Goal: Task Accomplishment & Management: Use online tool/utility

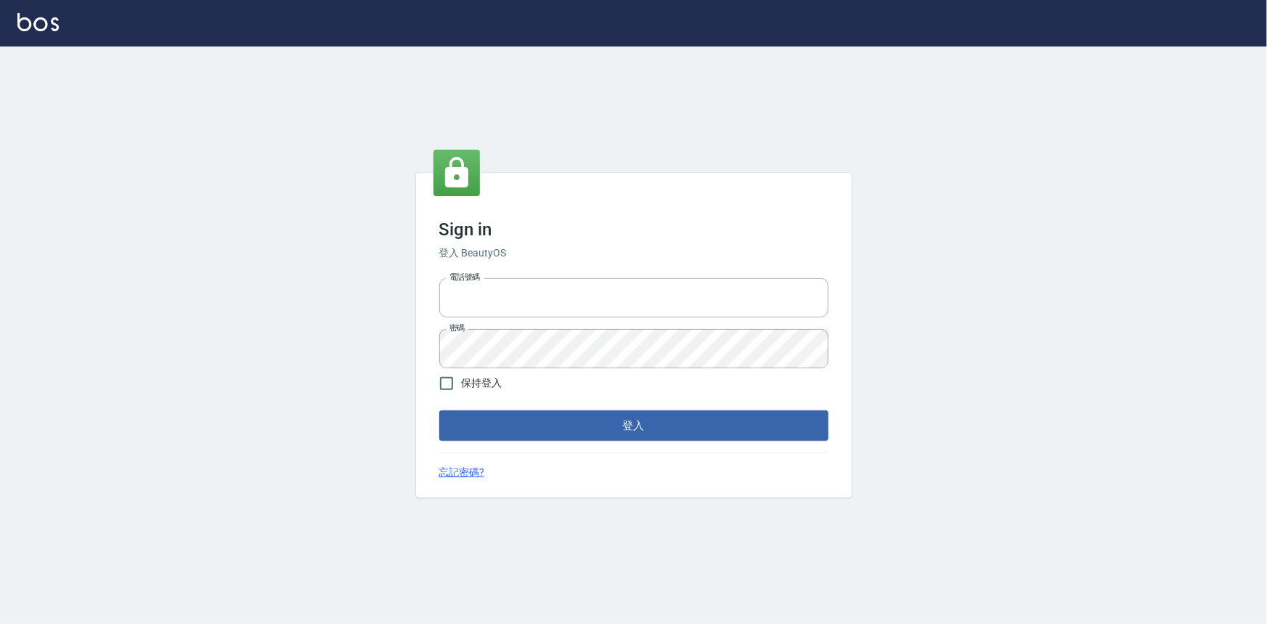
type input "0922670776"
click at [535, 422] on button "登入" at bounding box center [633, 425] width 389 height 30
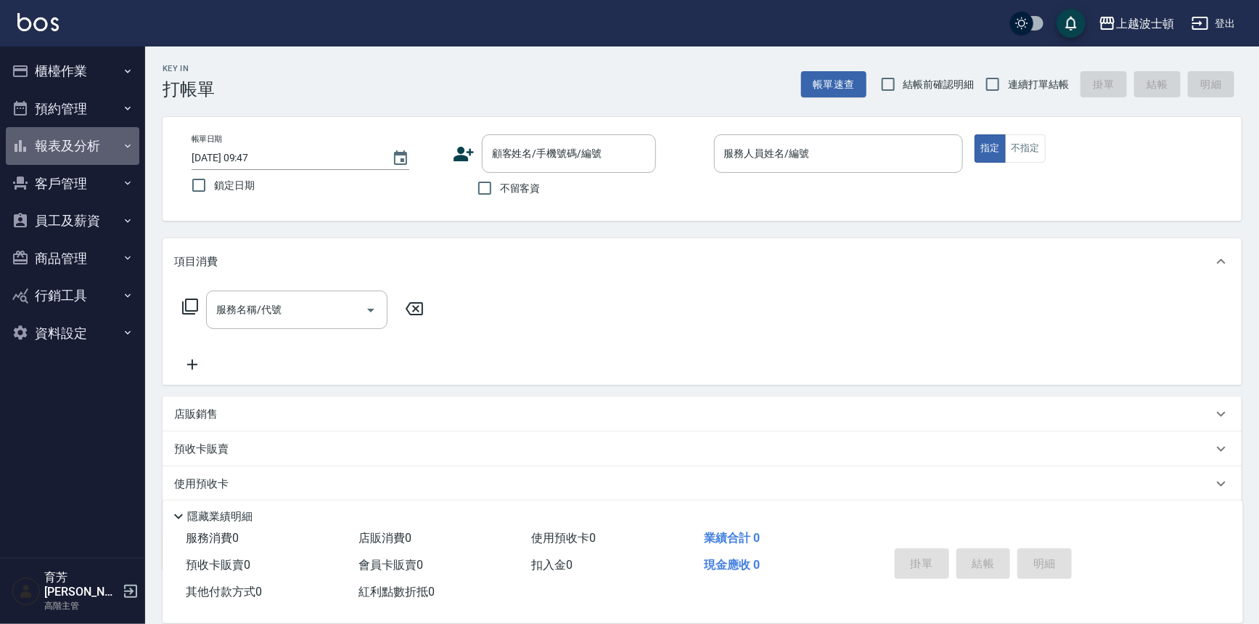
click at [75, 151] on button "報表及分析" at bounding box center [73, 146] width 134 height 38
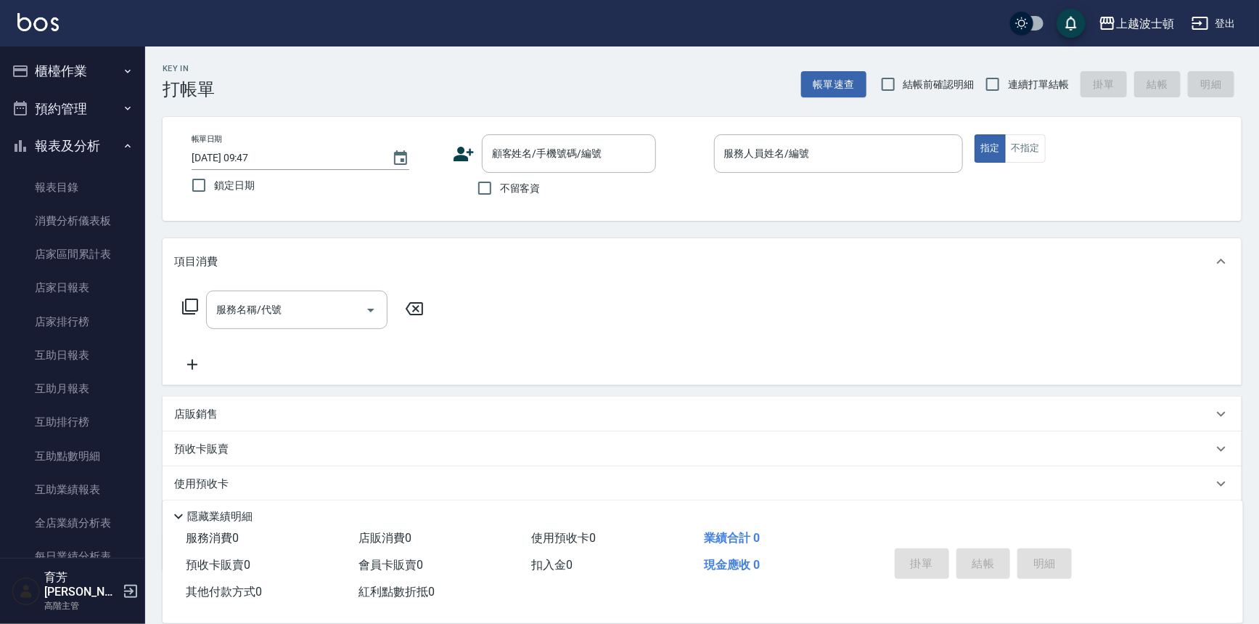
click at [75, 151] on button "報表及分析" at bounding box center [73, 146] width 134 height 38
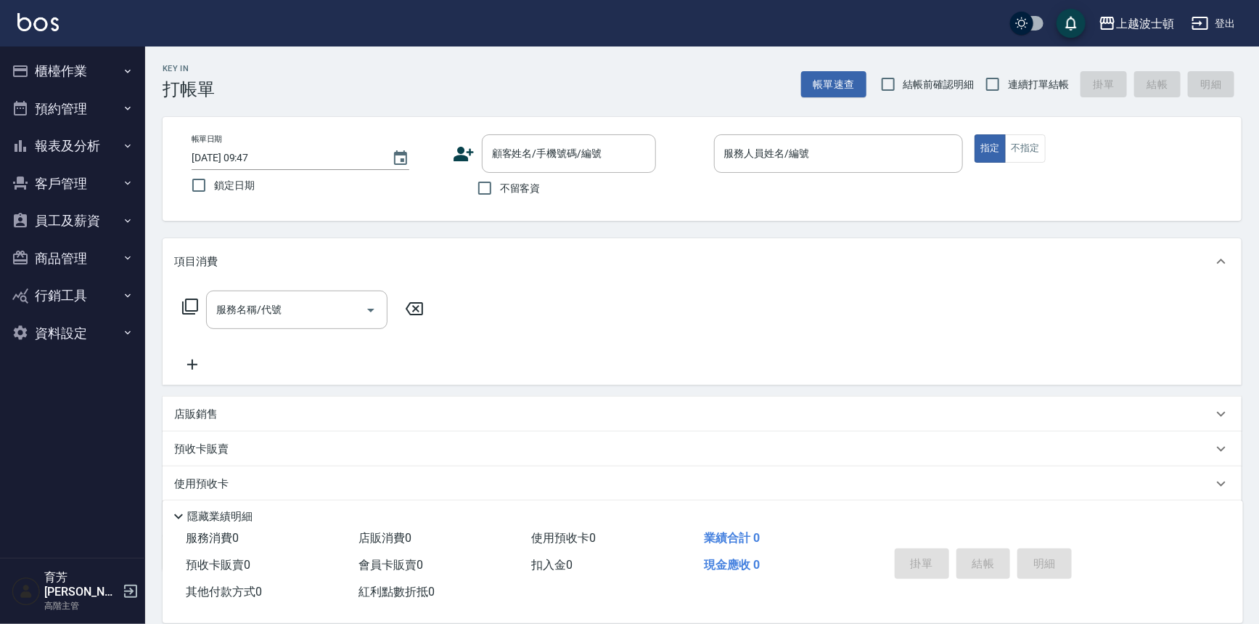
click at [83, 203] on button "員工及薪資" at bounding box center [73, 221] width 134 height 38
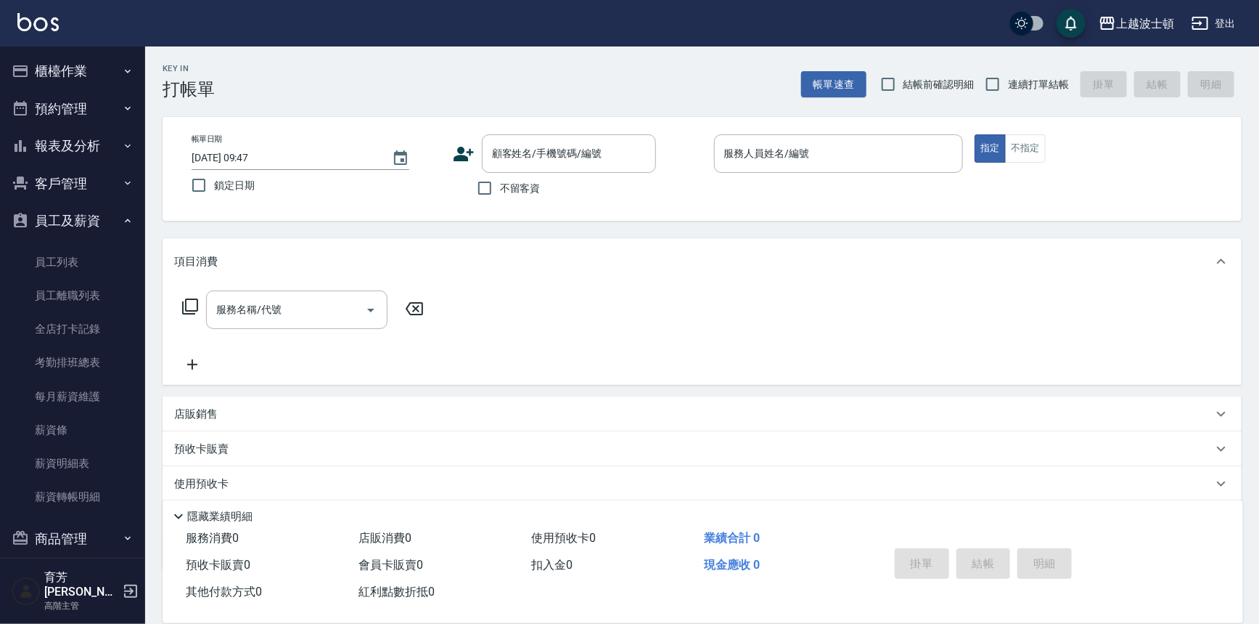
click at [88, 189] on button "客戶管理" at bounding box center [73, 184] width 134 height 38
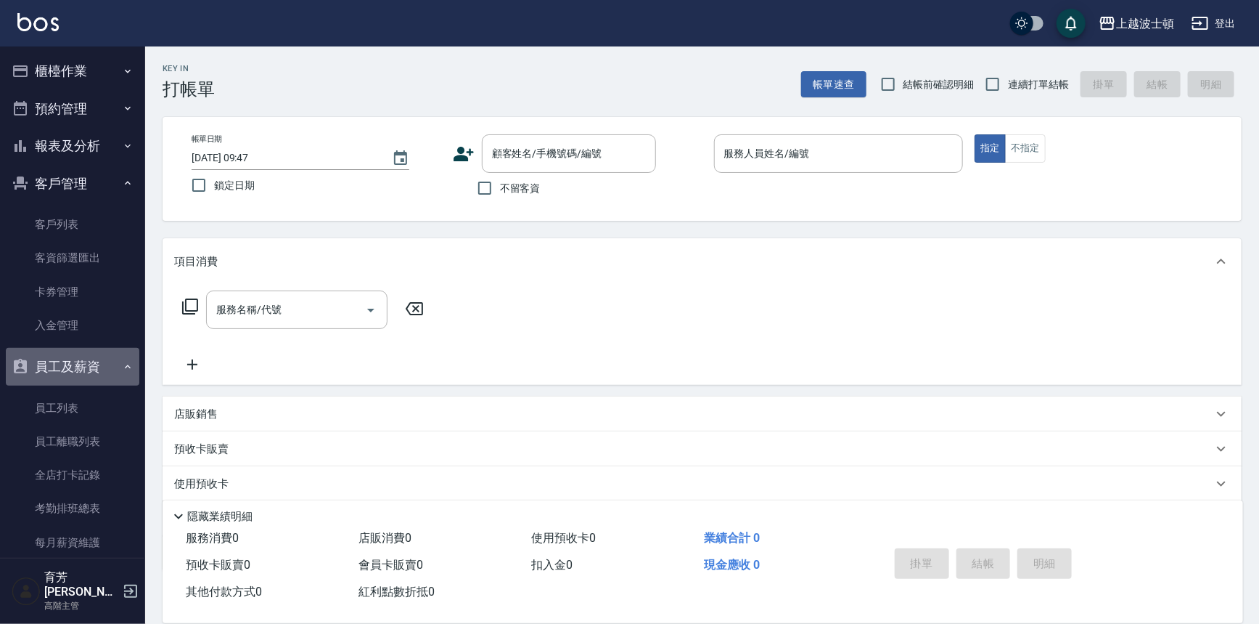
click at [91, 351] on button "員工及薪資" at bounding box center [73, 367] width 134 height 38
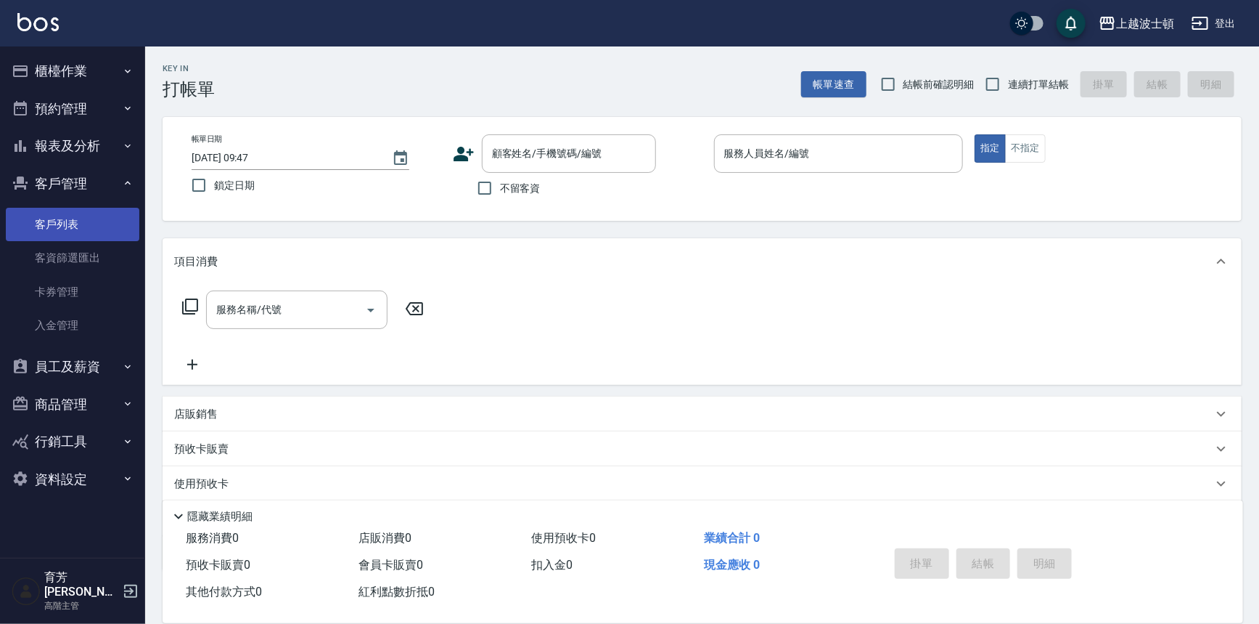
click at [91, 226] on link "客戶列表" at bounding box center [73, 224] width 134 height 33
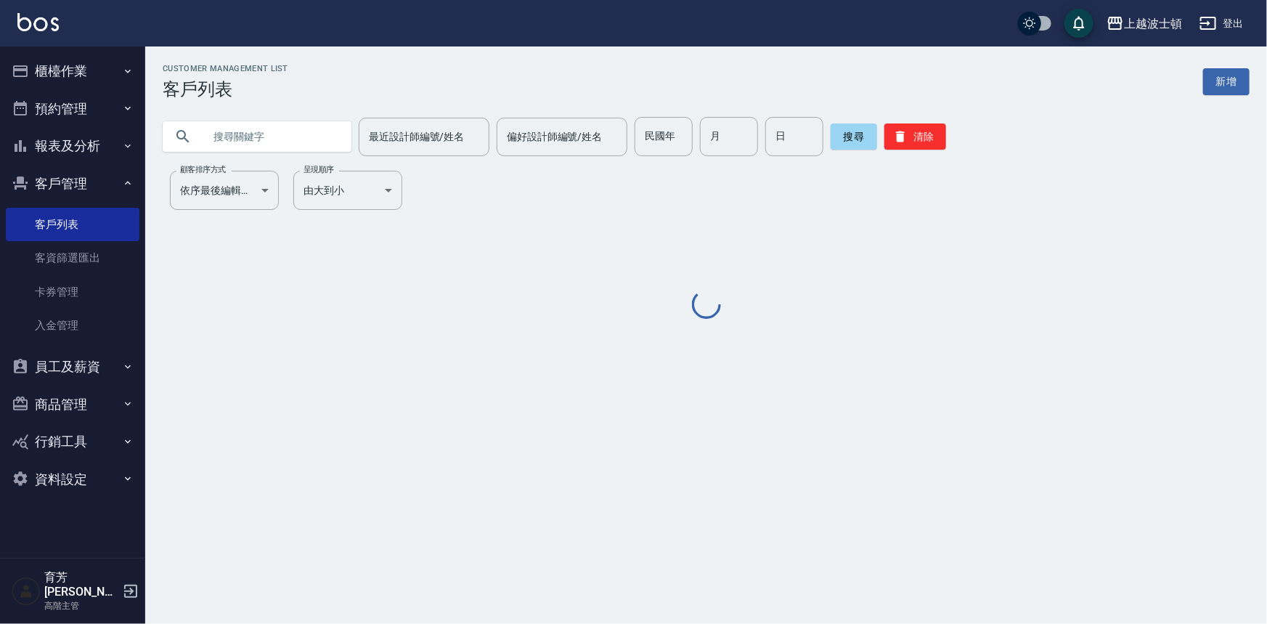
click at [287, 134] on input "text" at bounding box center [271, 136] width 136 height 39
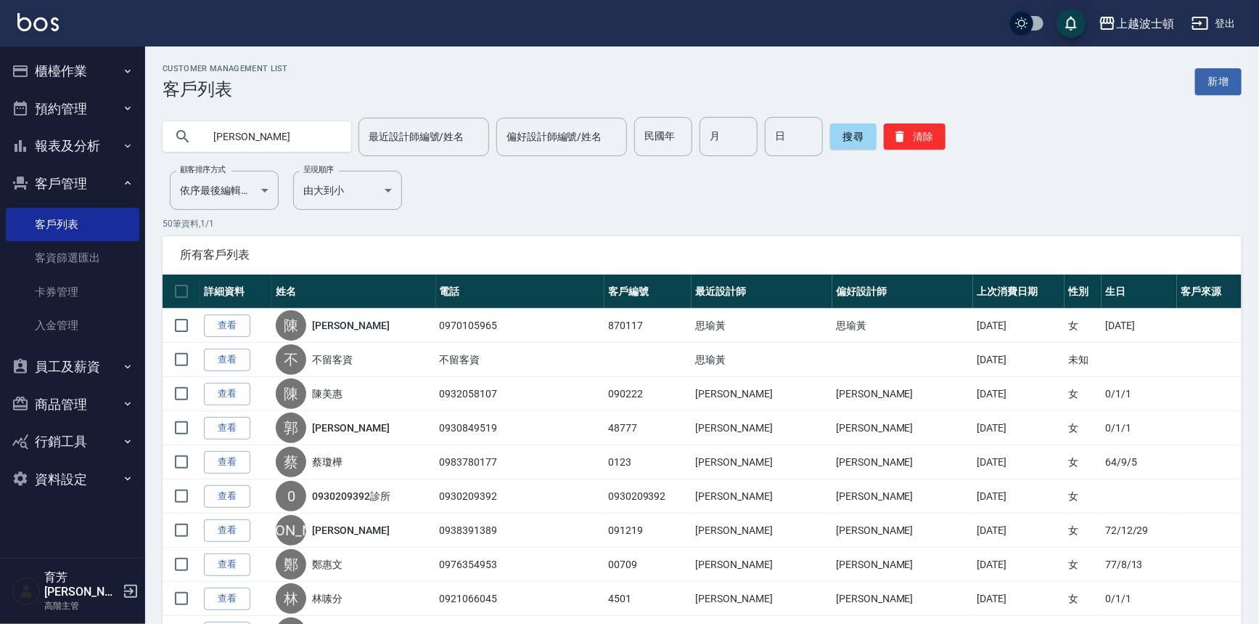
type input "潘小"
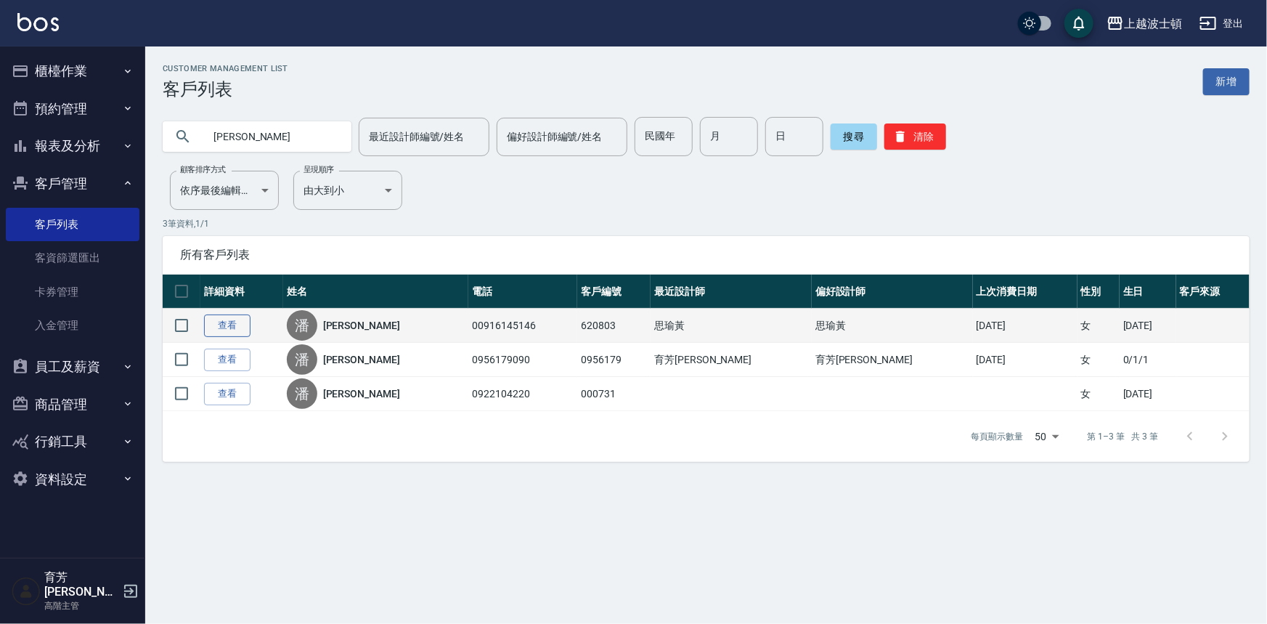
click at [229, 326] on link "查看" at bounding box center [227, 325] width 46 height 23
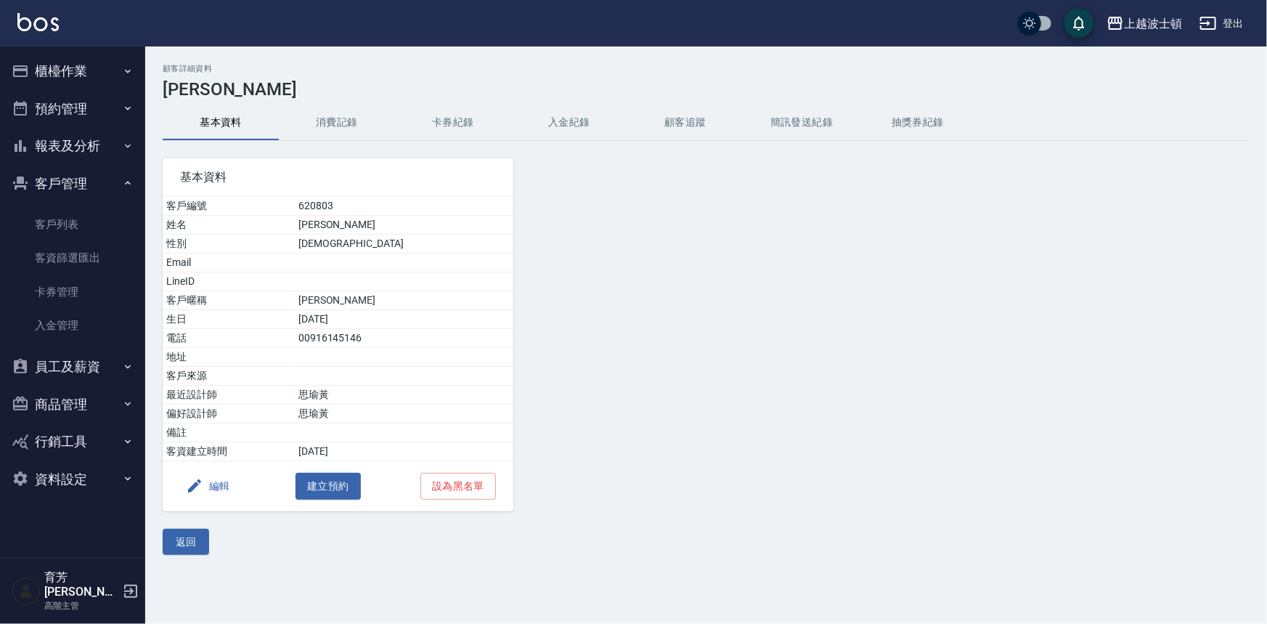
click at [356, 116] on button "消費記錄" at bounding box center [337, 122] width 116 height 35
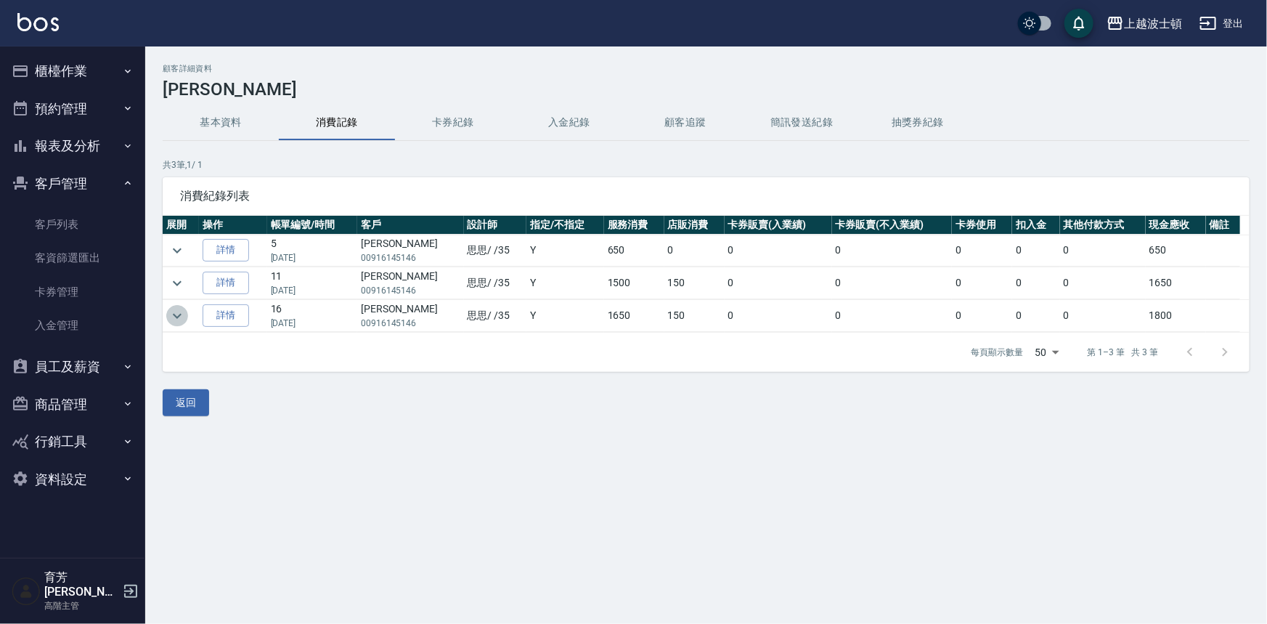
click at [179, 311] on icon "expand row" at bounding box center [176, 315] width 17 height 17
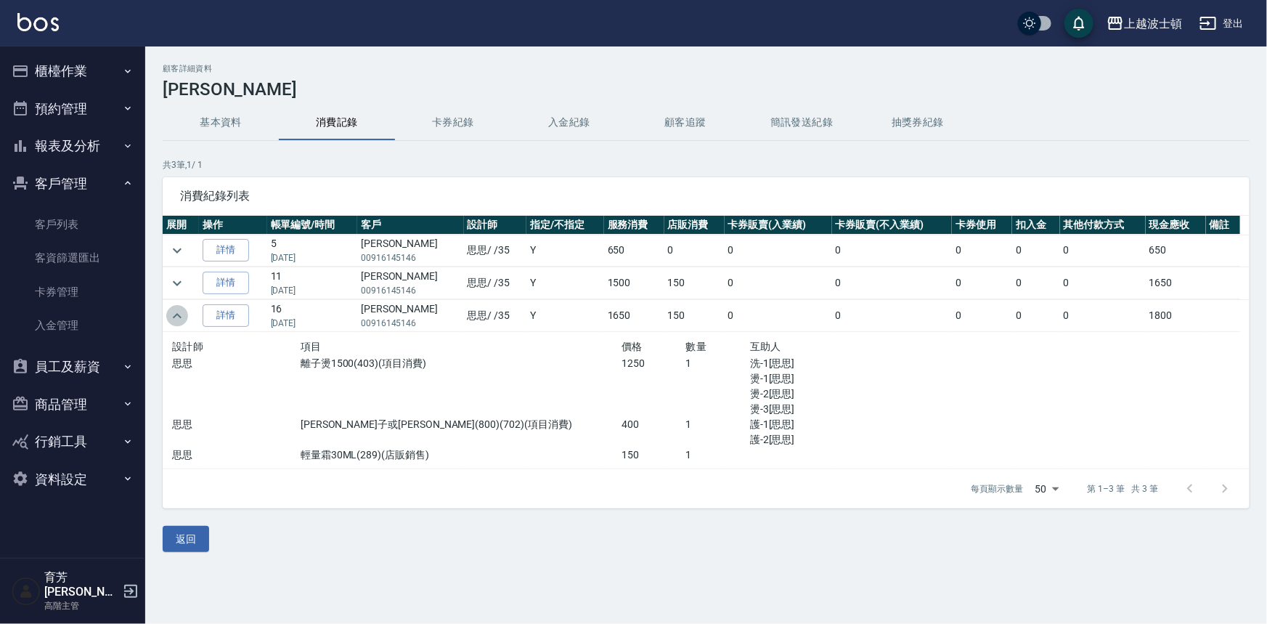
click at [179, 311] on icon "expand row" at bounding box center [176, 315] width 17 height 17
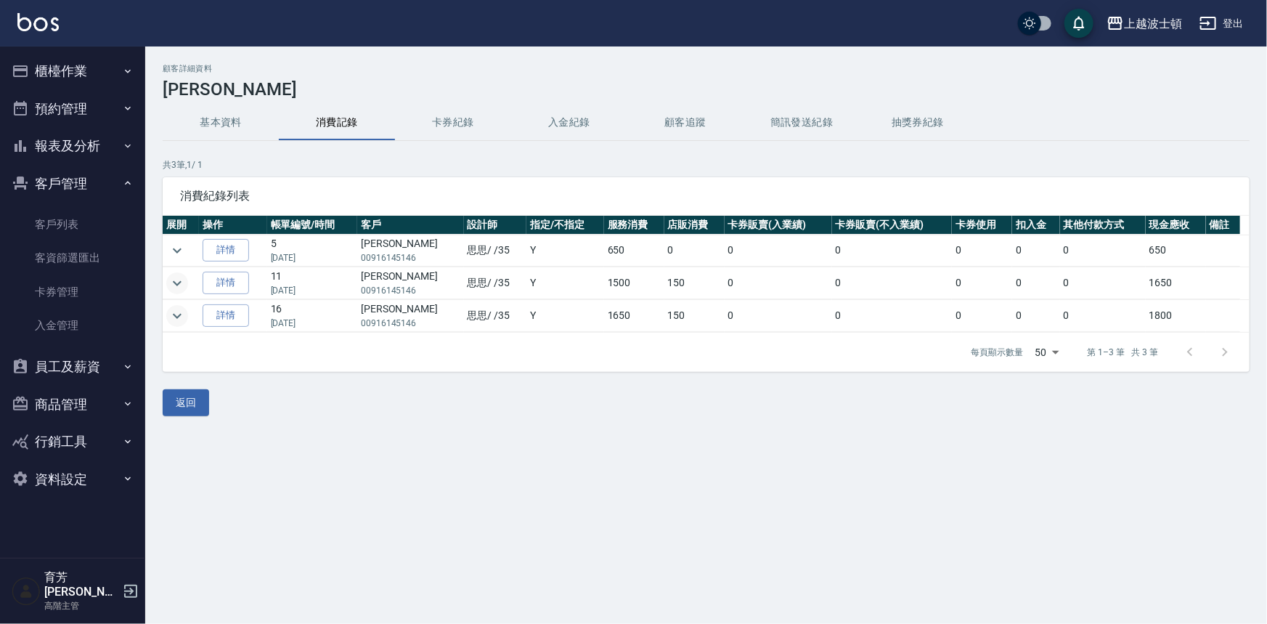
click at [181, 284] on icon "expand row" at bounding box center [176, 282] width 17 height 17
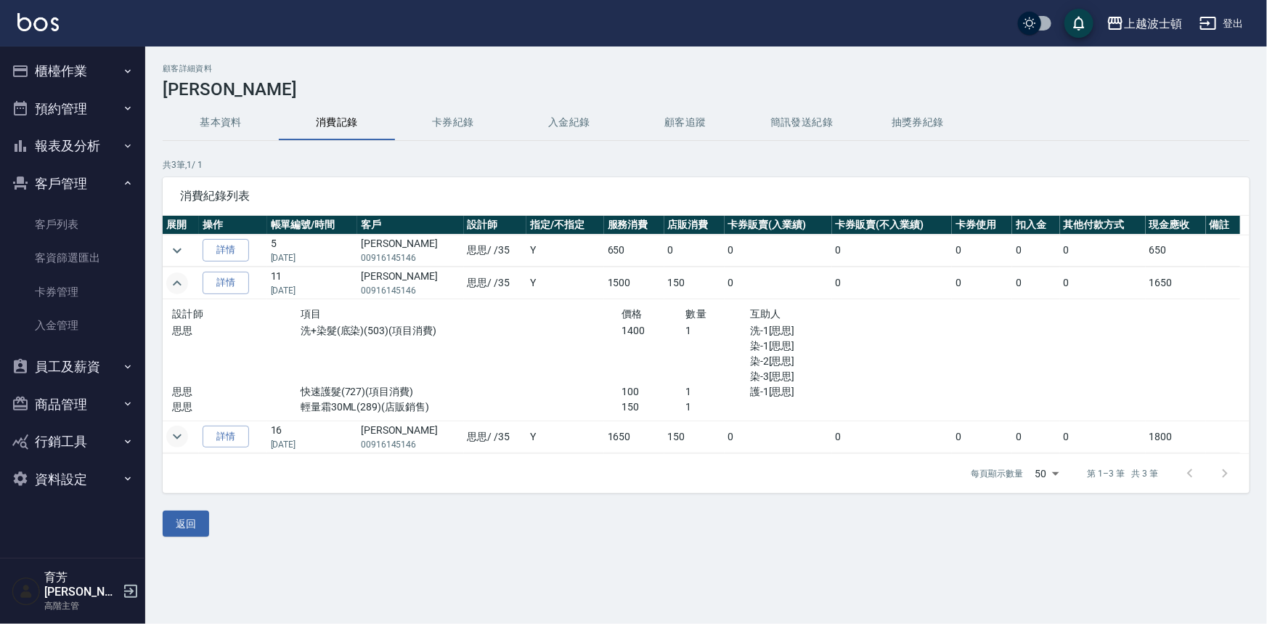
click at [181, 284] on icon "expand row" at bounding box center [176, 282] width 17 height 17
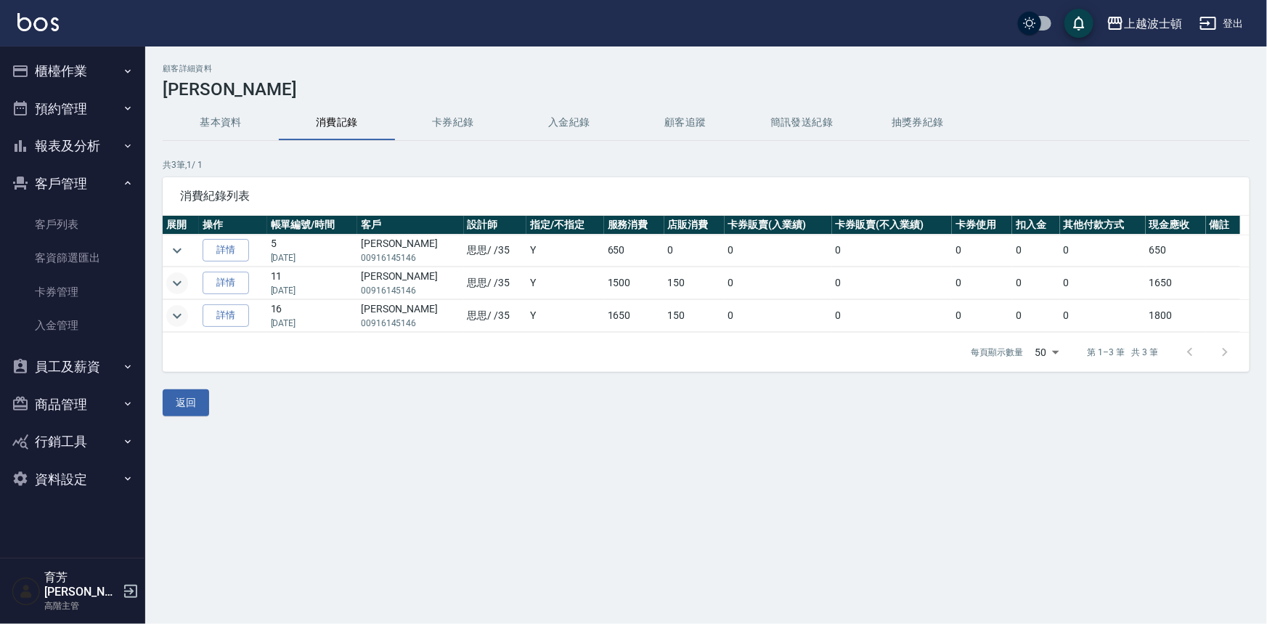
click at [181, 284] on icon "expand row" at bounding box center [176, 282] width 17 height 17
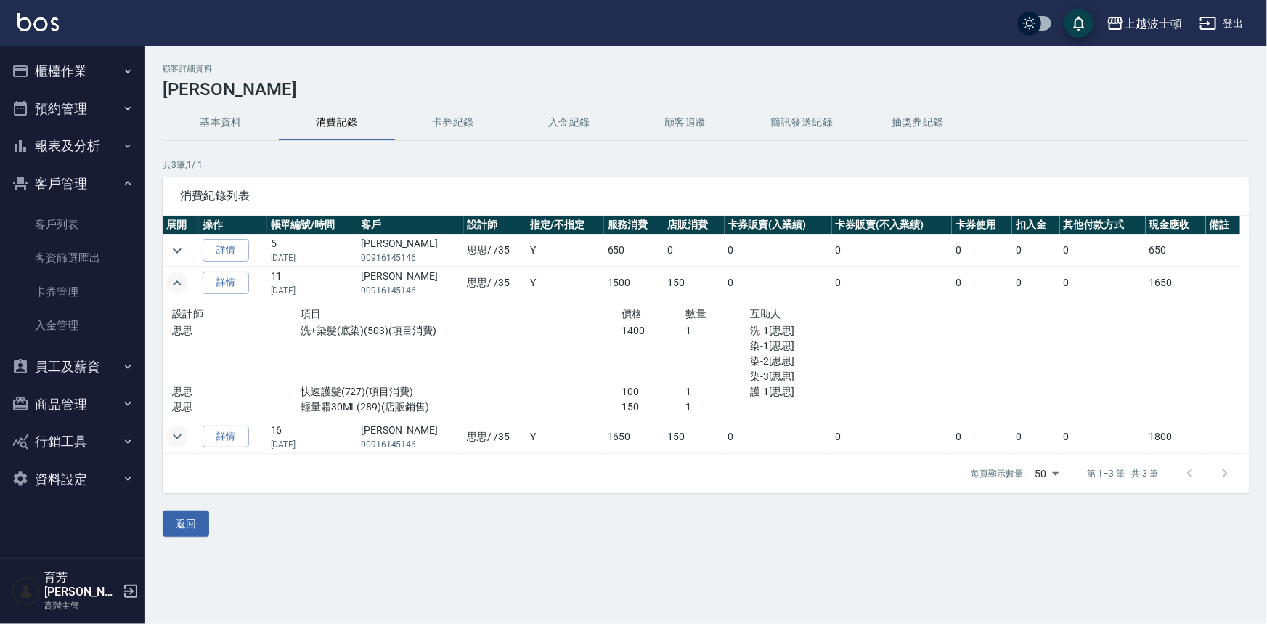
click at [181, 284] on icon "expand row" at bounding box center [176, 282] width 17 height 17
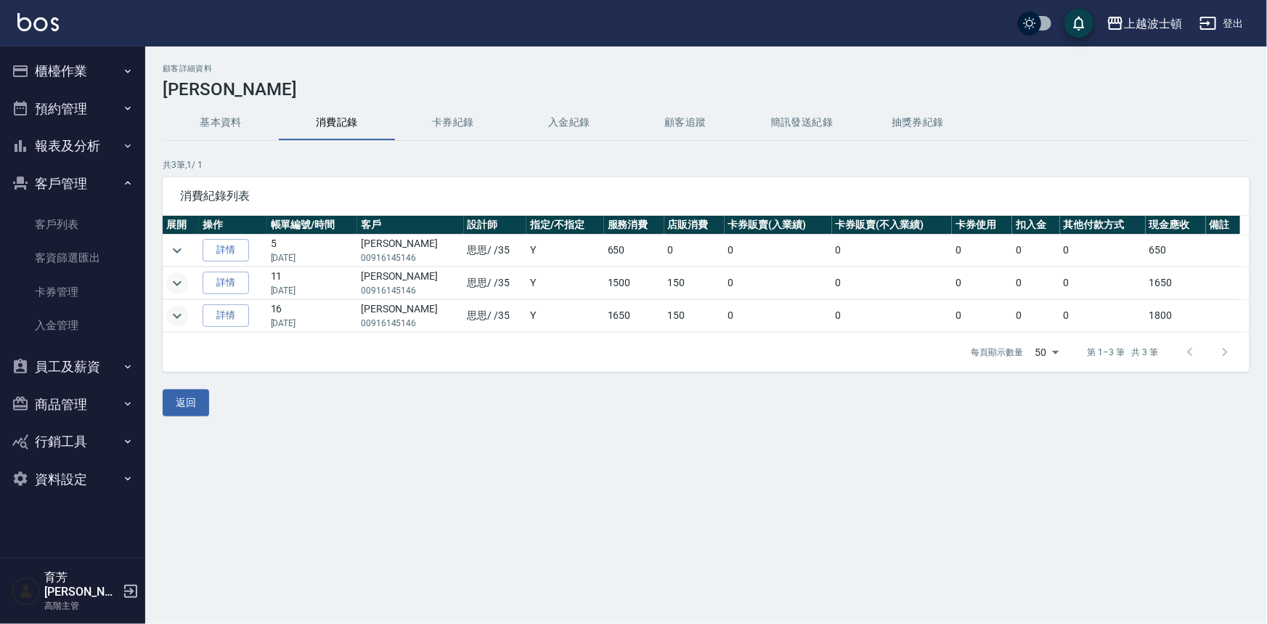
click at [182, 286] on icon "expand row" at bounding box center [176, 282] width 17 height 17
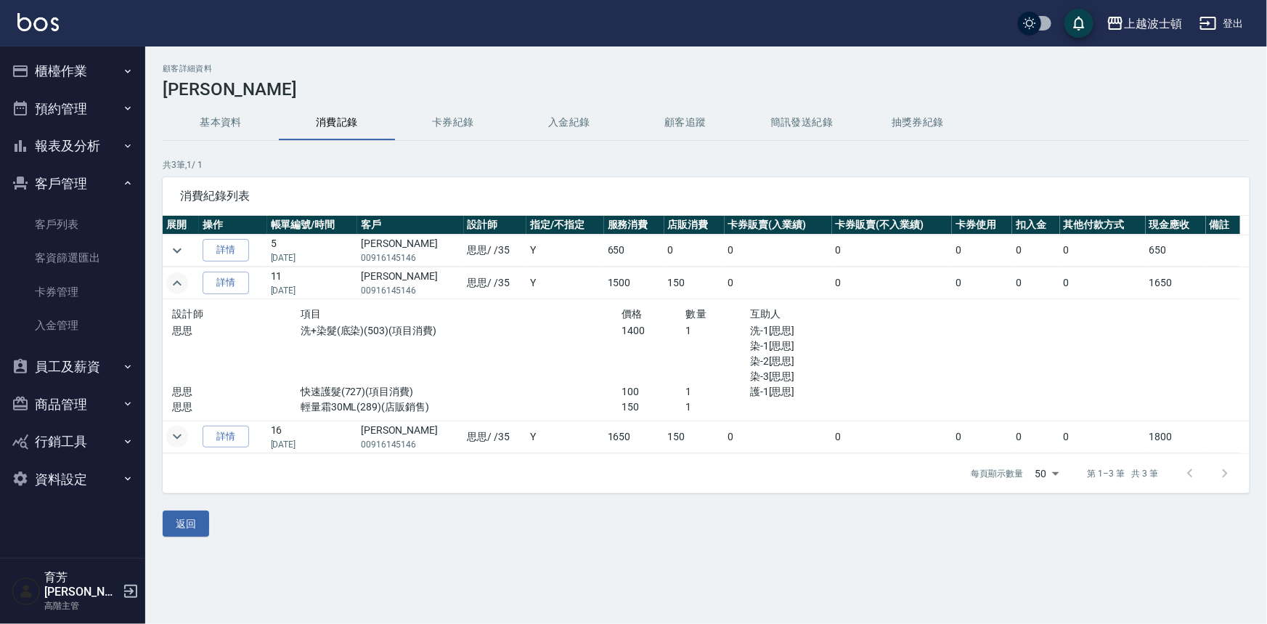
click at [182, 286] on icon "expand row" at bounding box center [176, 282] width 17 height 17
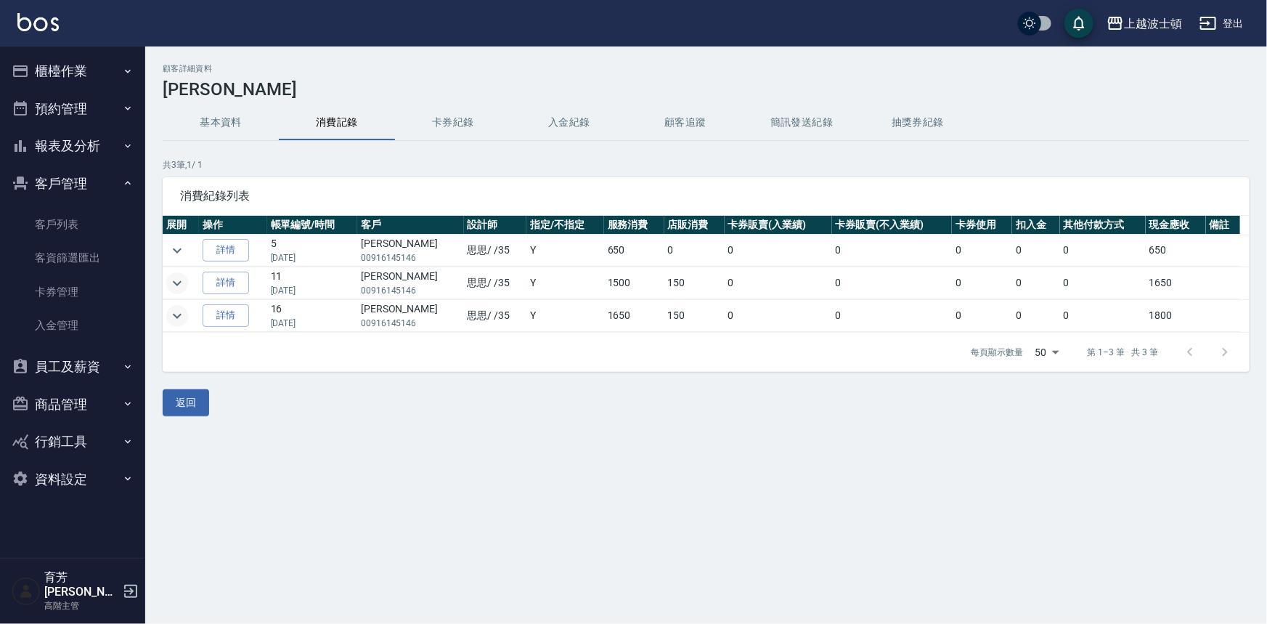
click at [181, 311] on icon "expand row" at bounding box center [176, 315] width 17 height 17
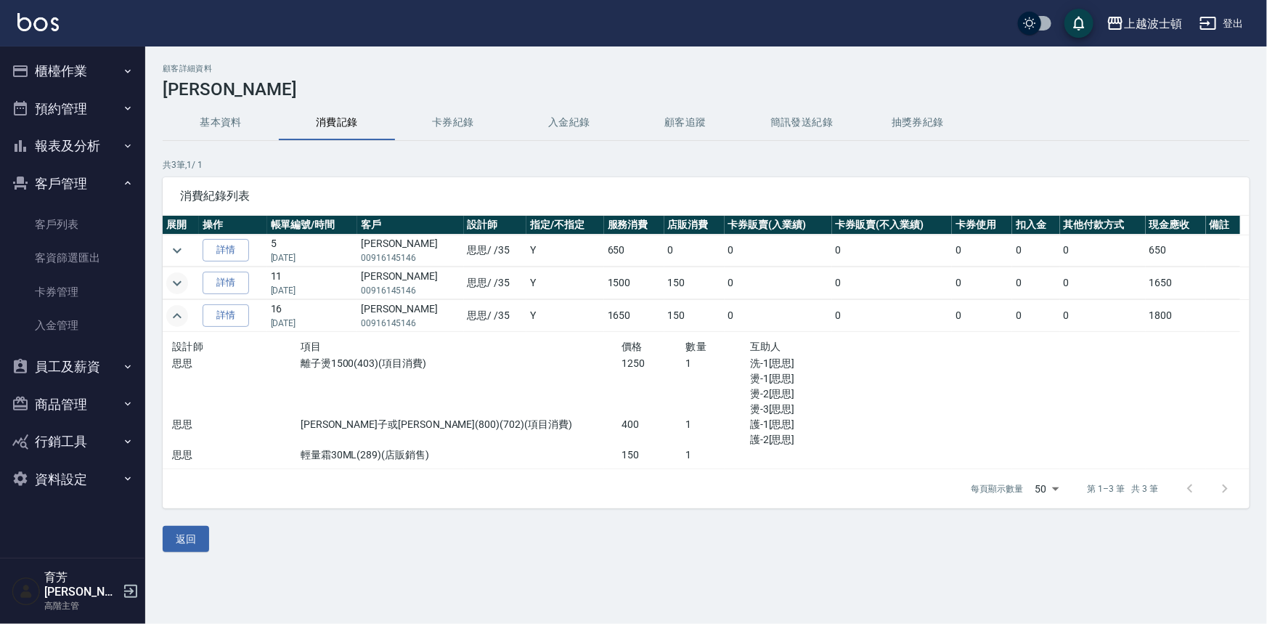
click at [180, 310] on icon "expand row" at bounding box center [176, 315] width 17 height 17
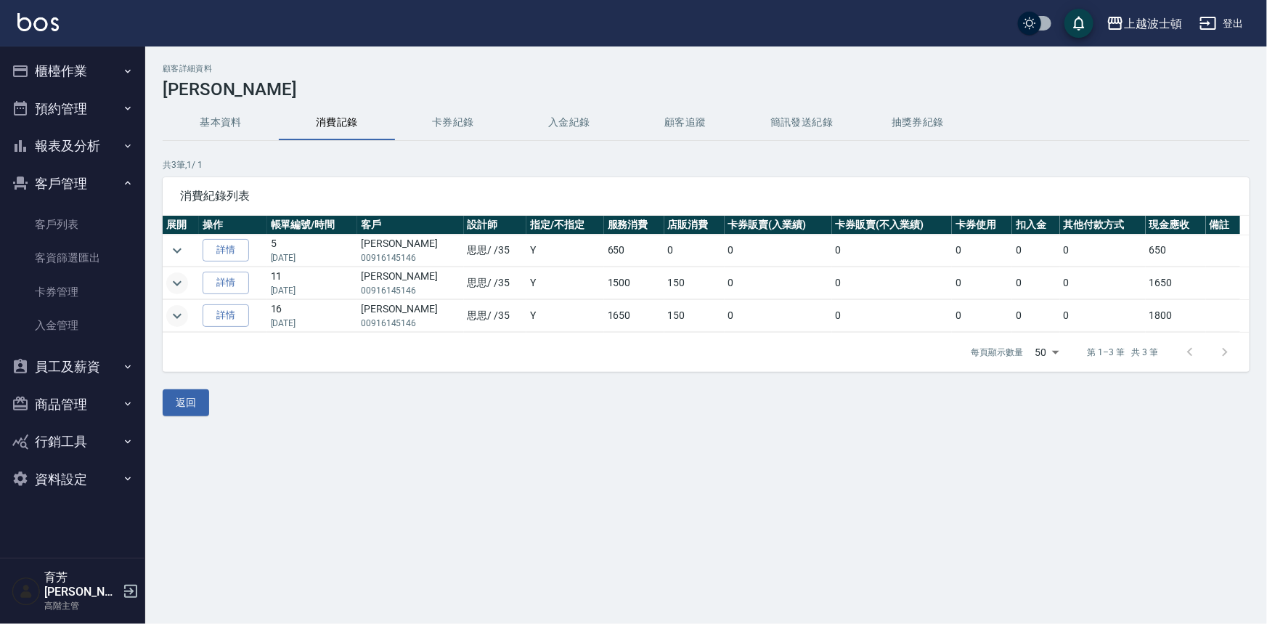
click at [177, 318] on icon "expand row" at bounding box center [176, 315] width 17 height 17
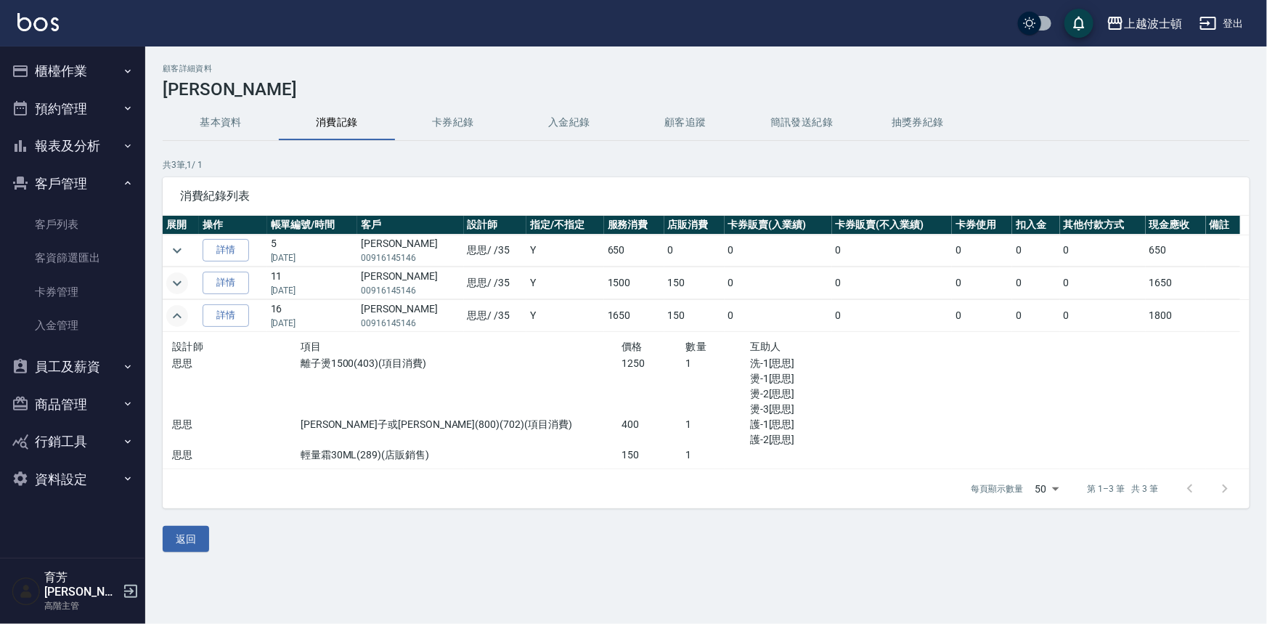
click at [177, 318] on icon "expand row" at bounding box center [176, 315] width 17 height 17
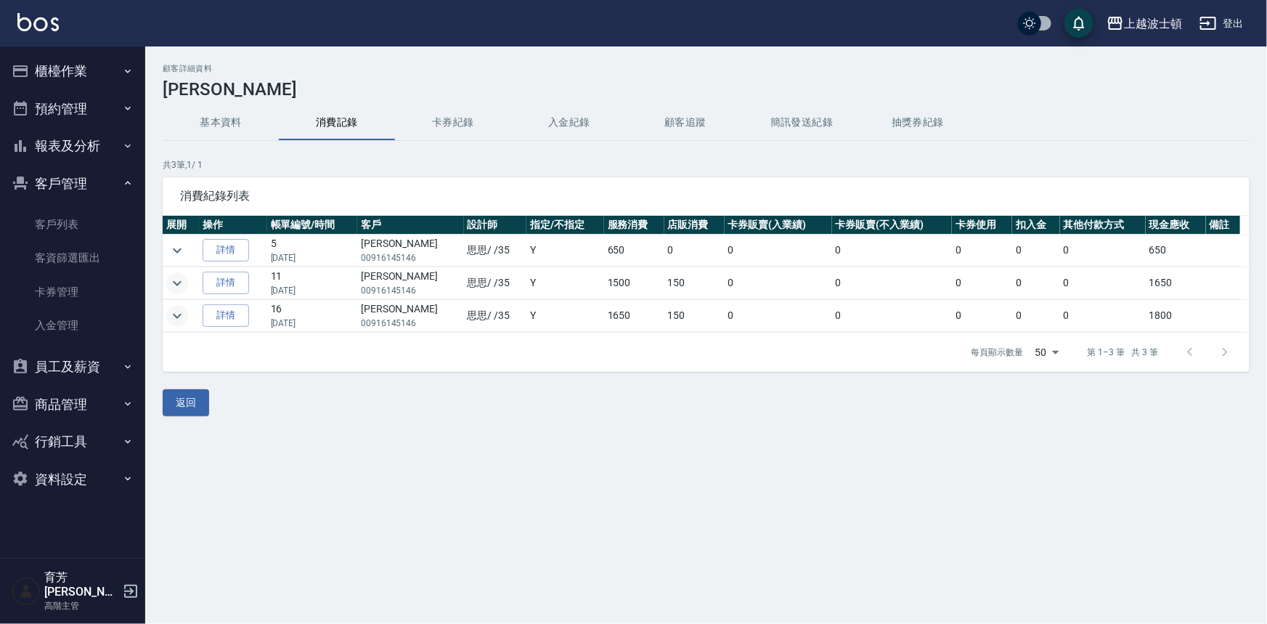
click at [179, 291] on button "expand row" at bounding box center [177, 283] width 22 height 22
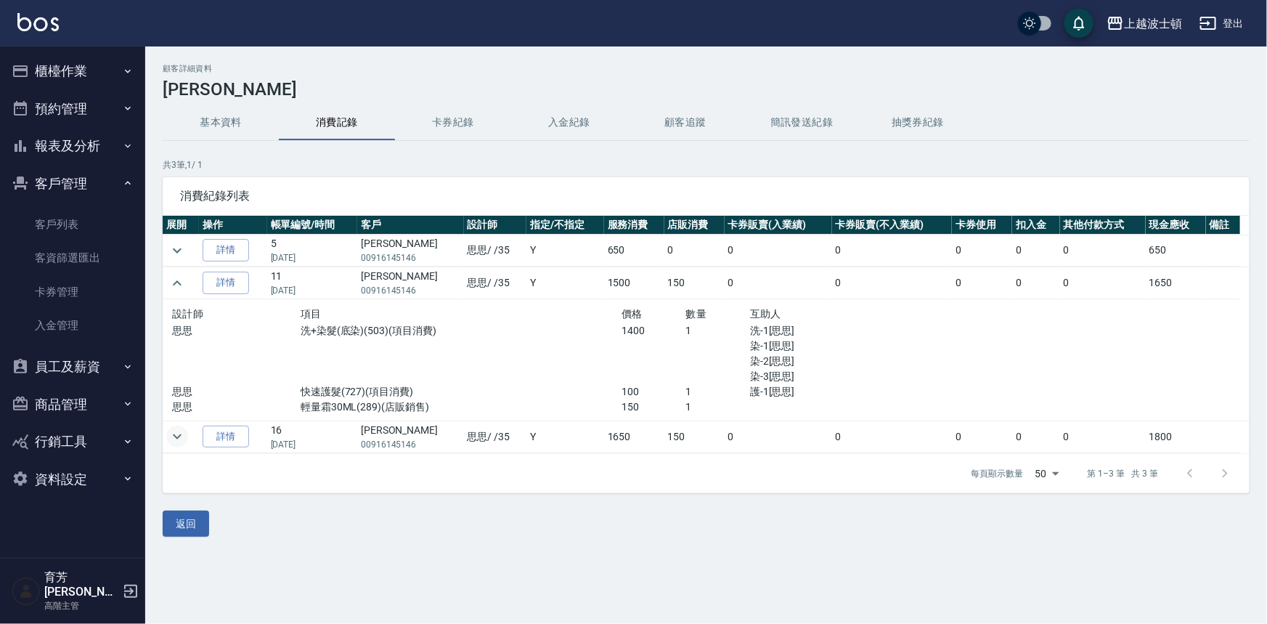
click at [41, 19] on img at bounding box center [37, 22] width 41 height 18
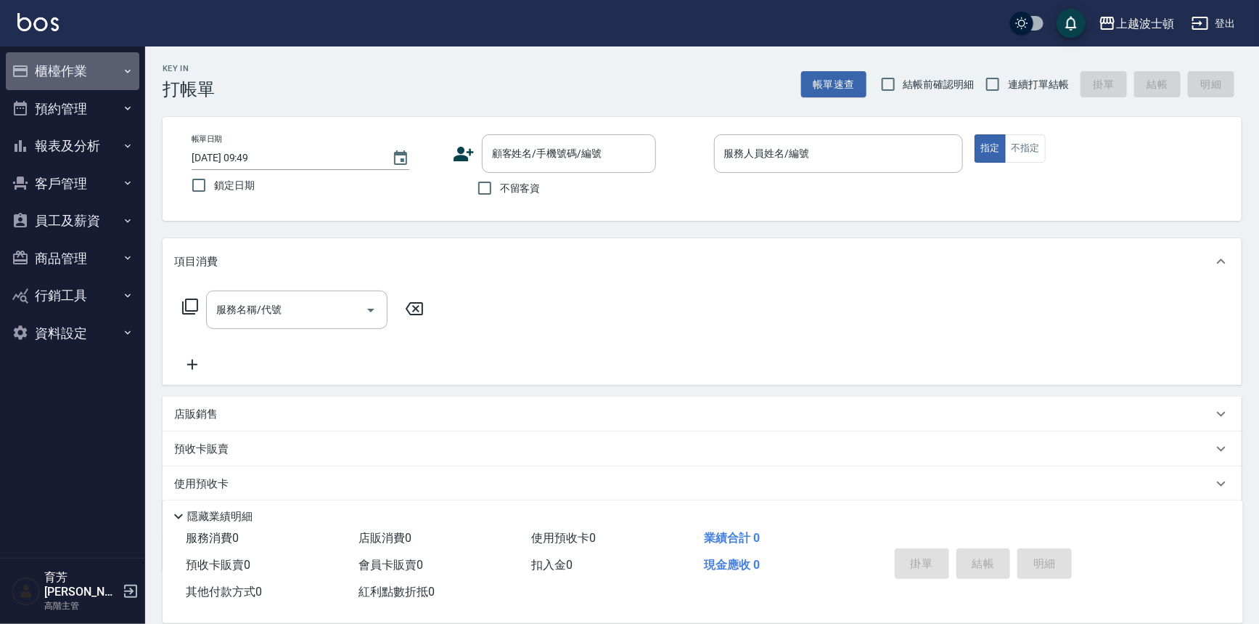
click at [55, 71] on button "櫃檯作業" at bounding box center [73, 71] width 134 height 38
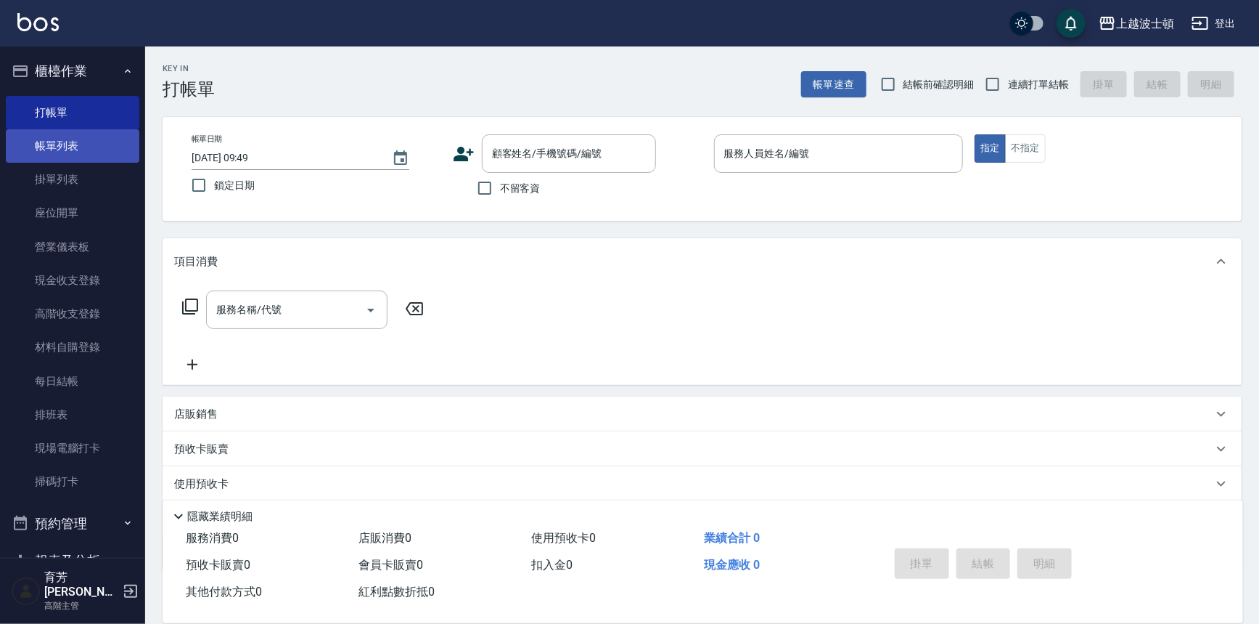
click at [86, 139] on link "帳單列表" at bounding box center [73, 145] width 134 height 33
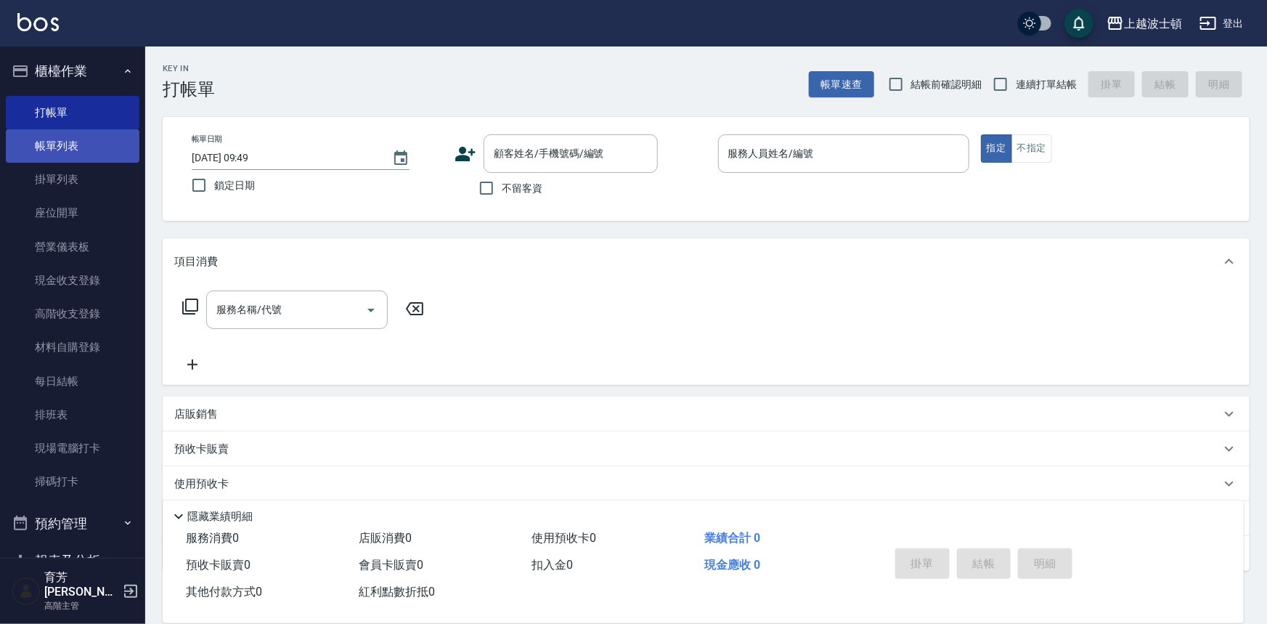
click at [86, 139] on link "帳單列表" at bounding box center [73, 145] width 134 height 33
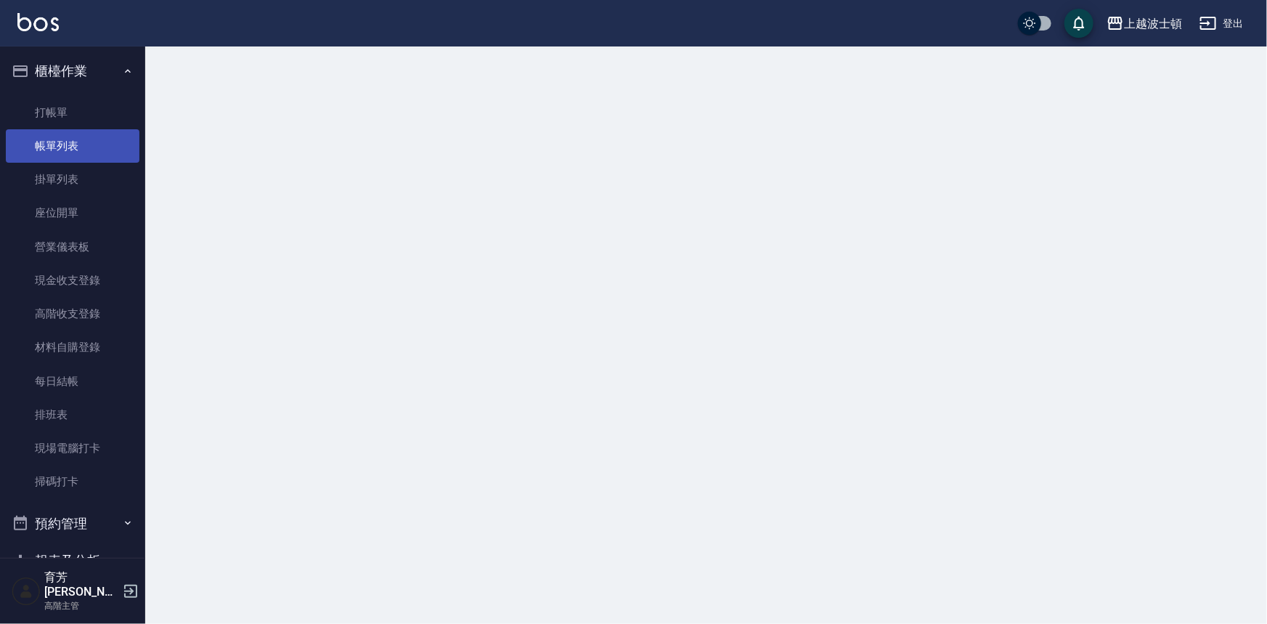
click at [86, 139] on link "帳單列表" at bounding box center [73, 145] width 134 height 33
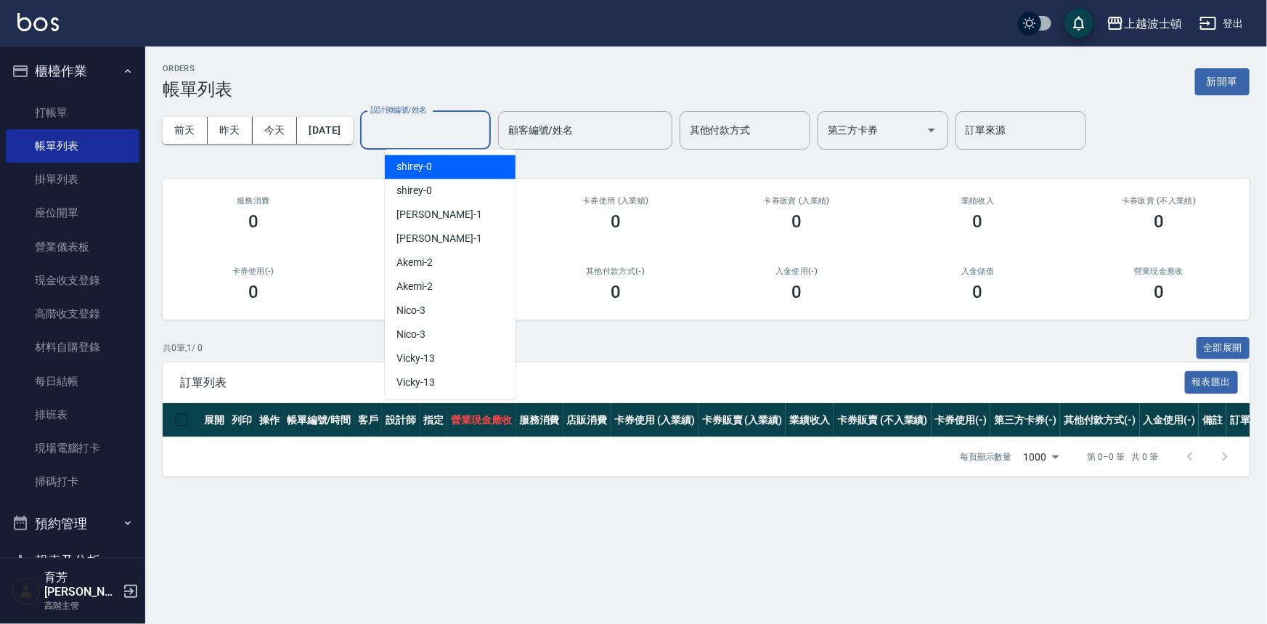
click at [422, 118] on div "設計師編號/姓名 設計師編號/姓名" at bounding box center [425, 130] width 131 height 38
type input "3"
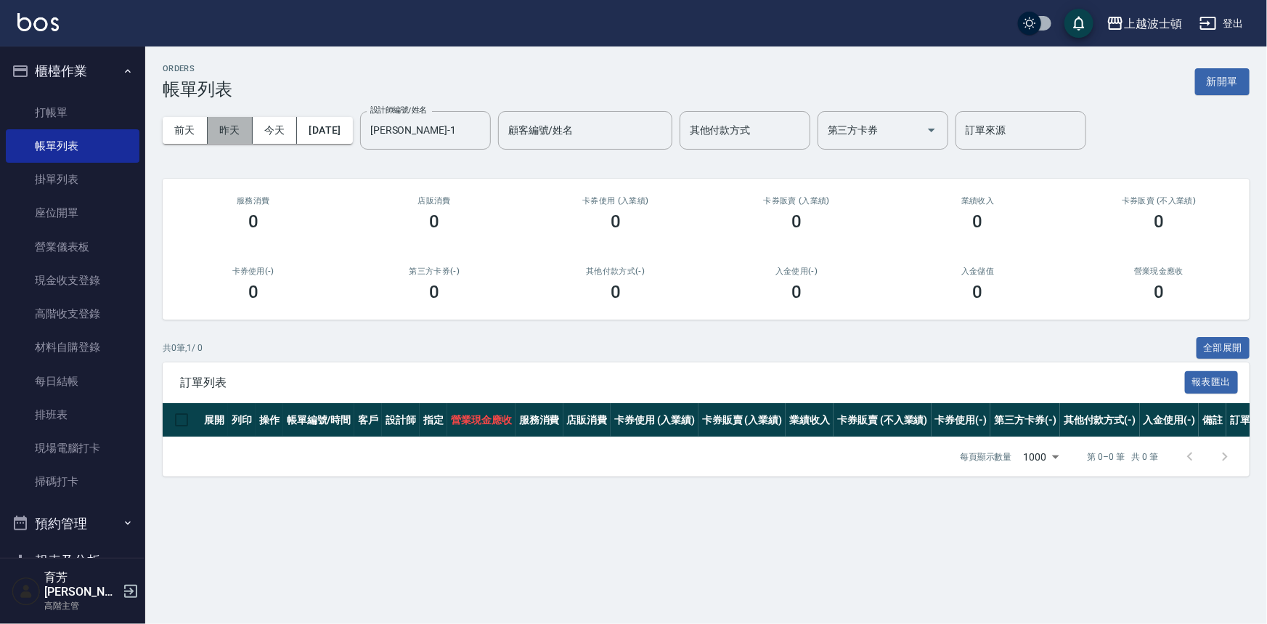
click at [237, 131] on button "昨天" at bounding box center [230, 130] width 45 height 27
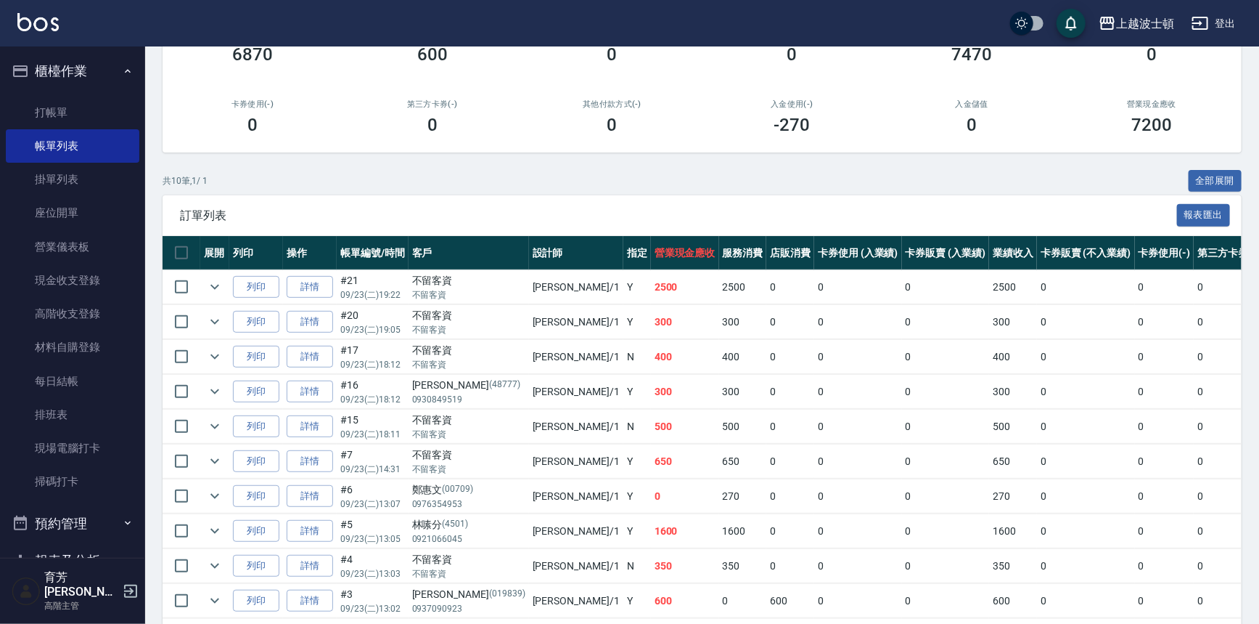
scroll to position [197, 0]
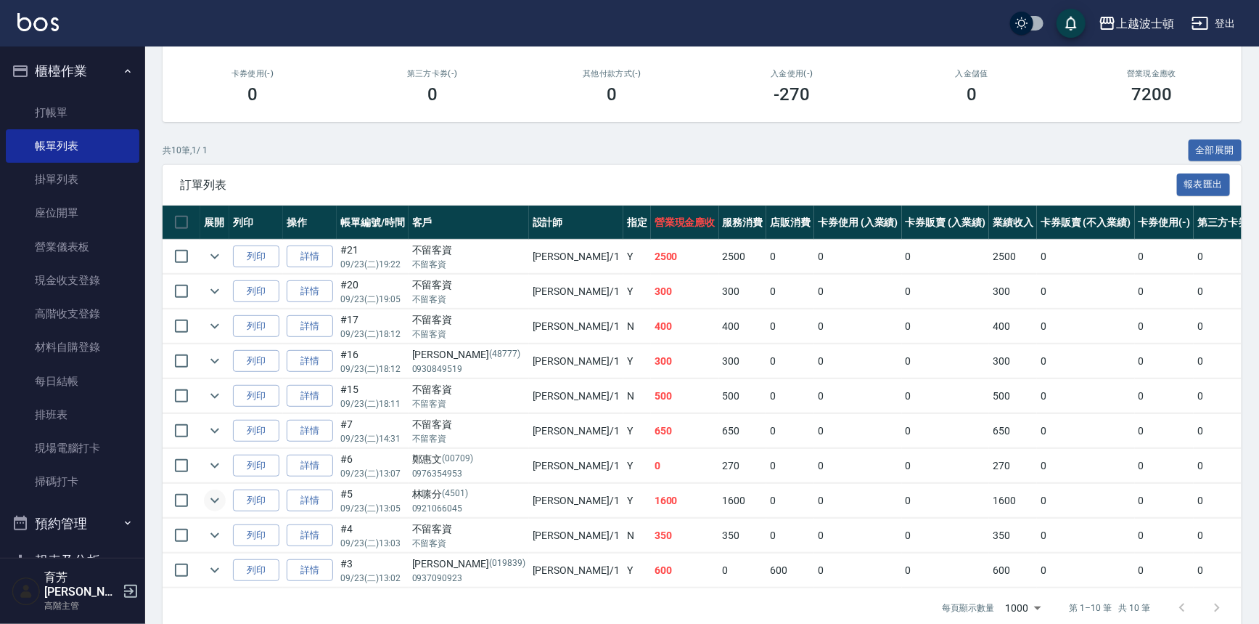
click at [216, 501] on icon "expand row" at bounding box center [214, 499] width 17 height 17
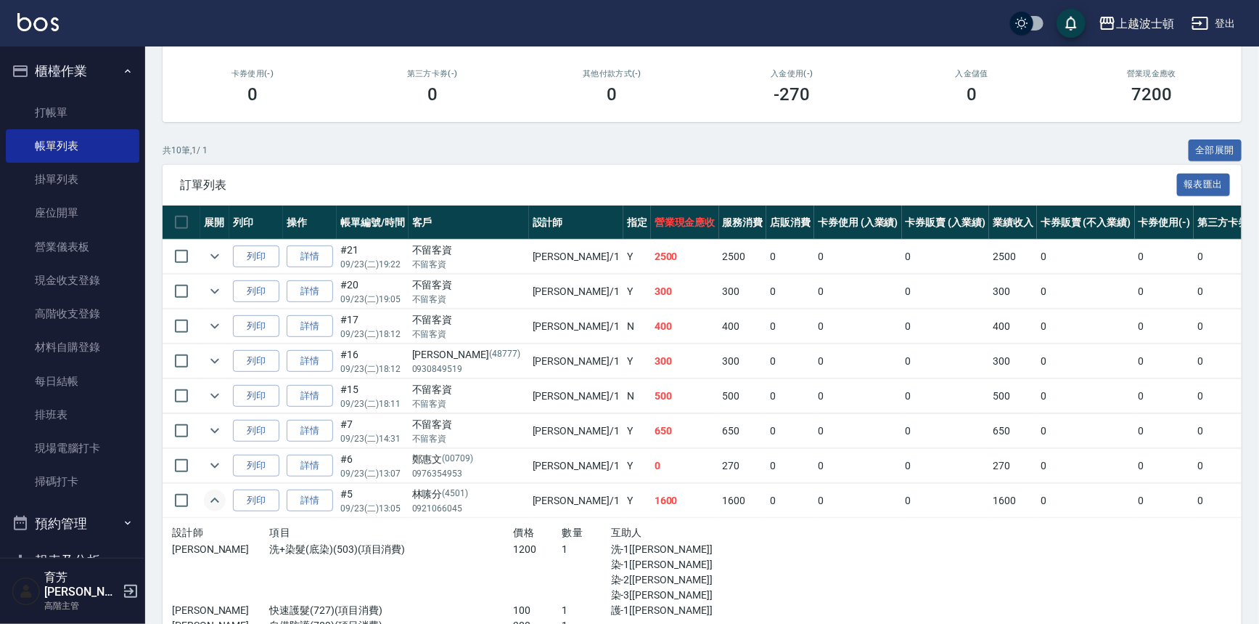
click at [216, 501] on icon "expand row" at bounding box center [214, 499] width 17 height 17
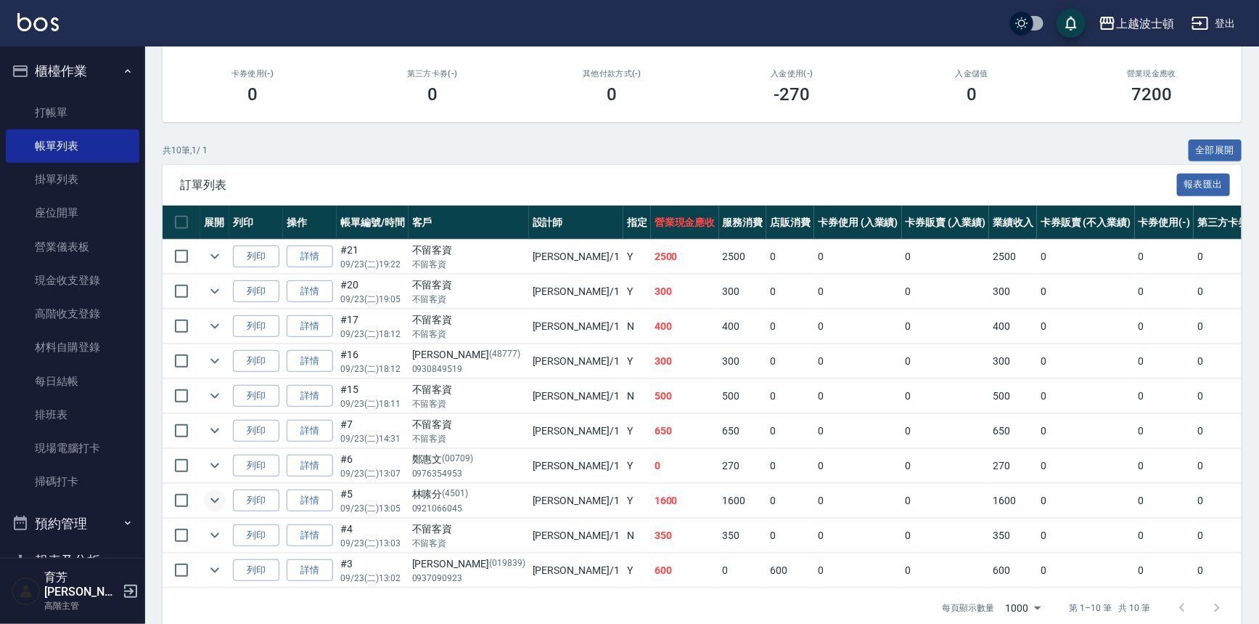
click at [218, 504] on icon "expand row" at bounding box center [214, 499] width 17 height 17
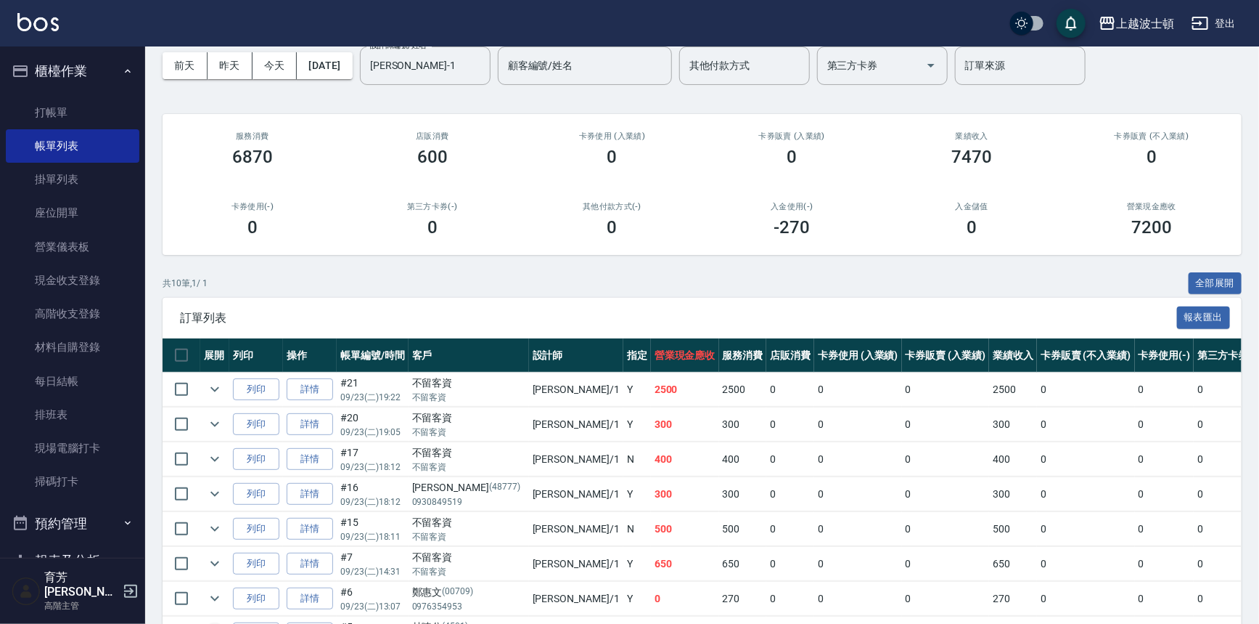
scroll to position [0, 0]
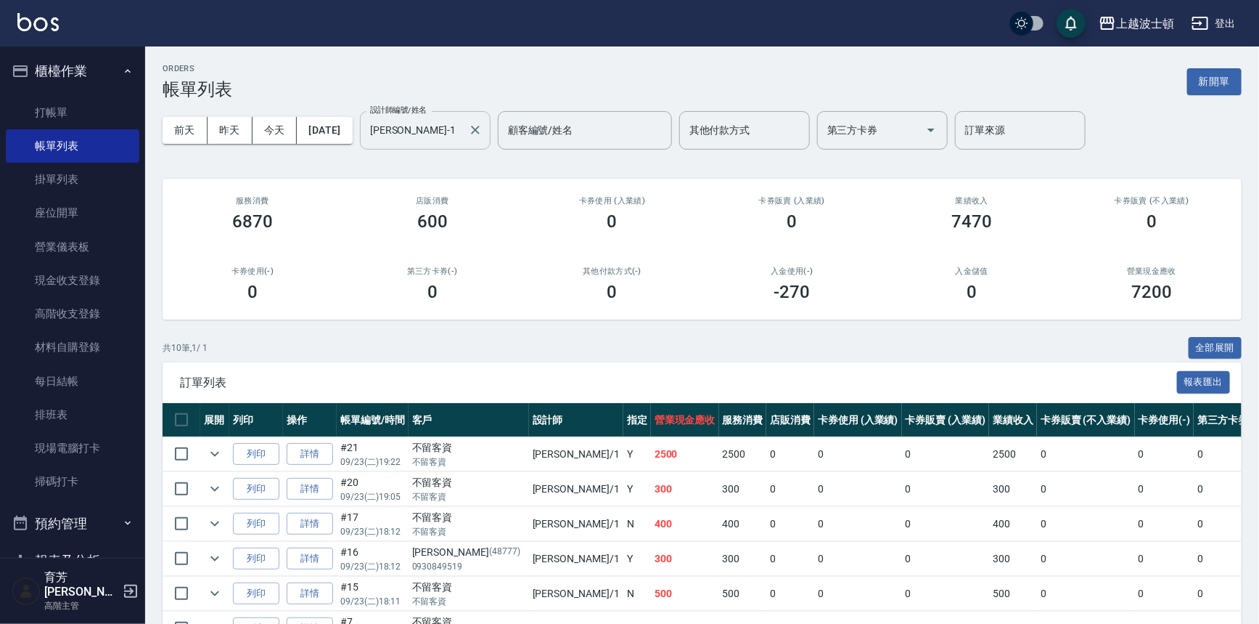
click at [413, 123] on input "[PERSON_NAME]-1" at bounding box center [415, 130] width 96 height 25
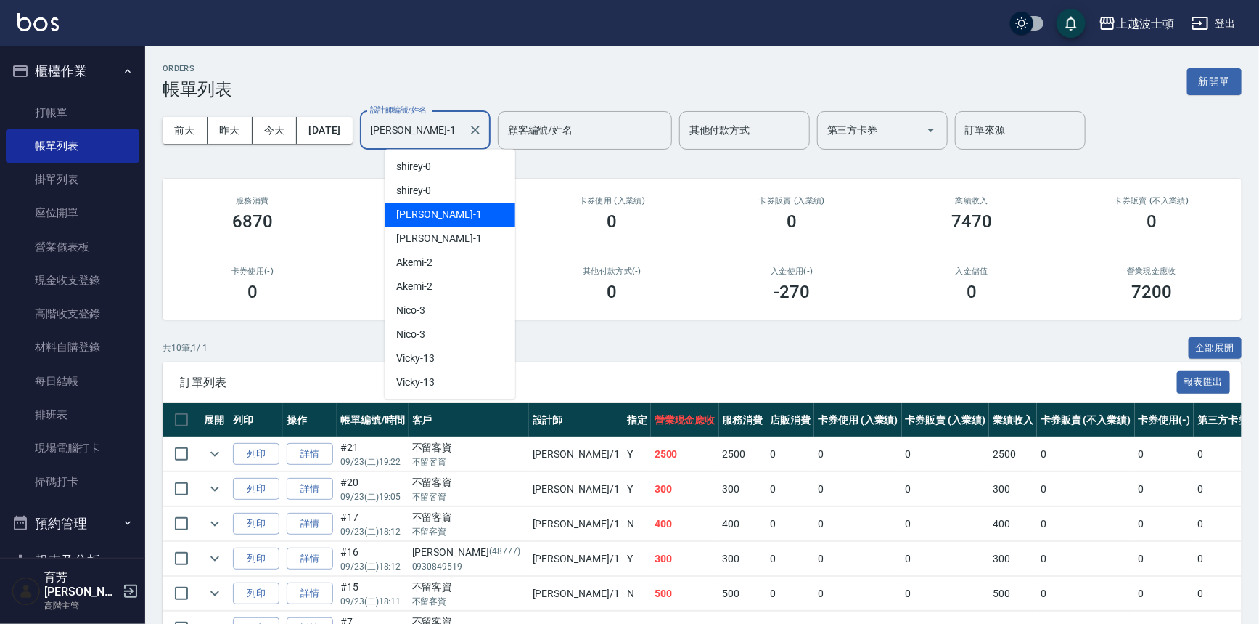
click at [412, 125] on input "[PERSON_NAME]-1" at bounding box center [415, 130] width 96 height 25
click at [410, 125] on input "[PERSON_NAME]-1" at bounding box center [415, 130] width 96 height 25
click at [408, 126] on input "[PERSON_NAME]-1" at bounding box center [415, 130] width 96 height 25
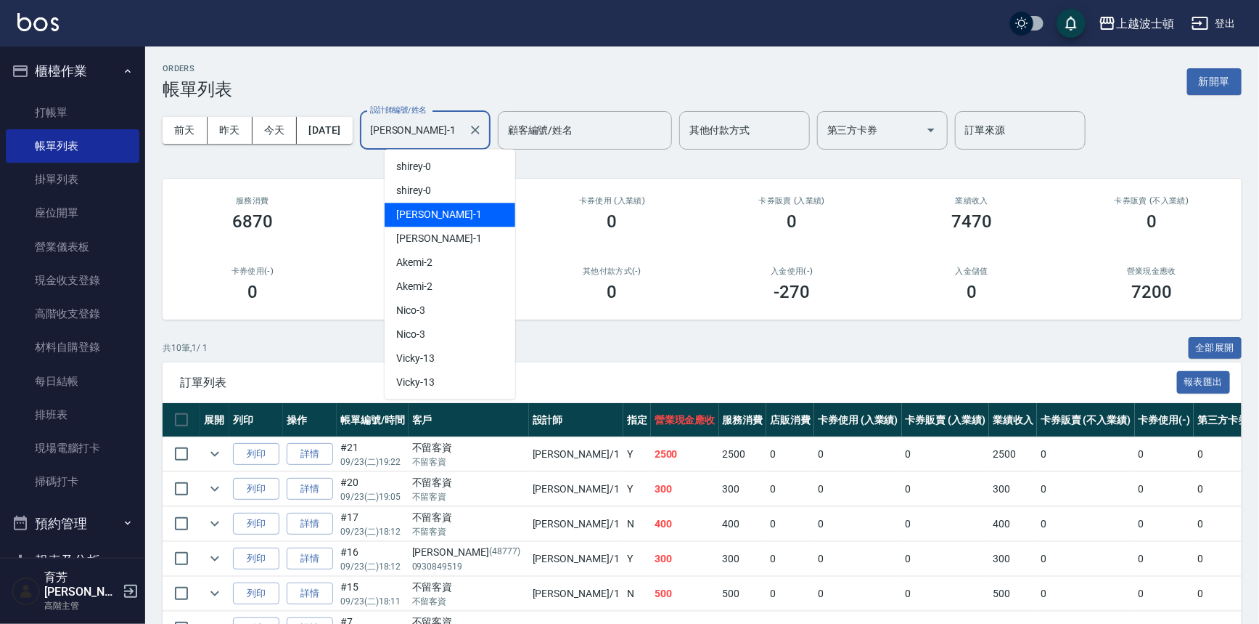
click at [408, 126] on input "[PERSON_NAME]-1" at bounding box center [415, 130] width 96 height 25
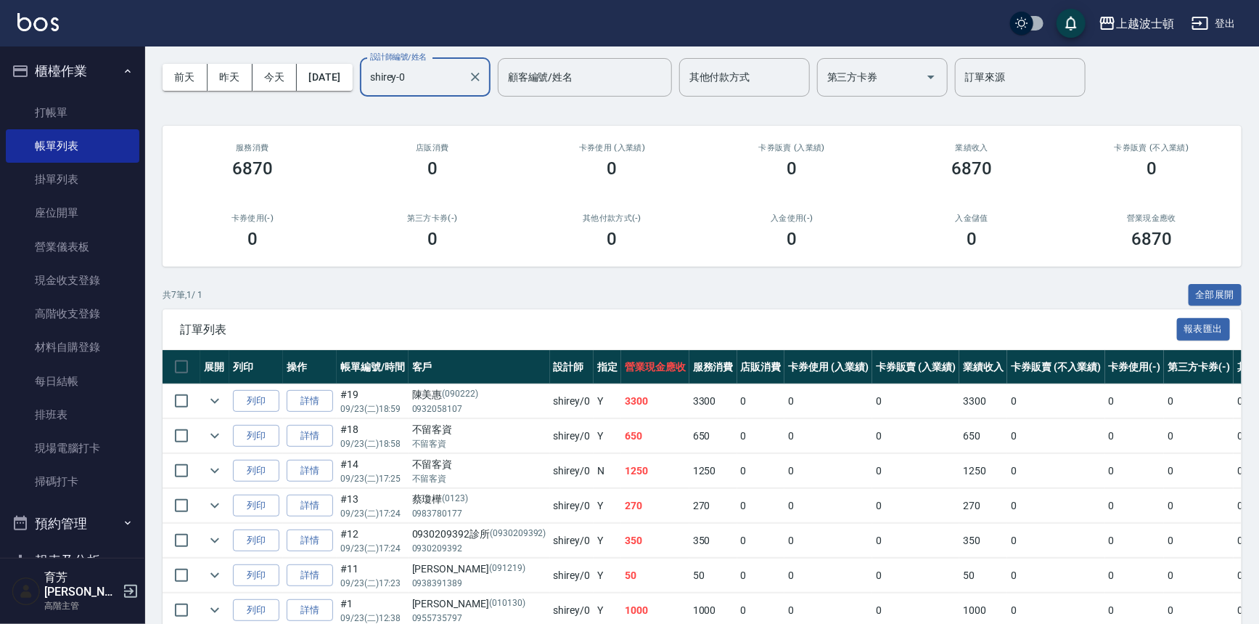
scroll to position [123, 0]
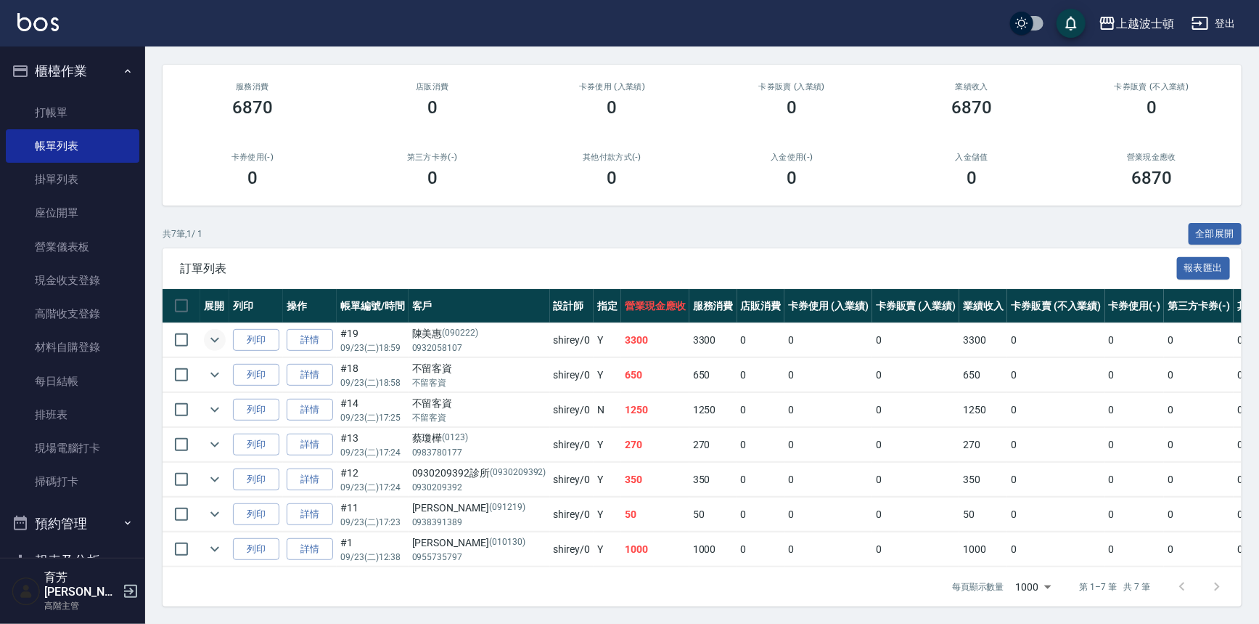
type input "shirey-0"
click at [208, 331] on icon "expand row" at bounding box center [214, 339] width 17 height 17
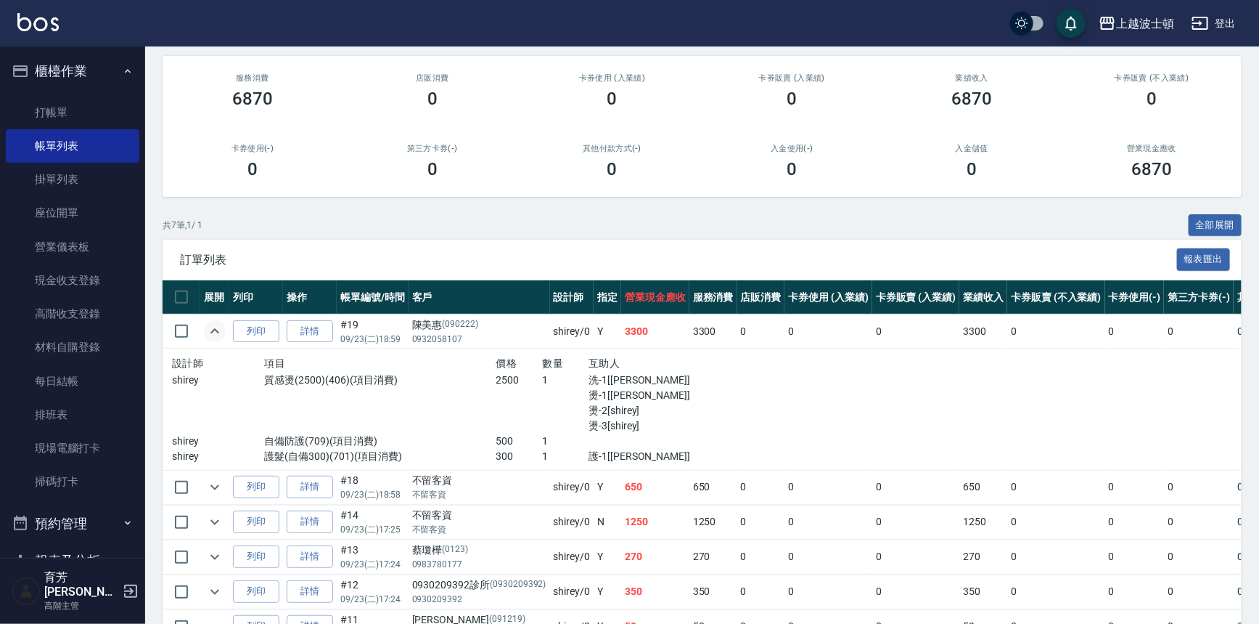
click at [208, 330] on icon "expand row" at bounding box center [214, 330] width 17 height 17
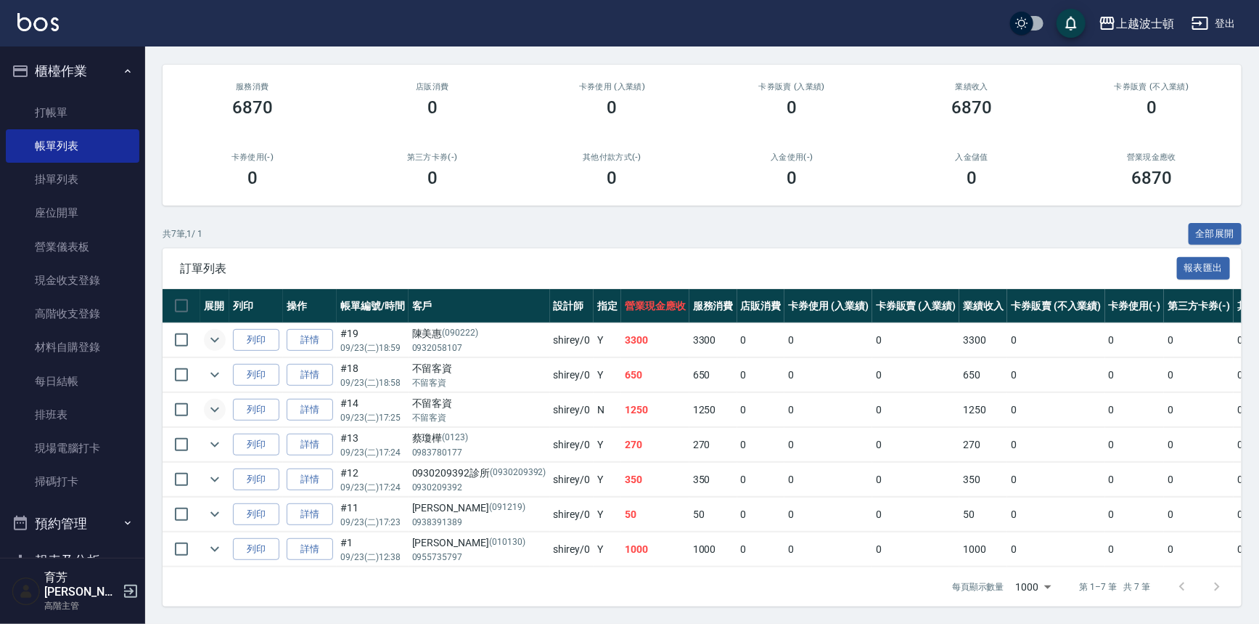
click at [212, 401] on icon "expand row" at bounding box center [214, 409] width 17 height 17
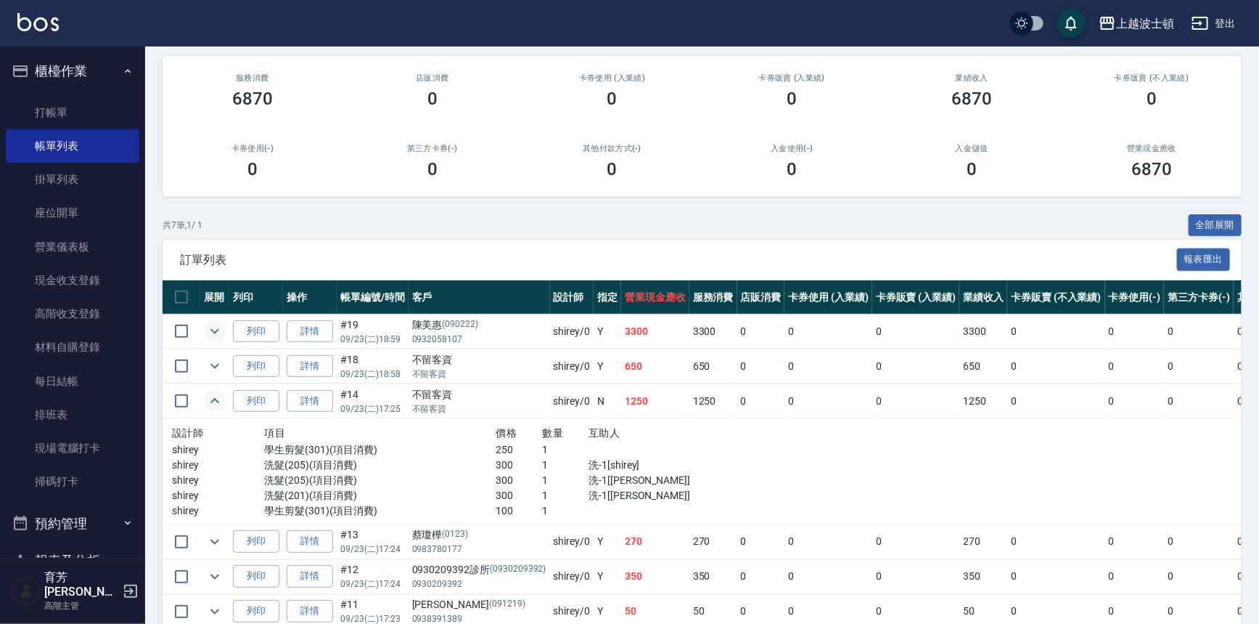
click at [212, 396] on icon "expand row" at bounding box center [214, 400] width 17 height 17
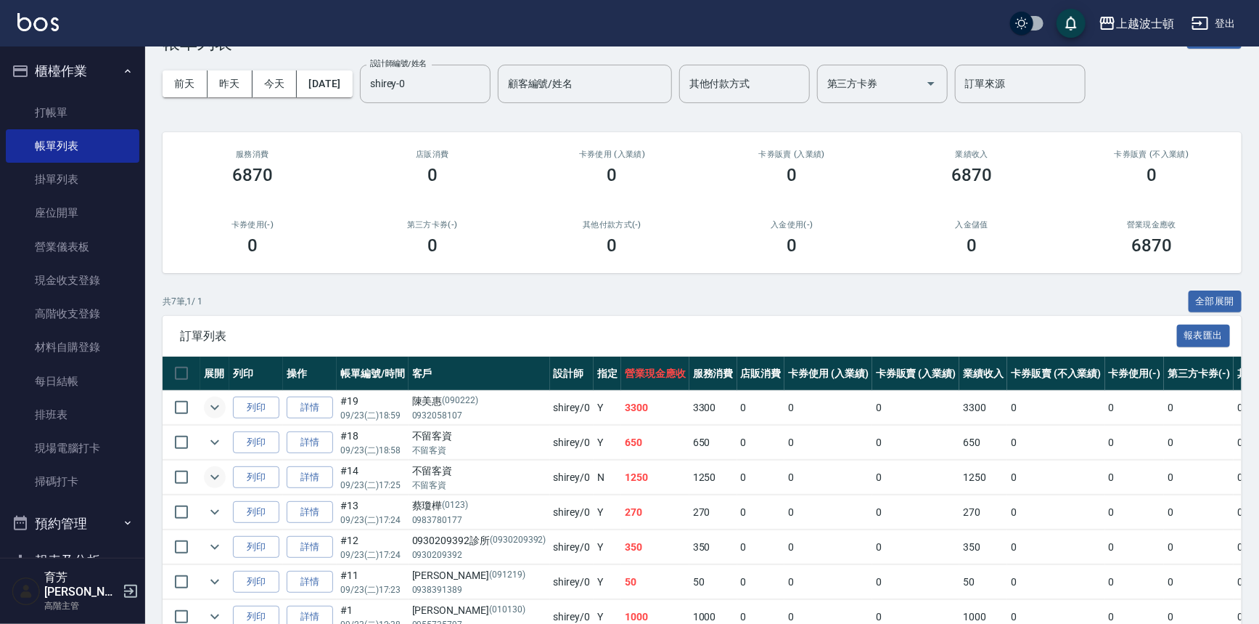
scroll to position [0, 0]
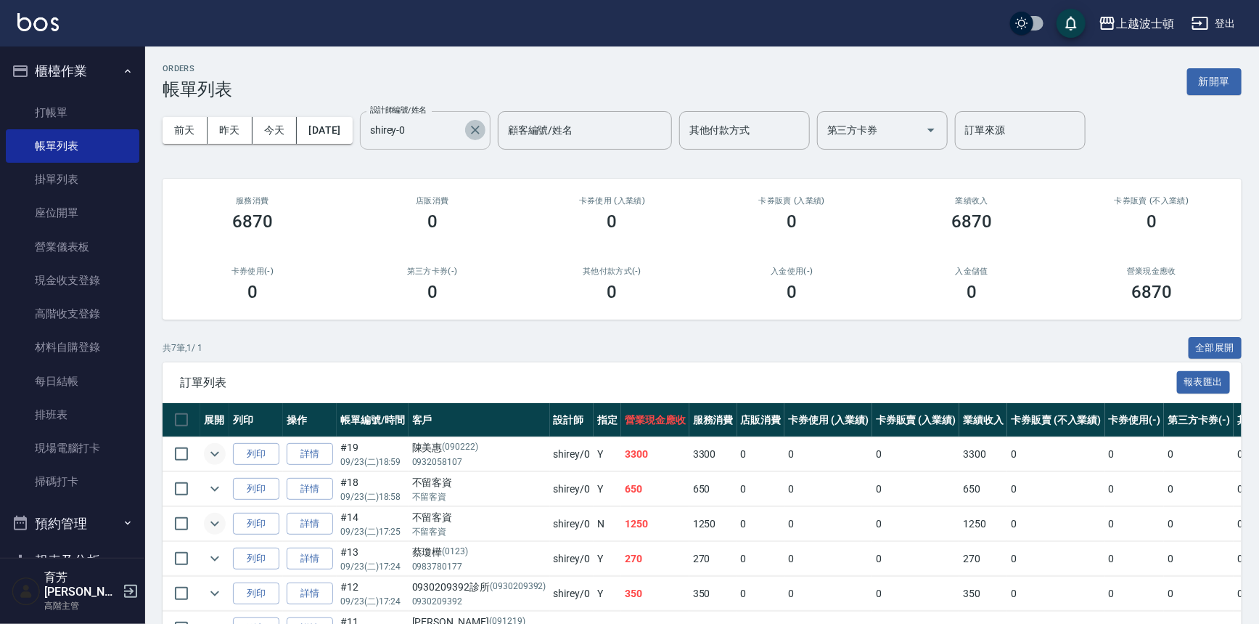
click at [483, 126] on icon "Clear" at bounding box center [475, 130] width 15 height 15
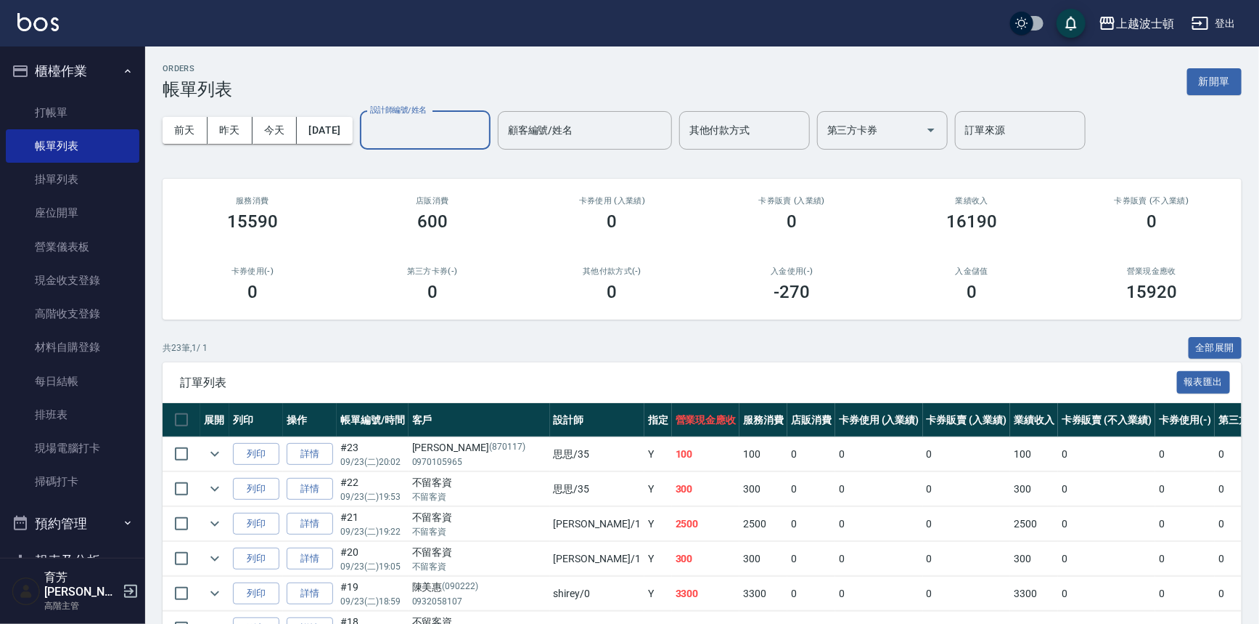
click at [60, 20] on div "上越波士頓 登出" at bounding box center [629, 23] width 1259 height 46
click at [58, 23] on div "上越波士頓 登出" at bounding box center [629, 23] width 1259 height 46
click at [57, 29] on img at bounding box center [37, 22] width 41 height 18
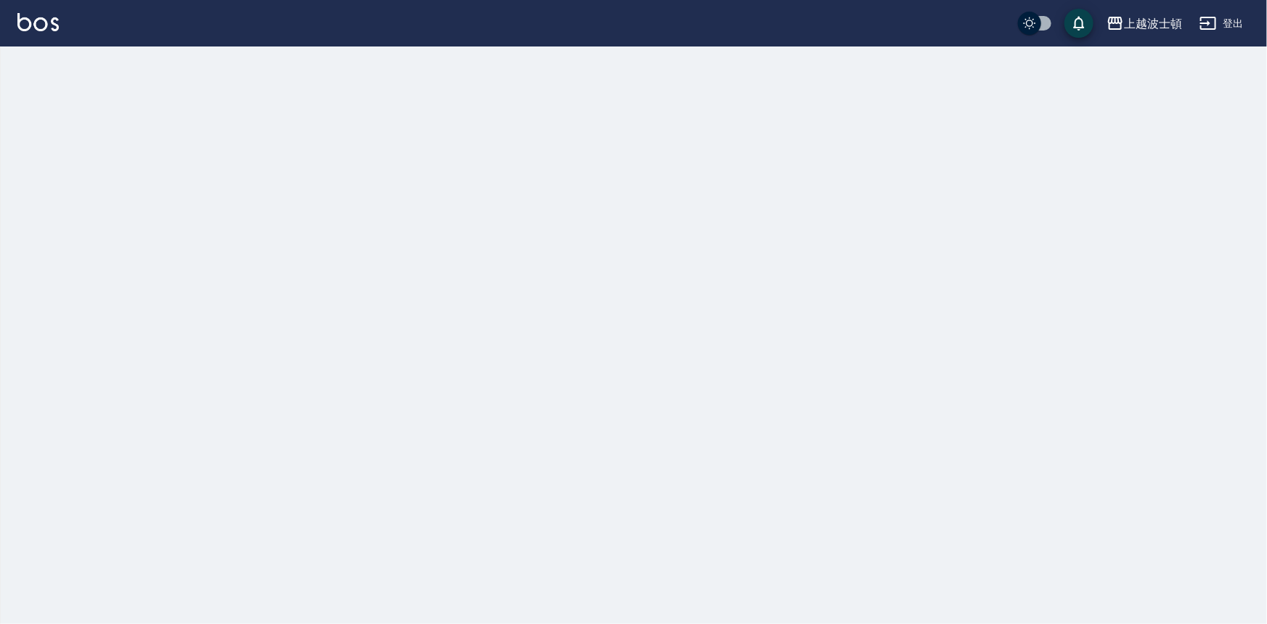
click at [57, 29] on img at bounding box center [37, 22] width 41 height 18
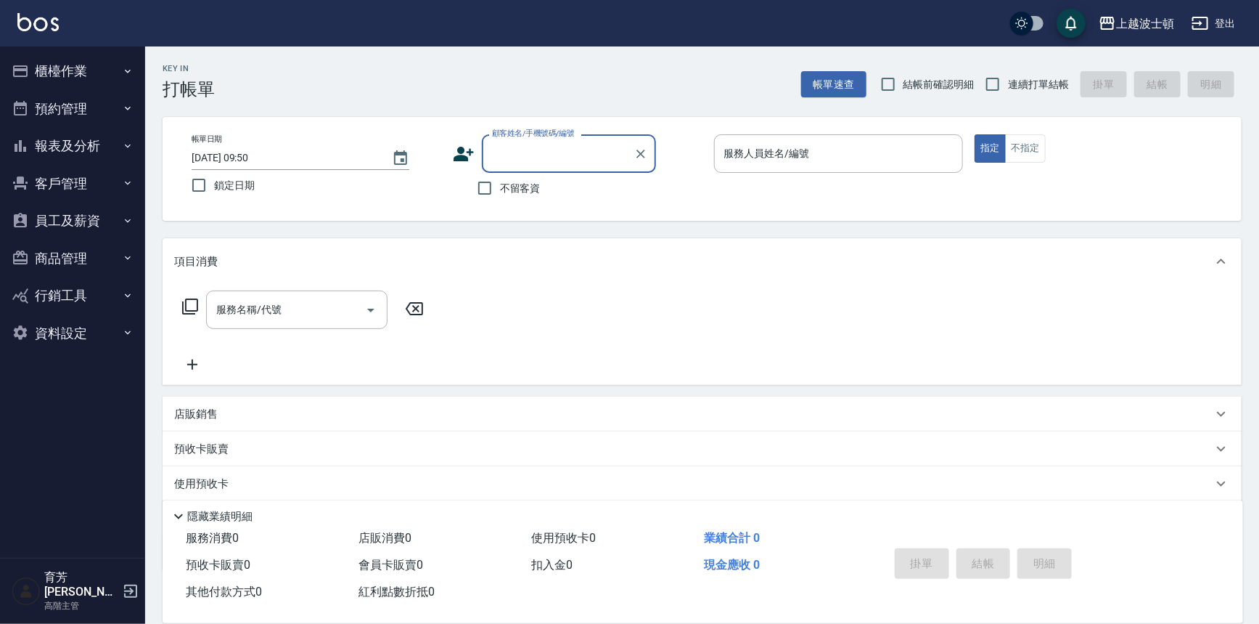
drag, startPoint x: 72, startPoint y: 72, endPoint x: 79, endPoint y: 105, distance: 34.2
click at [72, 71] on button "櫃檯作業" at bounding box center [73, 71] width 134 height 38
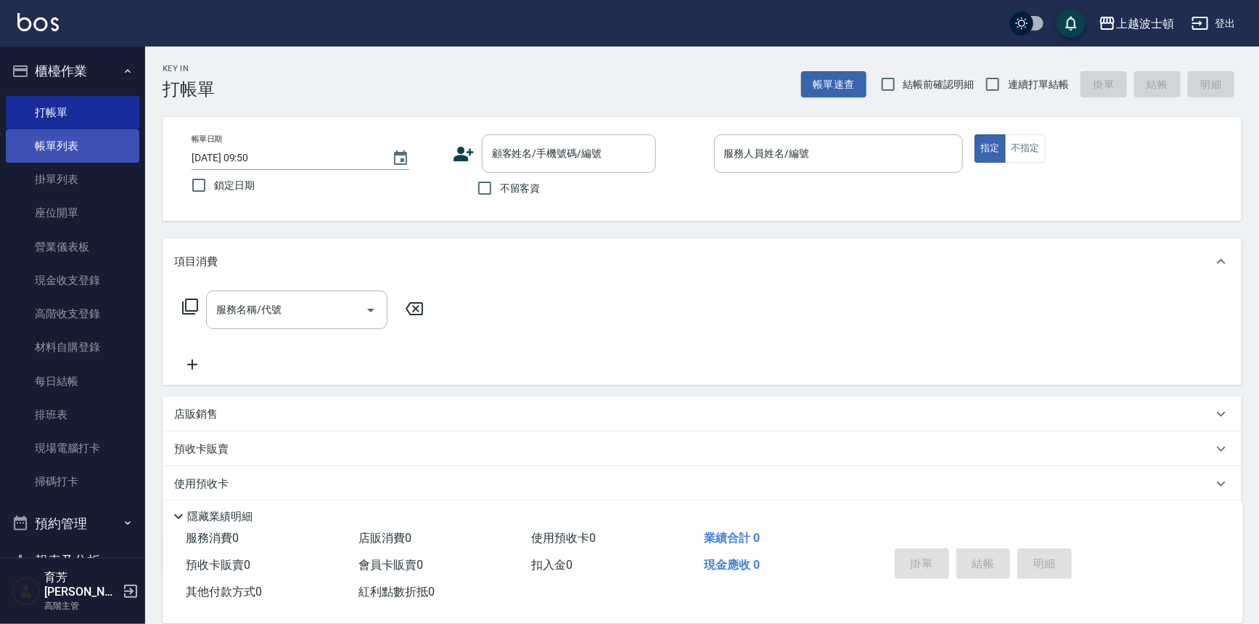
click at [79, 138] on link "帳單列表" at bounding box center [73, 145] width 134 height 33
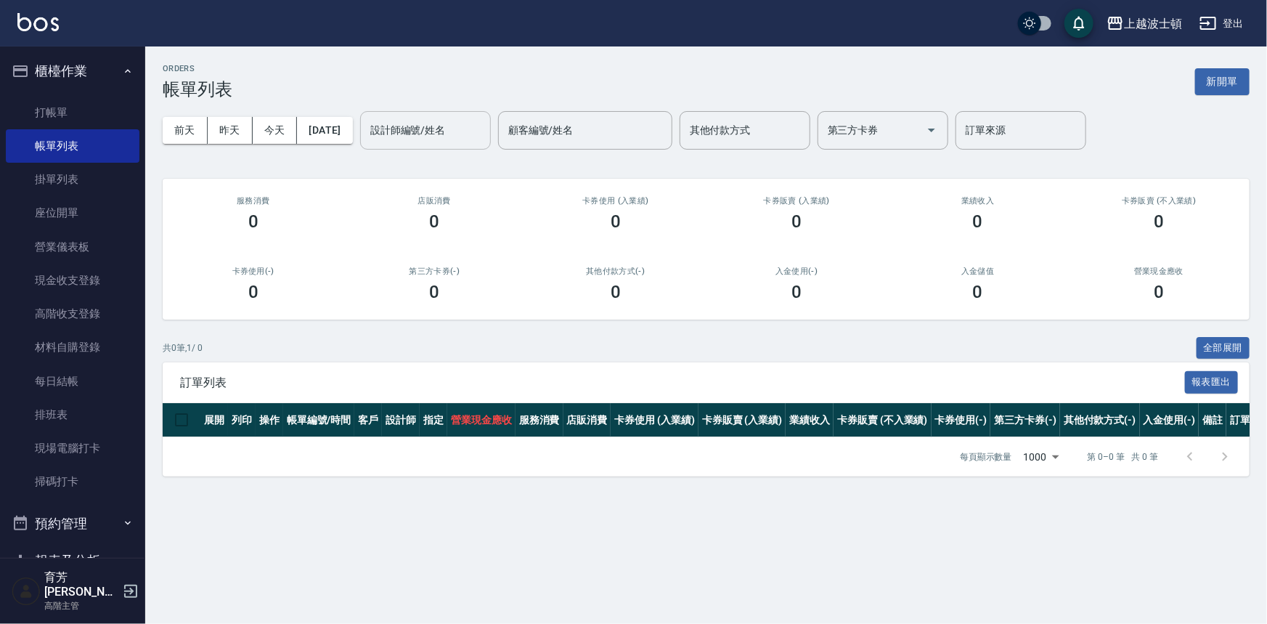
drag, startPoint x: 441, startPoint y: 129, endPoint x: 449, endPoint y: 136, distance: 10.3
click at [442, 129] on input "設計師編號/姓名" at bounding box center [426, 130] width 118 height 25
type input "Vicky-13"
click at [352, 131] on button "[DATE]" at bounding box center [324, 130] width 55 height 27
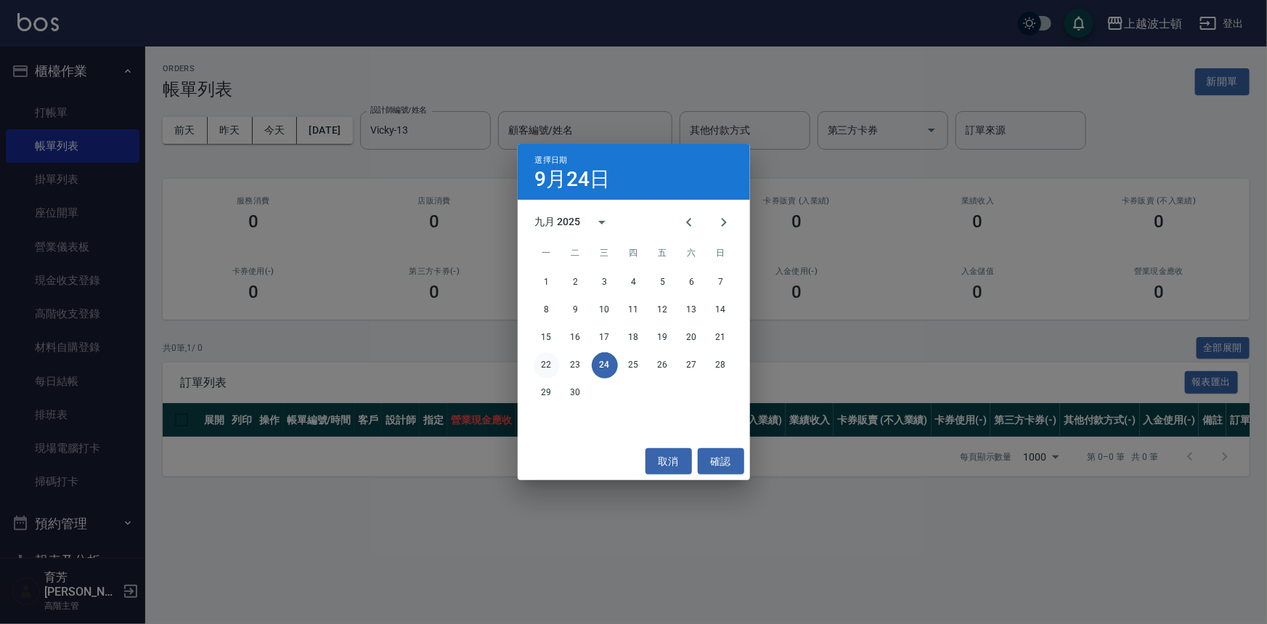
click at [547, 369] on button "22" at bounding box center [547, 365] width 26 height 26
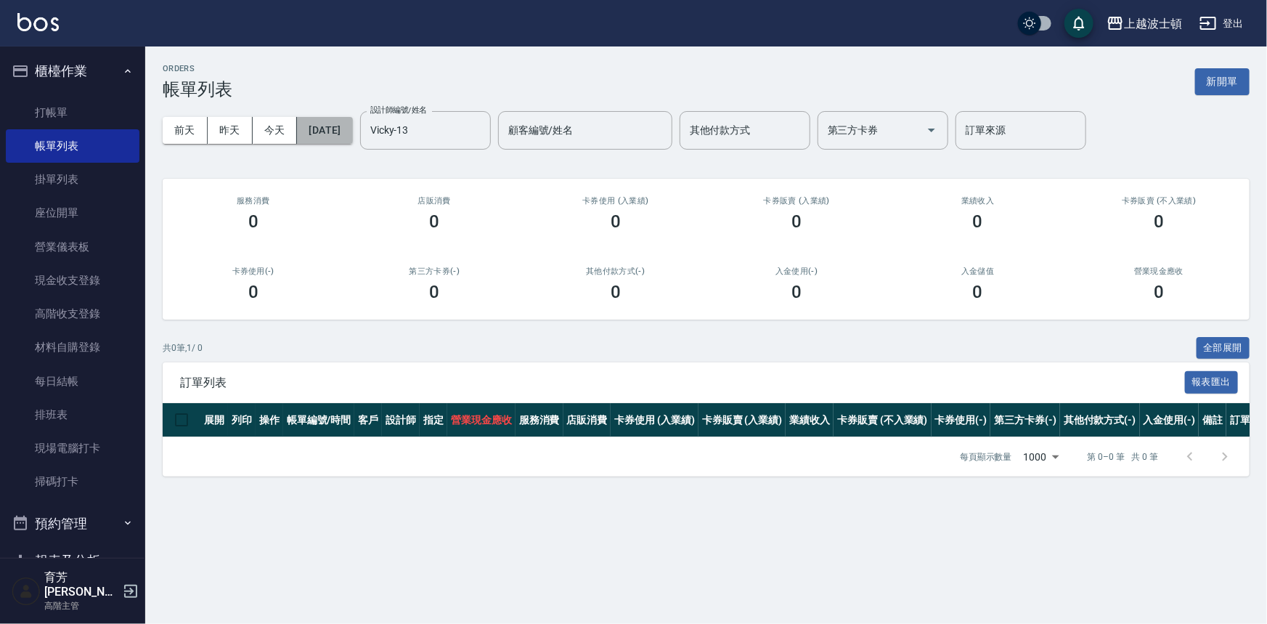
click at [343, 136] on button "2025/09/22" at bounding box center [324, 130] width 55 height 27
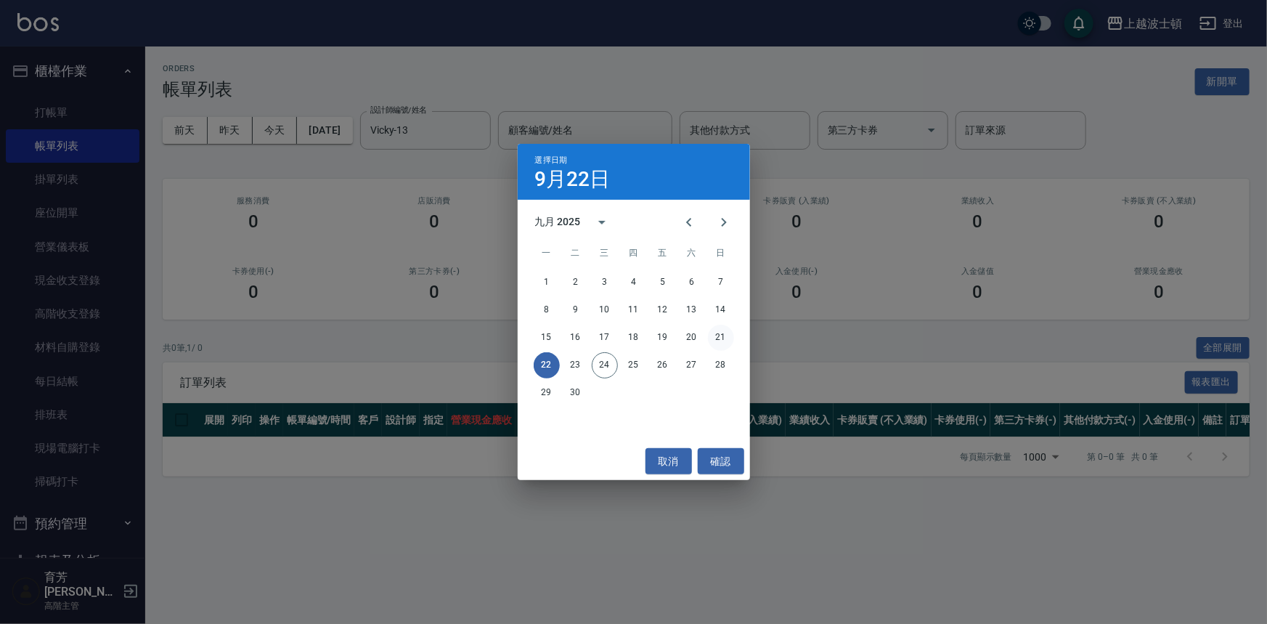
click at [726, 340] on button "21" at bounding box center [721, 337] width 26 height 26
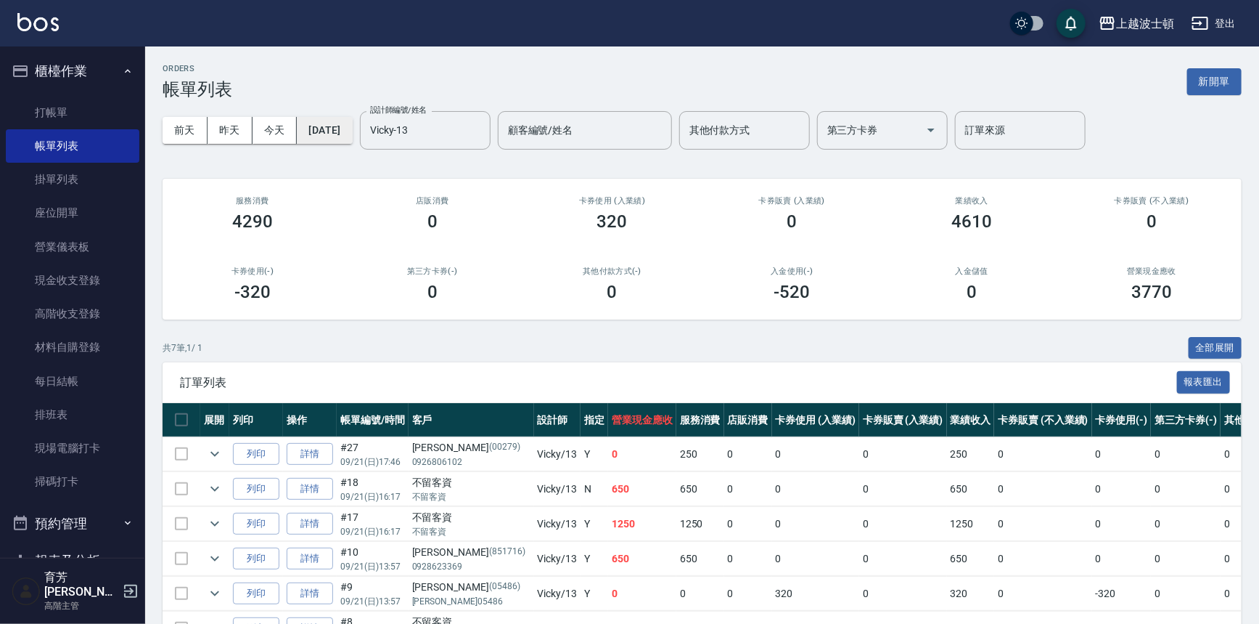
click at [352, 138] on button "2025/09/21" at bounding box center [324, 130] width 55 height 27
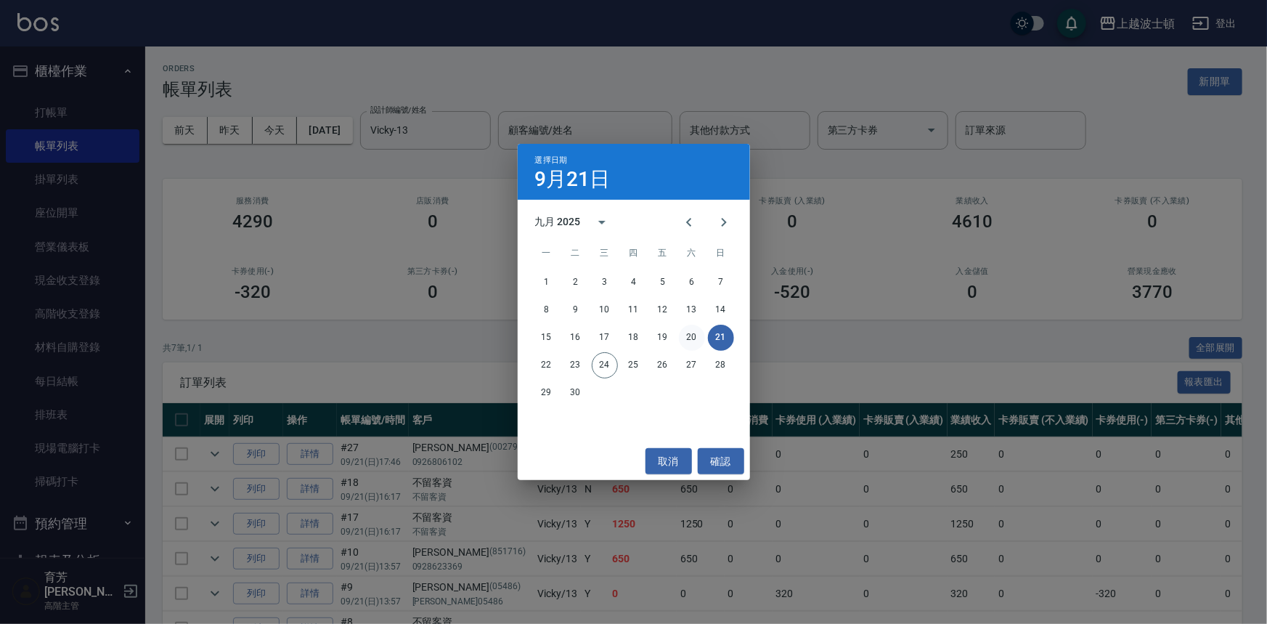
click at [700, 331] on button "20" at bounding box center [692, 337] width 26 height 26
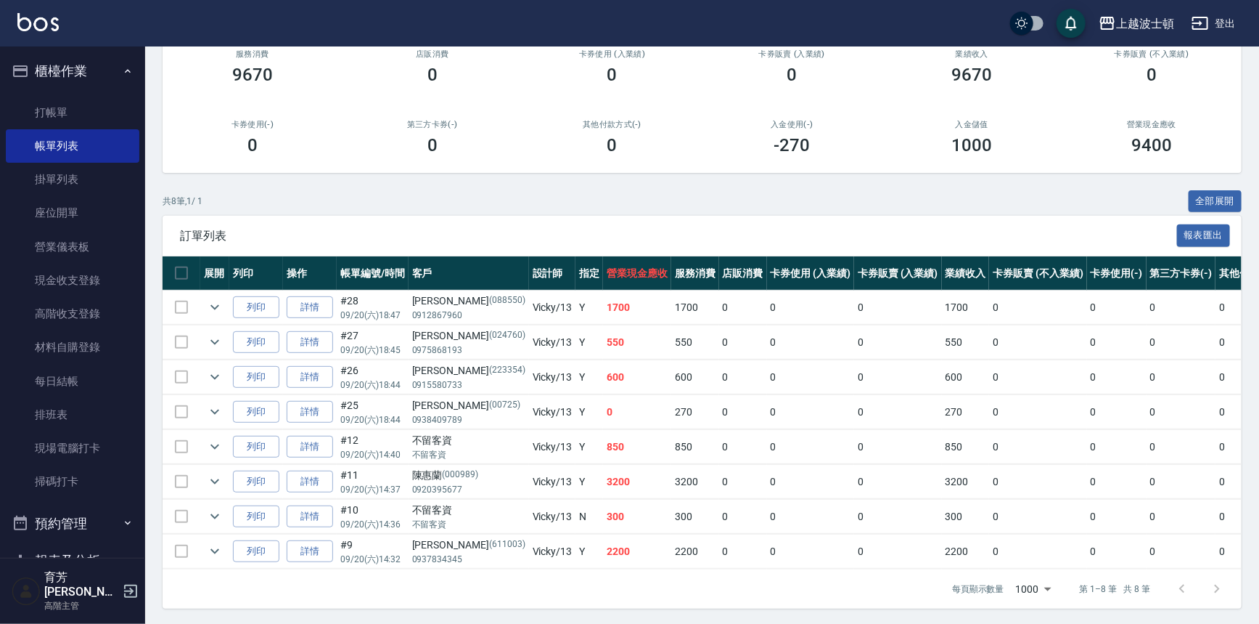
scroll to position [157, 0]
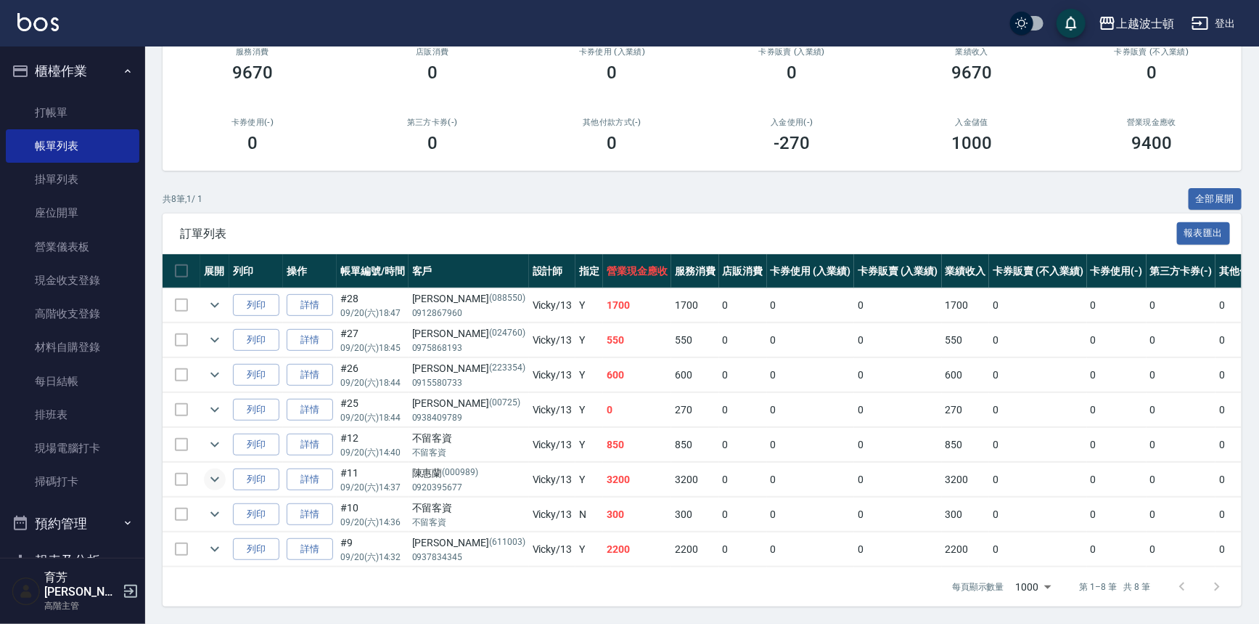
click at [213, 477] on icon "expand row" at bounding box center [214, 479] width 9 height 5
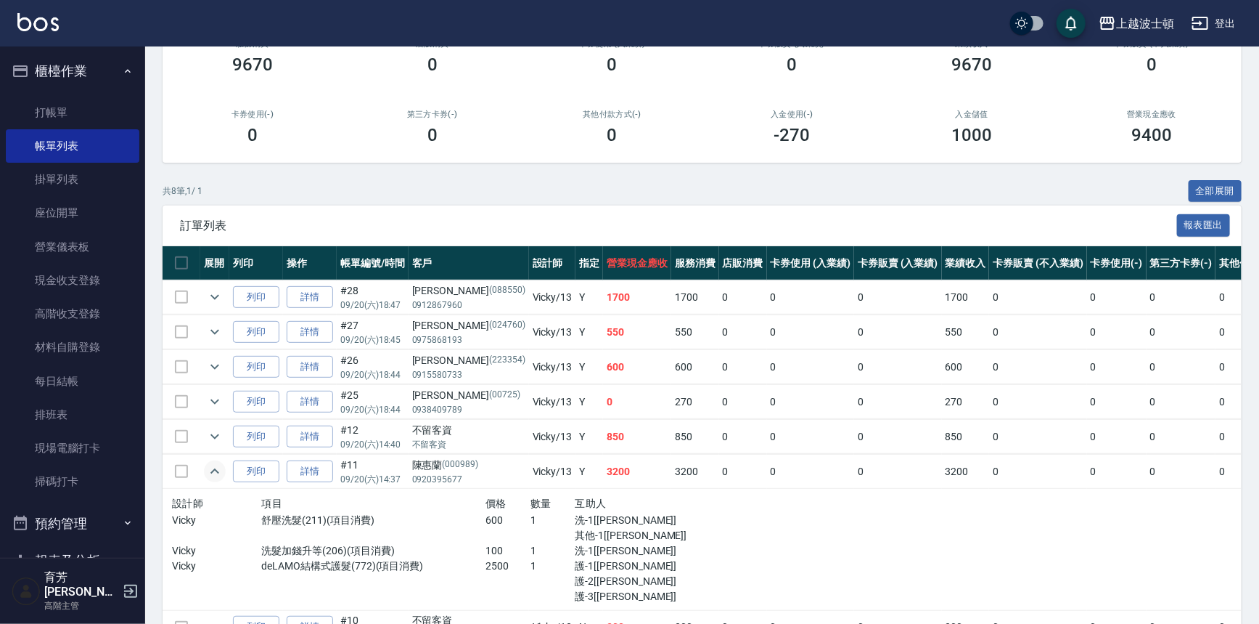
click at [213, 470] on icon "expand row" at bounding box center [214, 470] width 9 height 5
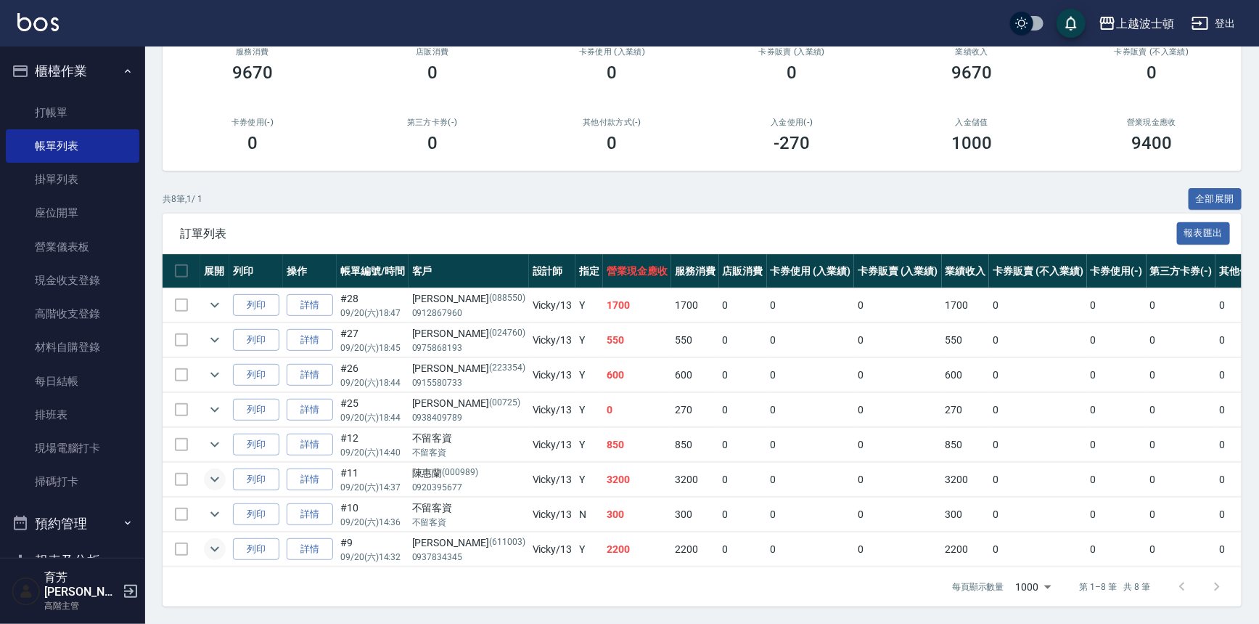
click at [213, 540] on icon "expand row" at bounding box center [214, 548] width 17 height 17
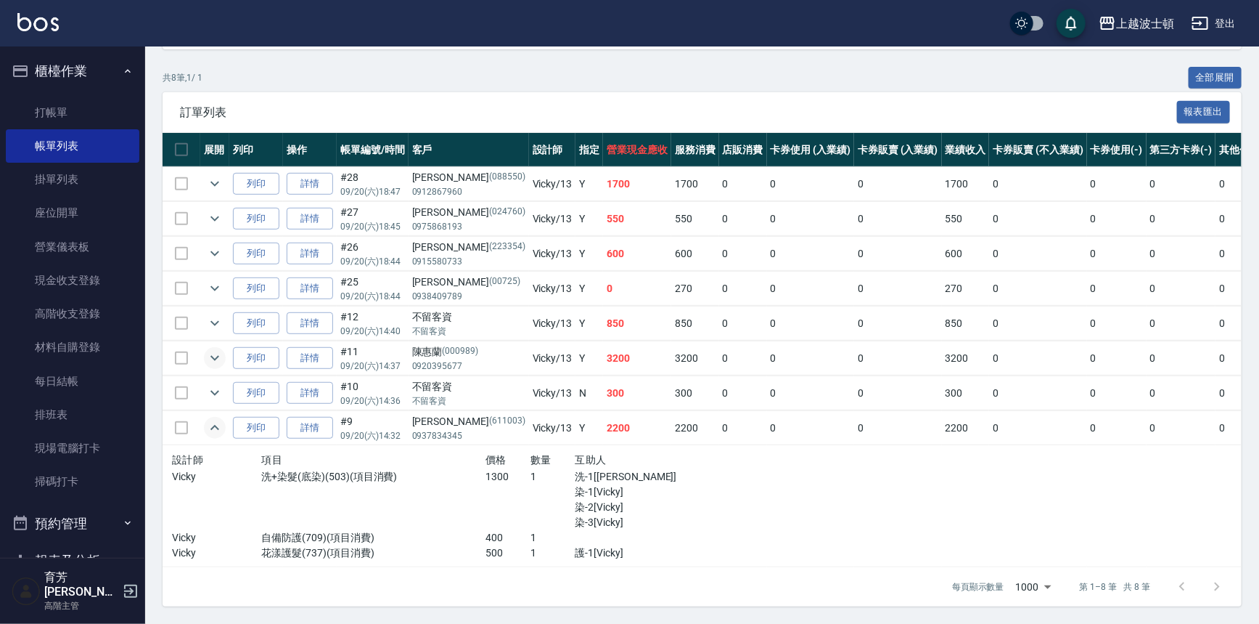
scroll to position [277, 0]
click at [224, 422] on button "expand row" at bounding box center [215, 428] width 22 height 22
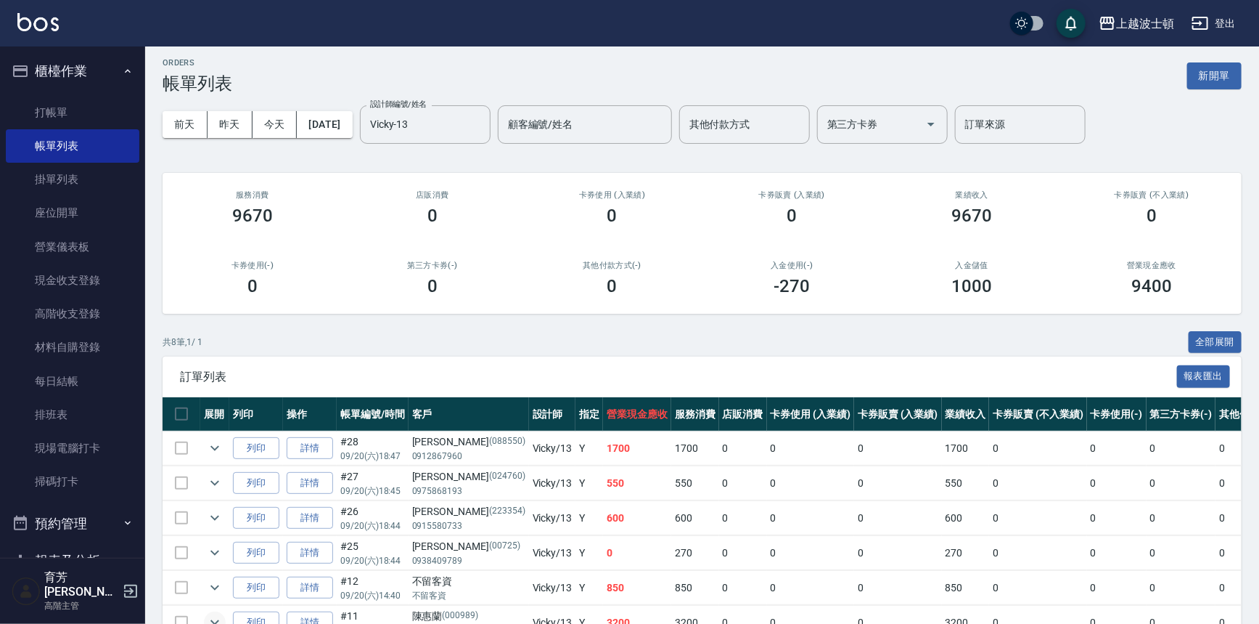
scroll to position [0, 0]
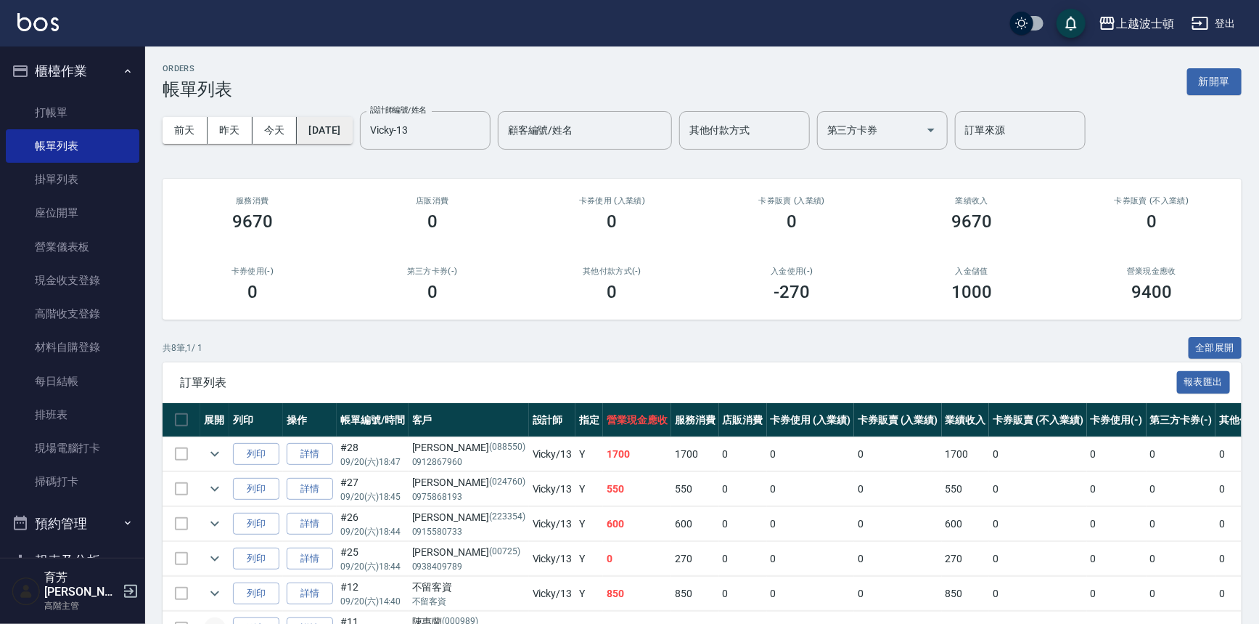
click at [350, 125] on button "2025/09/20" at bounding box center [324, 130] width 55 height 27
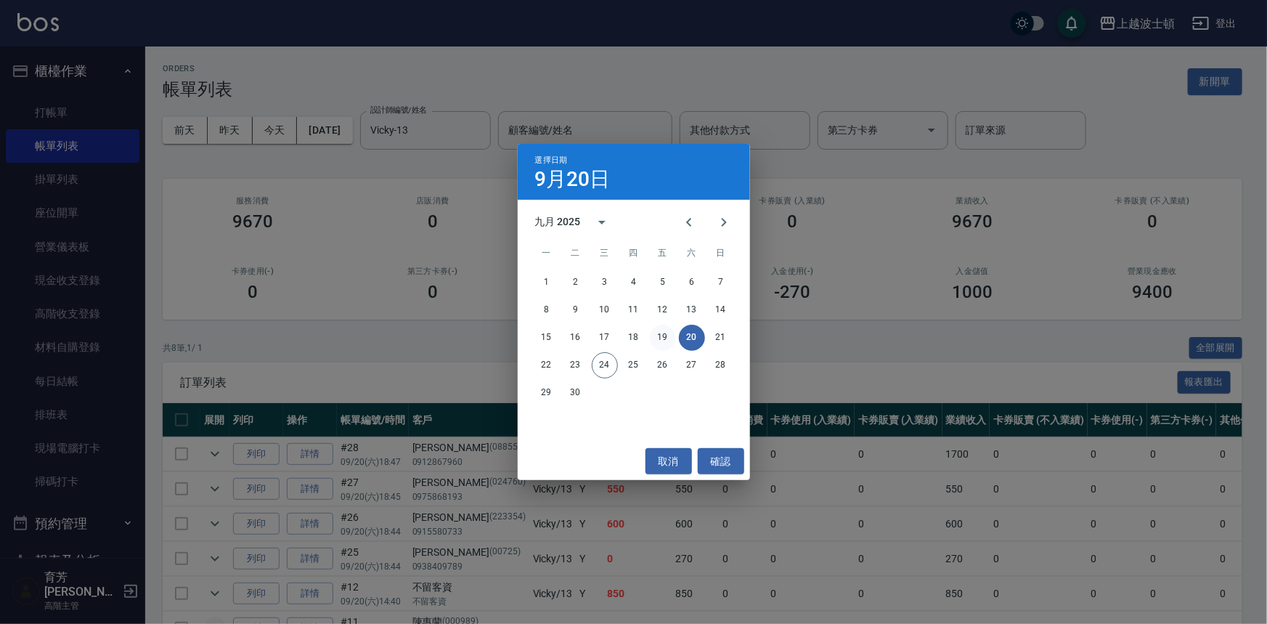
click at [663, 332] on button "19" at bounding box center [663, 337] width 26 height 26
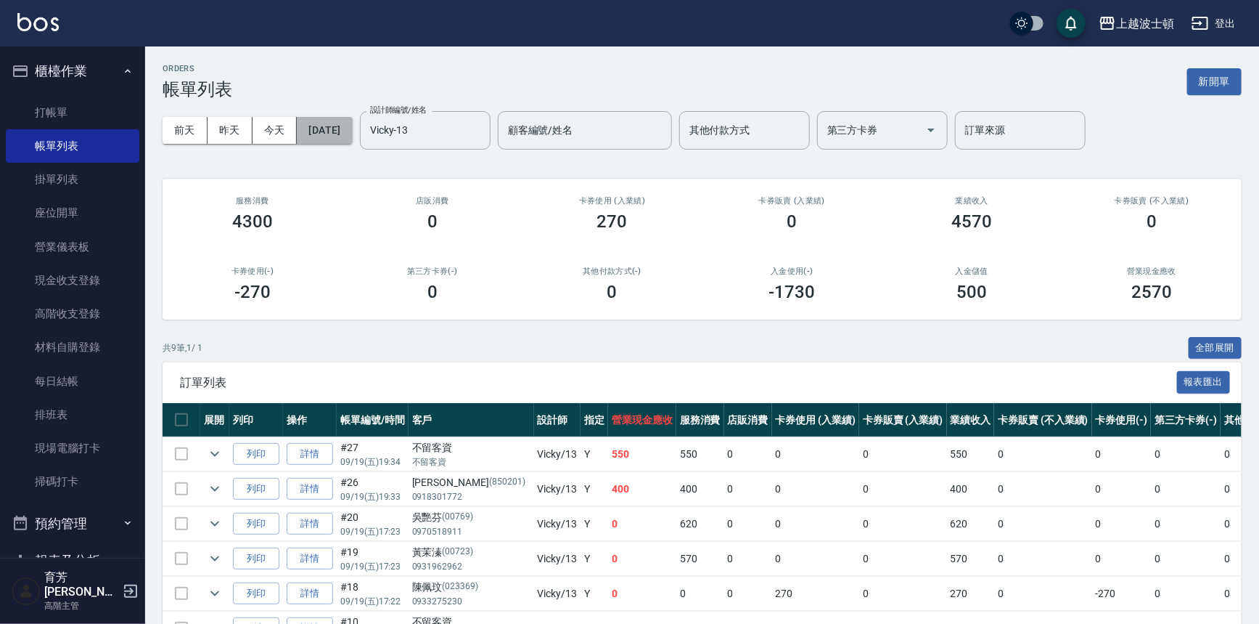
click at [352, 138] on button "2025/09/19" at bounding box center [324, 130] width 55 height 27
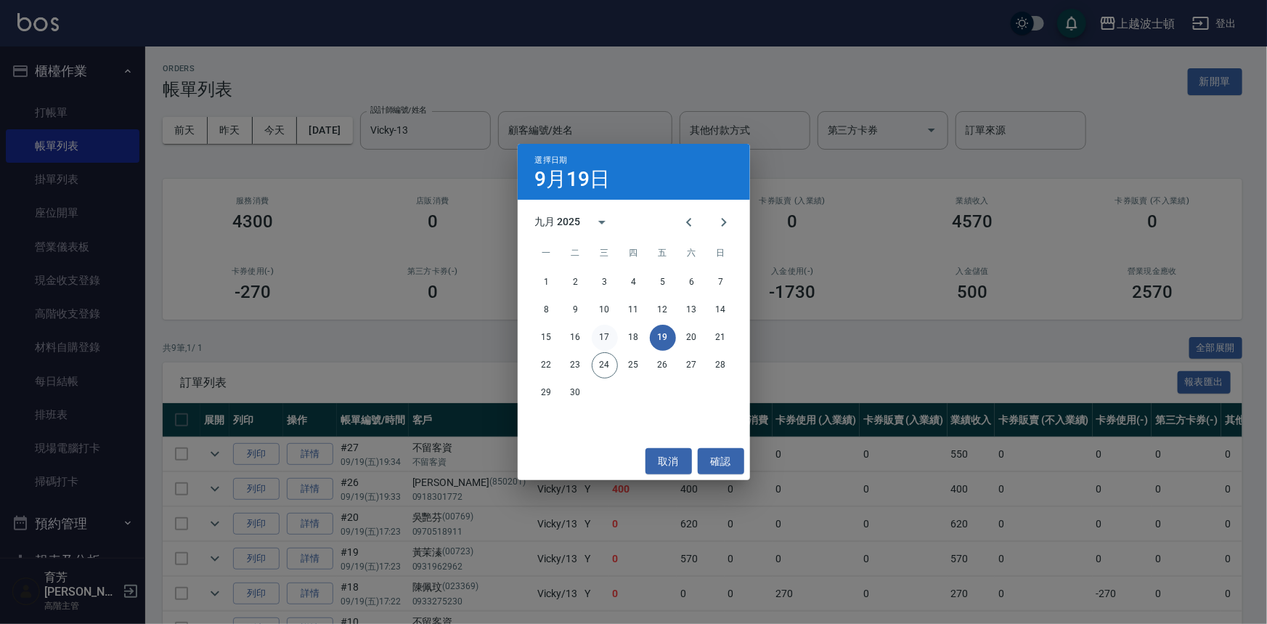
click at [610, 339] on button "17" at bounding box center [605, 337] width 26 height 26
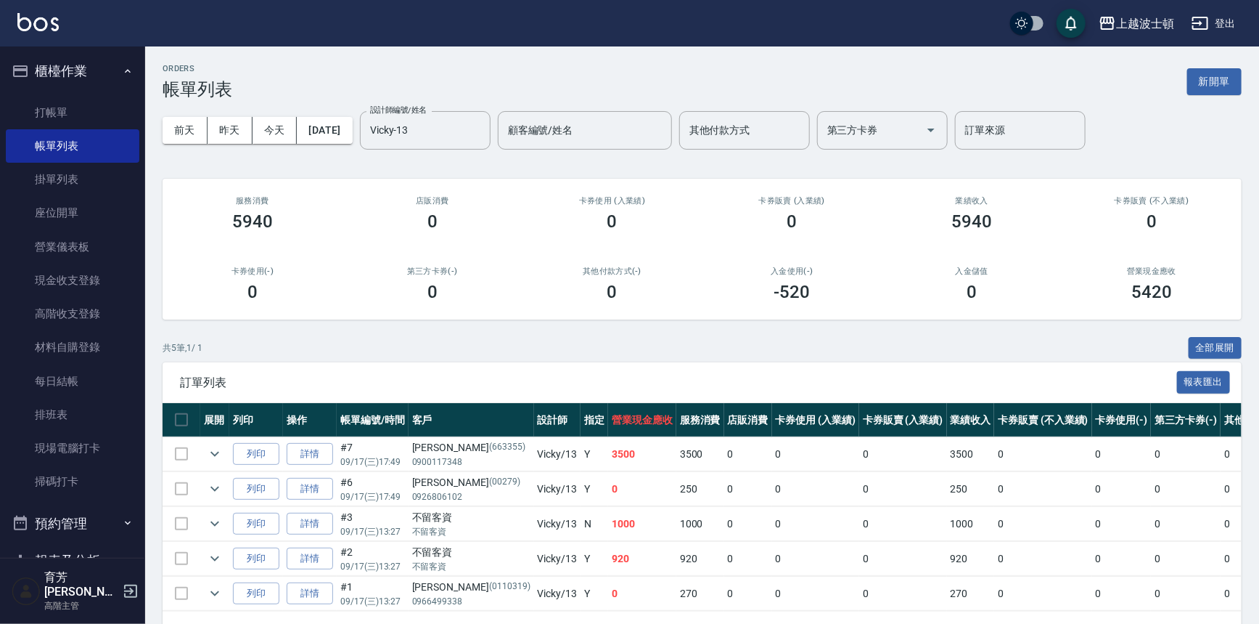
scroll to position [52, 0]
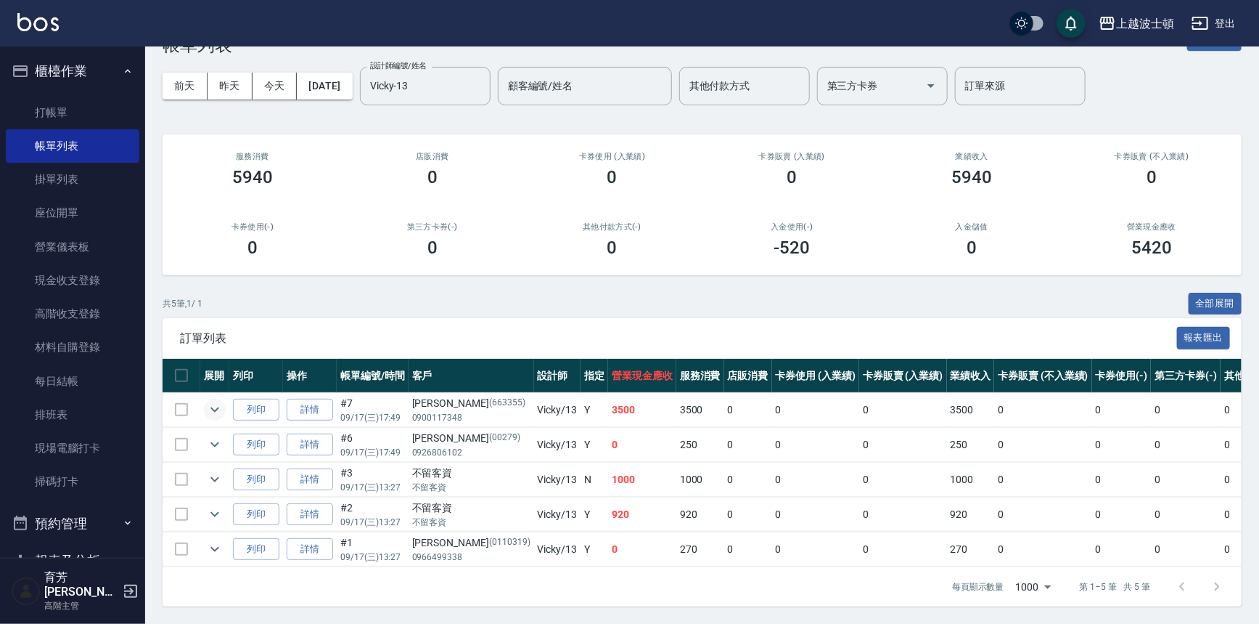
click at [213, 407] on icon "expand row" at bounding box center [214, 409] width 9 height 5
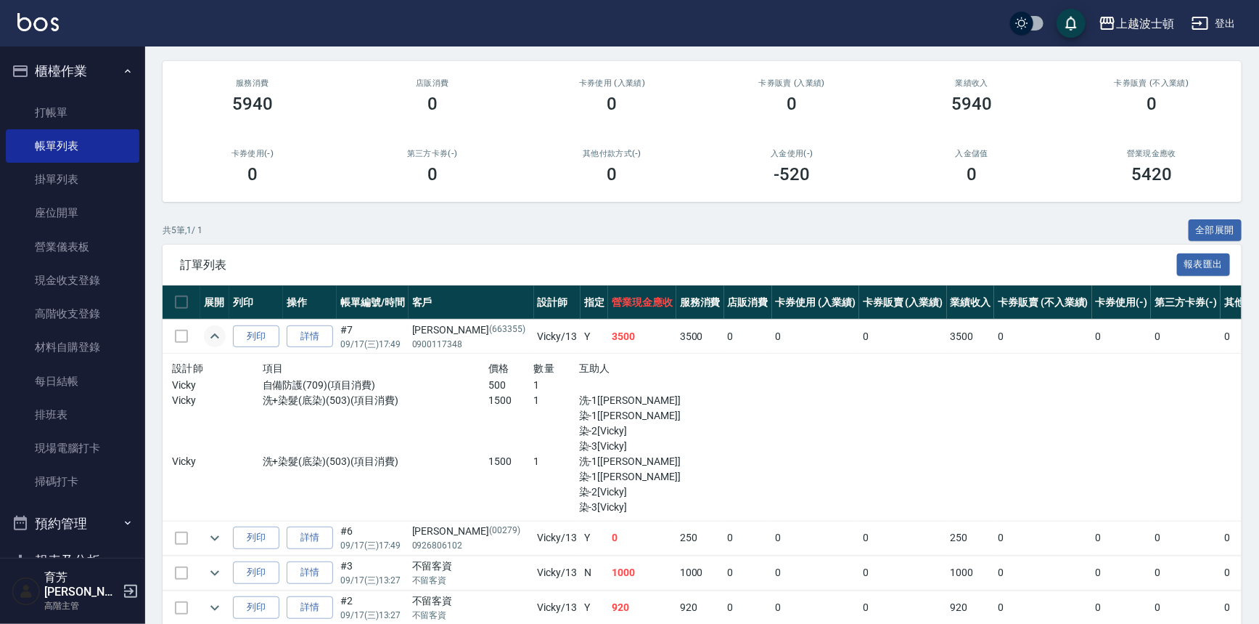
scroll to position [118, 0]
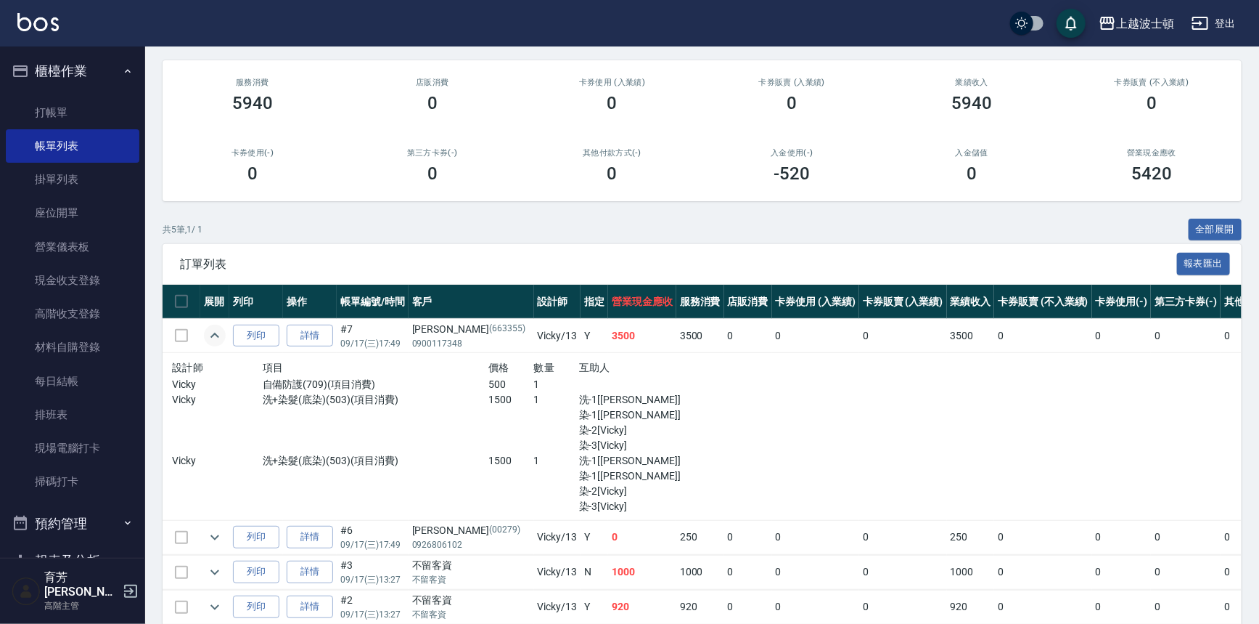
click at [212, 338] on icon "expand row" at bounding box center [214, 335] width 17 height 17
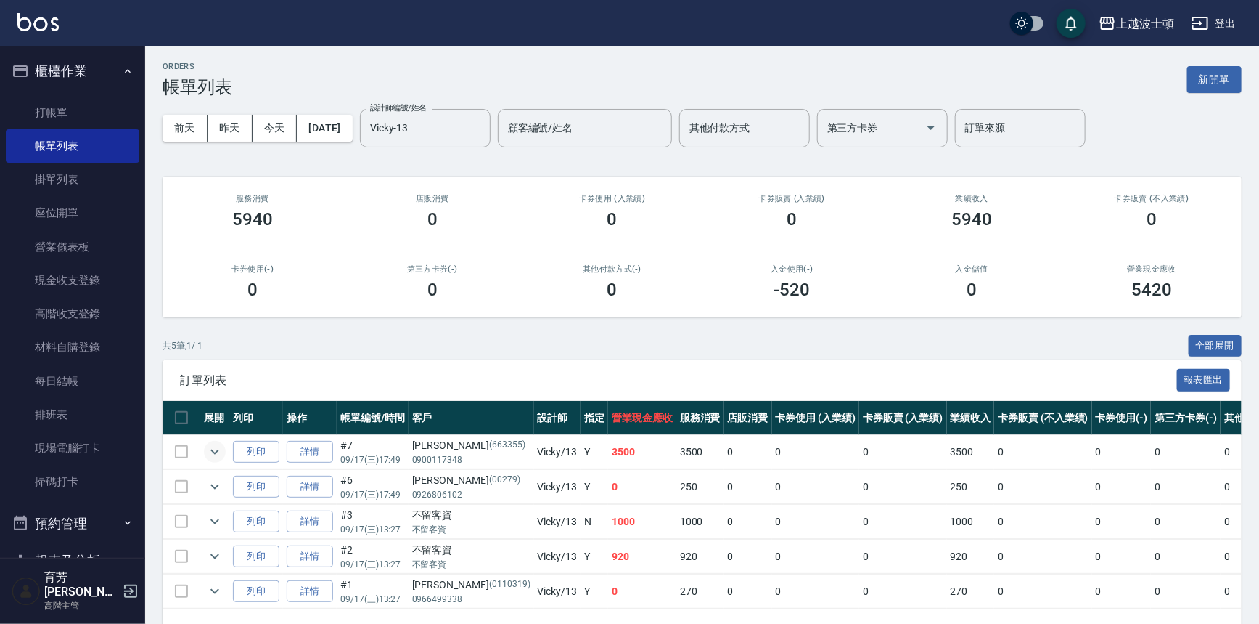
scroll to position [0, 0]
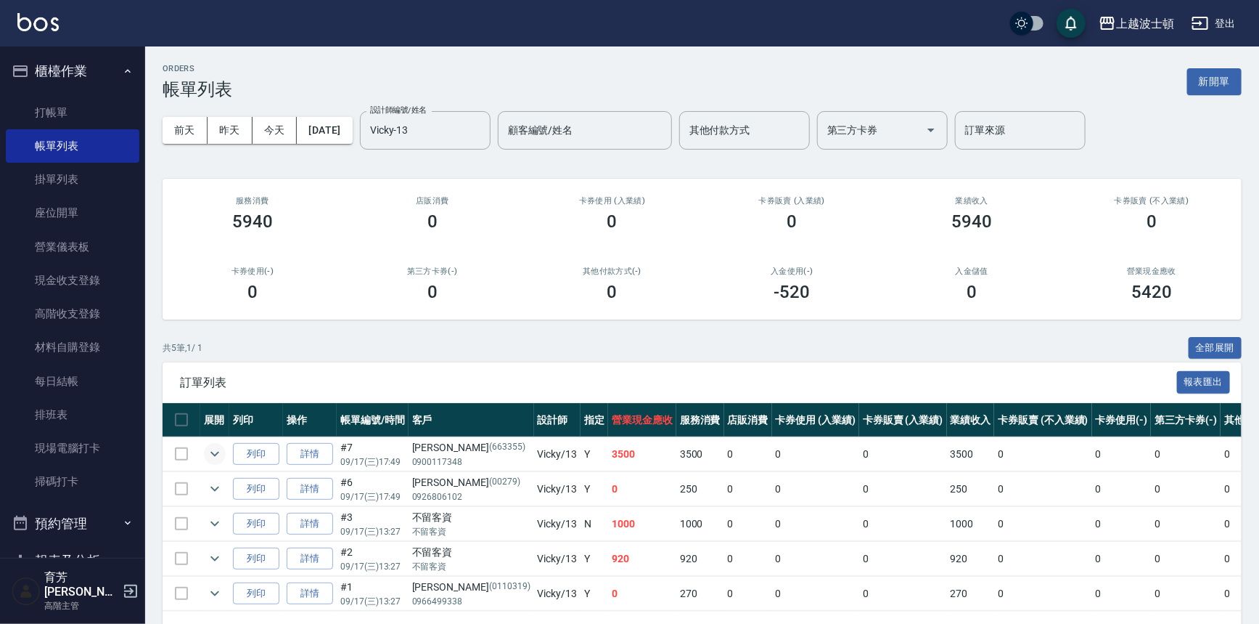
click at [363, 146] on div "前天 昨天 今天 2025/09/17 設計師編號/姓名 Vicky-13 設計師編號/姓名 顧客編號/姓名 顧客編號/姓名 其他付款方式 其他付款方式 第三…" at bounding box center [702, 130] width 1079 height 62
click at [363, 145] on div "前天 昨天 今天 2025/09/17 設計師編號/姓名 Vicky-13 設計師編號/姓名 顧客編號/姓名 顧客編號/姓名 其他付款方式 其他付款方式 第三…" at bounding box center [702, 130] width 1079 height 62
click at [329, 126] on button "2025/09/17" at bounding box center [324, 130] width 55 height 27
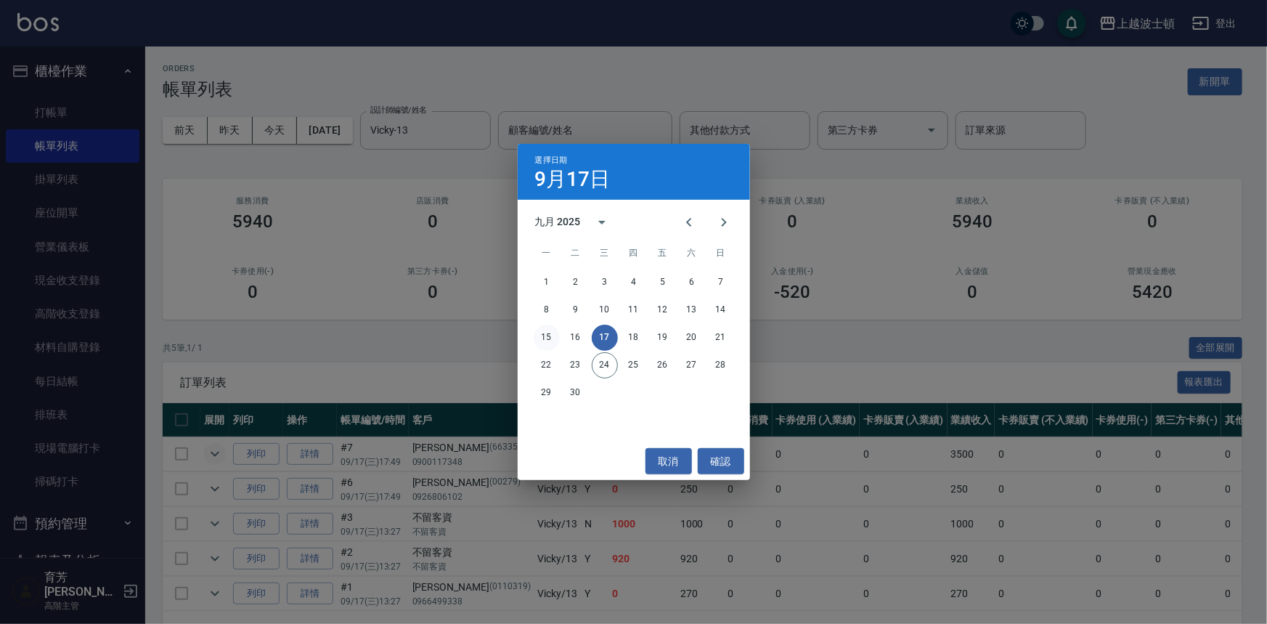
click at [539, 338] on button "15" at bounding box center [547, 337] width 26 height 26
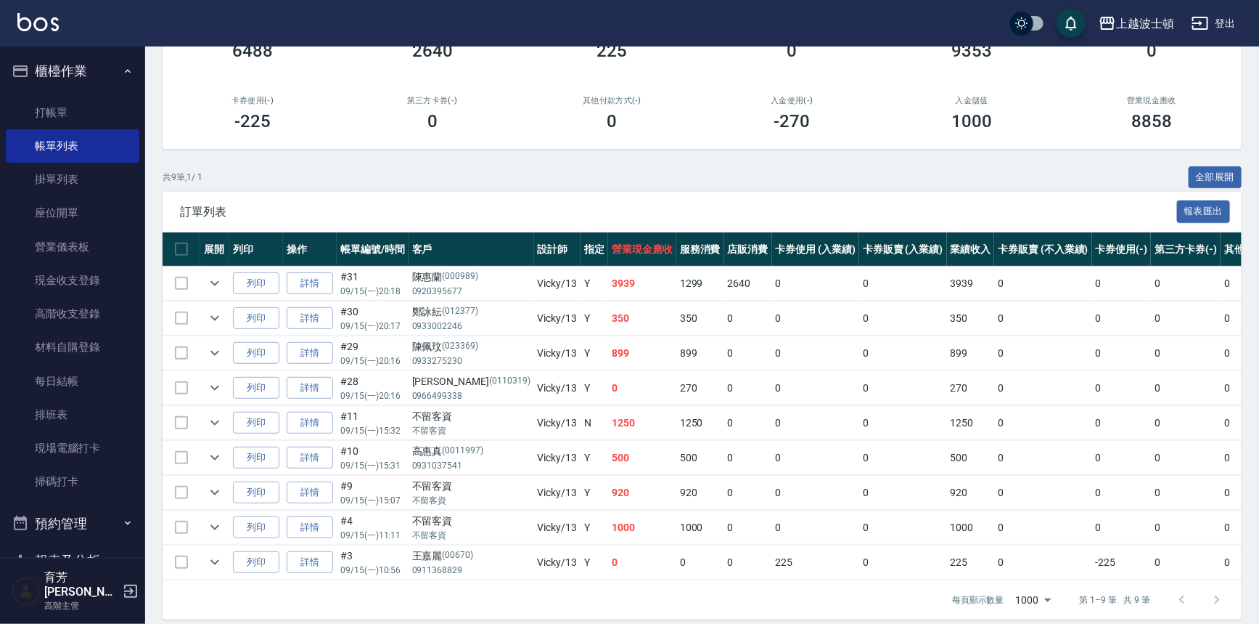
scroll to position [192, 0]
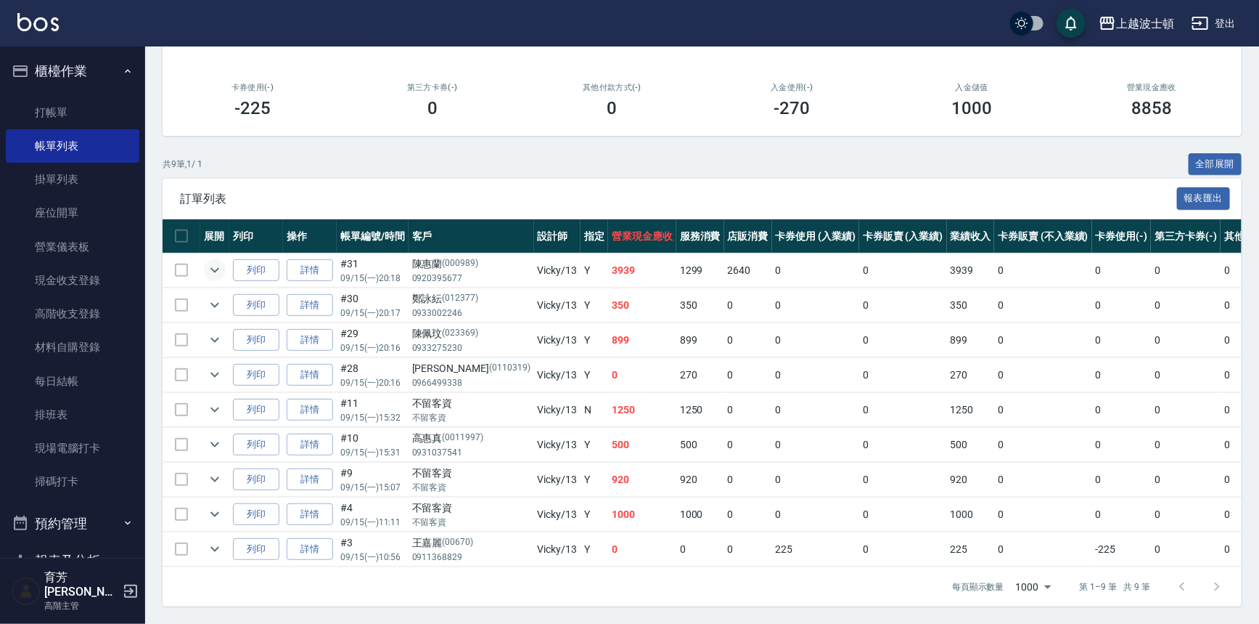
click at [210, 262] on icon "expand row" at bounding box center [214, 269] width 17 height 17
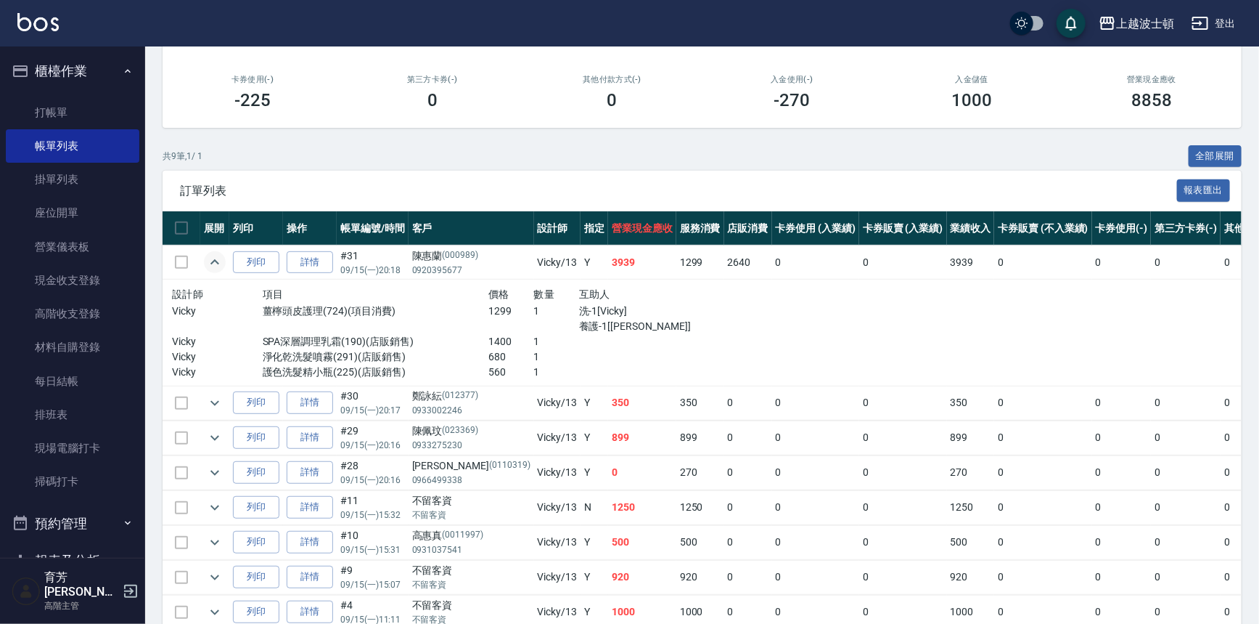
click at [210, 262] on icon "expand row" at bounding box center [214, 261] width 17 height 17
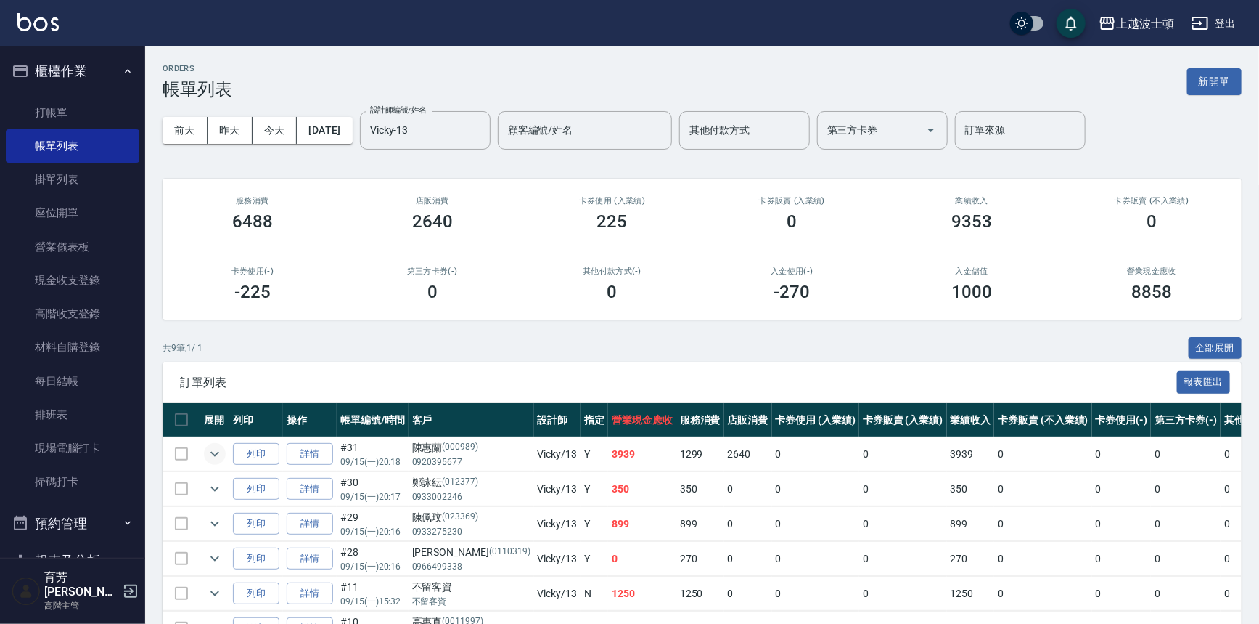
scroll to position [0, 0]
click at [352, 117] on button "2025/09/15" at bounding box center [324, 130] width 55 height 27
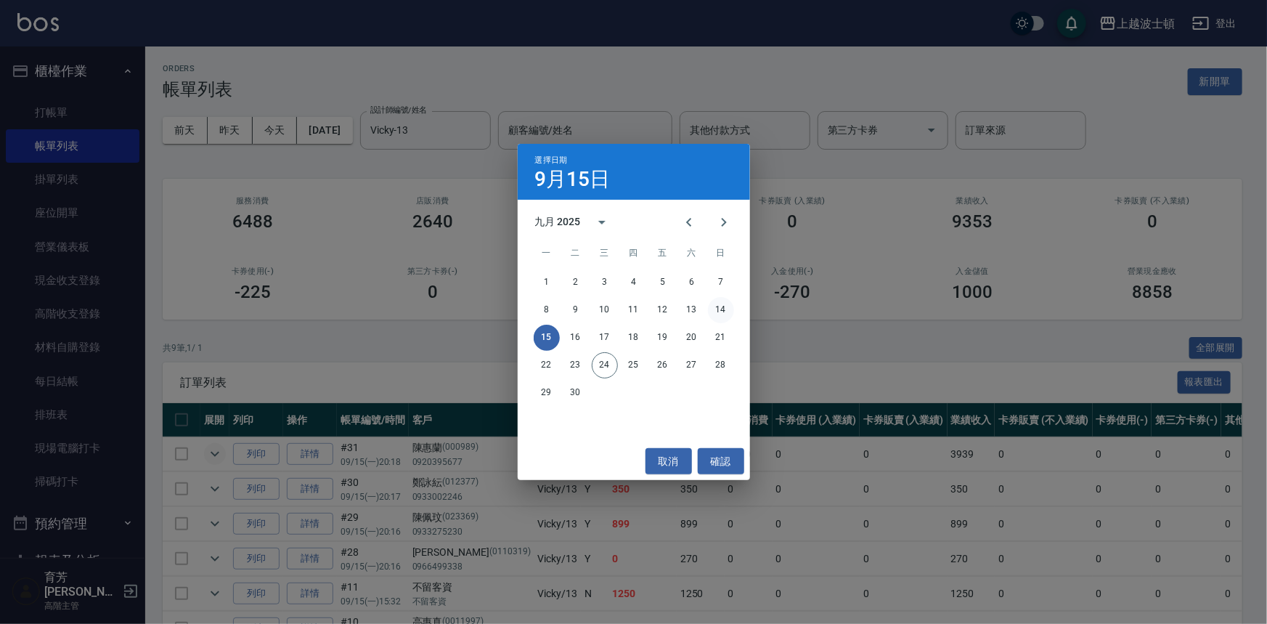
click at [711, 311] on button "14" at bounding box center [721, 310] width 26 height 26
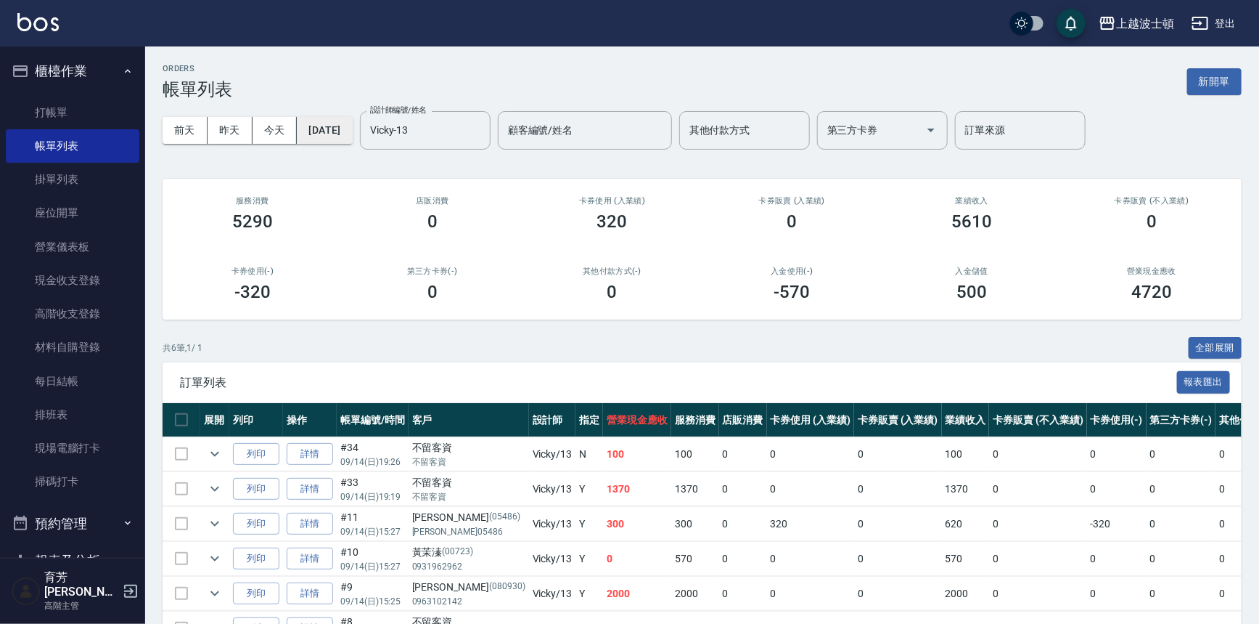
click at [352, 140] on button "2025/09/14" at bounding box center [324, 130] width 55 height 27
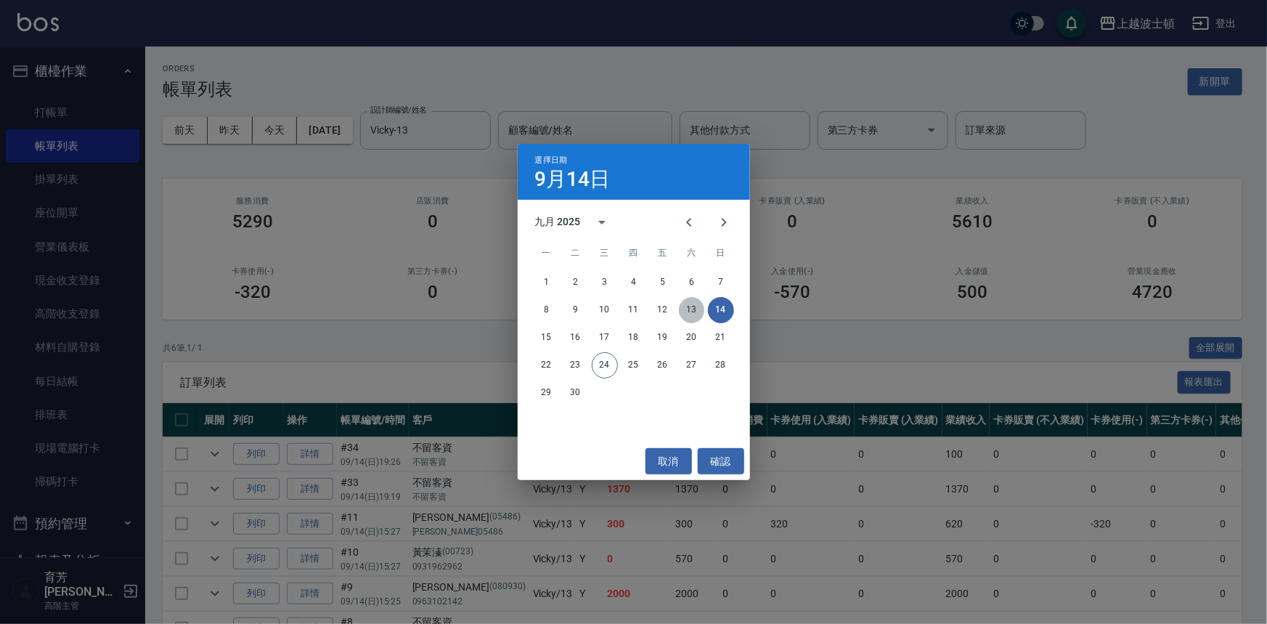
click at [696, 311] on button "13" at bounding box center [692, 310] width 26 height 26
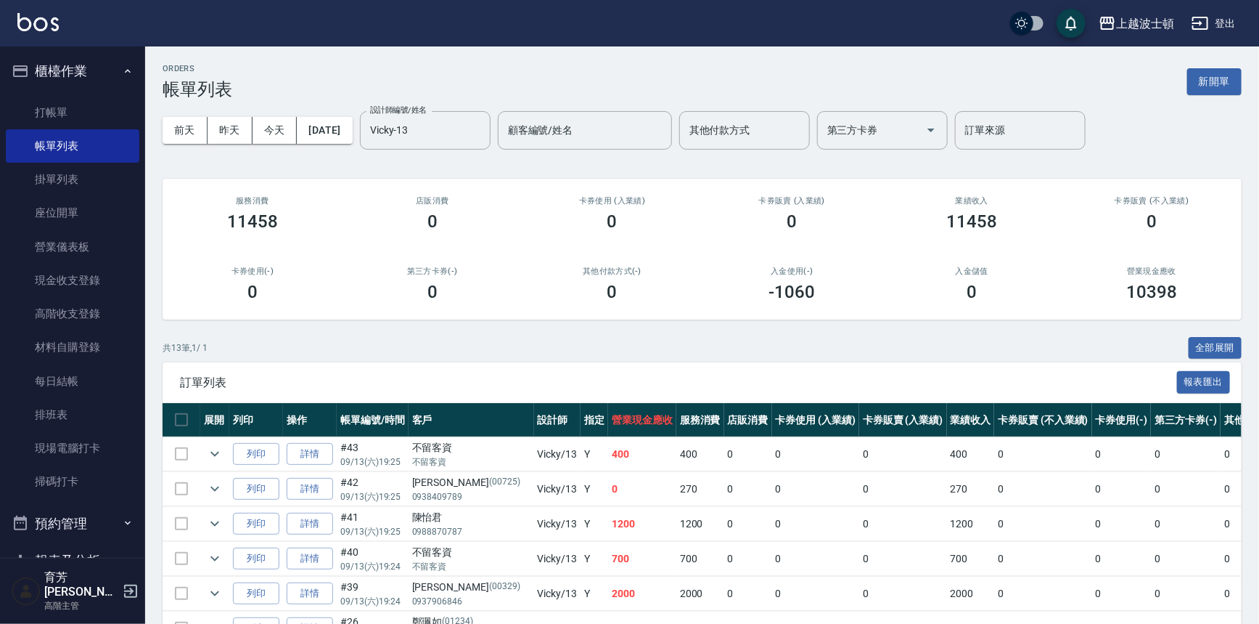
click at [47, 24] on img at bounding box center [37, 22] width 41 height 18
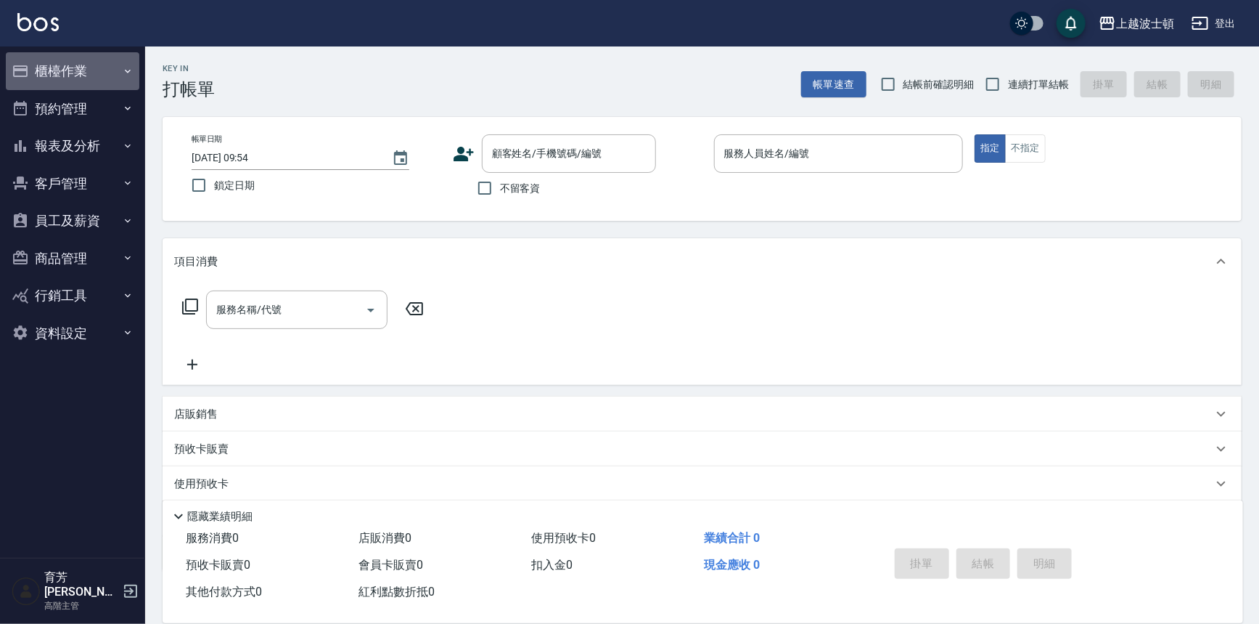
click at [75, 86] on button "櫃檯作業" at bounding box center [73, 71] width 134 height 38
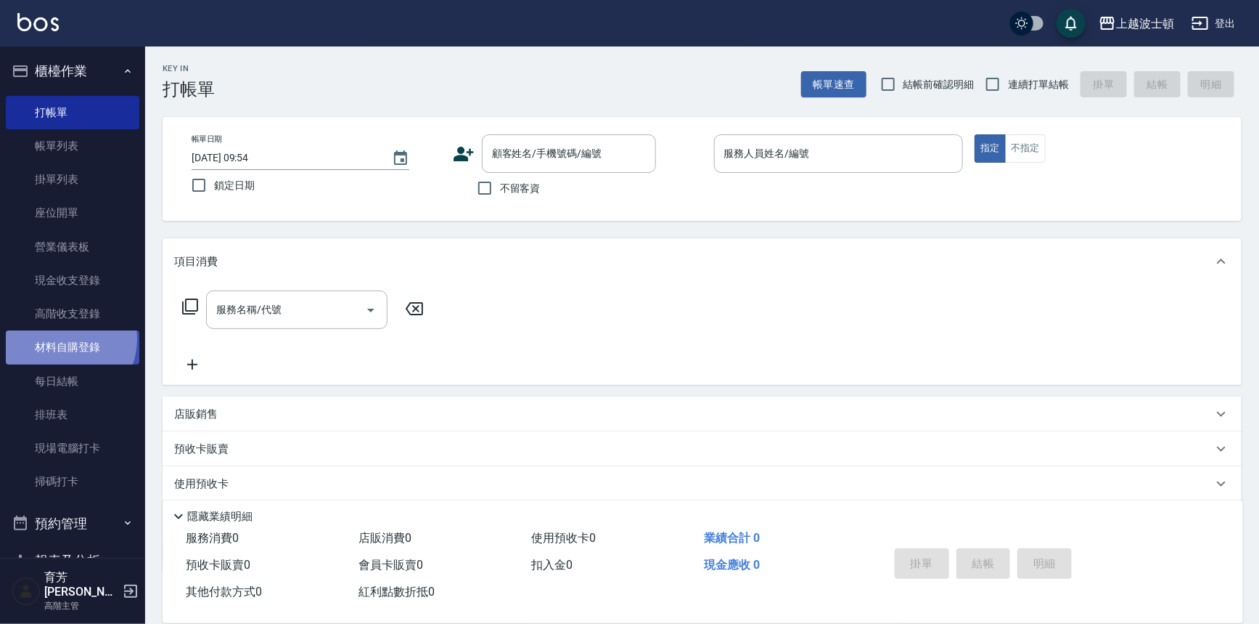
click at [62, 339] on link "材料自購登錄" at bounding box center [73, 346] width 134 height 33
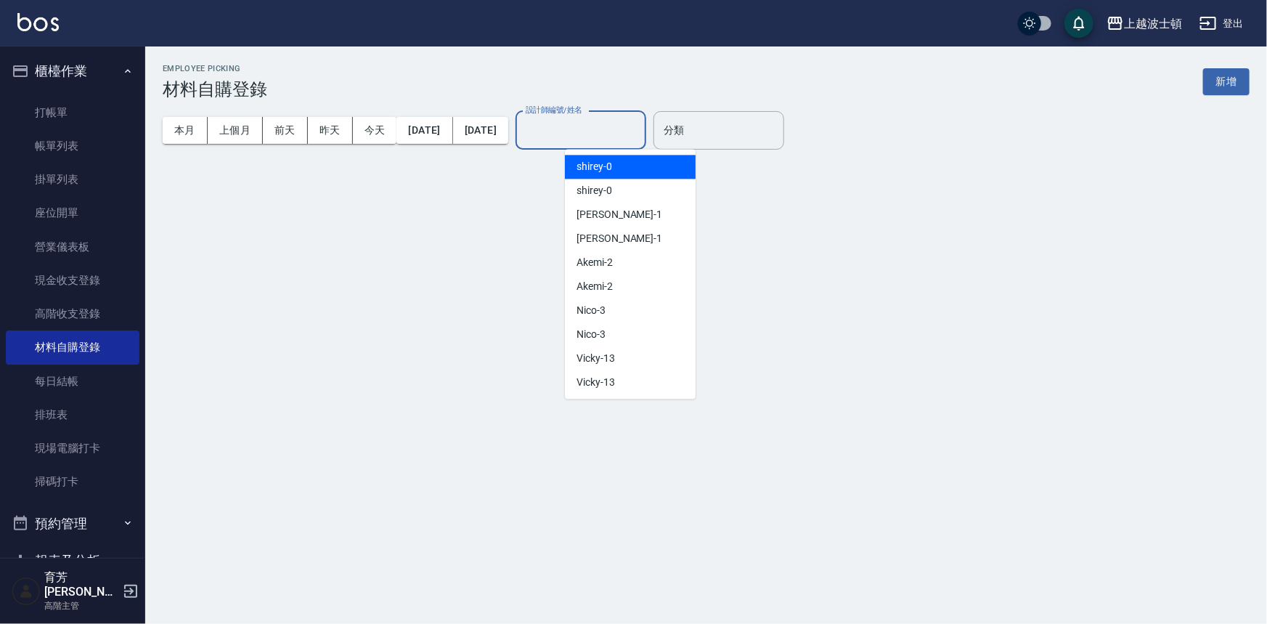
click at [602, 126] on input "設計師編號/姓名" at bounding box center [581, 130] width 118 height 25
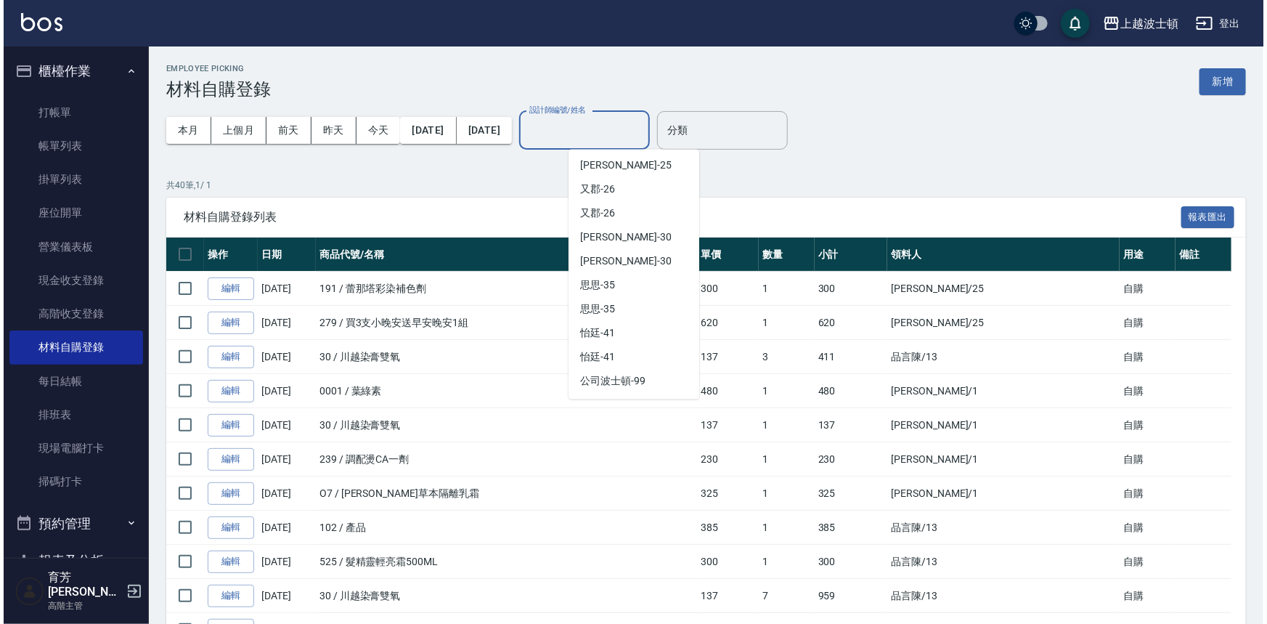
scroll to position [608, 0]
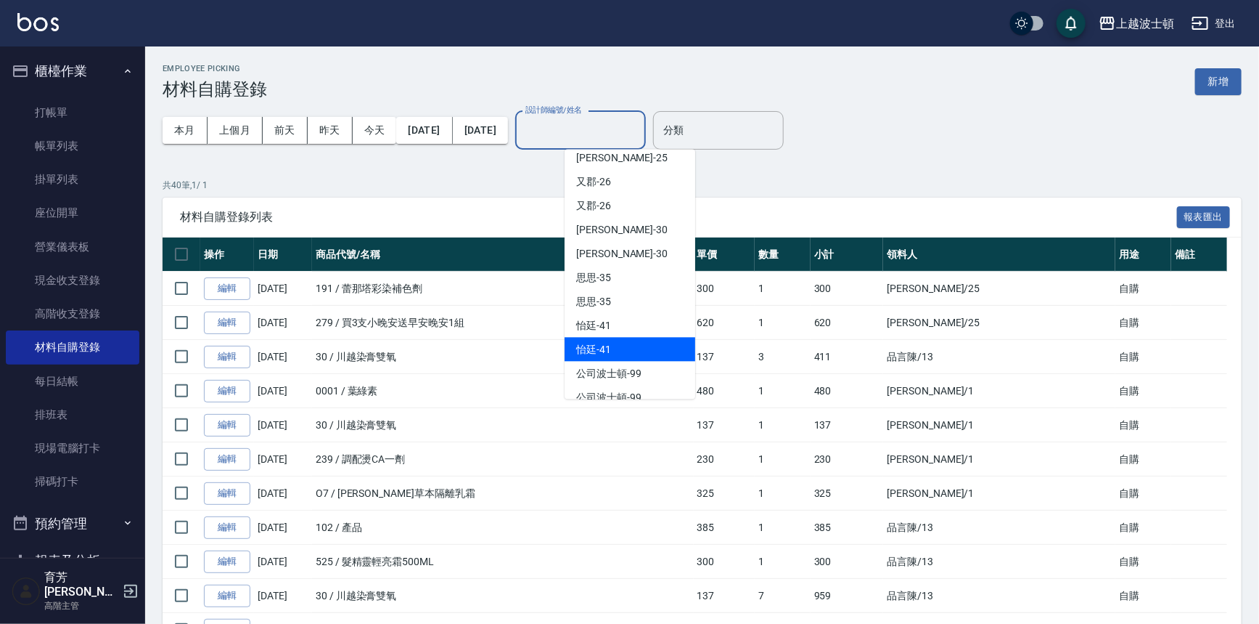
click at [644, 341] on div "怡廷 -41" at bounding box center [630, 349] width 131 height 24
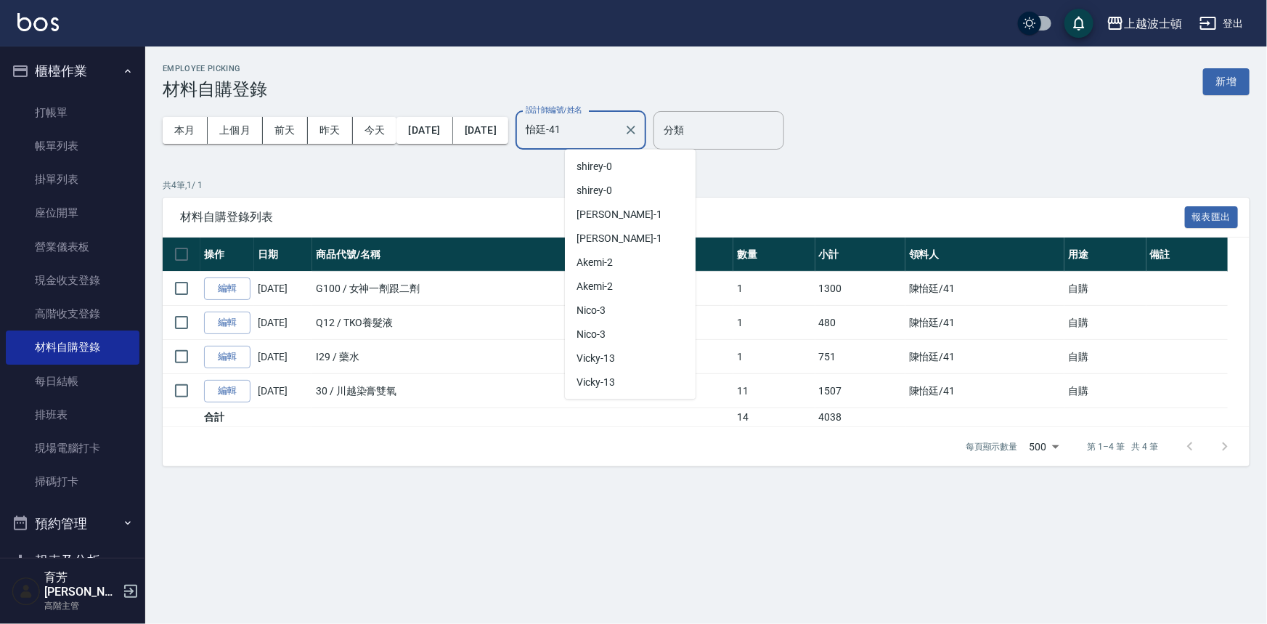
click at [618, 134] on input "怡廷-41" at bounding box center [570, 130] width 96 height 25
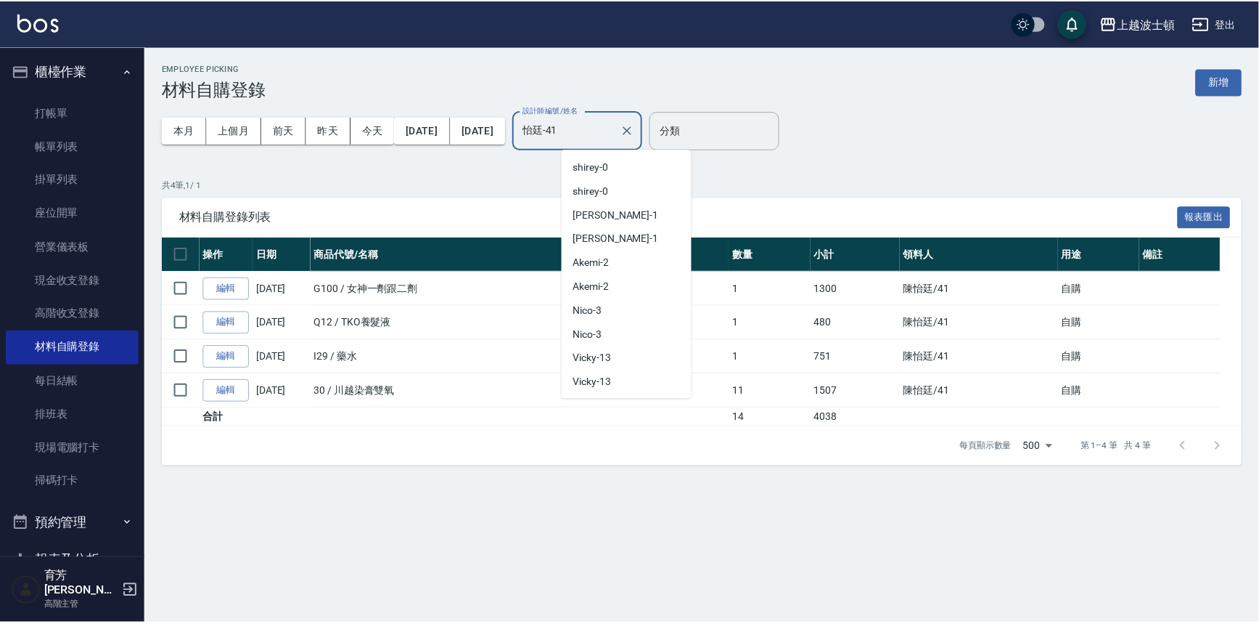
scroll to position [545, 0]
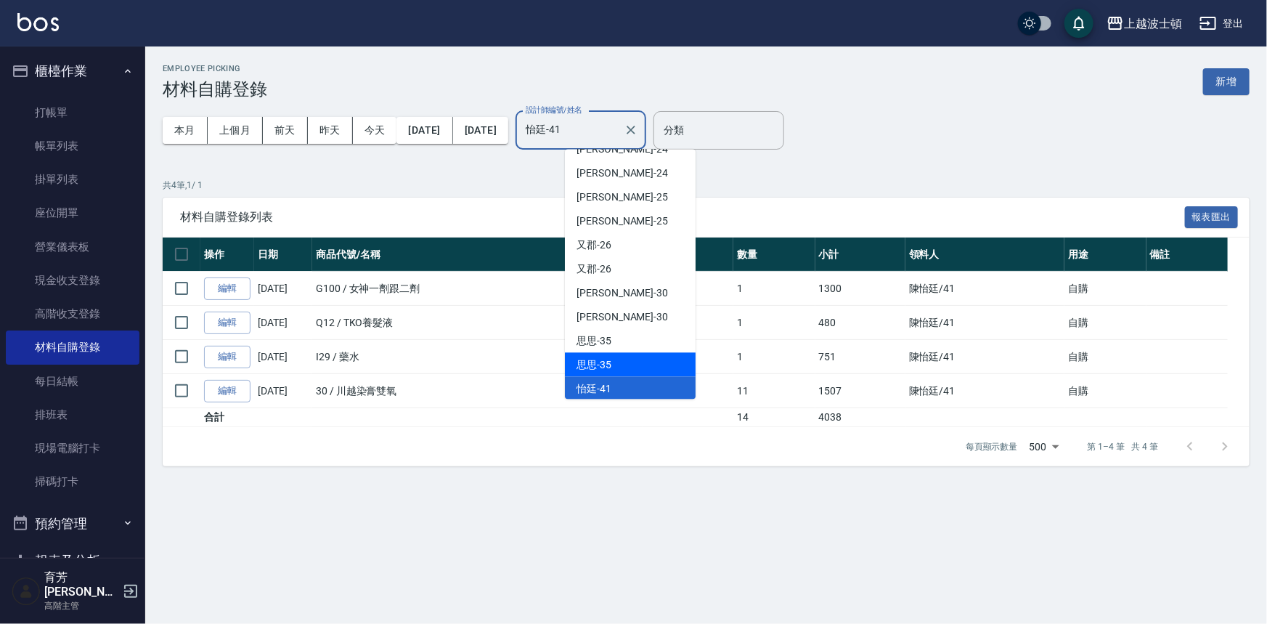
click at [628, 368] on div "思思 -35" at bounding box center [630, 364] width 131 height 24
type input "思思-35"
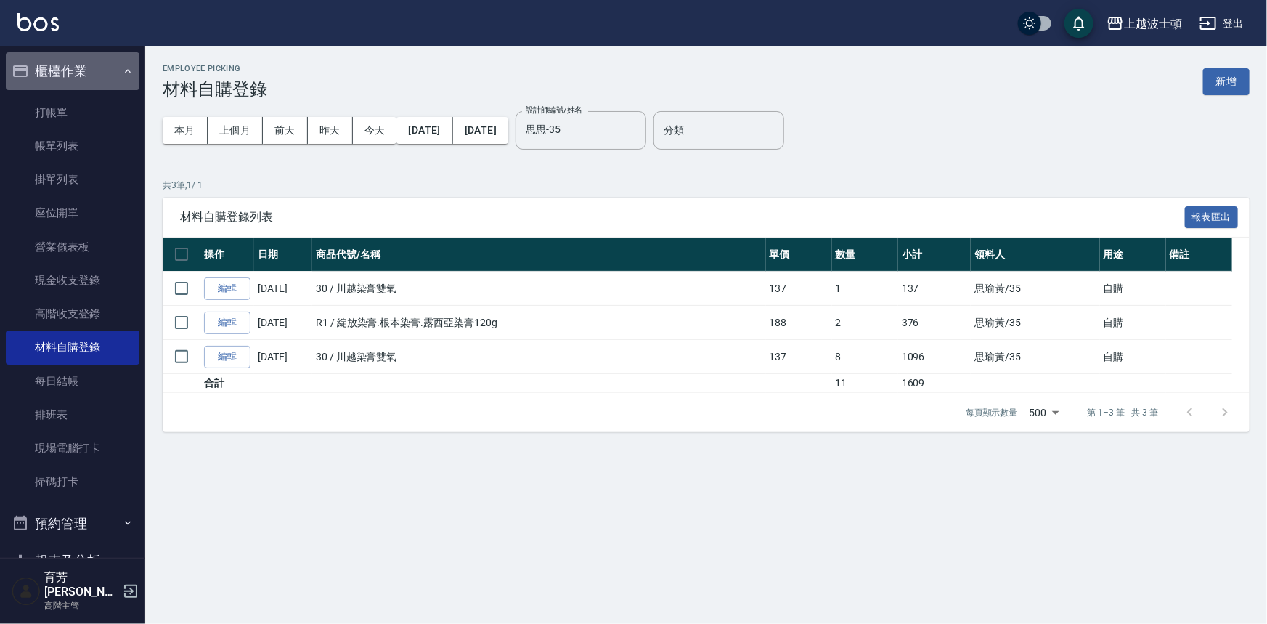
click at [91, 69] on button "櫃檯作業" at bounding box center [73, 71] width 134 height 38
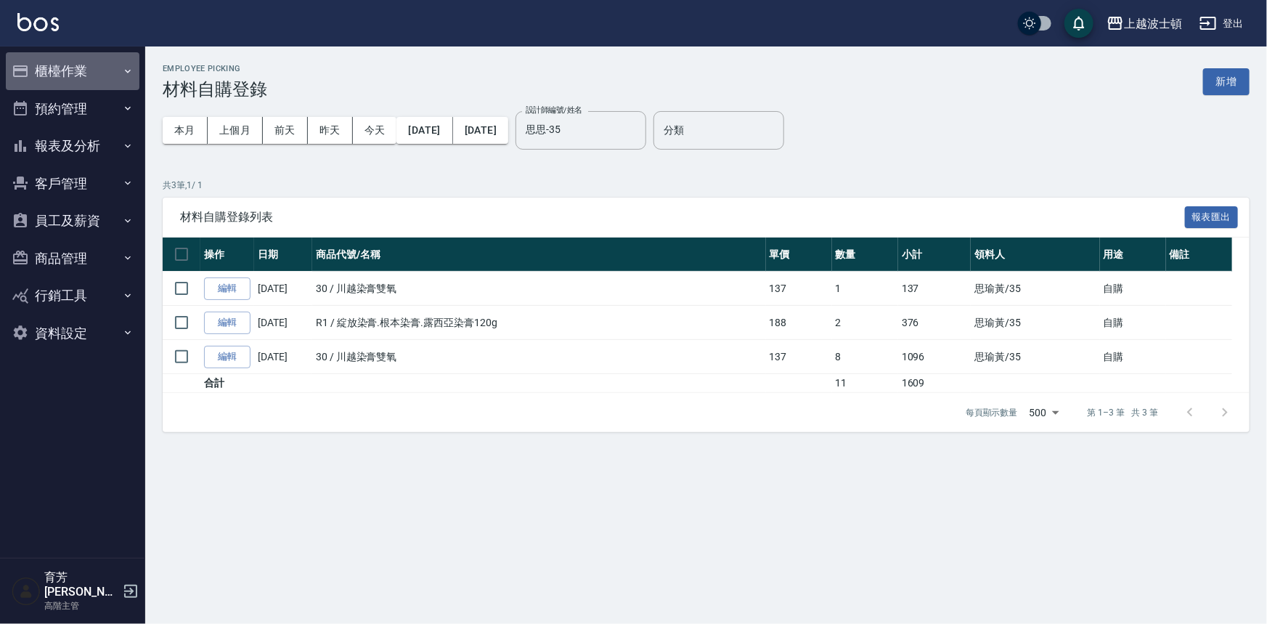
click at [78, 75] on button "櫃檯作業" at bounding box center [73, 71] width 134 height 38
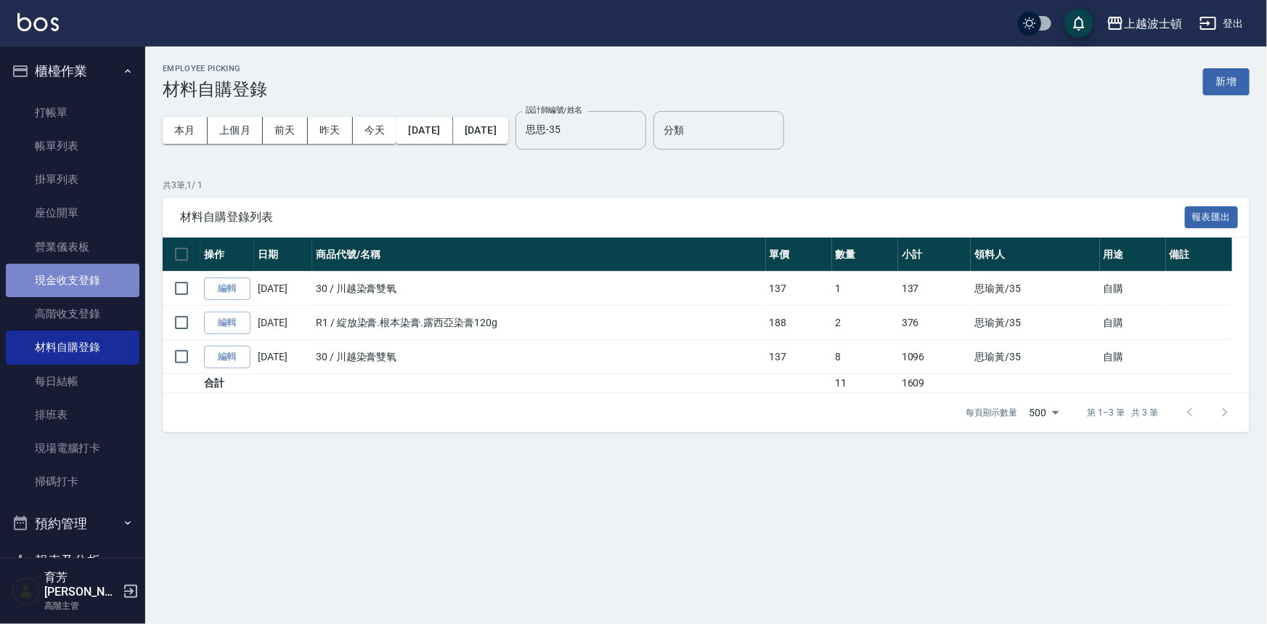
click at [76, 289] on link "現金收支登錄" at bounding box center [73, 279] width 134 height 33
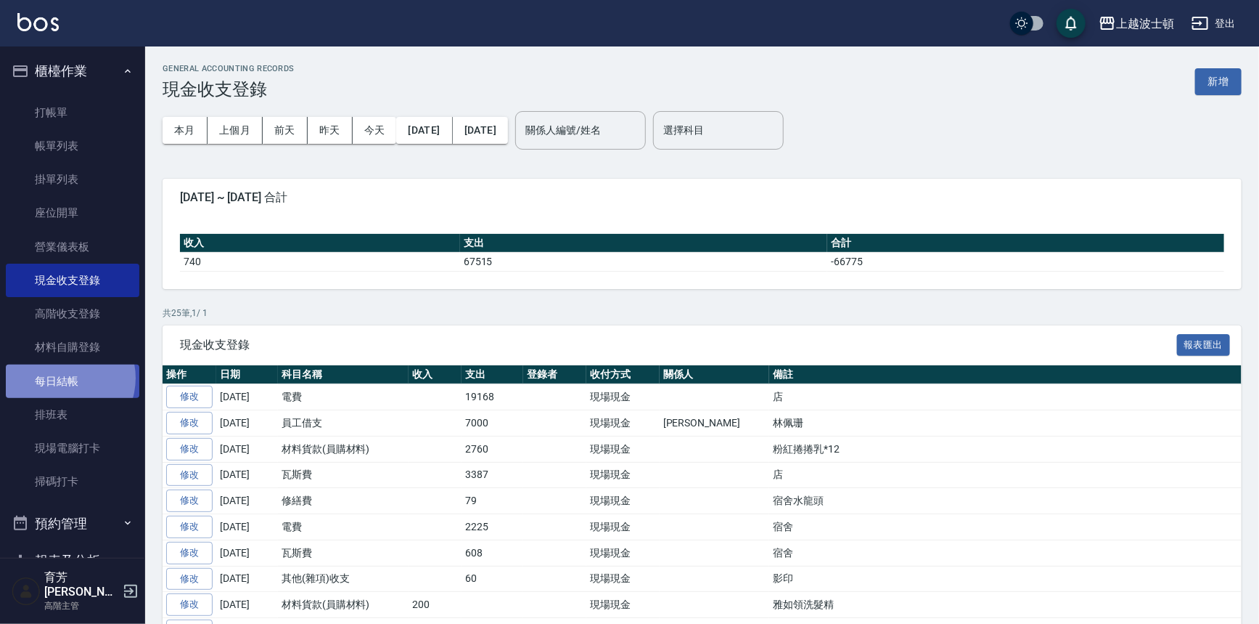
click at [62, 377] on link "每日結帳" at bounding box center [73, 380] width 134 height 33
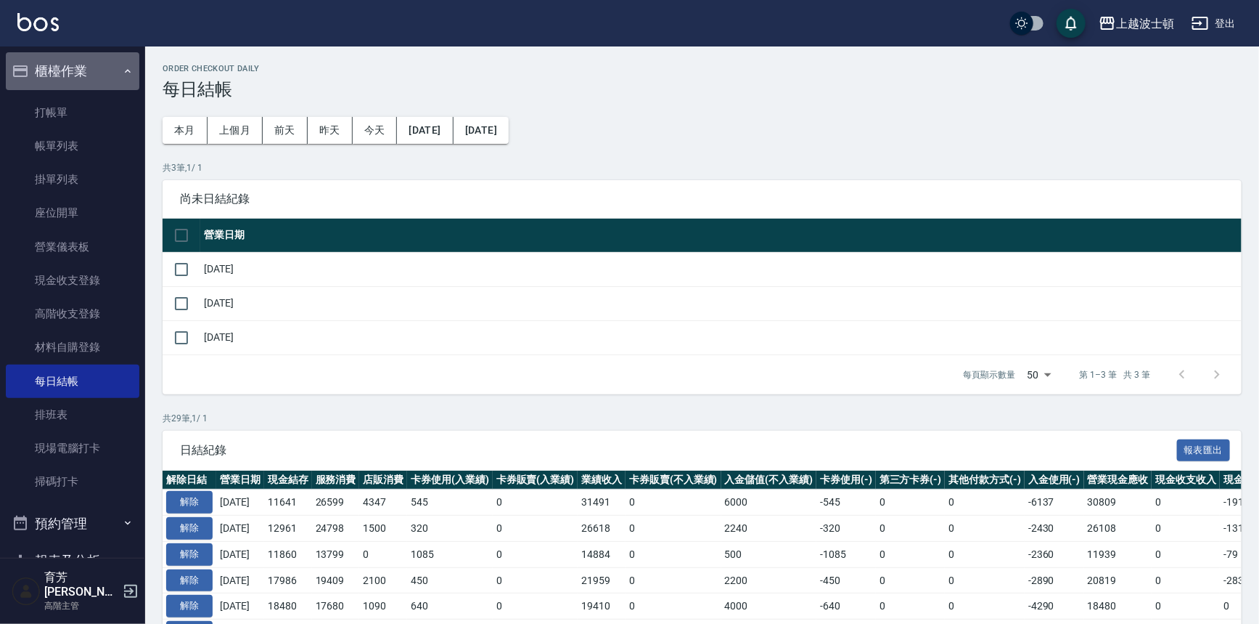
click at [91, 71] on button "櫃檯作業" at bounding box center [73, 71] width 134 height 38
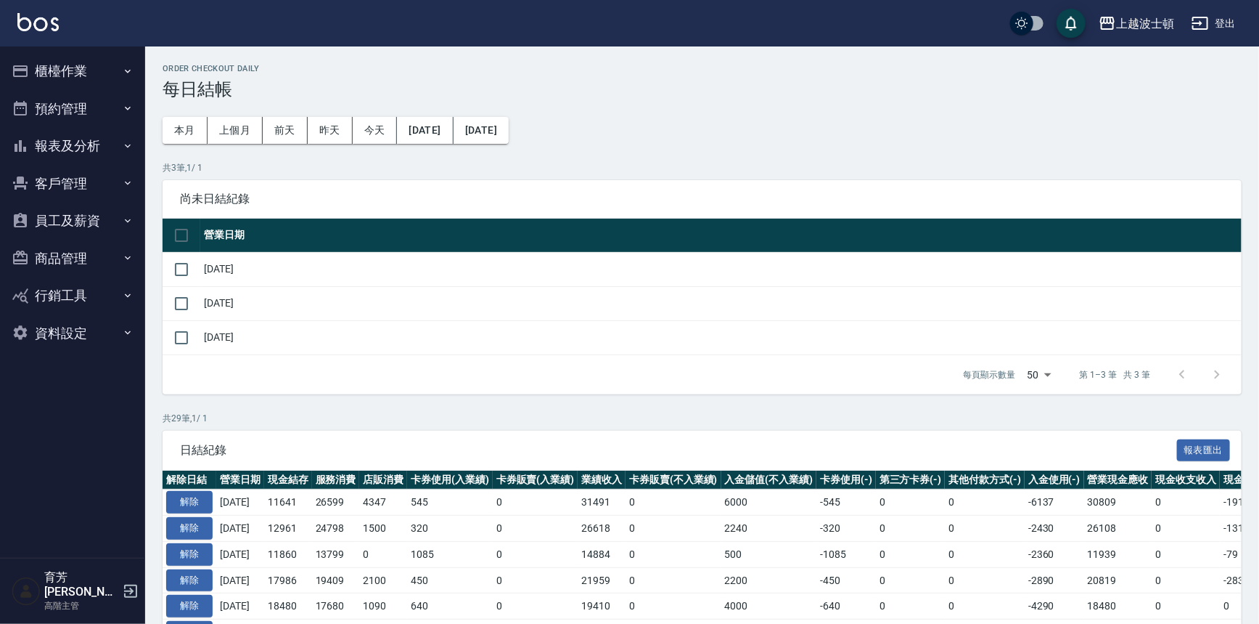
click at [69, 154] on button "報表及分析" at bounding box center [73, 146] width 134 height 38
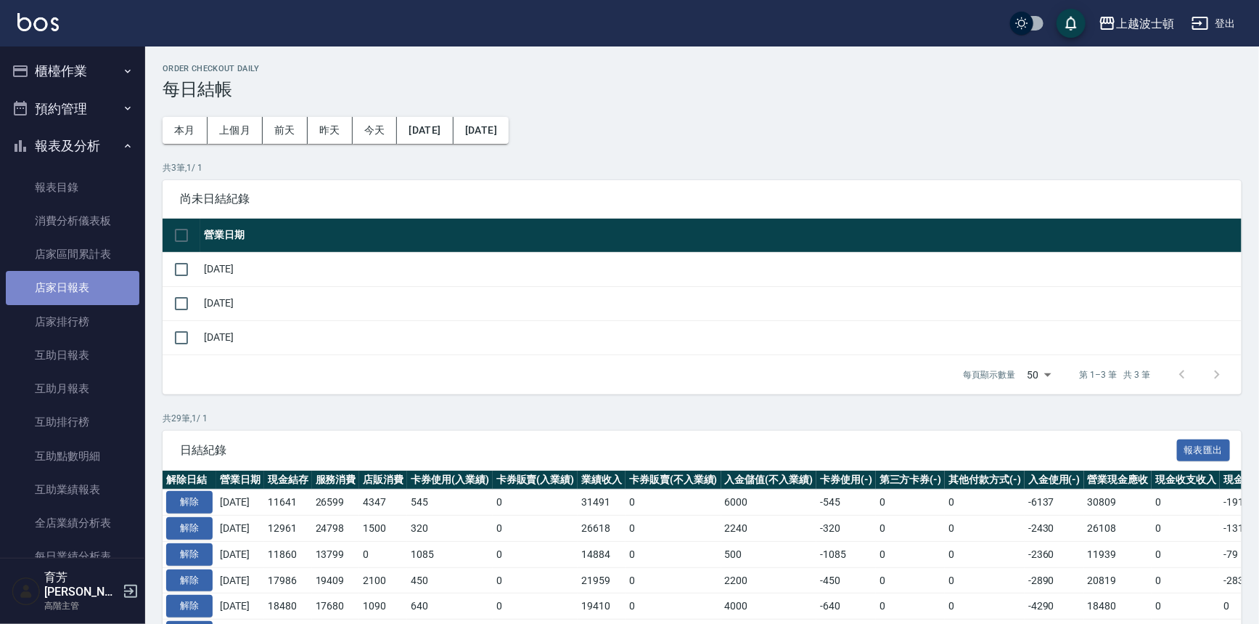
click at [73, 290] on link "店家日報表" at bounding box center [73, 287] width 134 height 33
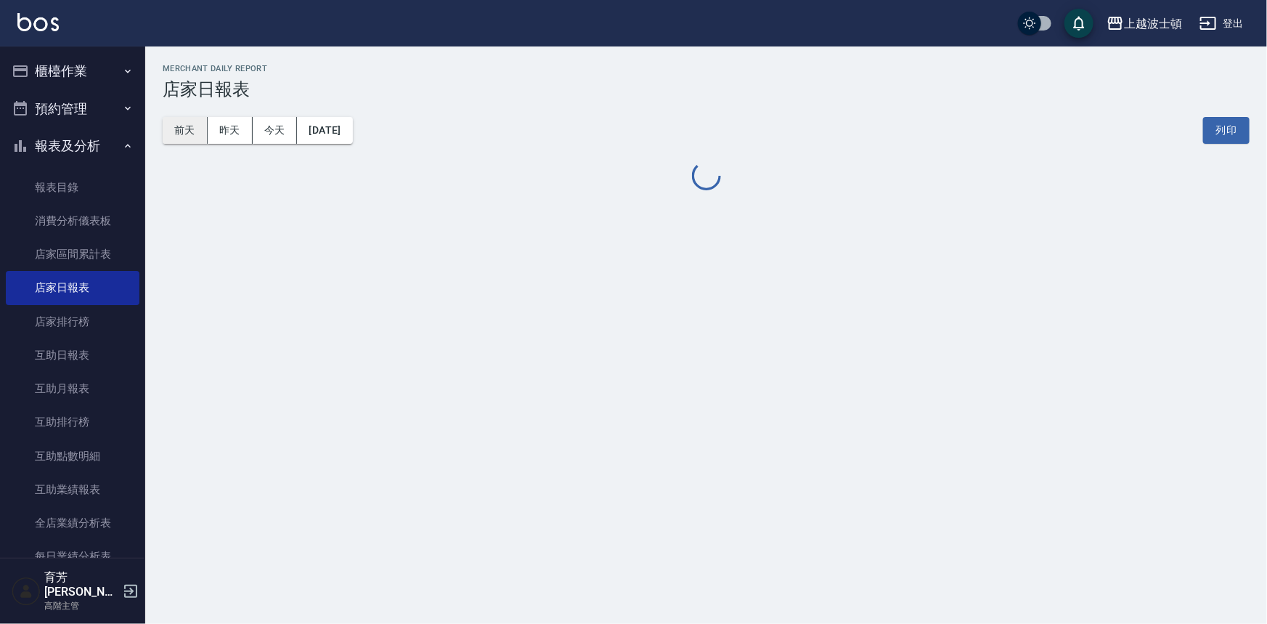
click at [192, 129] on button "前天" at bounding box center [185, 130] width 45 height 27
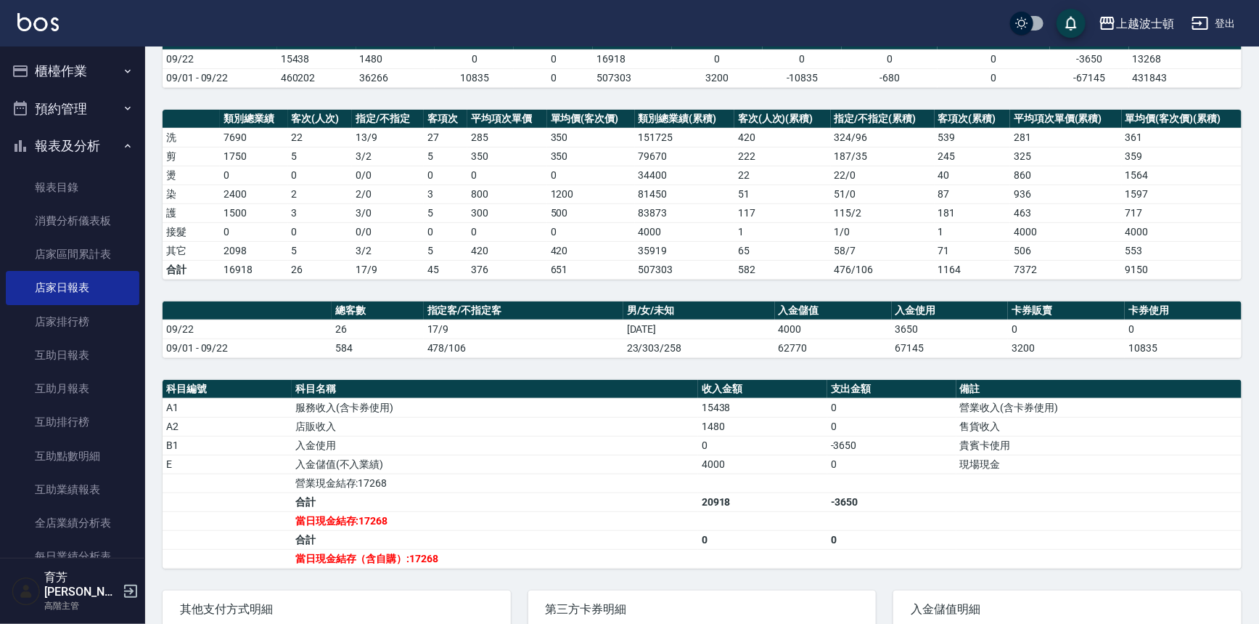
scroll to position [38, 0]
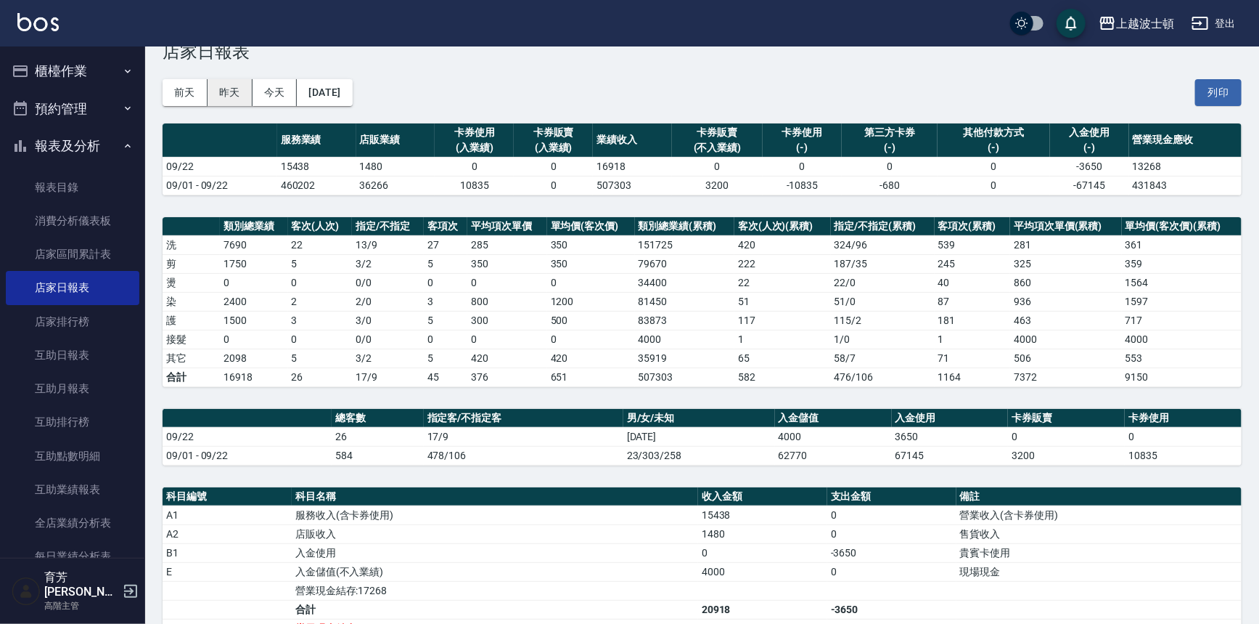
click at [237, 89] on button "昨天" at bounding box center [230, 92] width 45 height 27
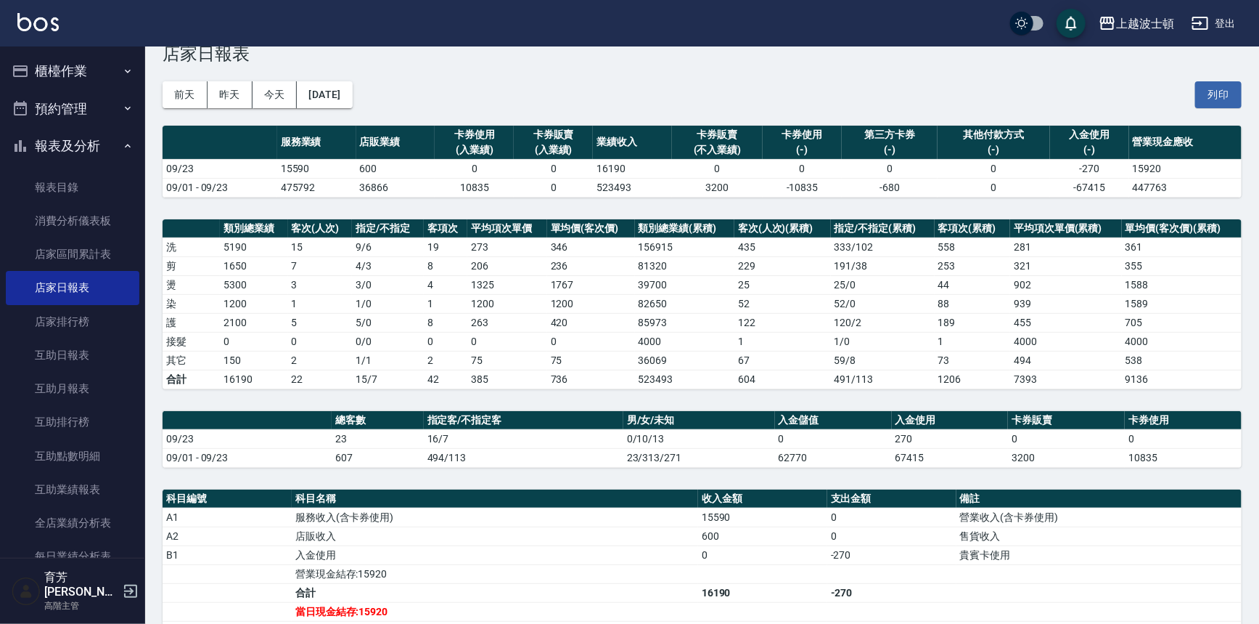
scroll to position [15, 0]
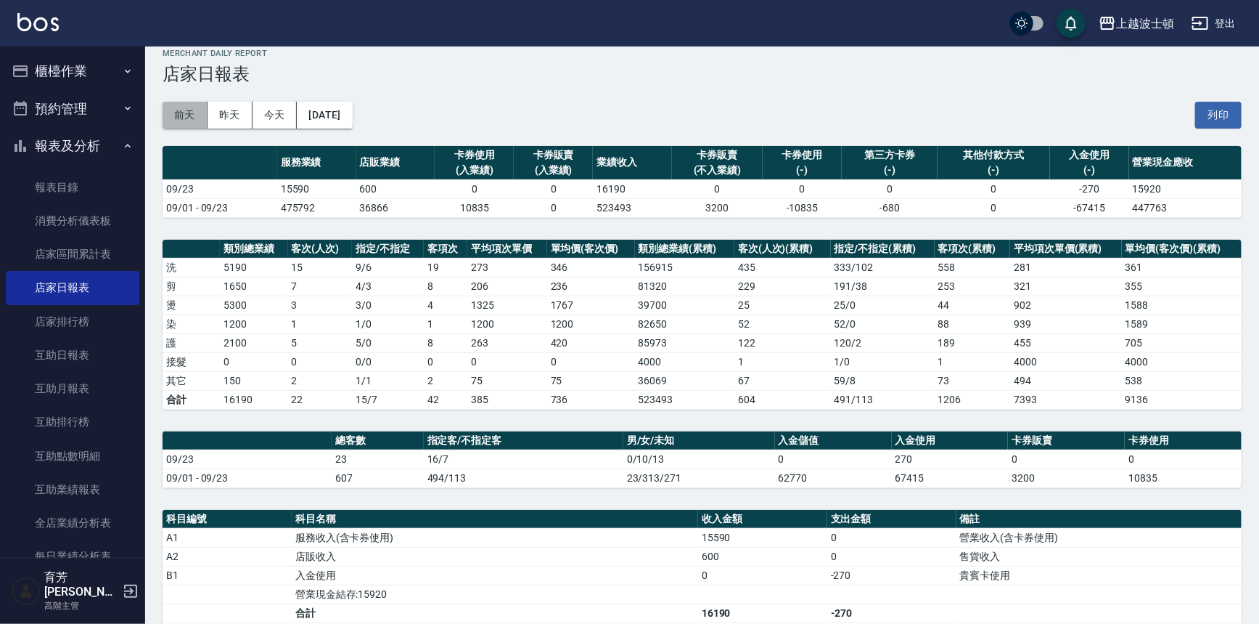
click at [195, 114] on button "前天" at bounding box center [185, 115] width 45 height 27
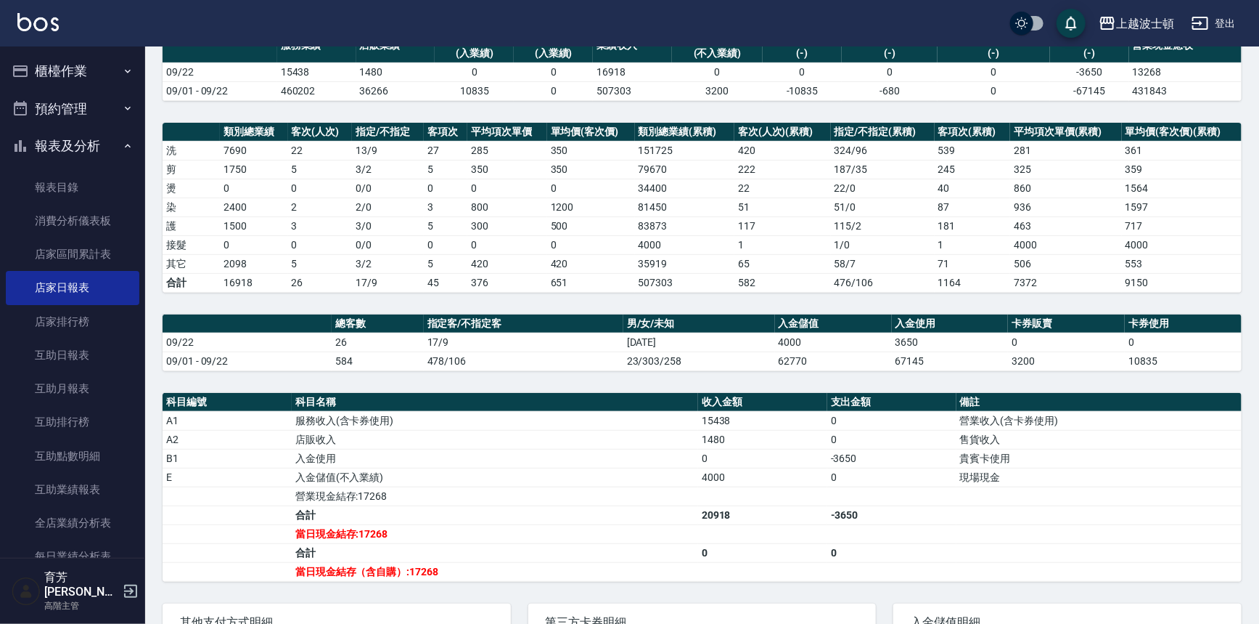
scroll to position [145, 0]
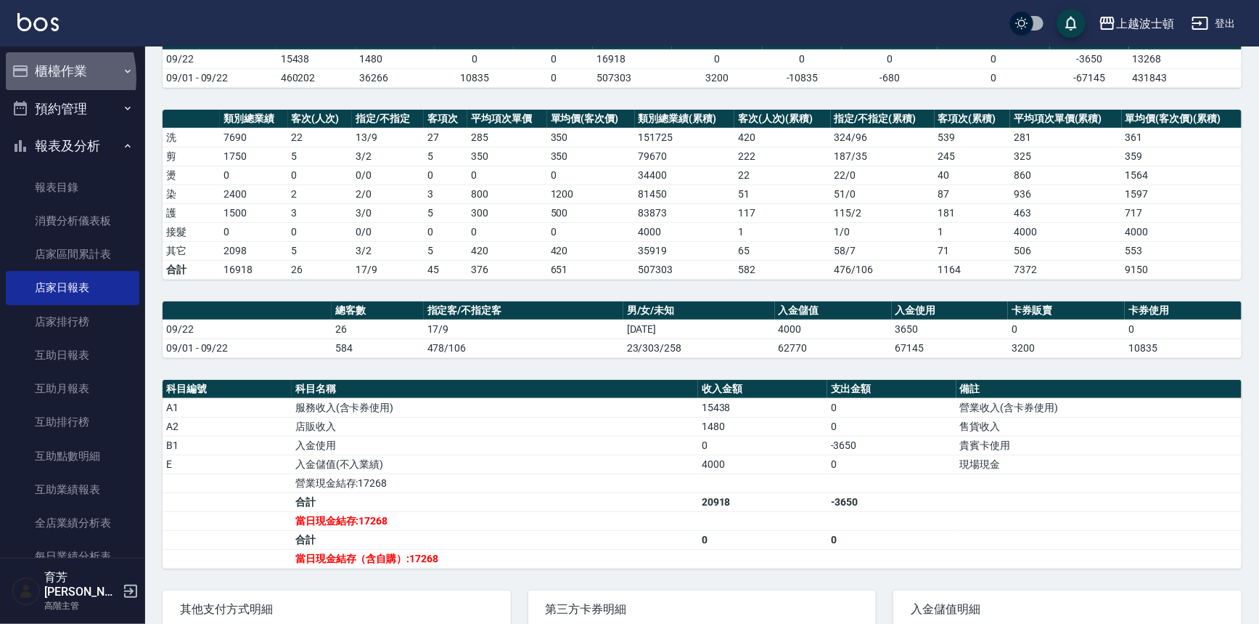
click at [30, 78] on button "櫃檯作業" at bounding box center [73, 71] width 134 height 38
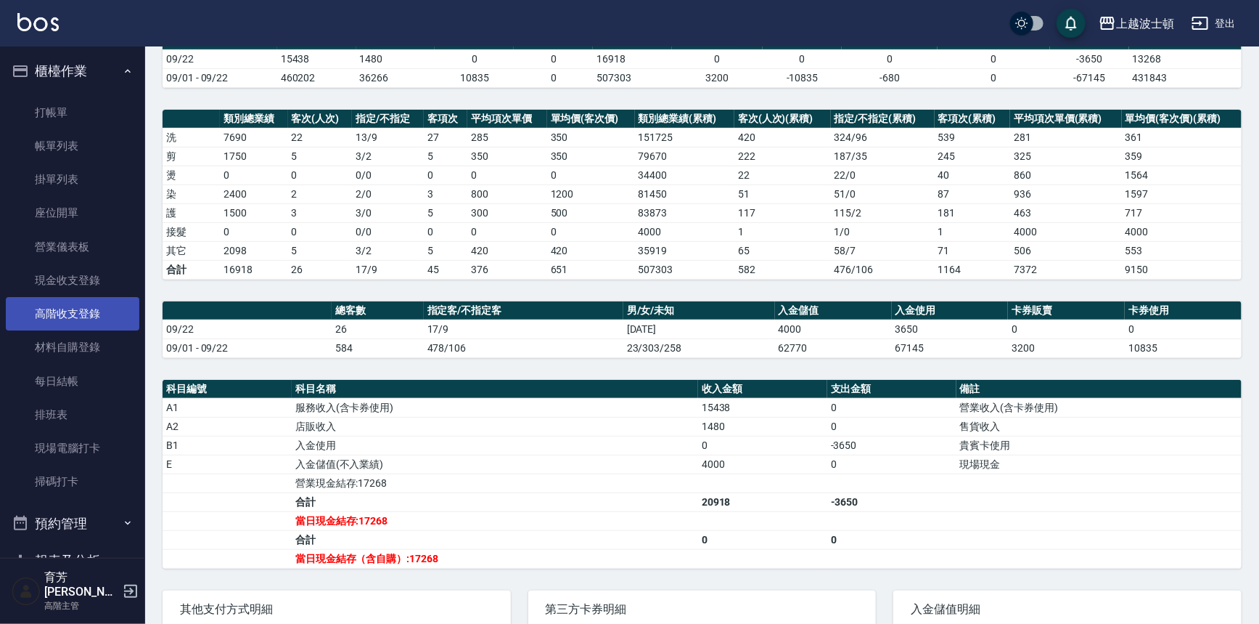
click at [49, 297] on link "高階收支登錄" at bounding box center [73, 313] width 134 height 33
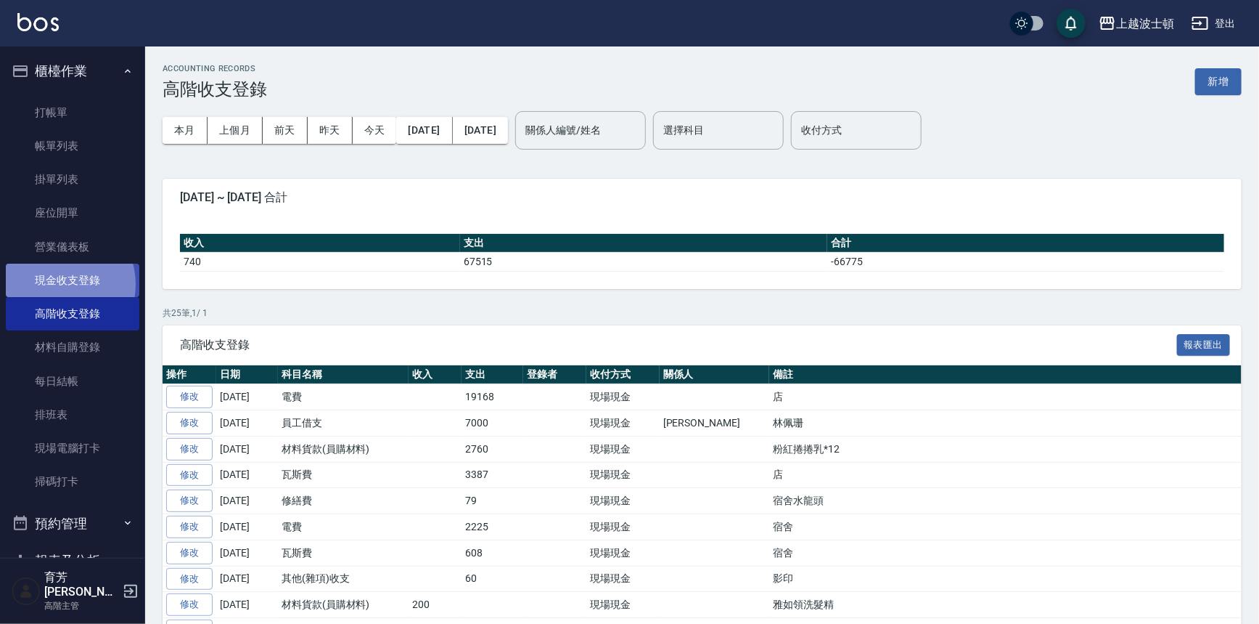
click at [59, 285] on link "現金收支登錄" at bounding box center [73, 279] width 134 height 33
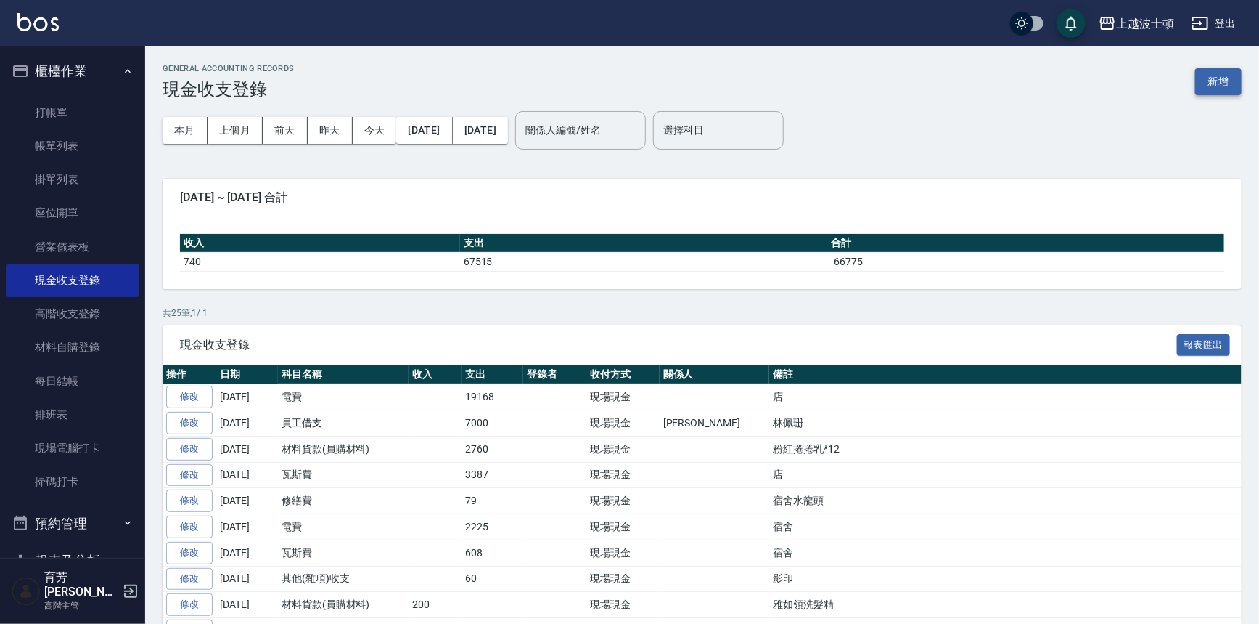
click at [1210, 83] on button "新增" at bounding box center [1218, 81] width 46 height 27
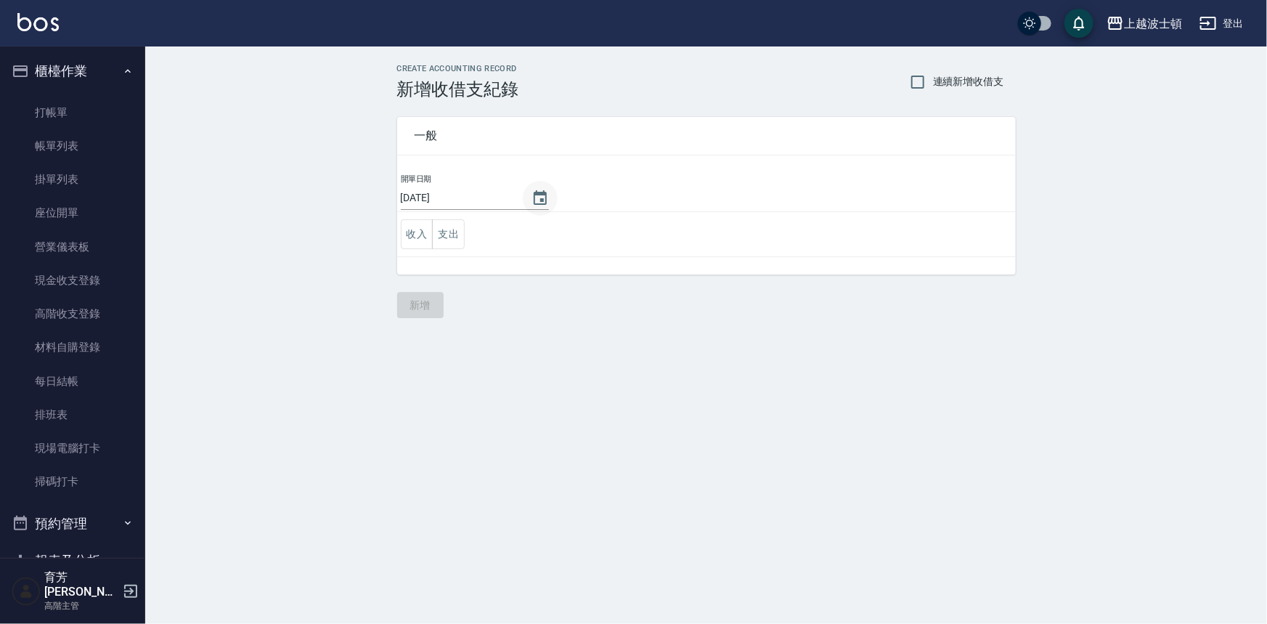
click at [535, 201] on icon "Choose date, selected date is 2025-09-24" at bounding box center [539, 197] width 17 height 17
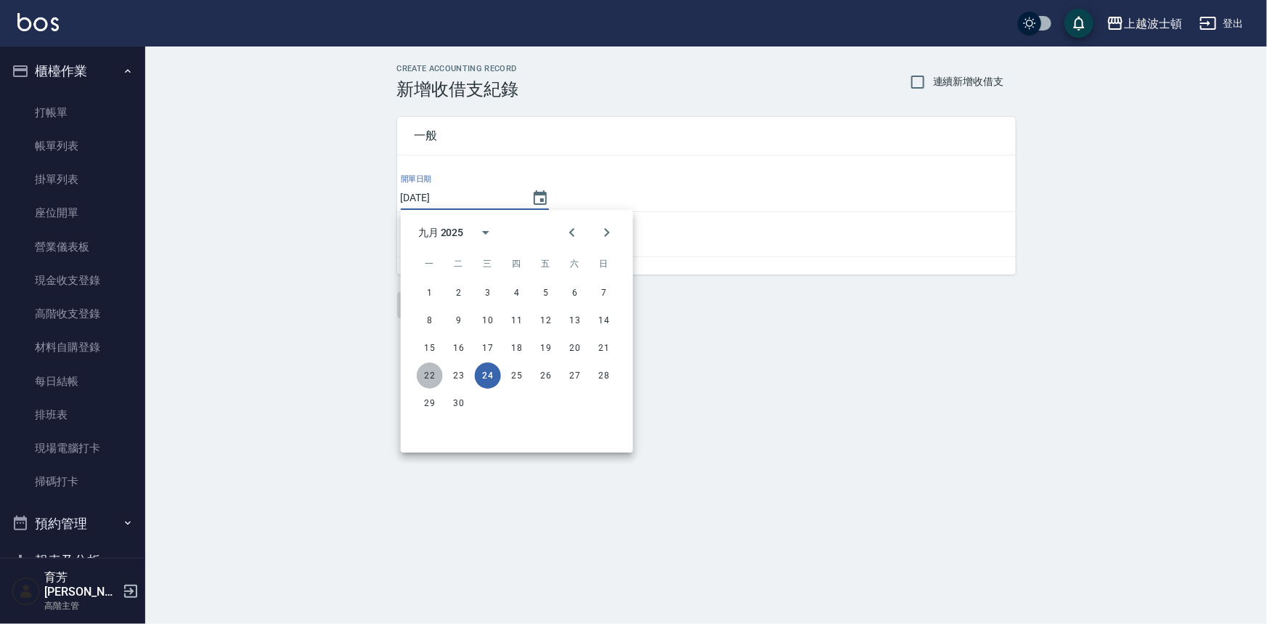
click at [430, 377] on button "22" at bounding box center [430, 375] width 26 height 26
type input "2025/09/22"
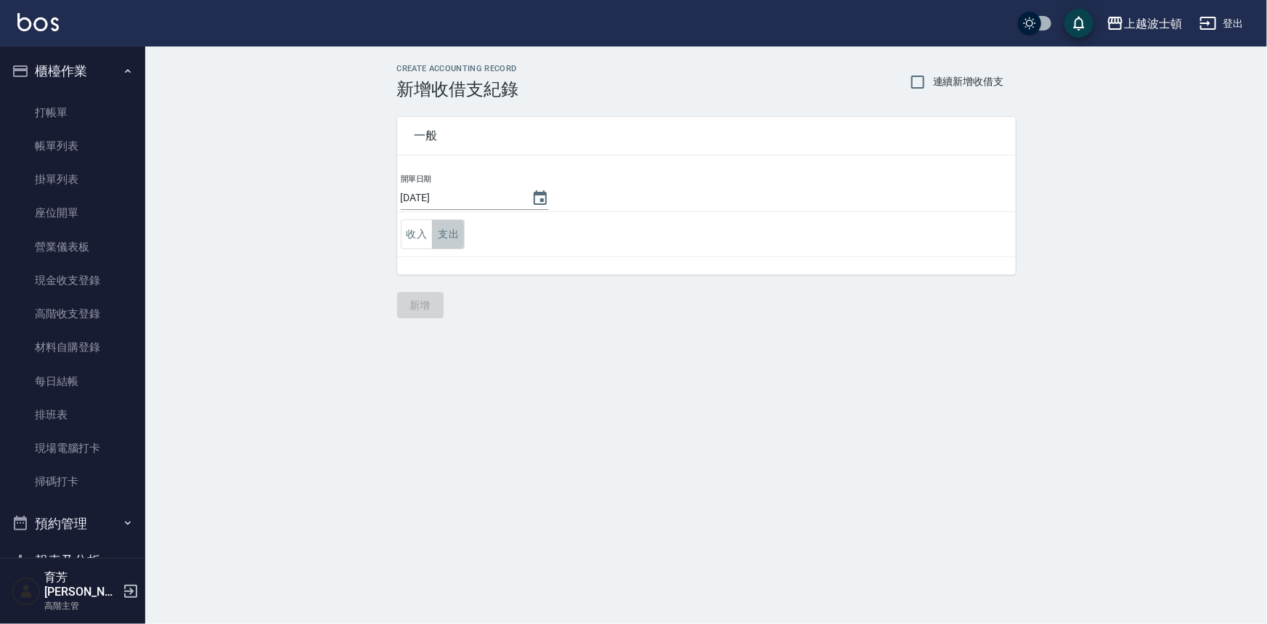
click at [457, 229] on button "支出" at bounding box center [448, 234] width 33 height 30
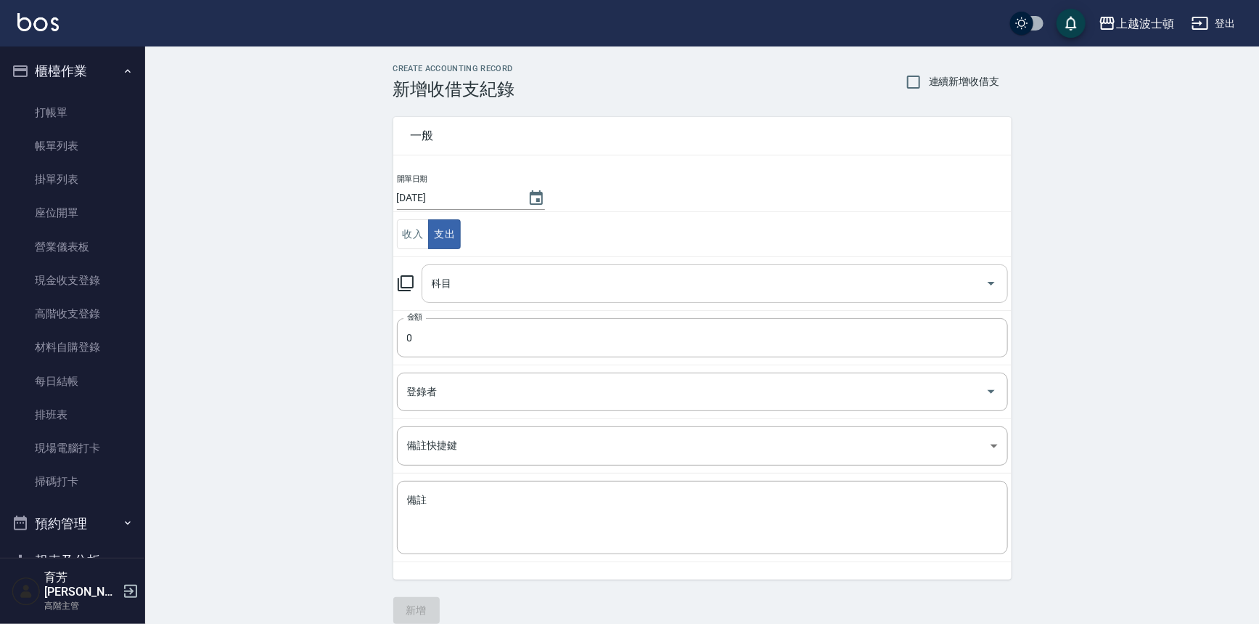
click at [448, 277] on input "科目" at bounding box center [704, 283] width 552 height 25
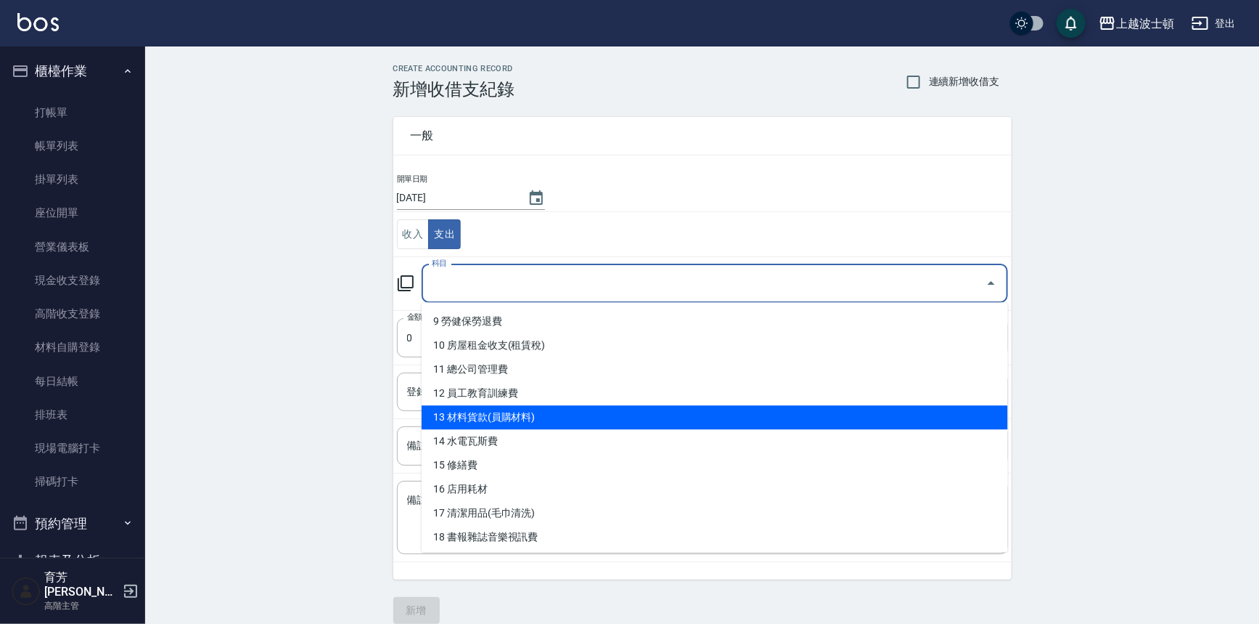
scroll to position [229, 0]
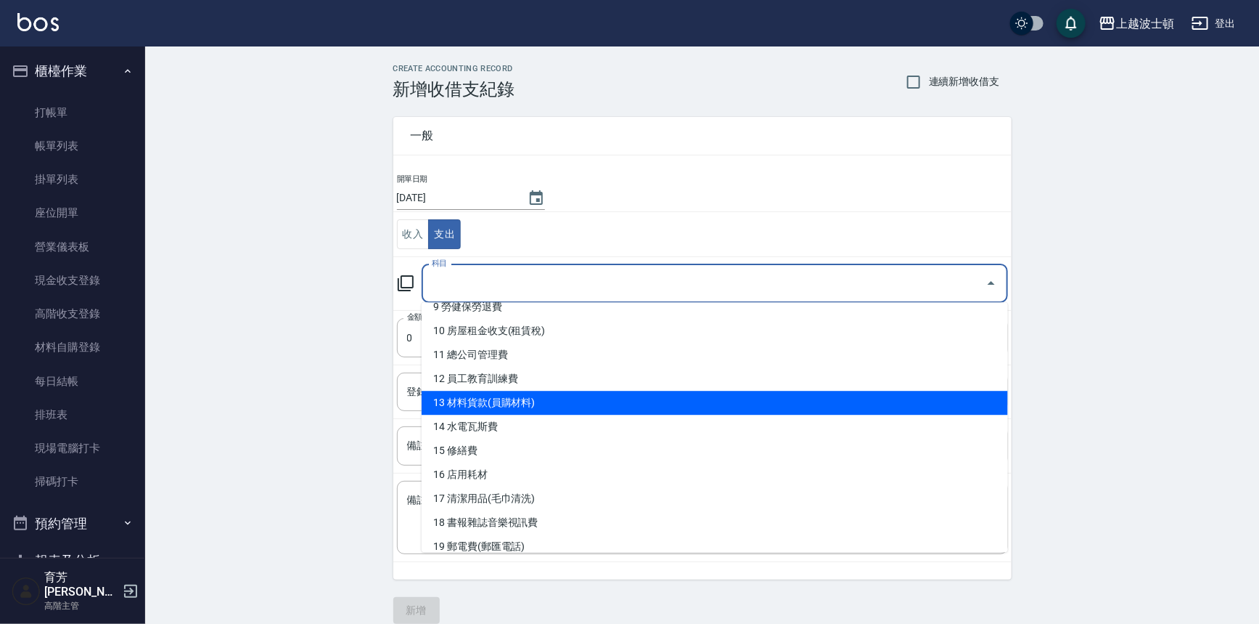
click at [518, 400] on li "13 材料貨款(員購材料)" at bounding box center [715, 403] width 586 height 24
type input "13 材料貨款(員購材料)"
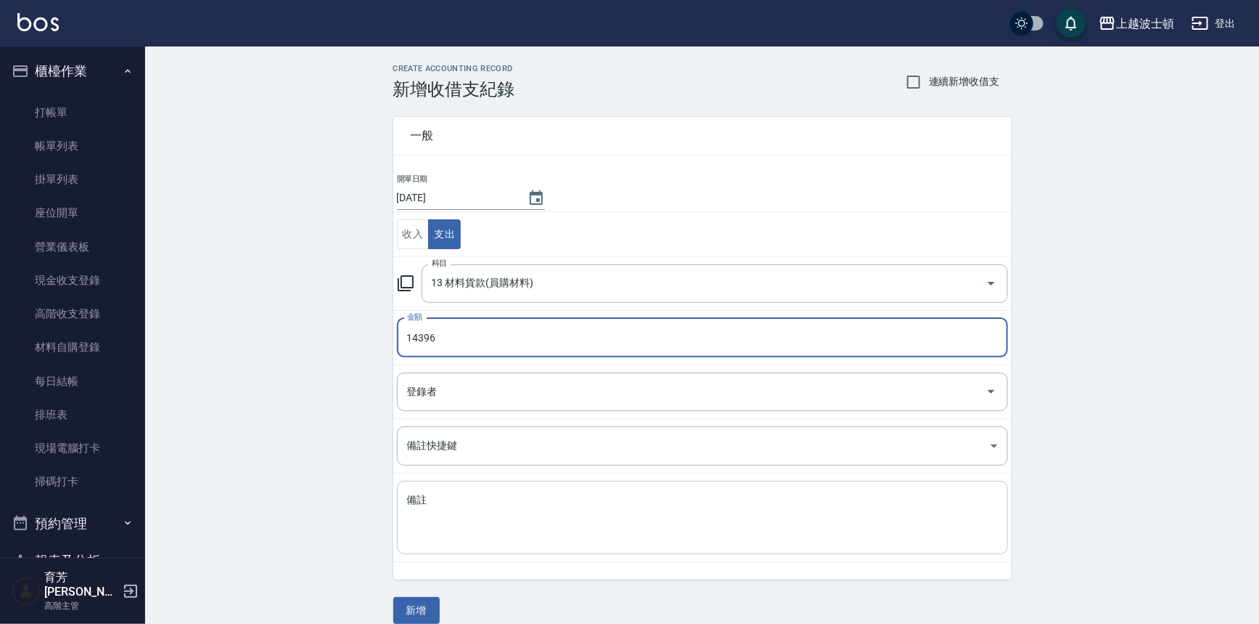
type input "14396"
drag, startPoint x: 592, startPoint y: 549, endPoint x: 594, endPoint y: 541, distance: 7.4
click at [592, 548] on div "x 備註" at bounding box center [702, 517] width 611 height 73
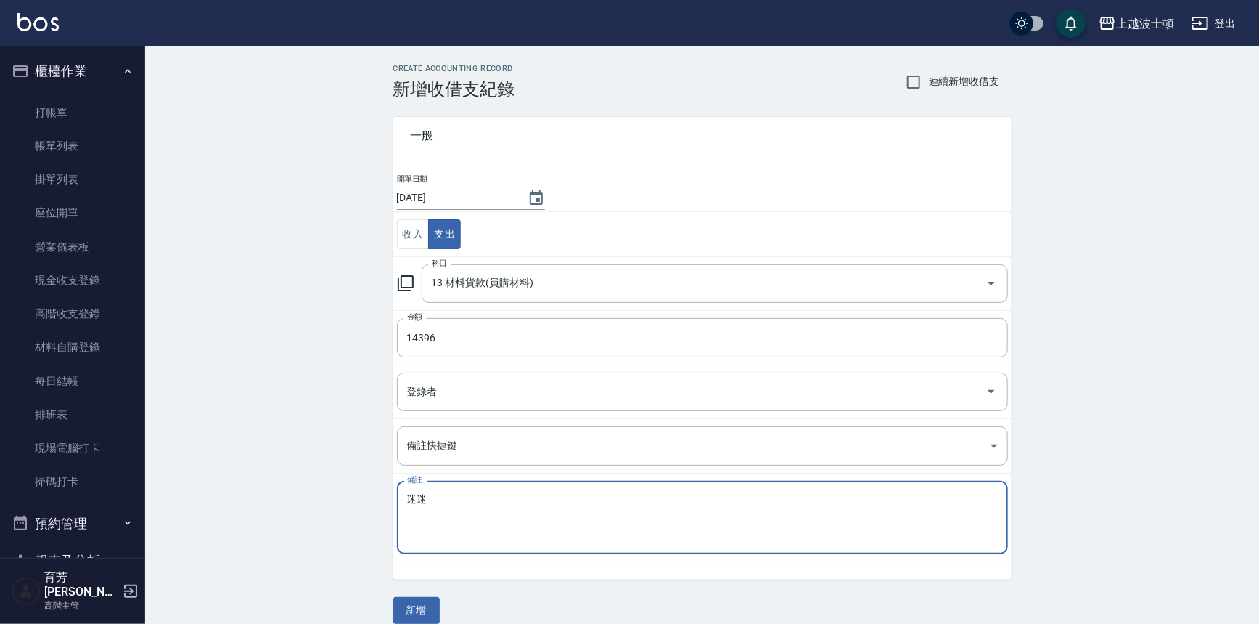
click at [452, 531] on textarea "迷迷" at bounding box center [702, 517] width 591 height 49
type textarea "迷"
type textarea "密"
type textarea "迷"
click at [459, 521] on textarea "米璽聚貨款" at bounding box center [702, 517] width 591 height 49
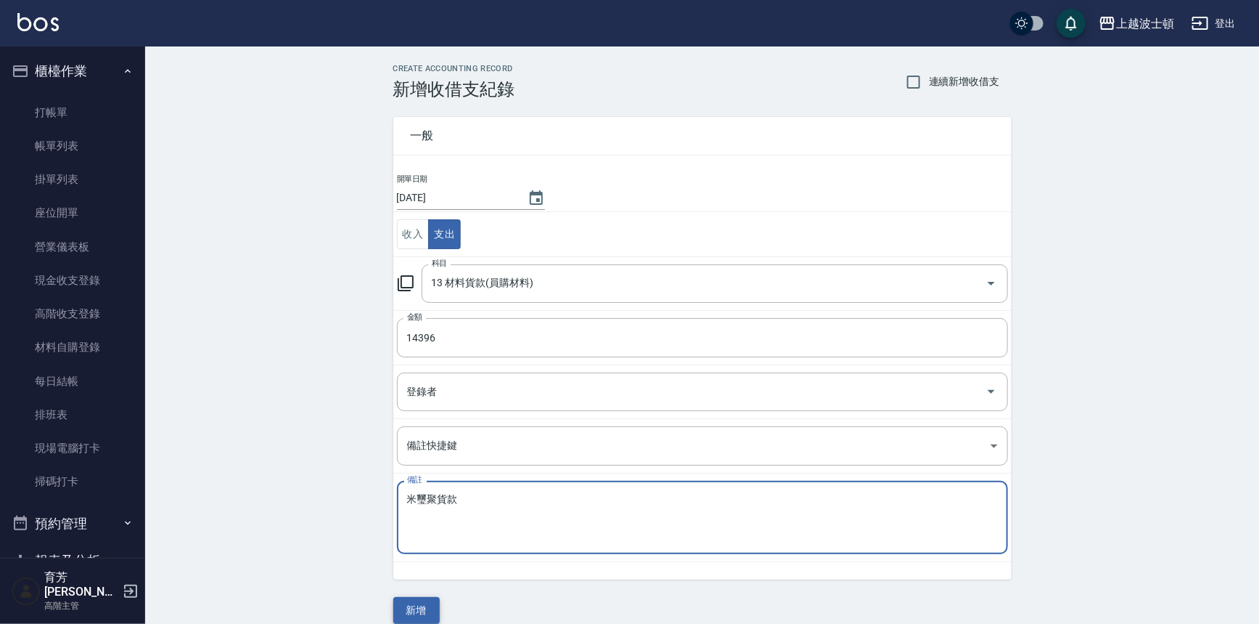
type textarea "米璽聚貨款"
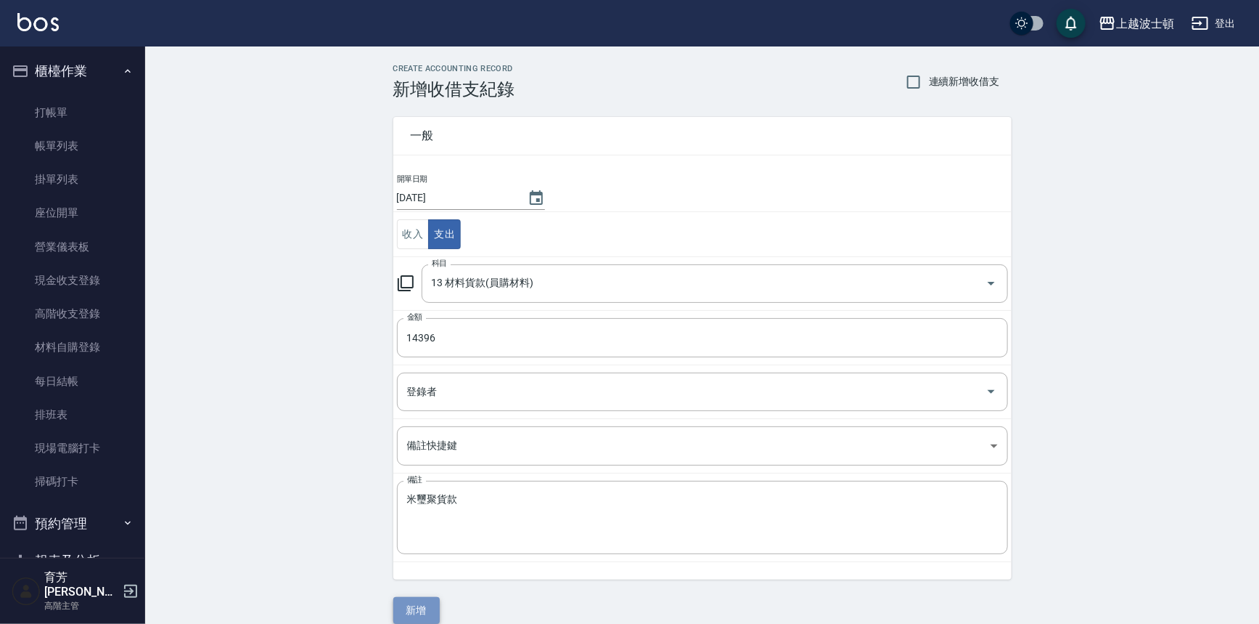
click at [428, 603] on button "新增" at bounding box center [416, 610] width 46 height 27
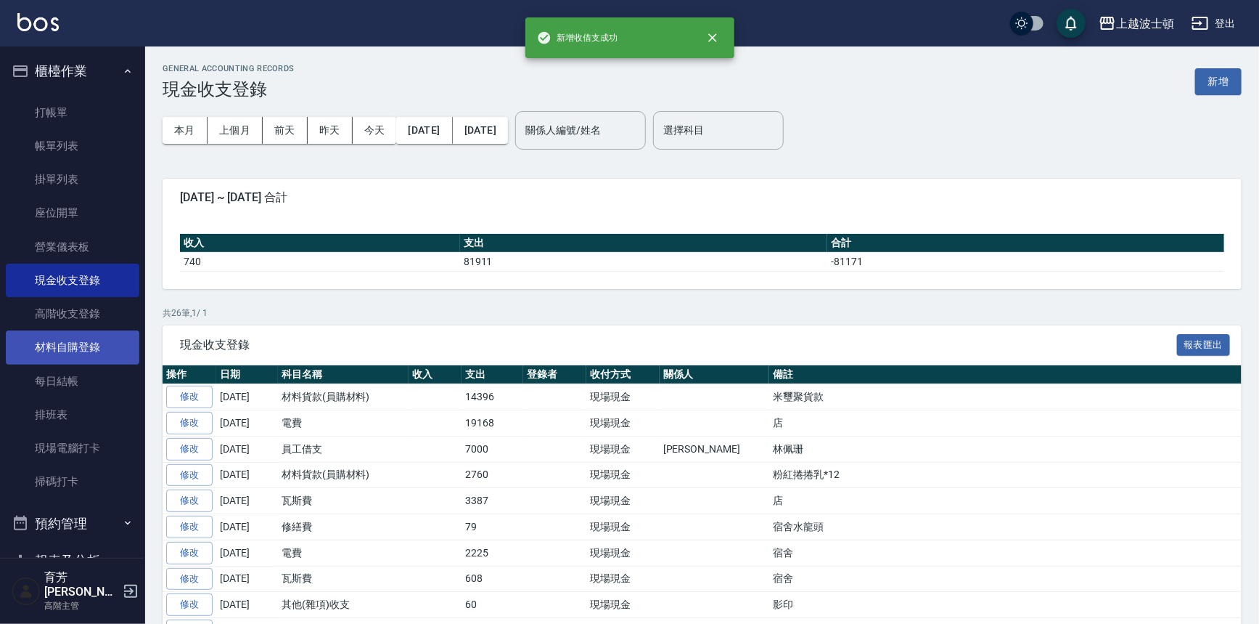
drag, startPoint x: 58, startPoint y: 390, endPoint x: 64, endPoint y: 353, distance: 36.8
click at [58, 390] on link "每日結帳" at bounding box center [73, 380] width 134 height 33
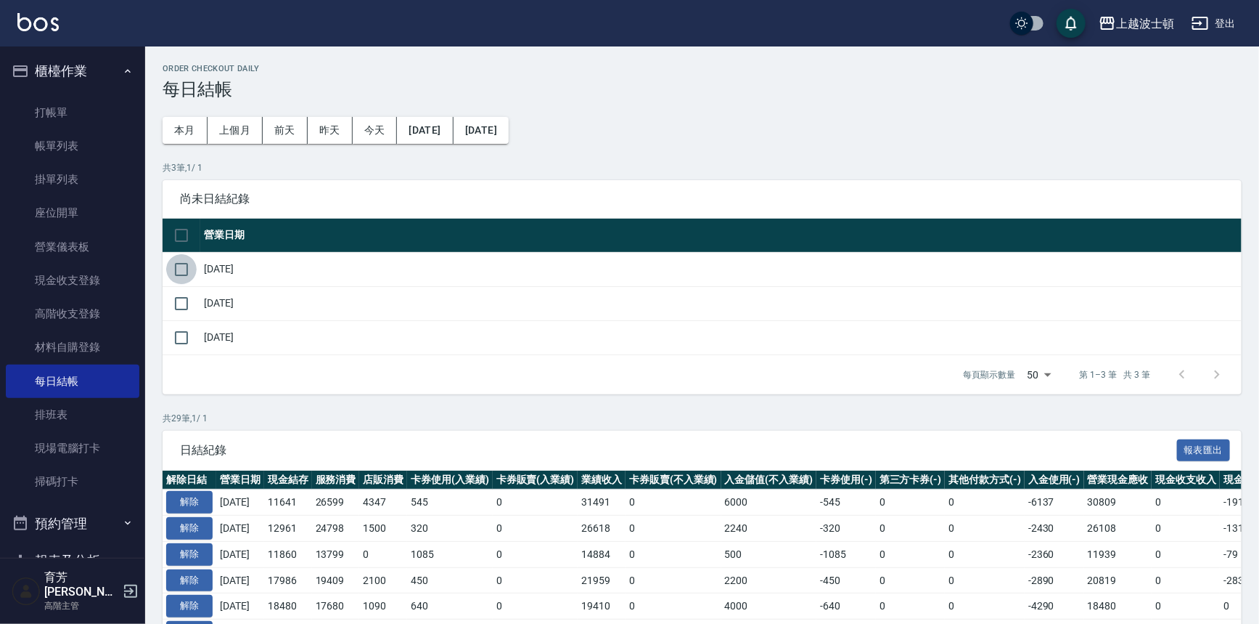
drag, startPoint x: 187, startPoint y: 258, endPoint x: 188, endPoint y: 311, distance: 53.0
click at [187, 261] on input "checkbox" at bounding box center [181, 269] width 30 height 30
checkbox input "true"
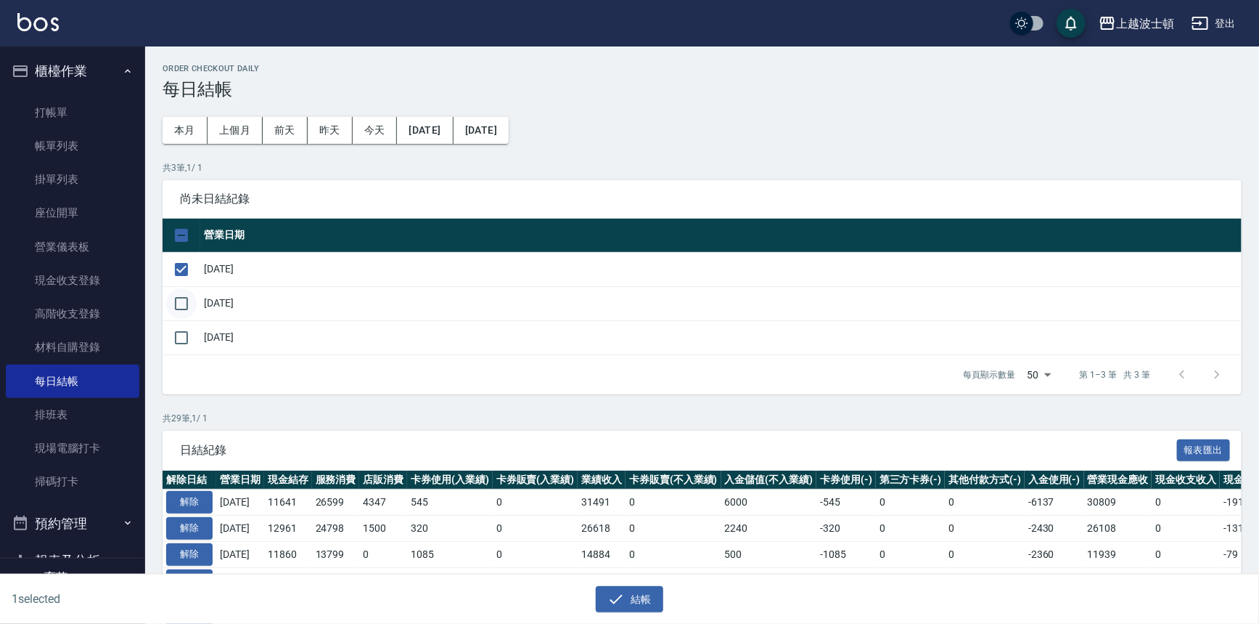
click at [187, 314] on input "checkbox" at bounding box center [181, 303] width 30 height 30
checkbox input "true"
drag, startPoint x: 635, startPoint y: 605, endPoint x: 650, endPoint y: 446, distance: 159.6
click at [635, 605] on button "結帳" at bounding box center [630, 599] width 68 height 27
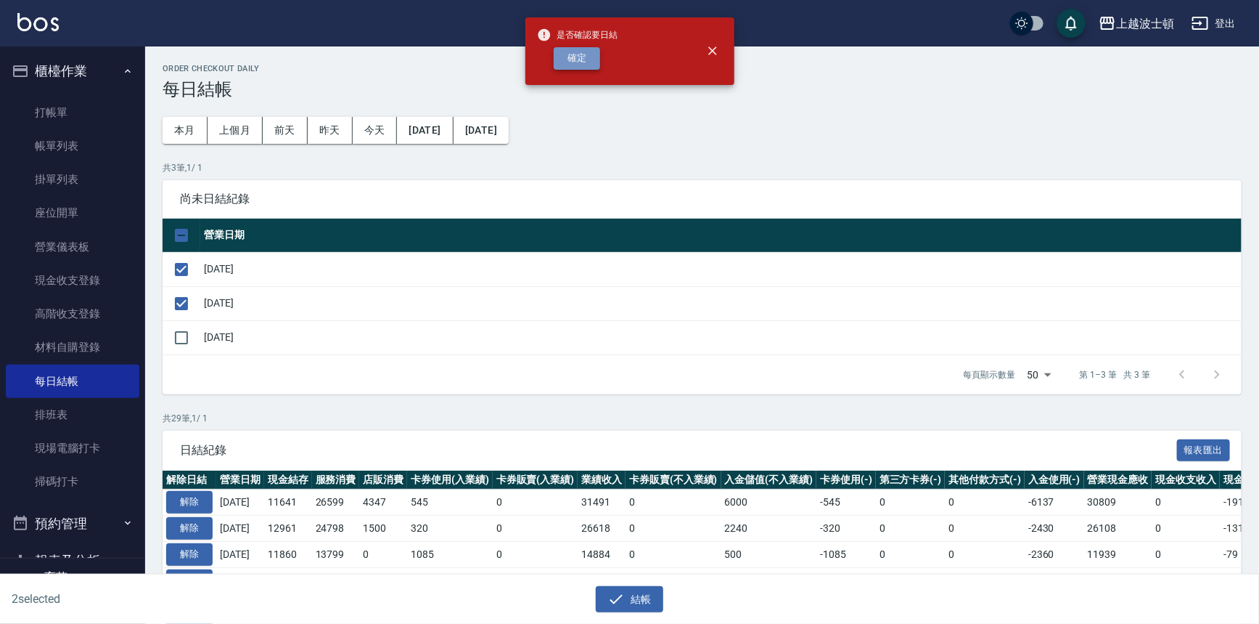
click at [596, 65] on button "確定" at bounding box center [577, 58] width 46 height 23
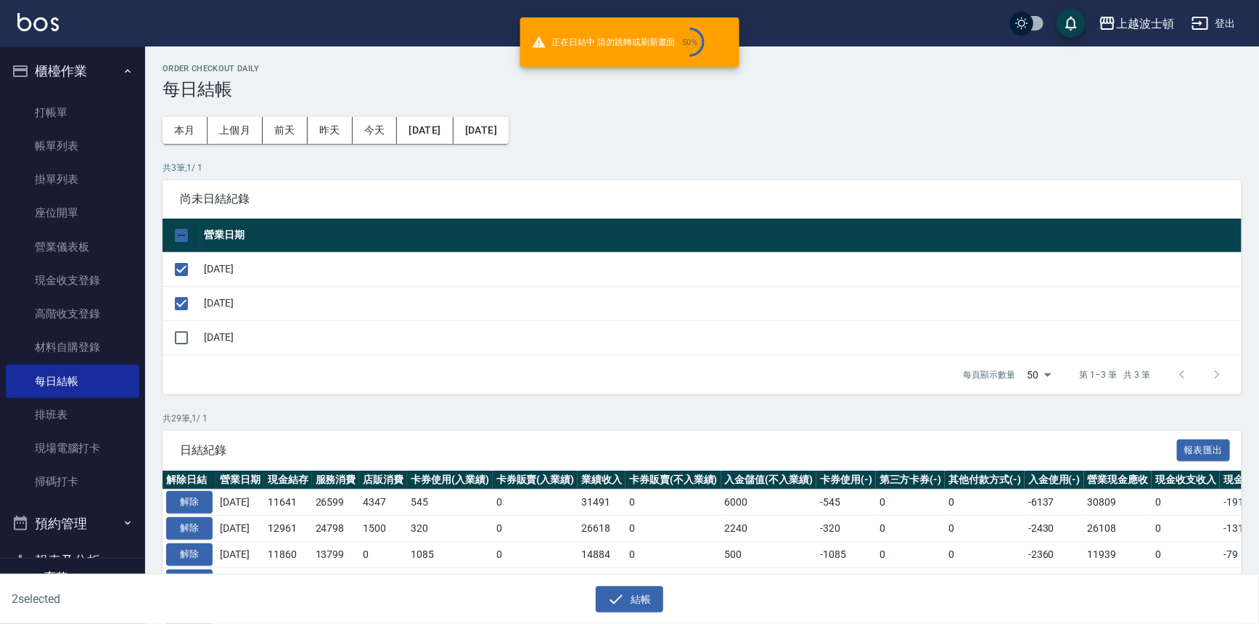
checkbox input "false"
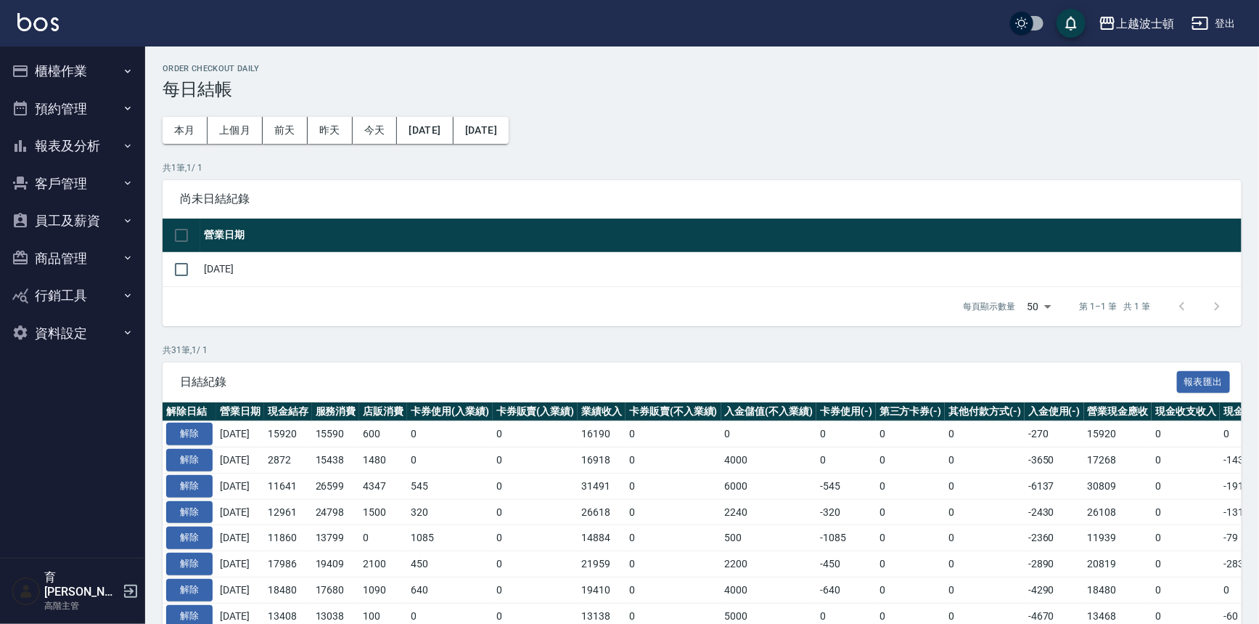
click at [69, 62] on button "櫃檯作業" at bounding box center [73, 71] width 134 height 38
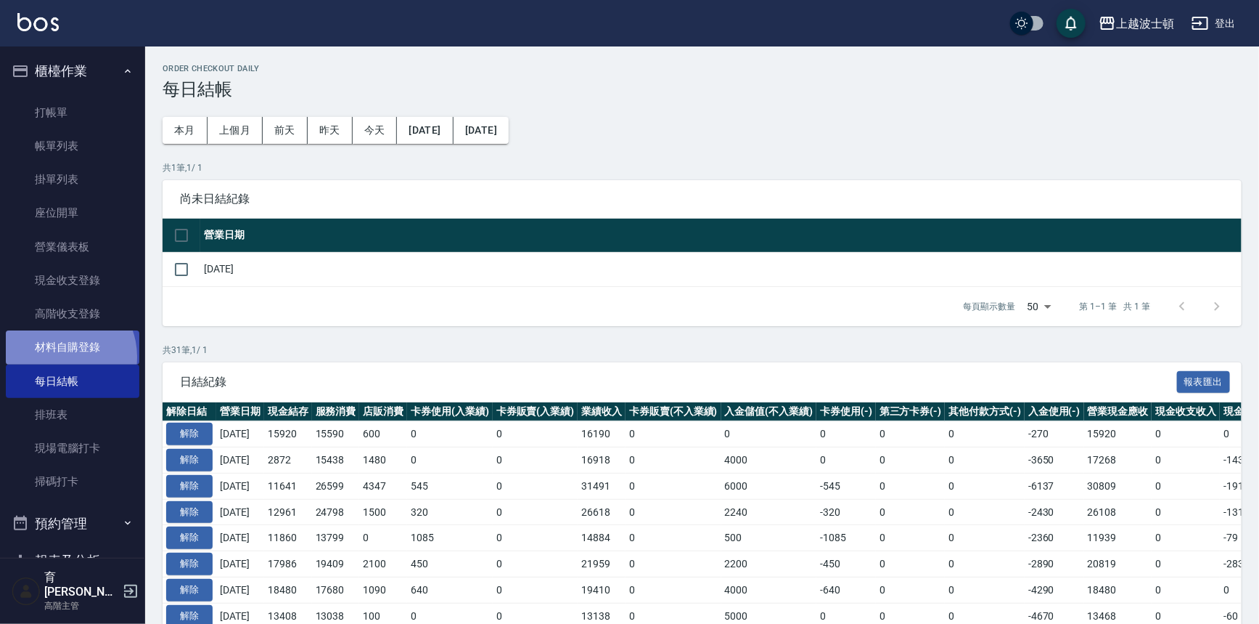
click at [58, 356] on link "材料自購登錄" at bounding box center [73, 346] width 134 height 33
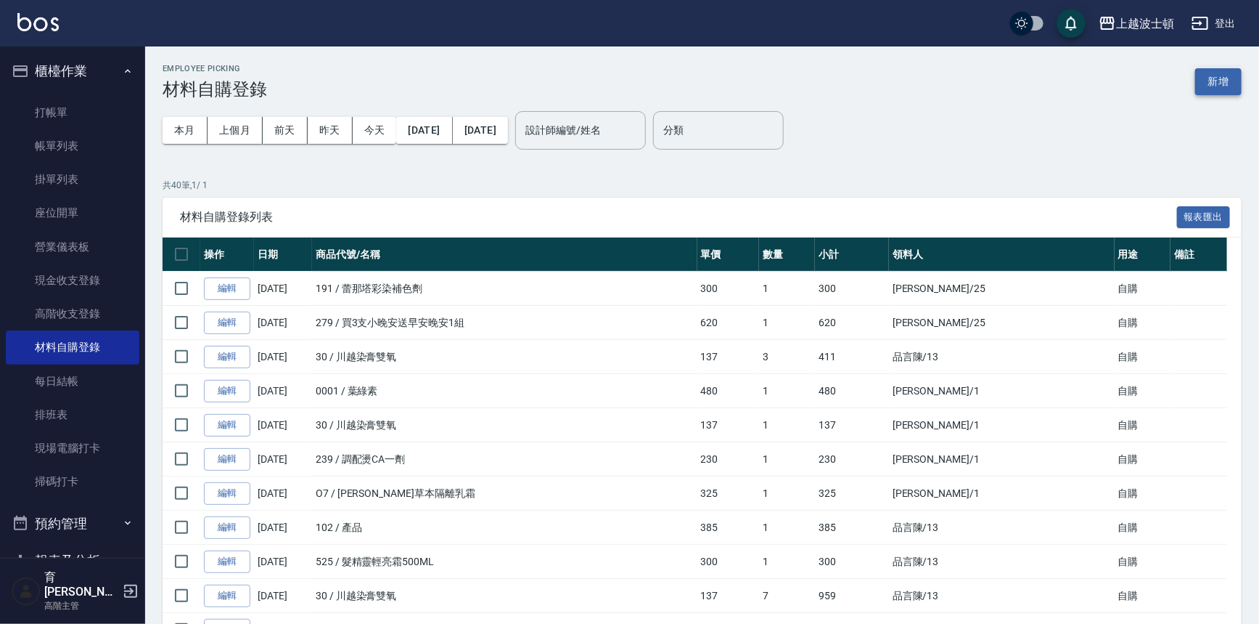
click at [1225, 76] on button "新增" at bounding box center [1218, 81] width 46 height 27
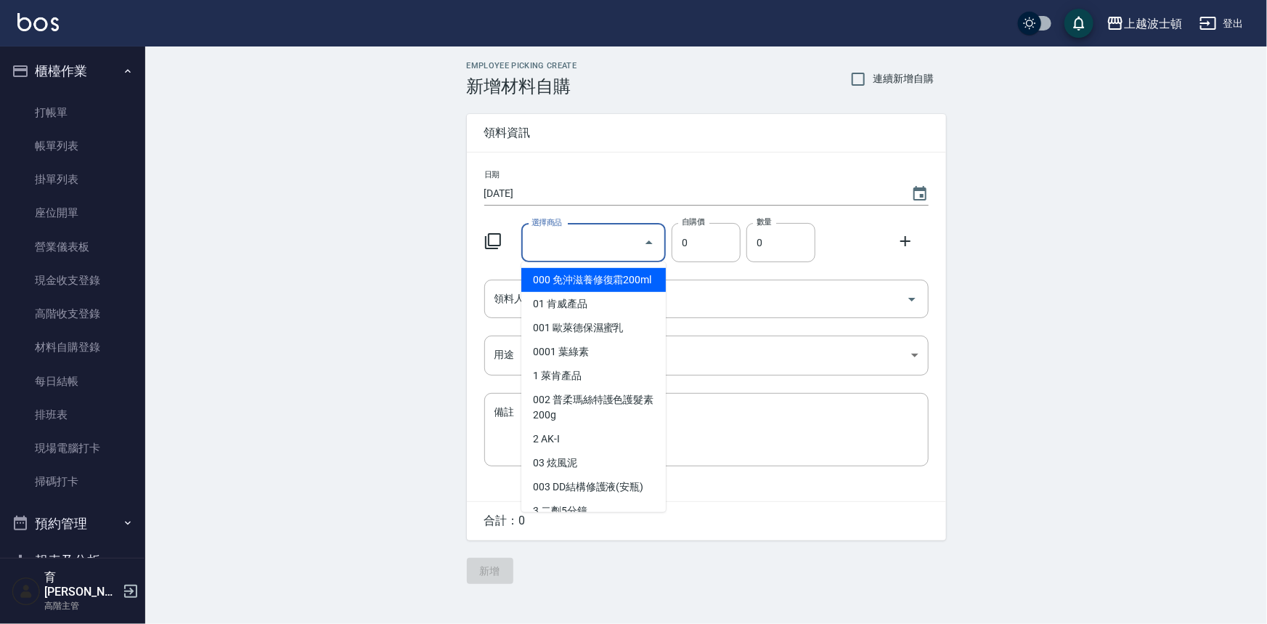
click at [613, 253] on input "選擇商品" at bounding box center [583, 242] width 110 height 25
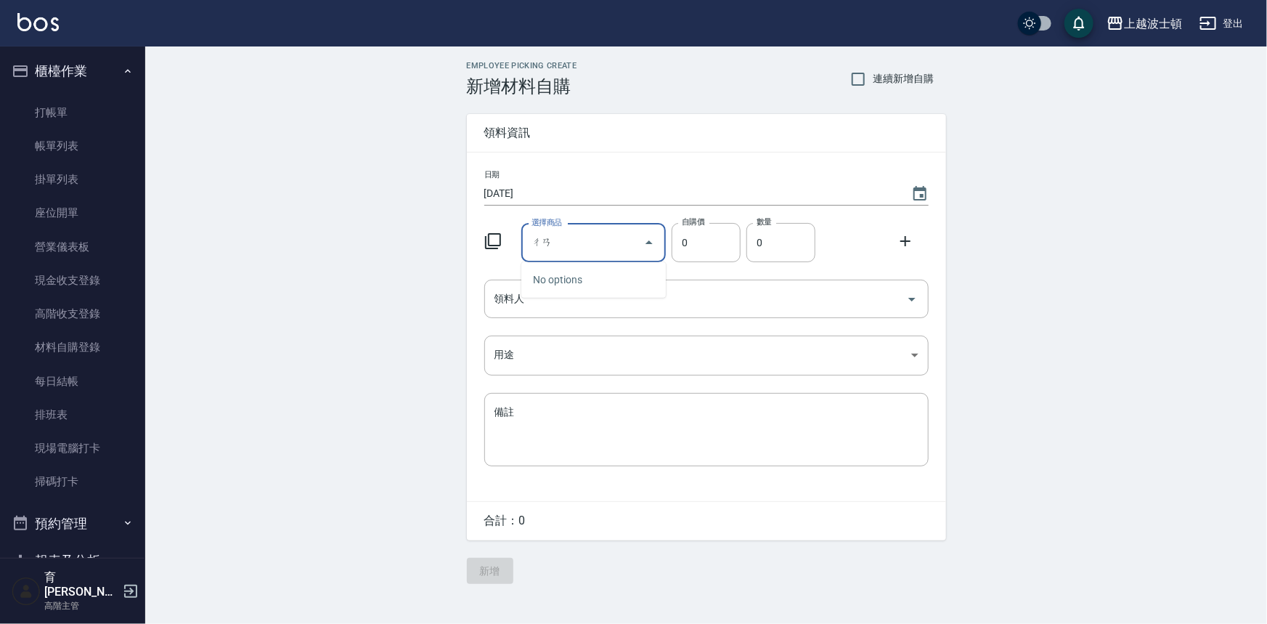
type input "[DEMOGRAPHIC_DATA]"
click at [571, 357] on li "102 產品" at bounding box center [593, 352] width 144 height 24
type input "產品"
type input "1"
type input "4238"
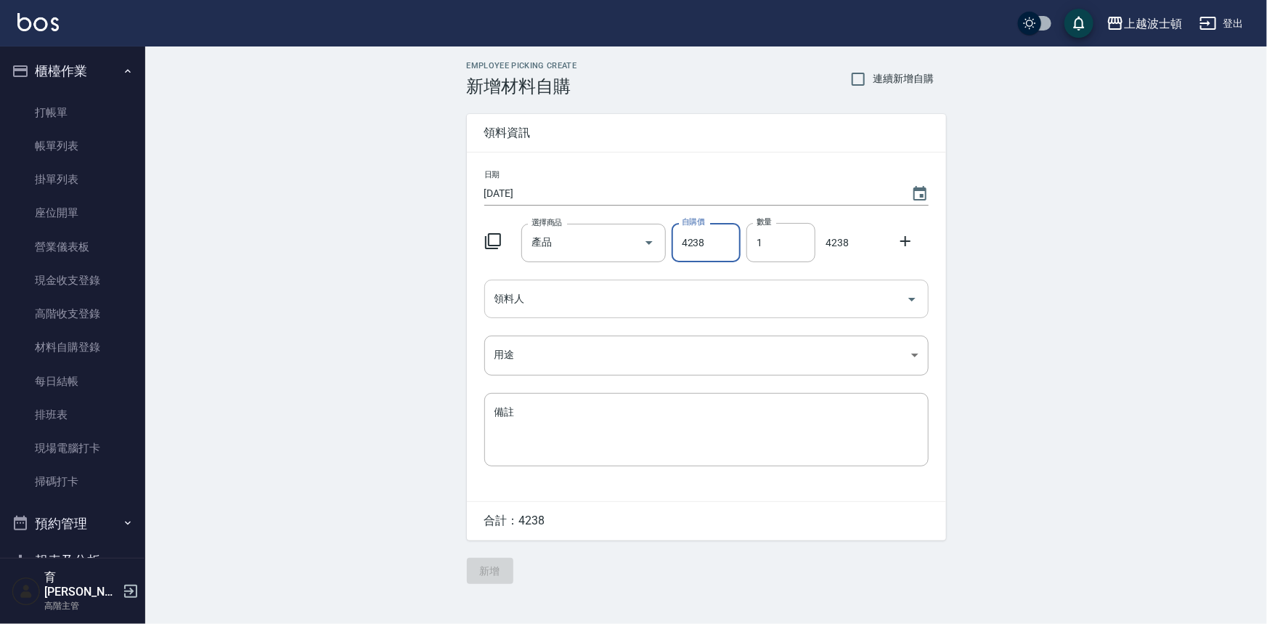
click at [505, 299] on input "領料人" at bounding box center [695, 298] width 409 height 25
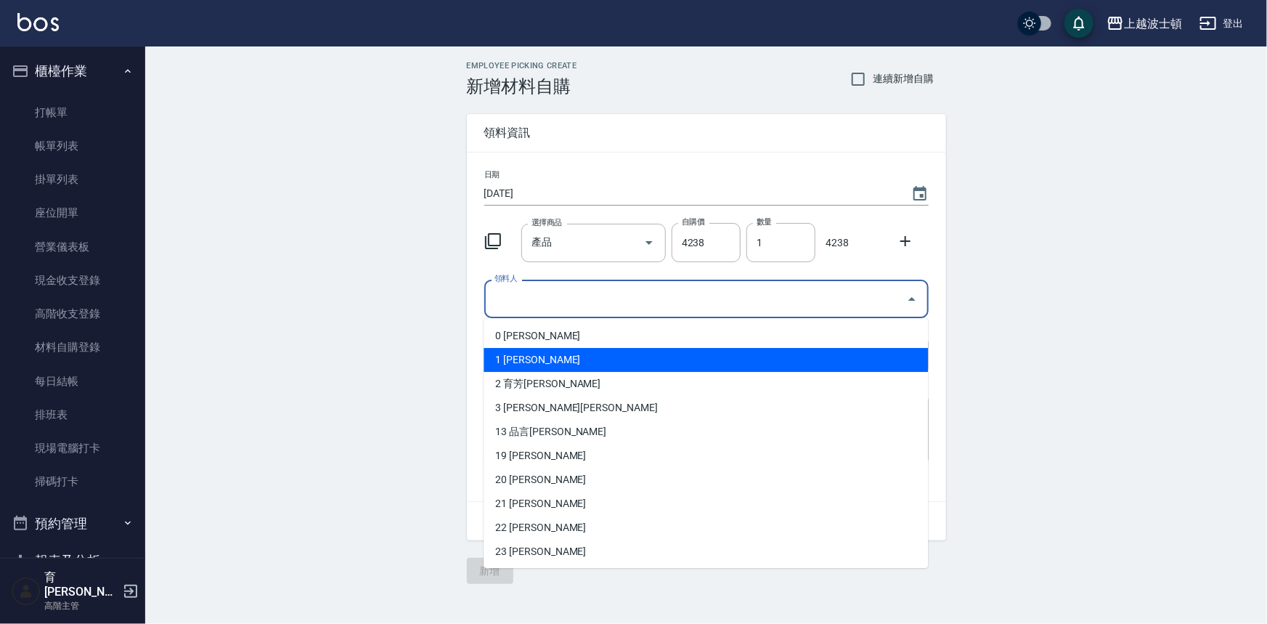
scroll to position [168, 0]
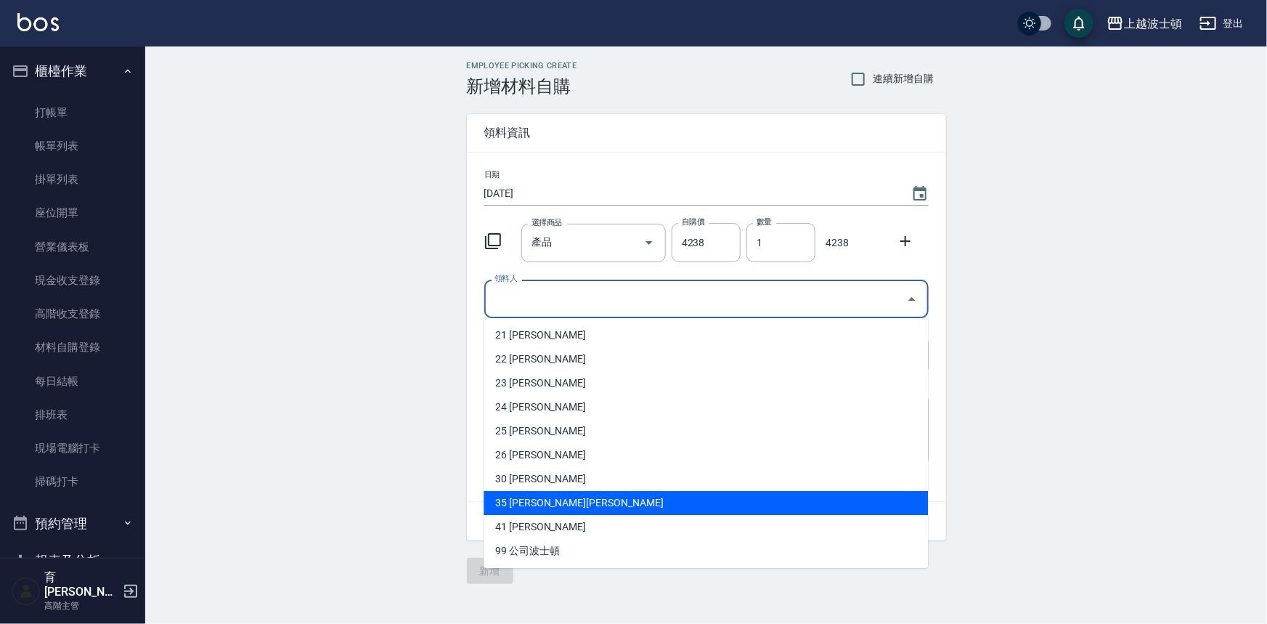
click at [523, 502] on li "35 [PERSON_NAME][PERSON_NAME]" at bounding box center [705, 503] width 444 height 24
type input "[PERSON_NAME]黃"
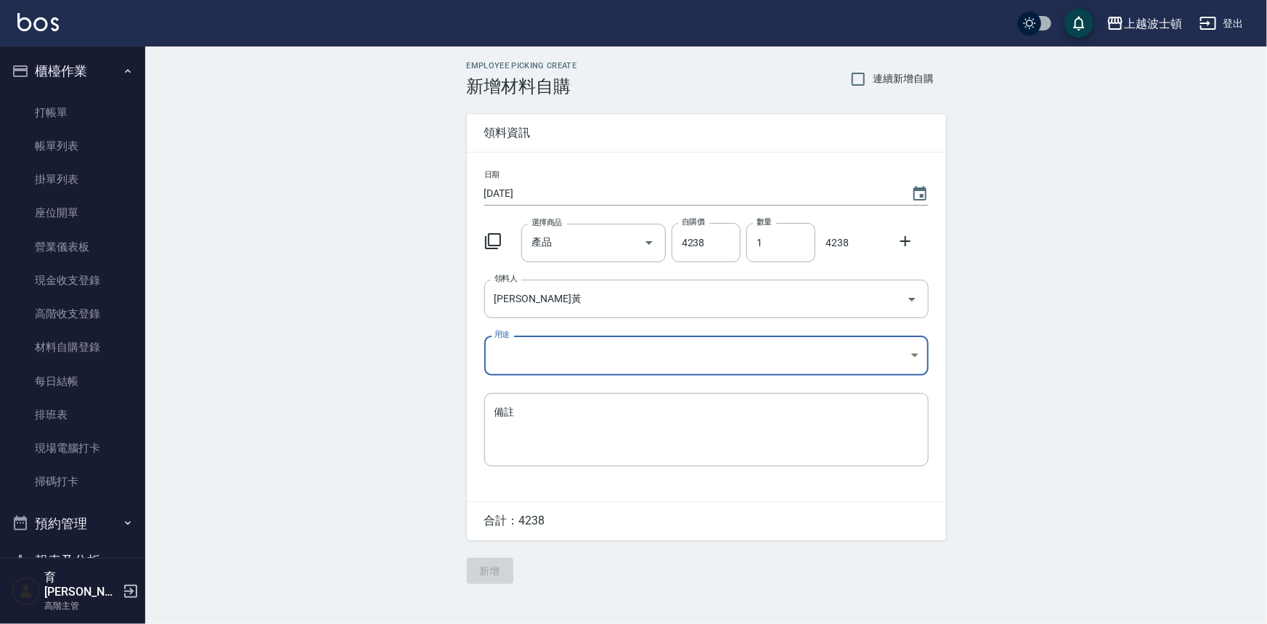
click at [510, 342] on body "上越波士頓 登出 櫃檯作業 打帳單 帳單列表 掛單列表 座位開單 營業儀表板 現金收支登錄 高階收支登錄 材料自購登錄 每日結帳 排班表 現場電腦打卡 掃碼打…" at bounding box center [633, 312] width 1267 height 624
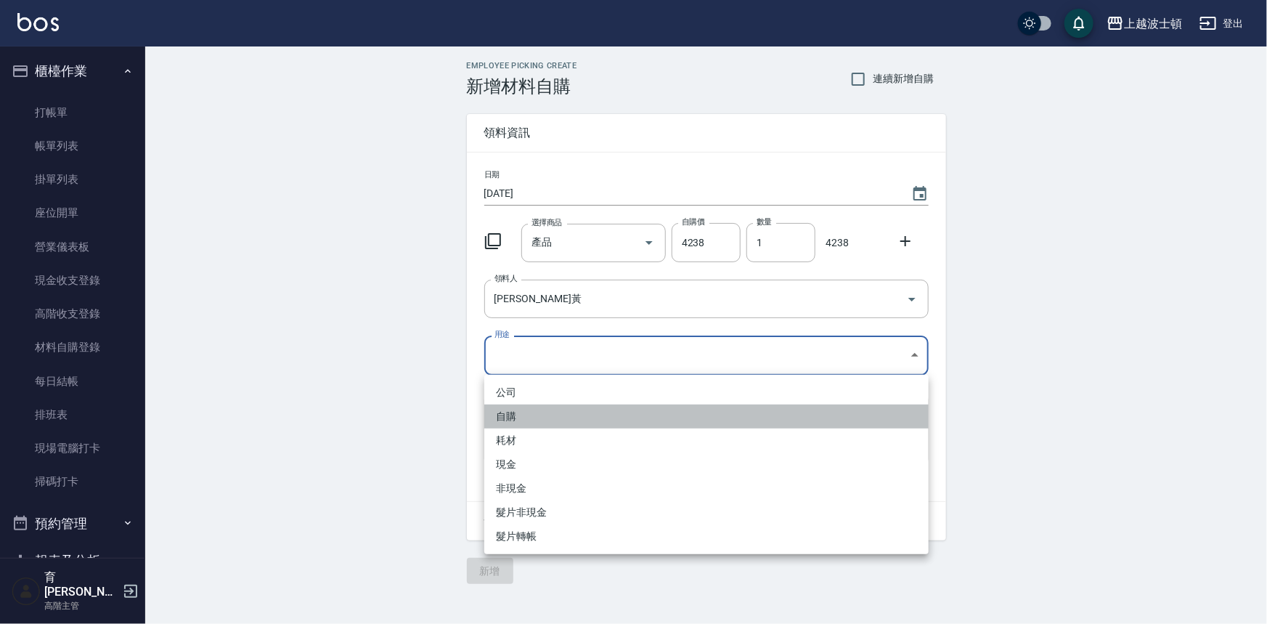
click at [509, 417] on li "自購" at bounding box center [706, 416] width 444 height 24
type input "自購"
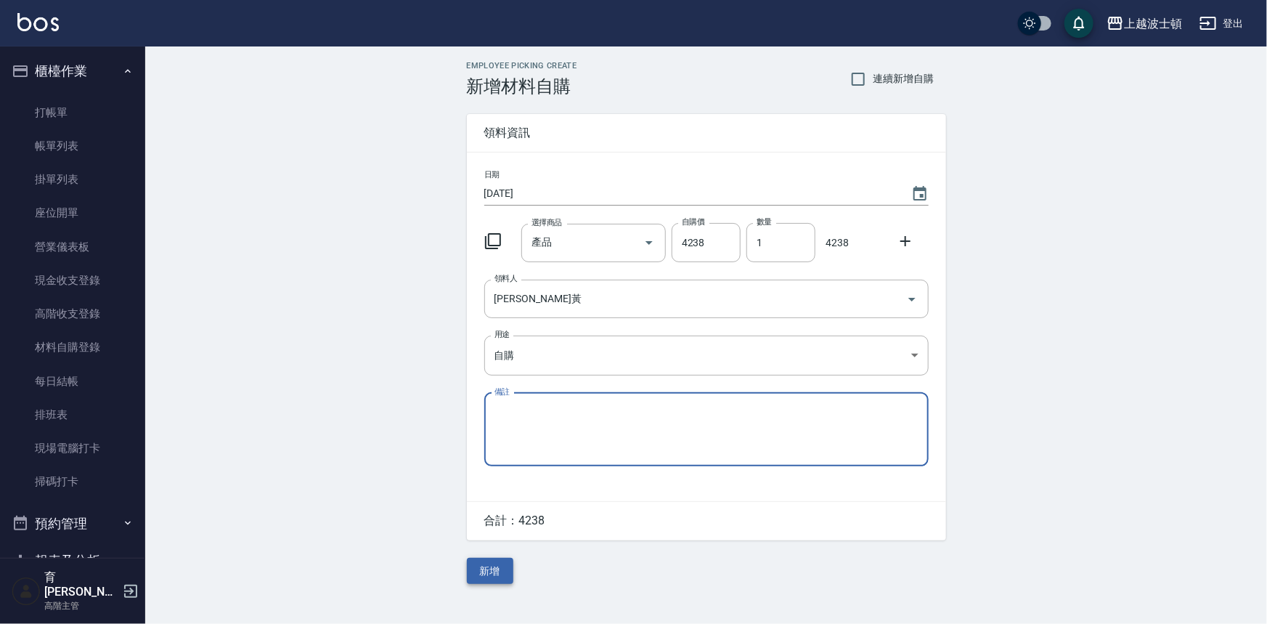
click at [502, 564] on button "新增" at bounding box center [490, 570] width 46 height 27
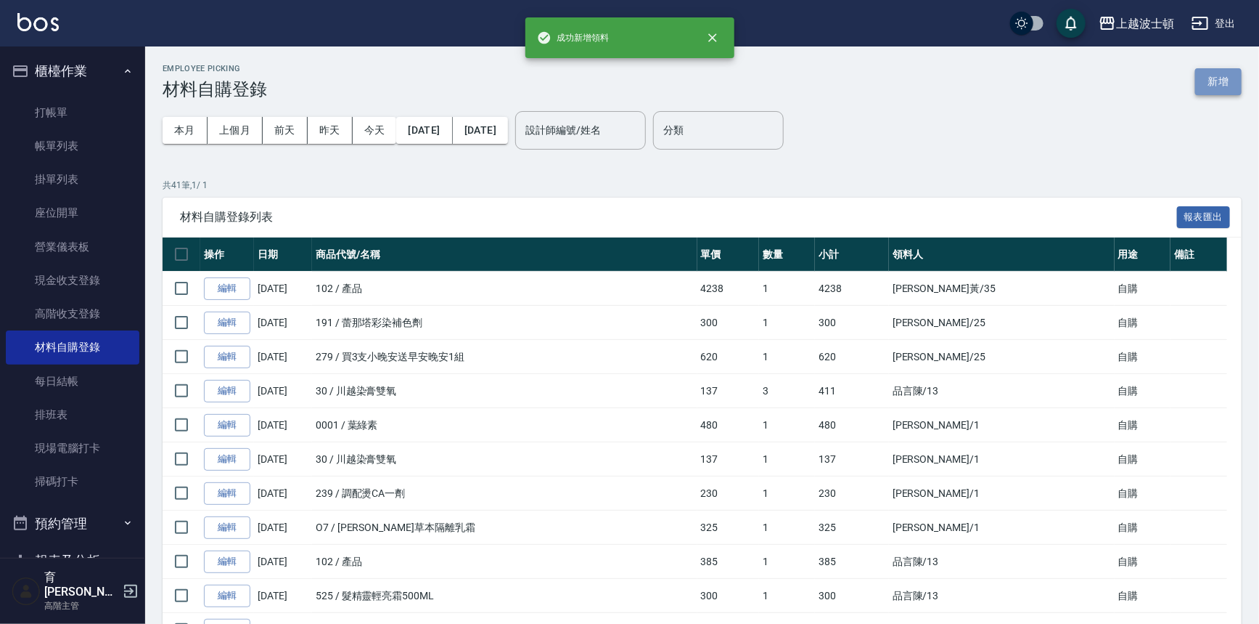
click at [1222, 70] on button "新增" at bounding box center [1218, 81] width 46 height 27
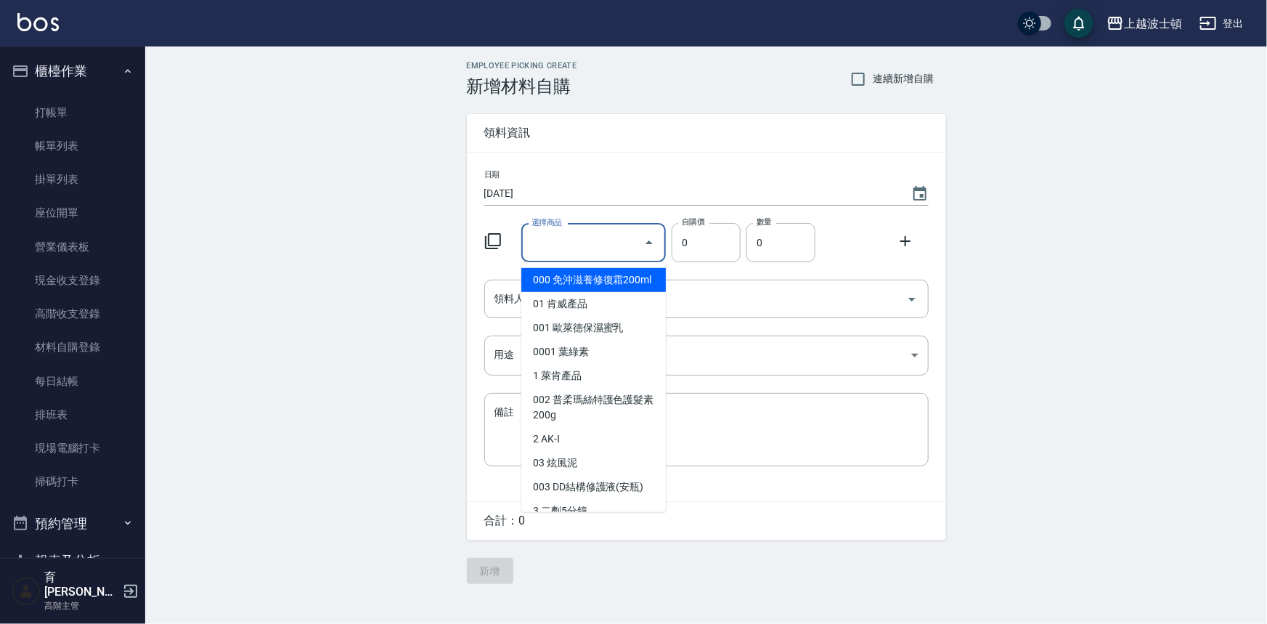
click at [552, 245] on input "選擇商品" at bounding box center [583, 242] width 110 height 25
type input "t"
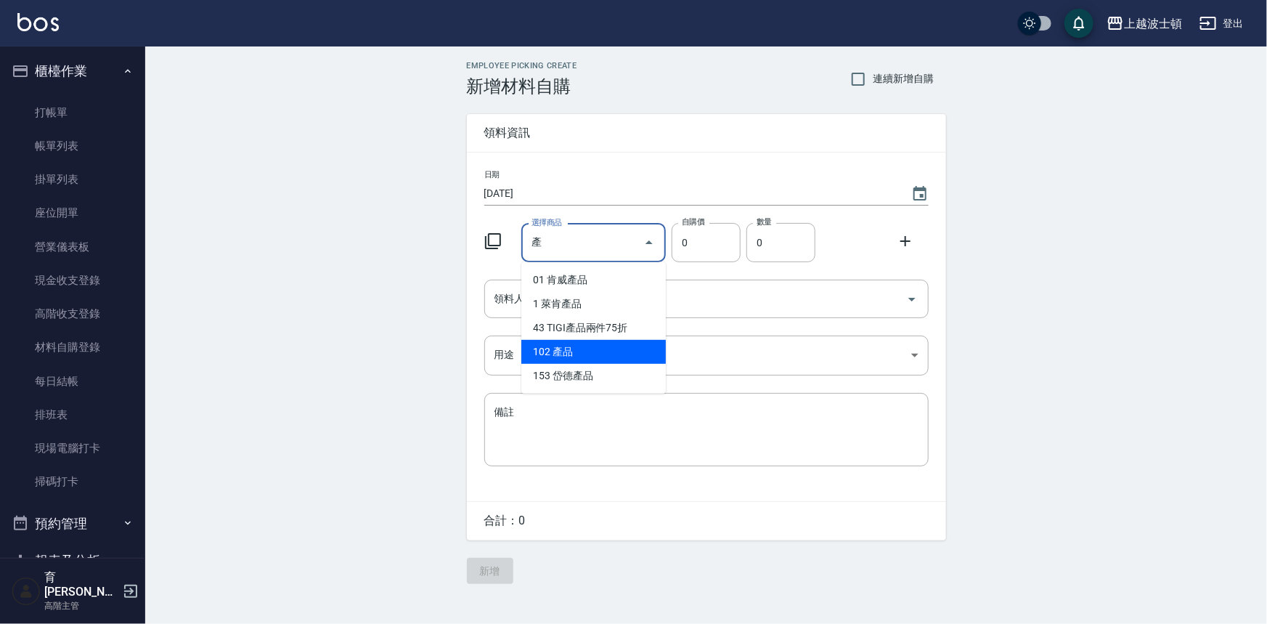
click at [571, 338] on li "43 TIGI產品兩件75折" at bounding box center [593, 328] width 144 height 24
type input "TIGI產品兩件75折"
type input "638"
type input "1"
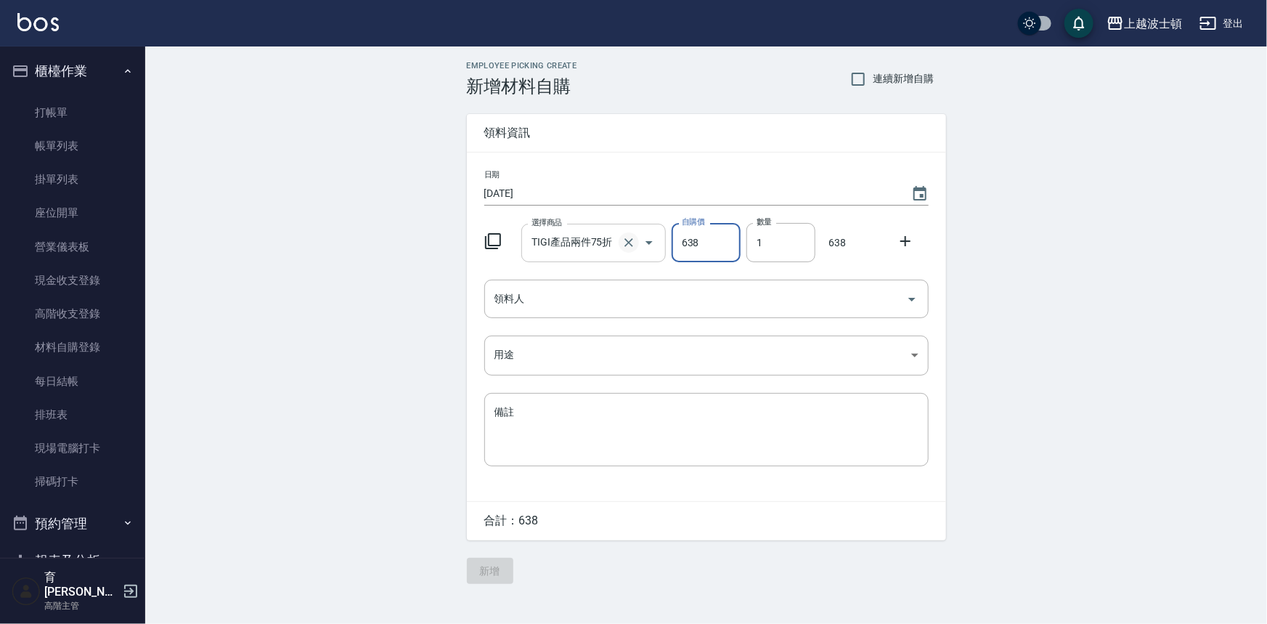
click at [631, 245] on icon "Clear" at bounding box center [628, 242] width 9 height 9
type input "0"
click at [551, 246] on input "選擇商品" at bounding box center [583, 242] width 110 height 25
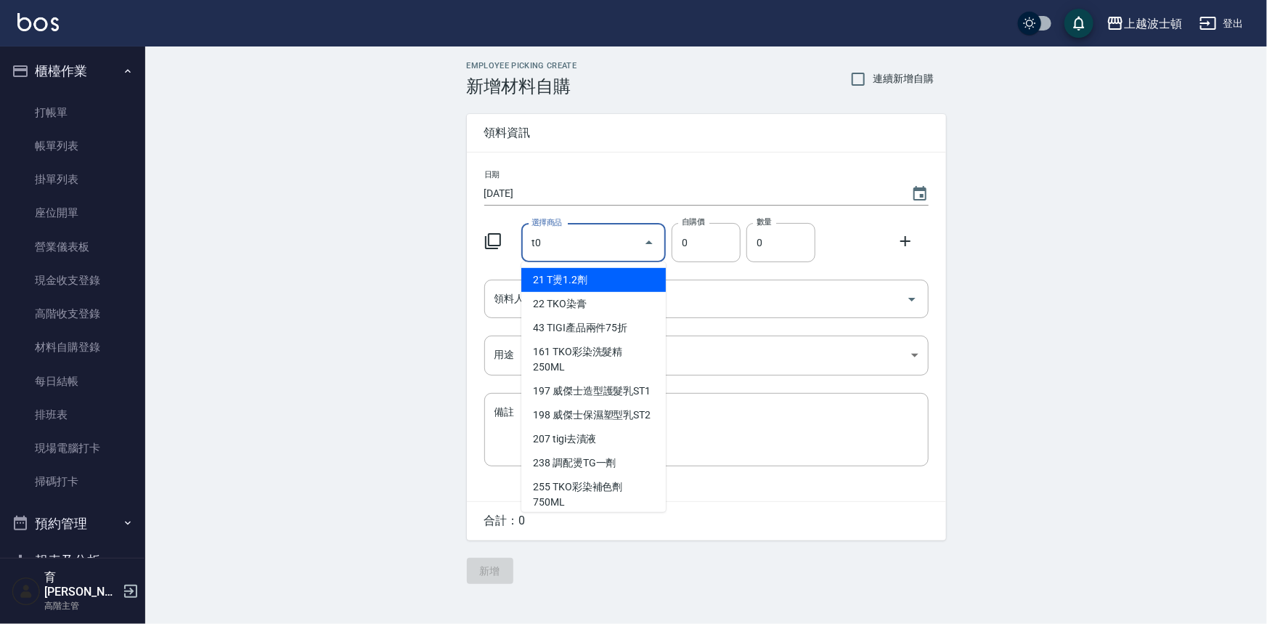
type input "t"
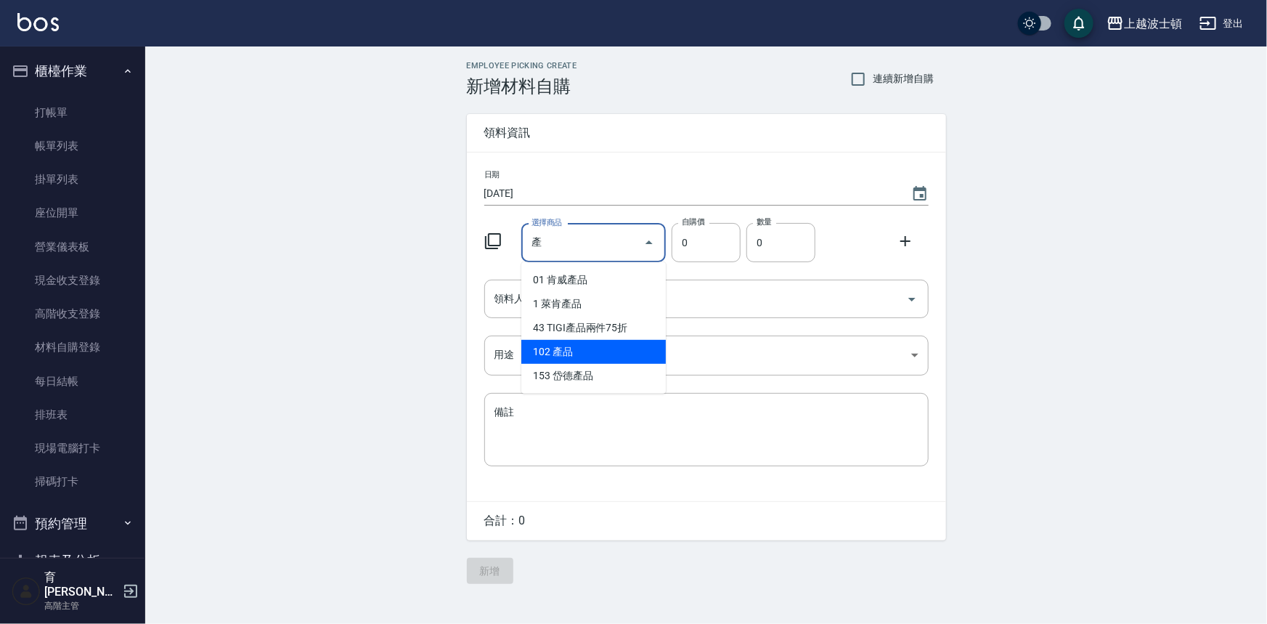
click at [560, 359] on li "102 產品" at bounding box center [593, 352] width 144 height 24
type input "產品"
type input "1"
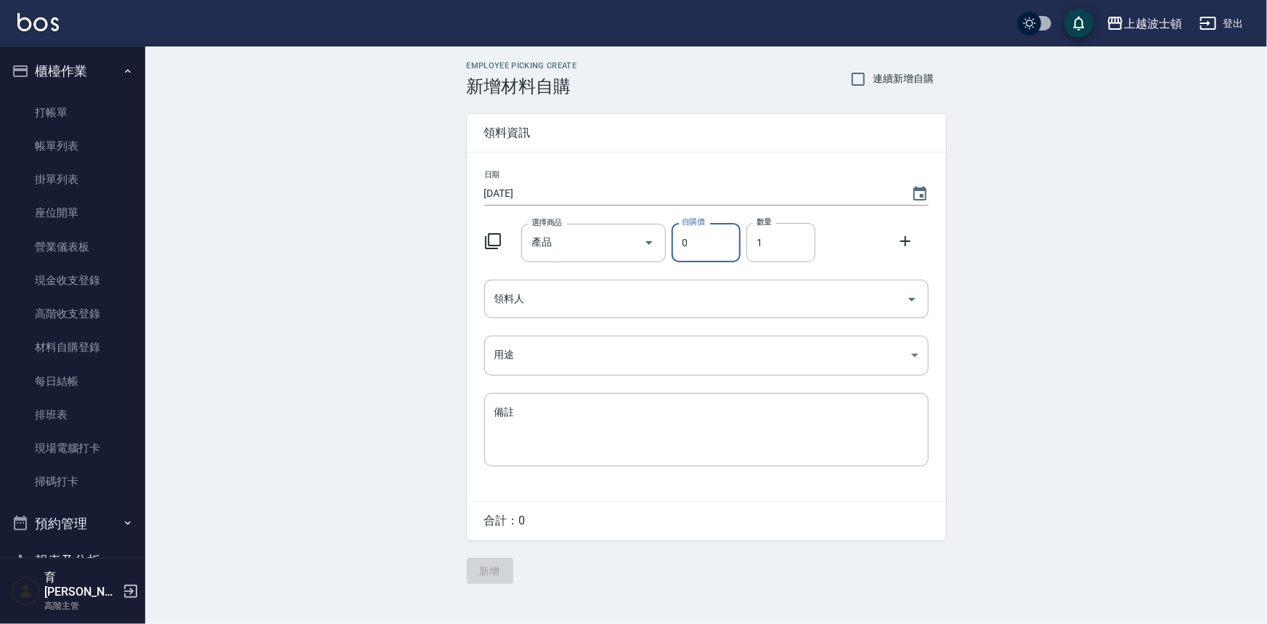
drag, startPoint x: 698, startPoint y: 240, endPoint x: 678, endPoint y: 229, distance: 23.1
click at [681, 248] on input "0" at bounding box center [705, 242] width 69 height 39
type input "4238"
click at [523, 290] on input "領料人" at bounding box center [695, 298] width 409 height 25
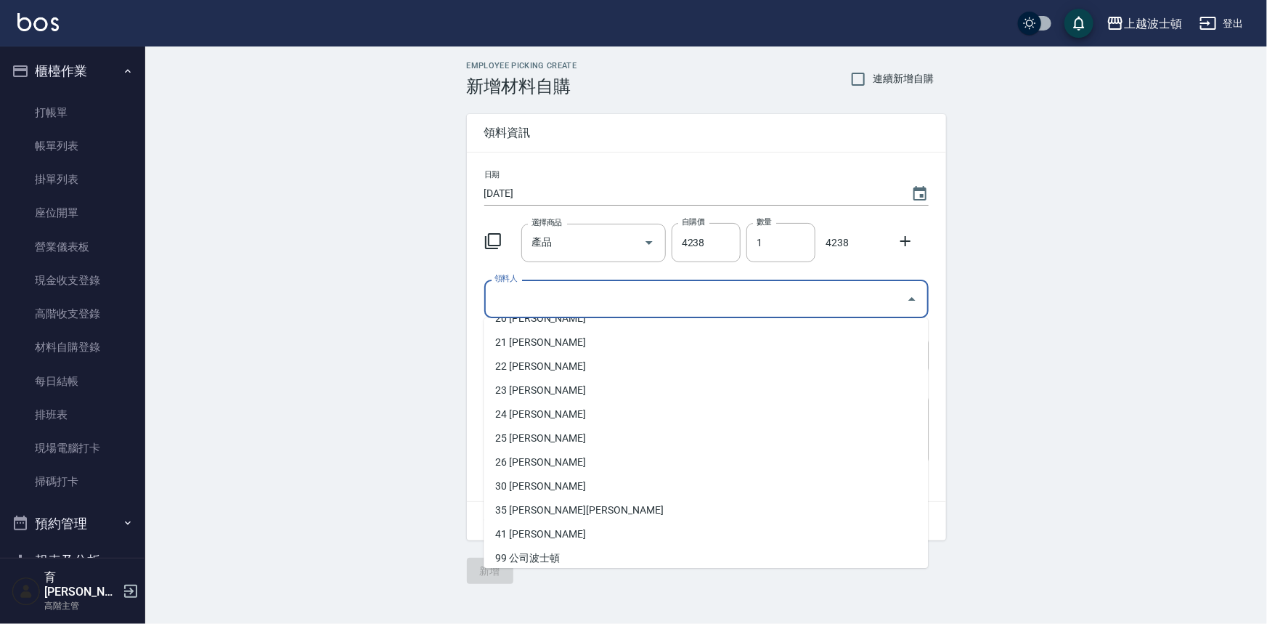
scroll to position [168, 0]
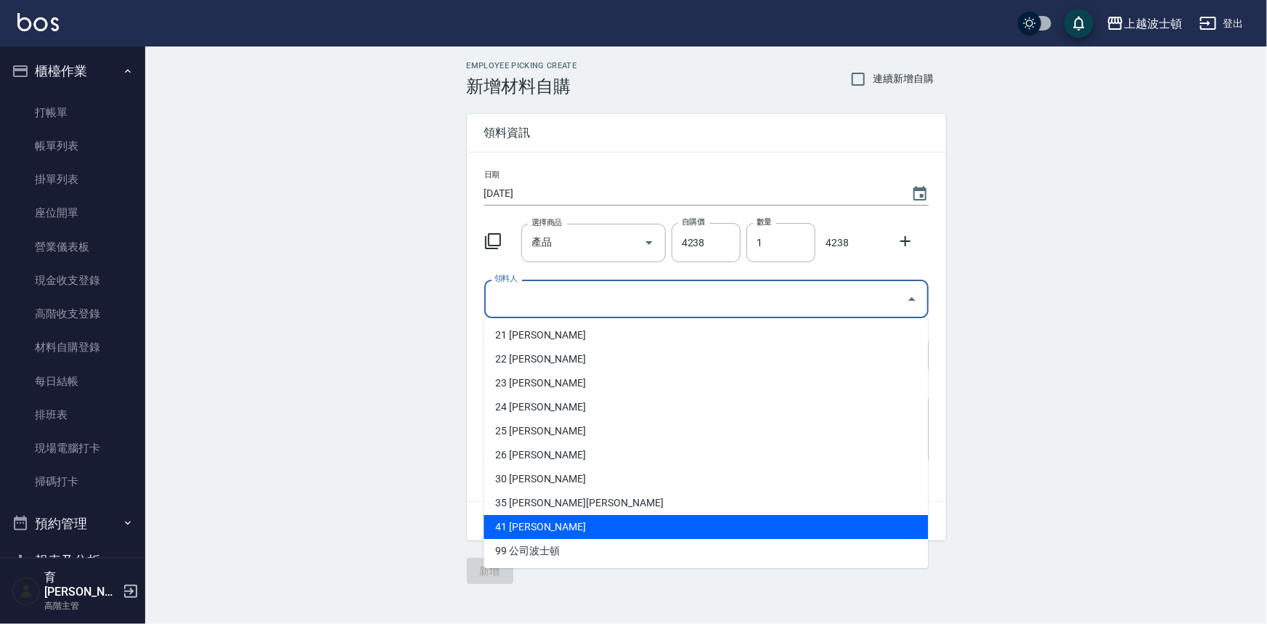
click at [529, 527] on li "41 陳怡廷" at bounding box center [705, 527] width 444 height 24
type input "陳怡廷"
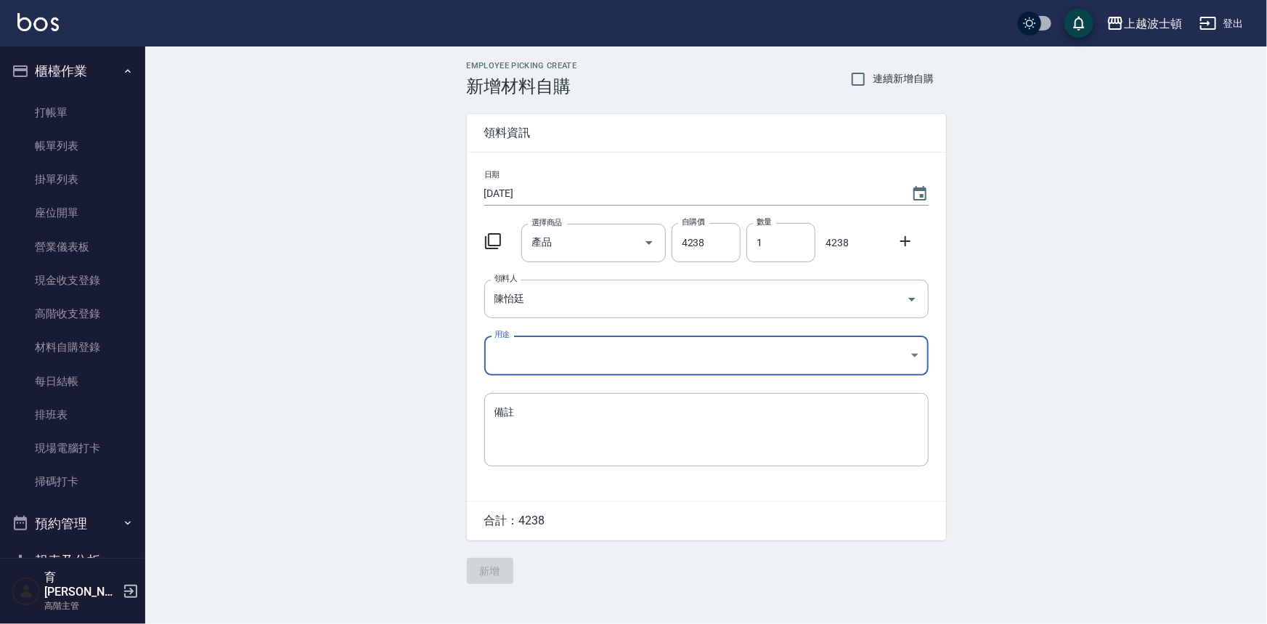
click at [514, 351] on body "上越波士頓 登出 櫃檯作業 打帳單 帳單列表 掛單列表 座位開單 營業儀表板 現金收支登錄 高階收支登錄 材料自購登錄 每日結帳 排班表 現場電腦打卡 掃碼打…" at bounding box center [633, 312] width 1267 height 624
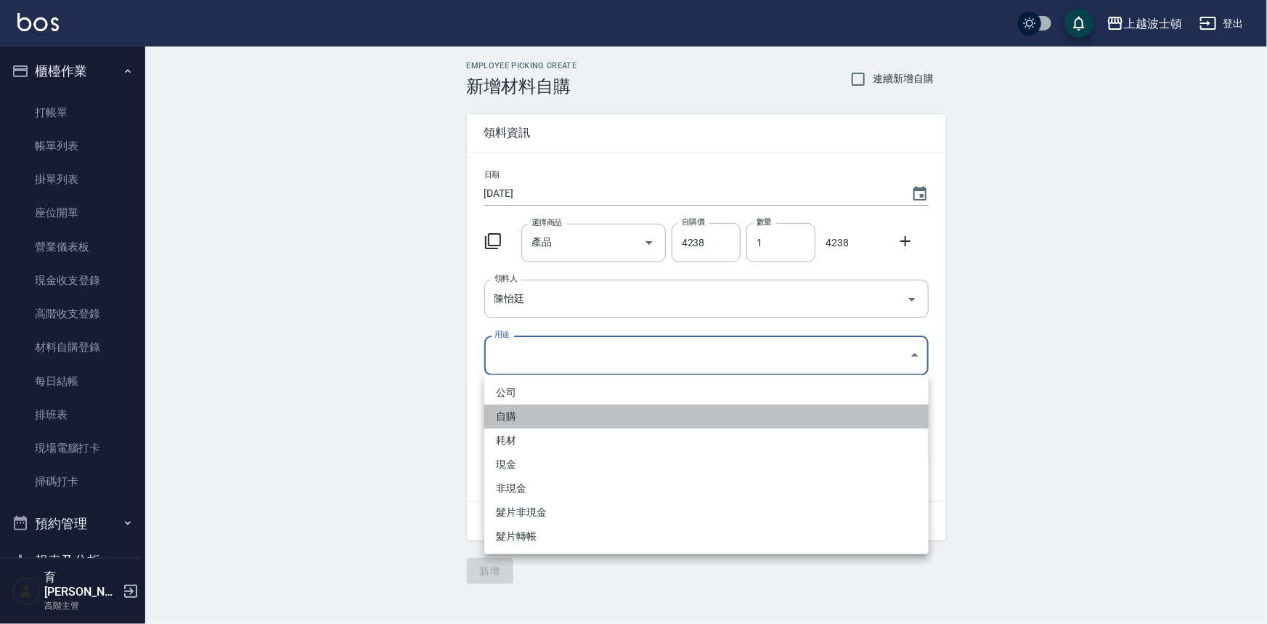
click at [515, 414] on li "自購" at bounding box center [706, 416] width 444 height 24
type input "自購"
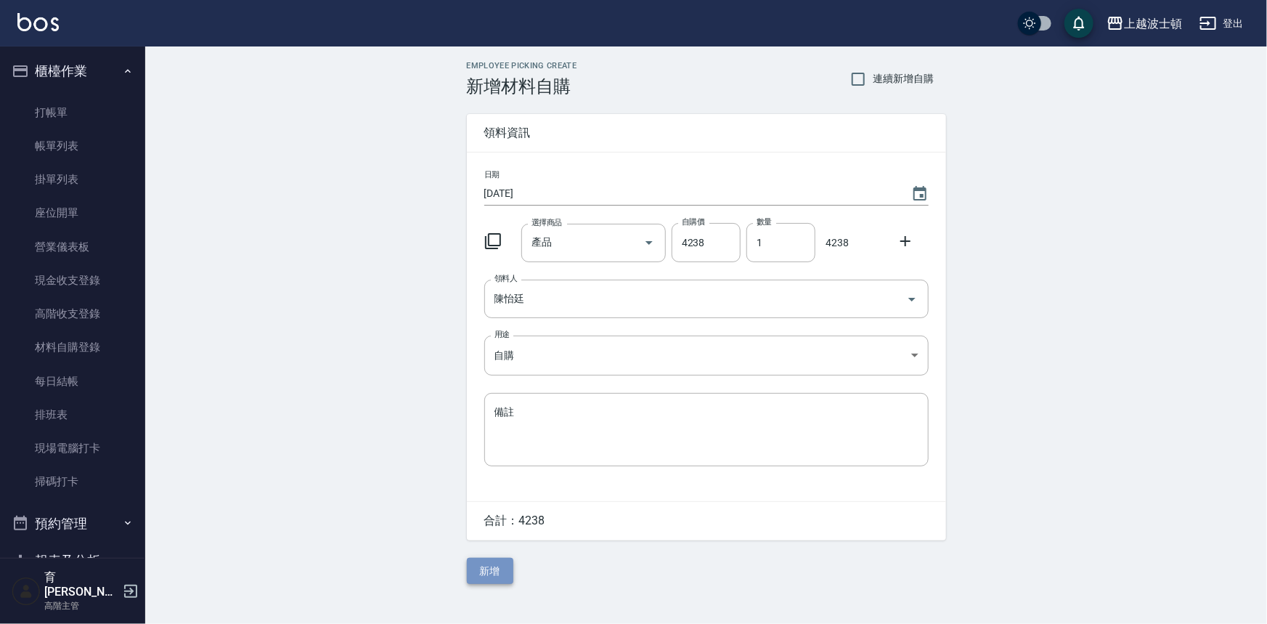
click at [492, 568] on button "新增" at bounding box center [490, 570] width 46 height 27
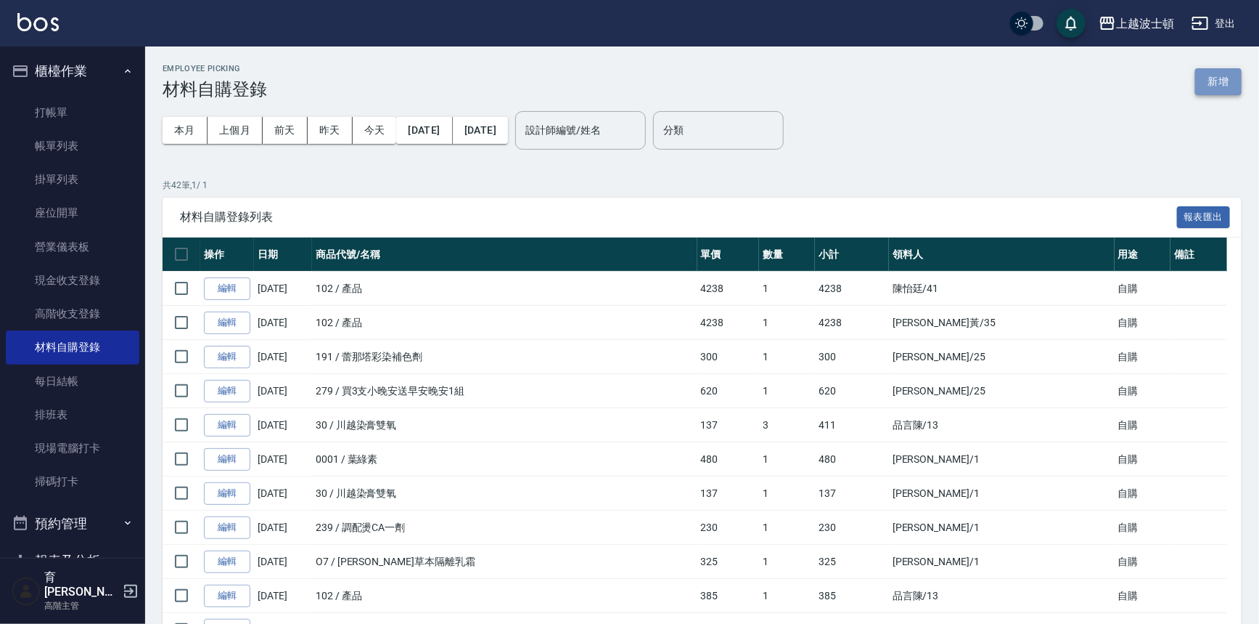
click at [1231, 81] on button "新增" at bounding box center [1218, 81] width 46 height 27
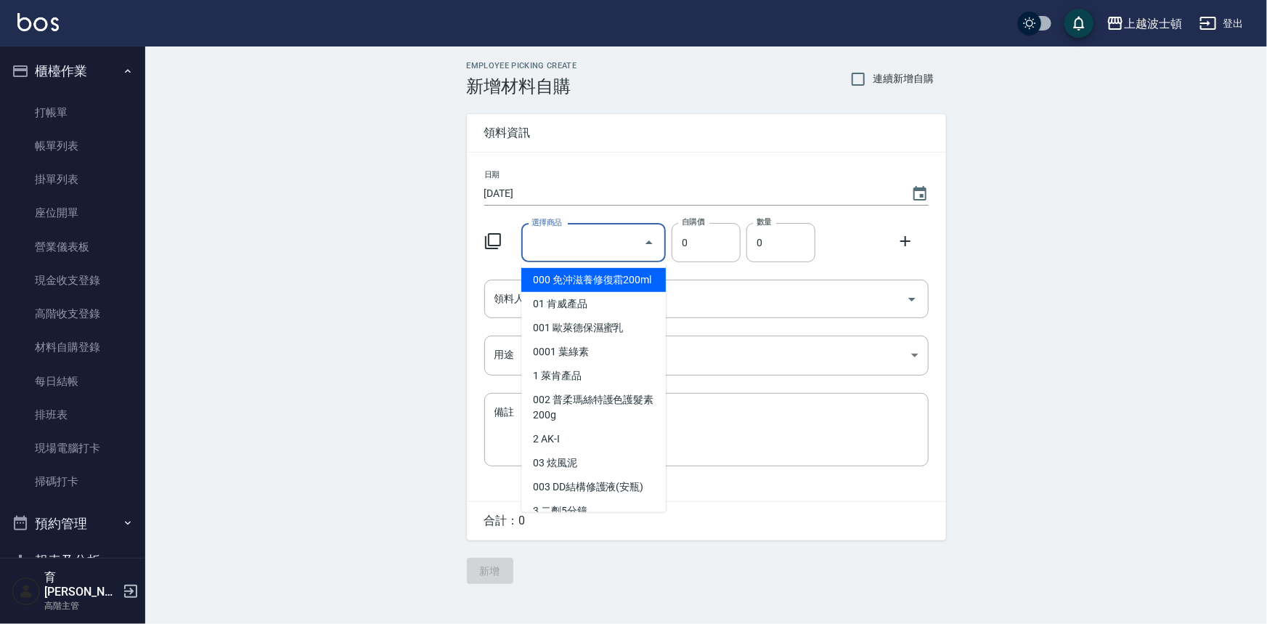
click at [597, 236] on input "選擇商品" at bounding box center [583, 242] width 110 height 25
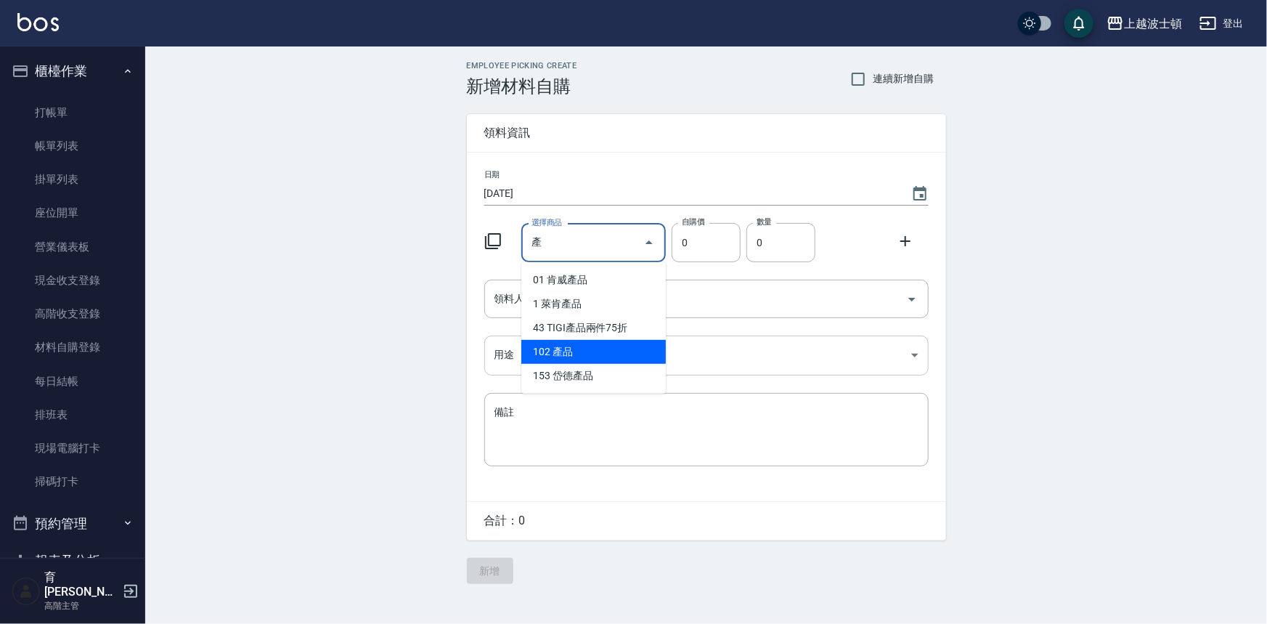
drag, startPoint x: 573, startPoint y: 350, endPoint x: 547, endPoint y: 340, distance: 28.5
click at [573, 350] on li "102 產品" at bounding box center [593, 352] width 144 height 24
type input "產品"
type input "1"
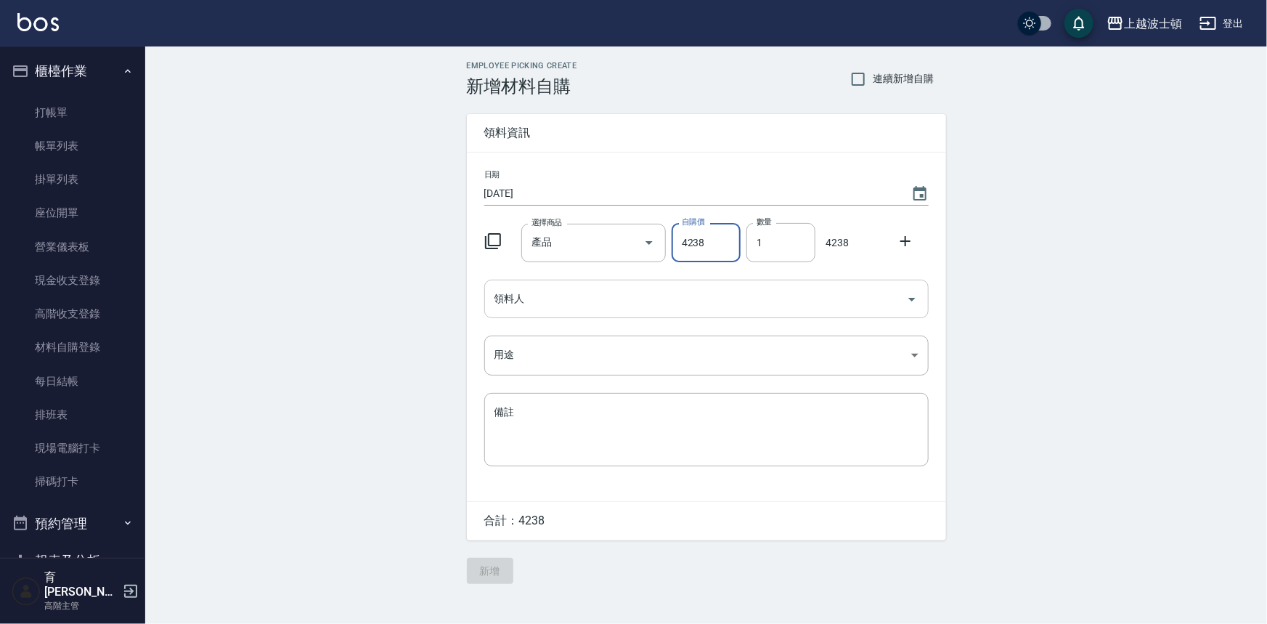
type input "4238"
click at [520, 300] on input "領料人" at bounding box center [695, 298] width 409 height 25
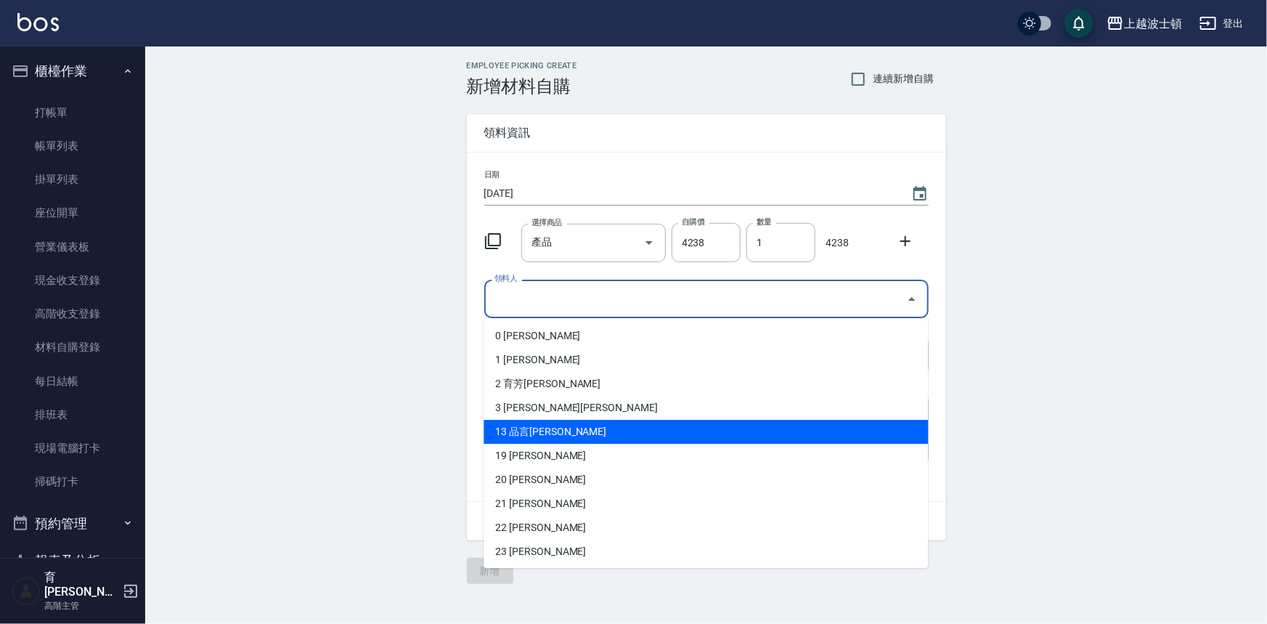
click at [508, 433] on li "13 品言陳" at bounding box center [705, 432] width 444 height 24
type input "品言陳"
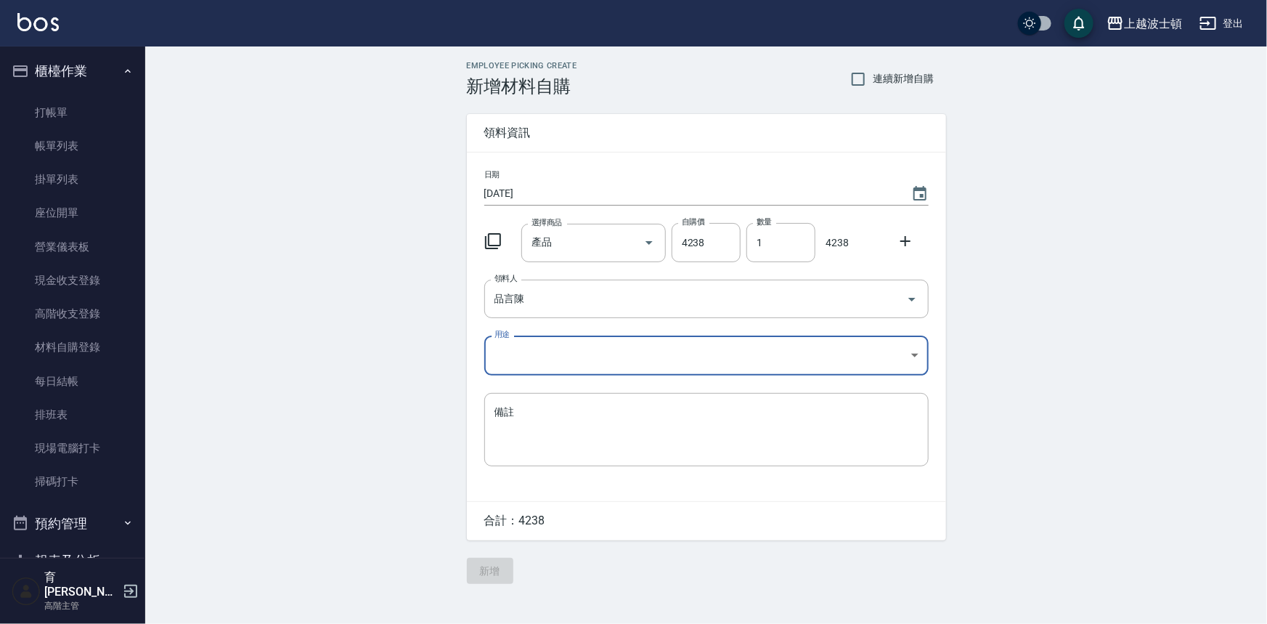
click at [501, 341] on body "上越波士頓 登出 櫃檯作業 打帳單 帳單列表 掛單列表 座位開單 營業儀表板 現金收支登錄 高階收支登錄 材料自購登錄 每日結帳 排班表 現場電腦打卡 掃碼打…" at bounding box center [633, 312] width 1267 height 624
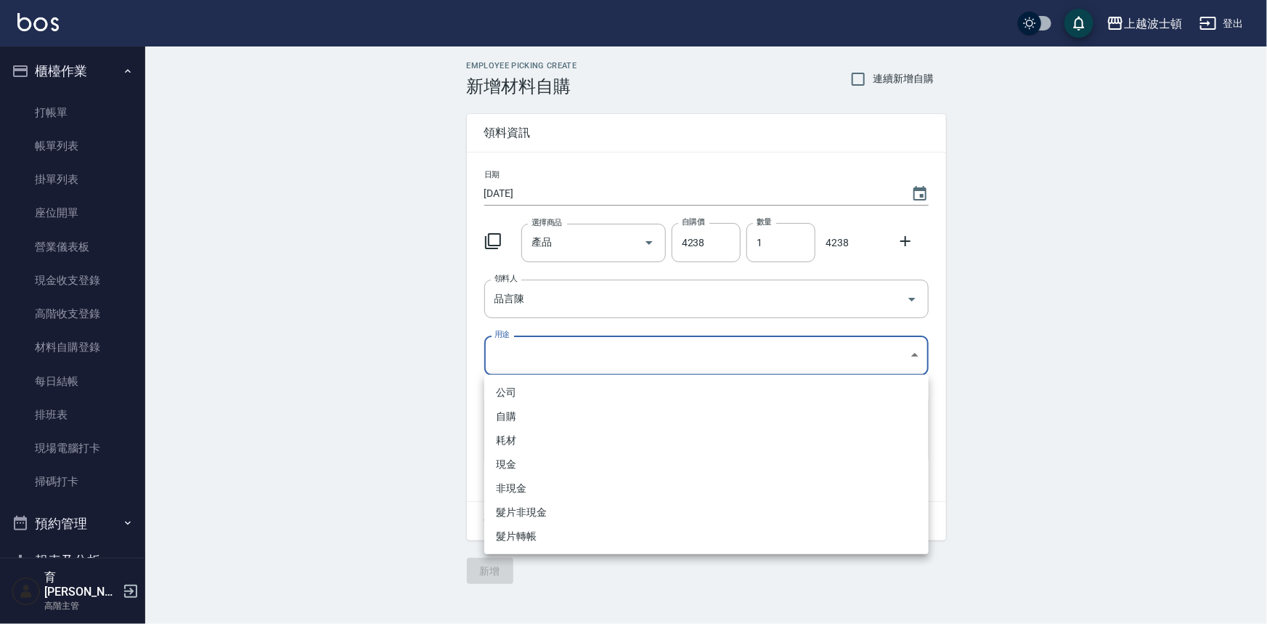
click at [508, 417] on li "自購" at bounding box center [706, 416] width 444 height 24
type input "自購"
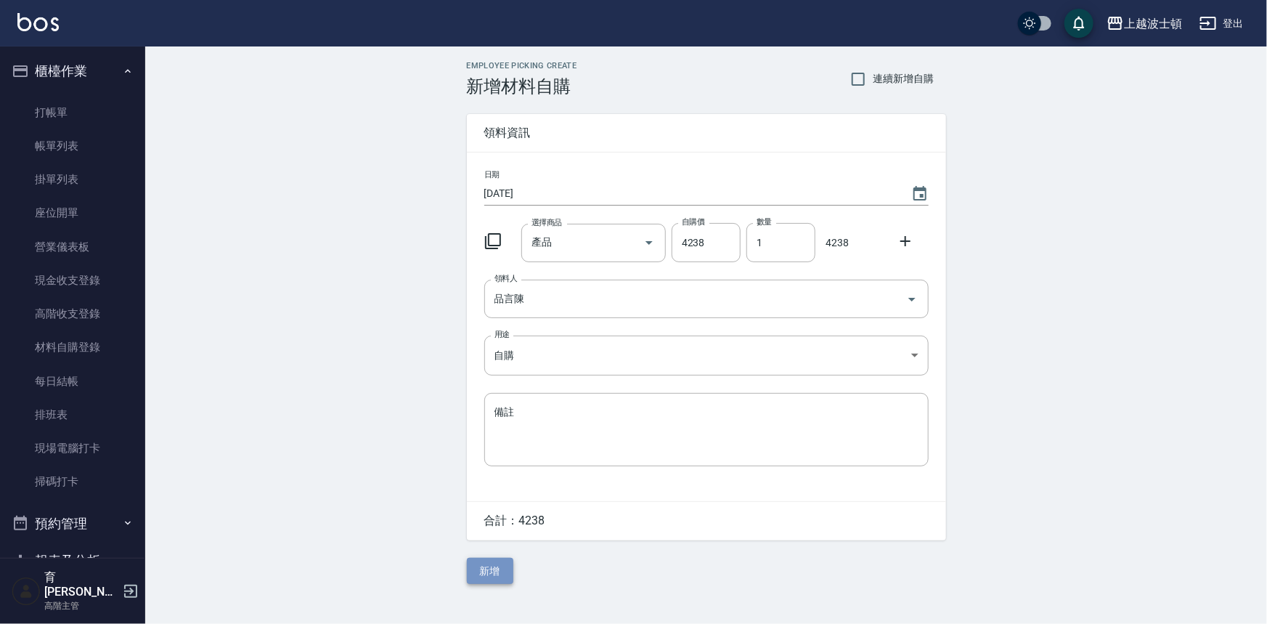
click at [496, 562] on button "新增" at bounding box center [490, 570] width 46 height 27
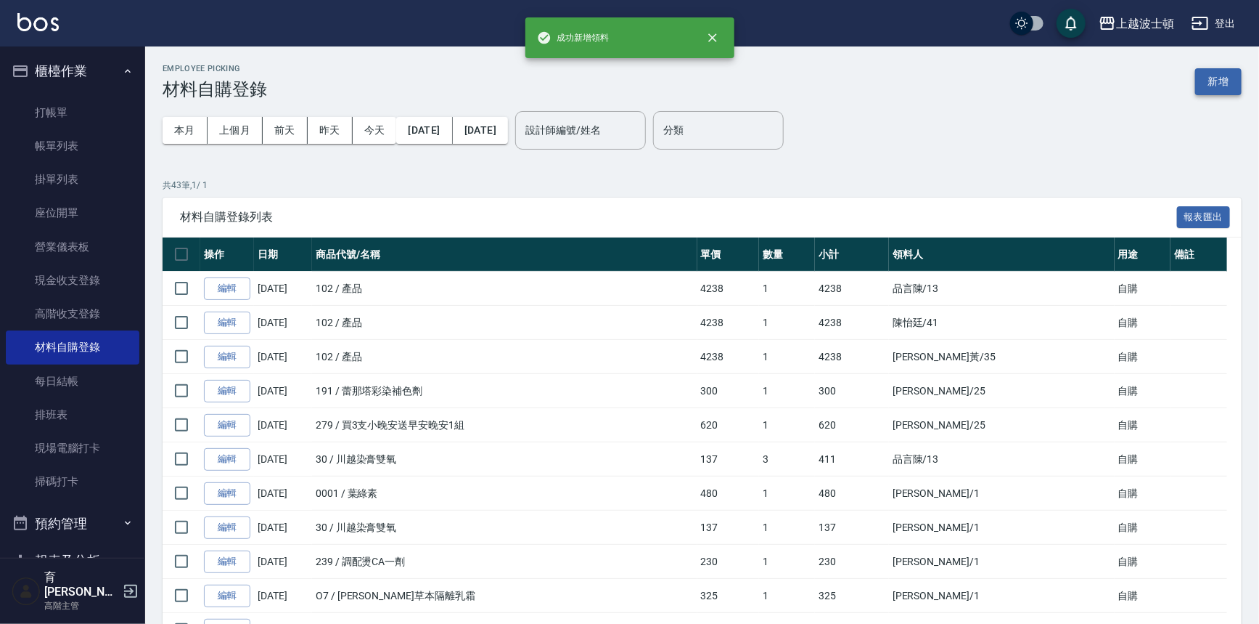
click at [1230, 86] on button "新增" at bounding box center [1218, 81] width 46 height 27
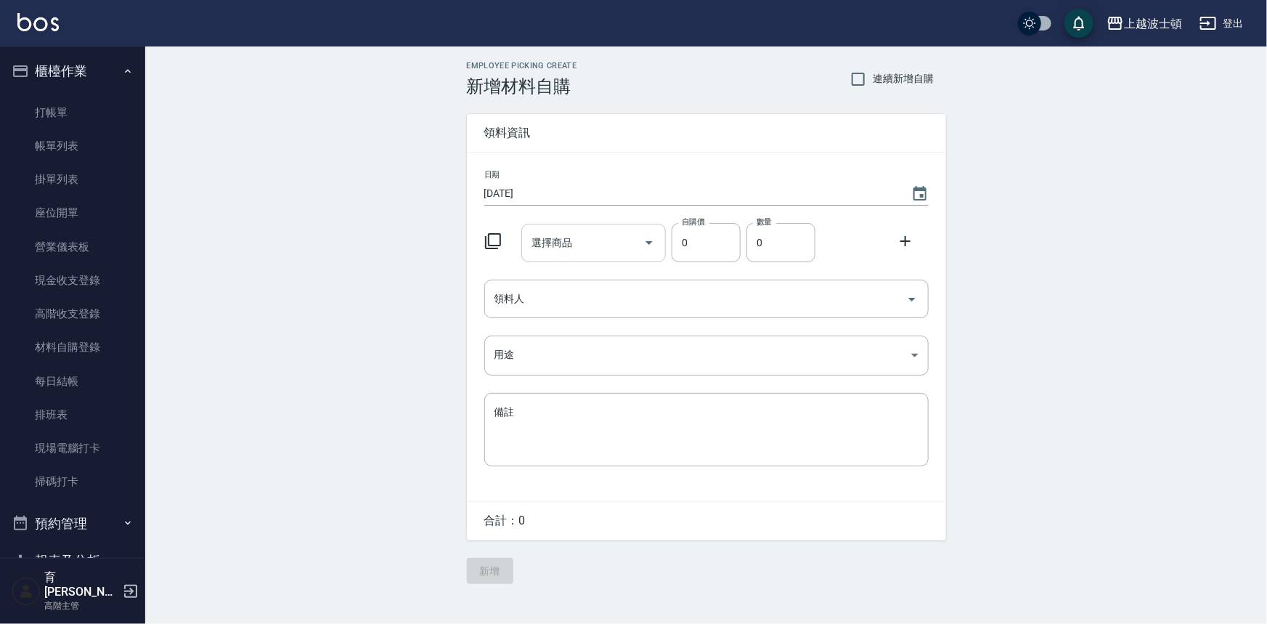
click at [566, 247] on input "選擇商品" at bounding box center [583, 242] width 110 height 25
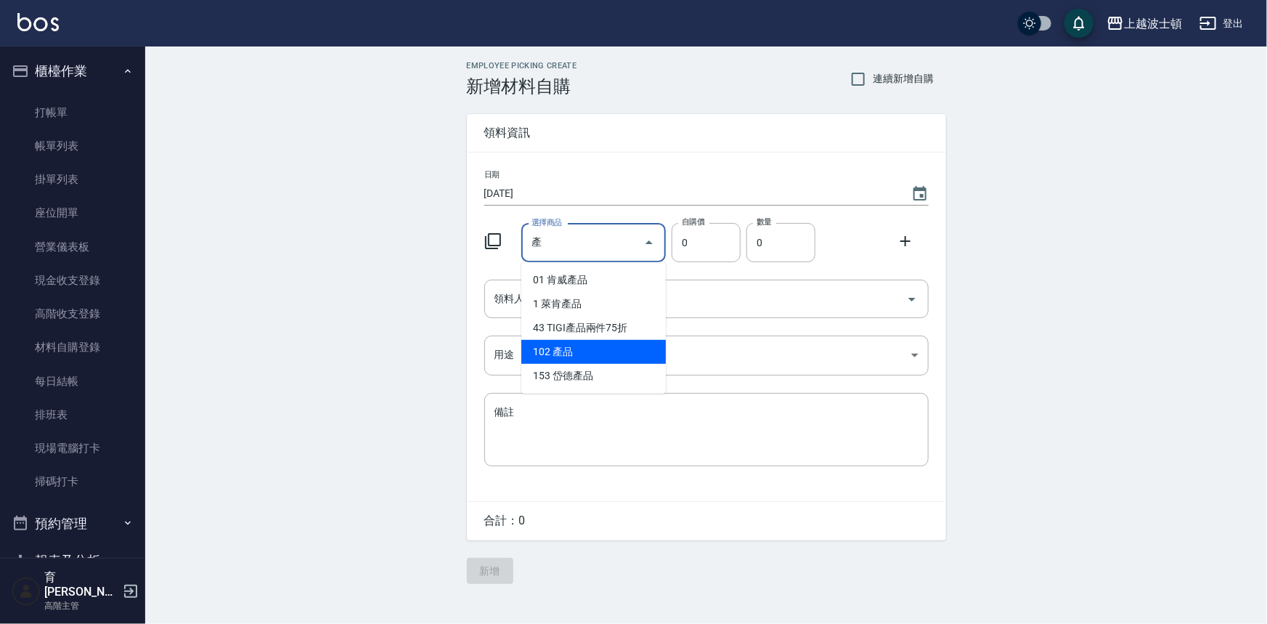
click at [562, 356] on li "102 產品" at bounding box center [593, 352] width 144 height 24
type input "產品"
type input "1"
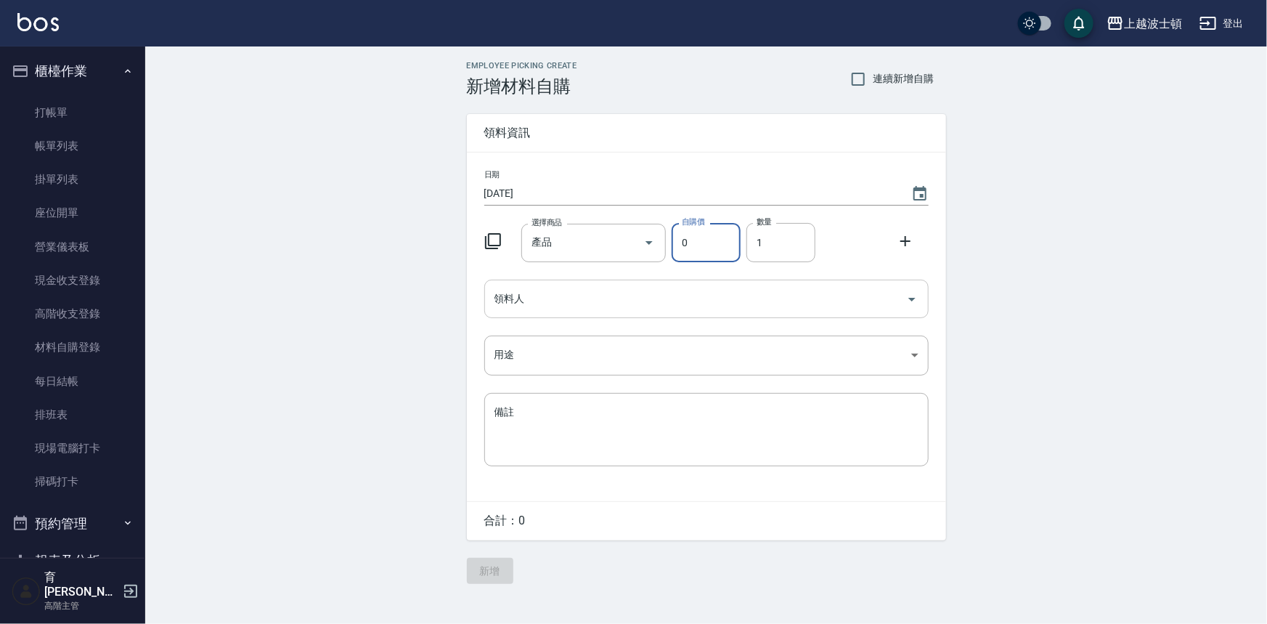
click at [512, 305] on input "領料人" at bounding box center [695, 298] width 409 height 25
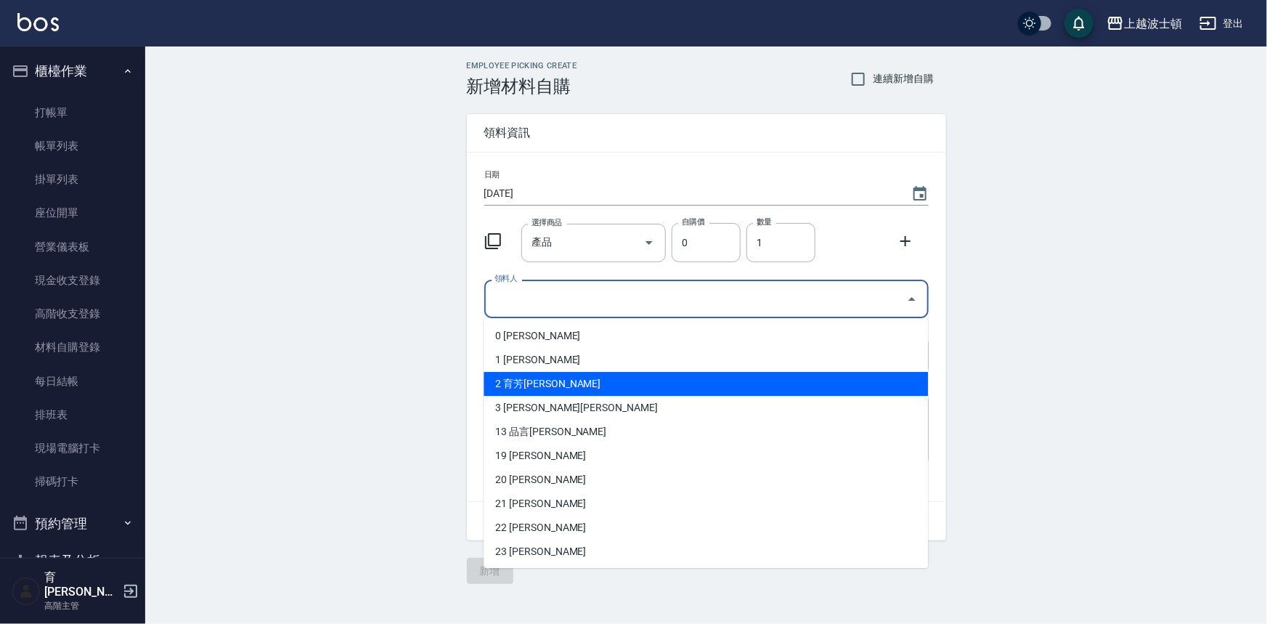
click at [512, 391] on li "2 育芳蔡" at bounding box center [705, 384] width 444 height 24
type input "育芳[PERSON_NAME]"
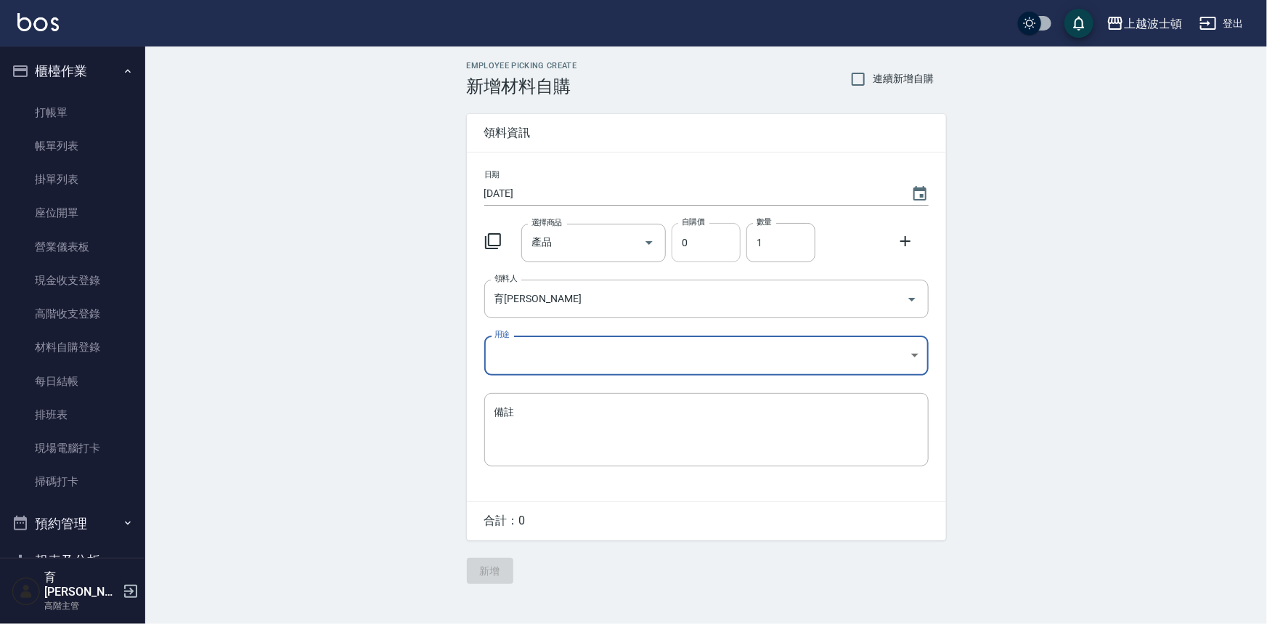
click at [696, 245] on input "0" at bounding box center [705, 242] width 69 height 39
drag, startPoint x: 696, startPoint y: 245, endPoint x: 649, endPoint y: 235, distance: 48.1
click at [654, 243] on div "選擇商品 產品 選擇商品 自購價 0 自購價 數量 1 數量" at bounding box center [703, 239] width 450 height 45
type input "1684"
click at [504, 360] on body "上越波士頓 登出 櫃檯作業 打帳單 帳單列表 掛單列表 座位開單 營業儀表板 現金收支登錄 高階收支登錄 材料自購登錄 每日結帳 排班表 現場電腦打卡 掃碼打…" at bounding box center [633, 312] width 1267 height 624
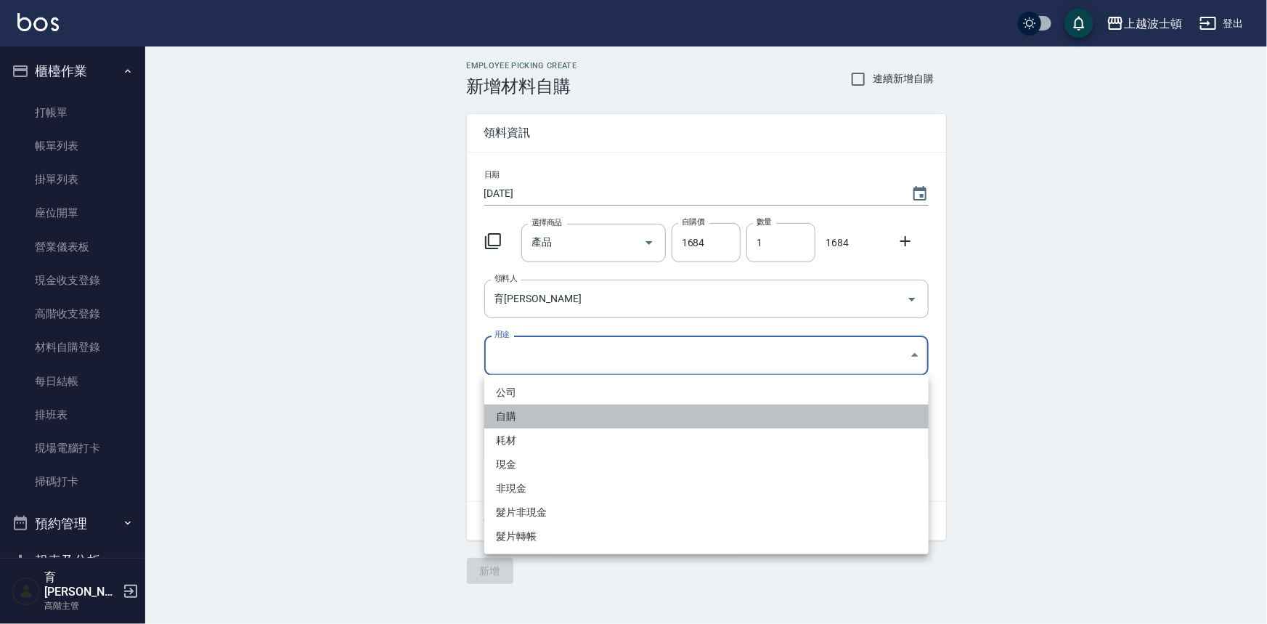
click at [506, 408] on li "自購" at bounding box center [706, 416] width 444 height 24
type input "自購"
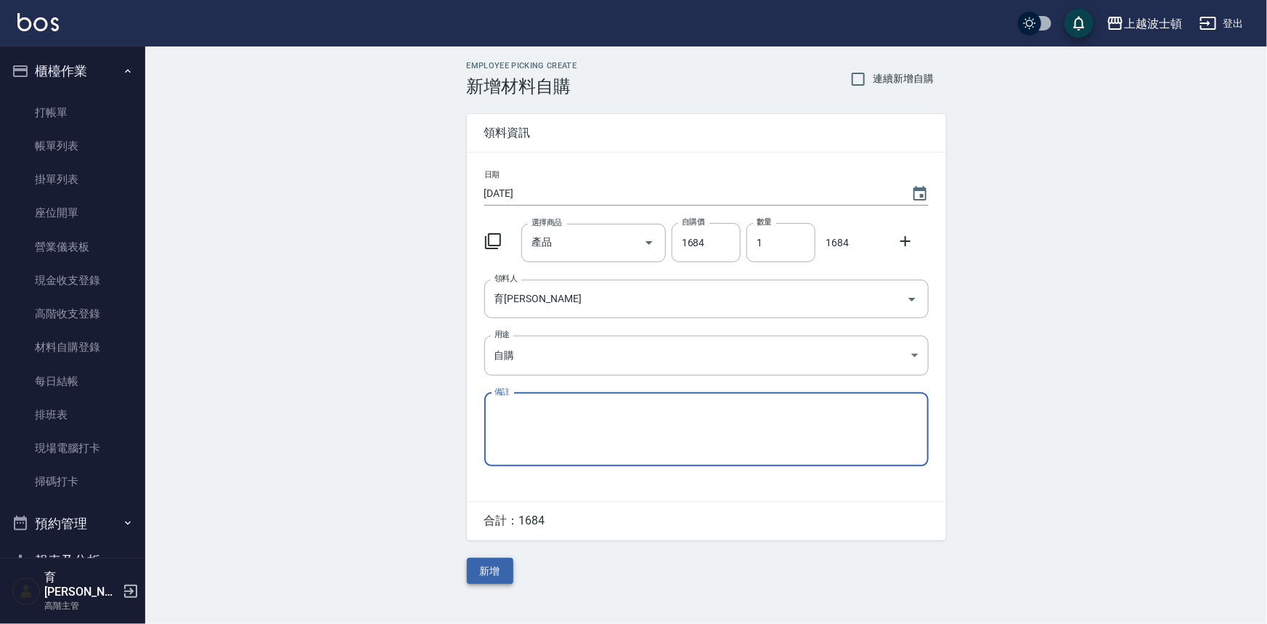
click at [498, 576] on button "新增" at bounding box center [490, 570] width 46 height 27
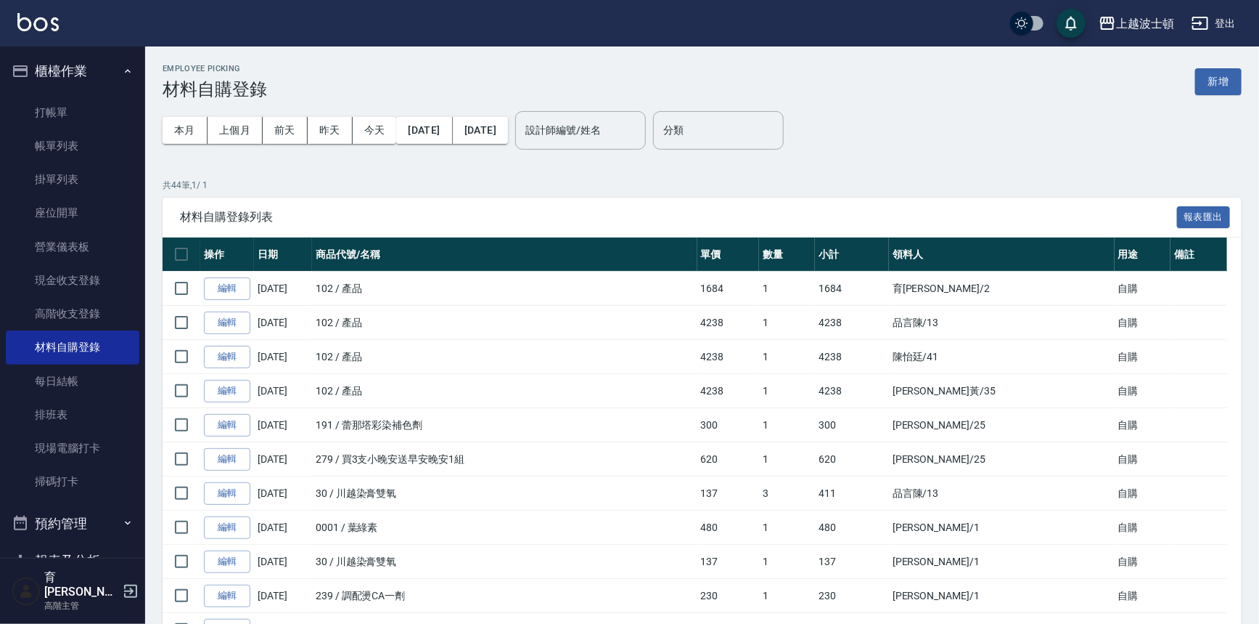
click at [666, 9] on div "上越波士頓 登出" at bounding box center [629, 23] width 1259 height 46
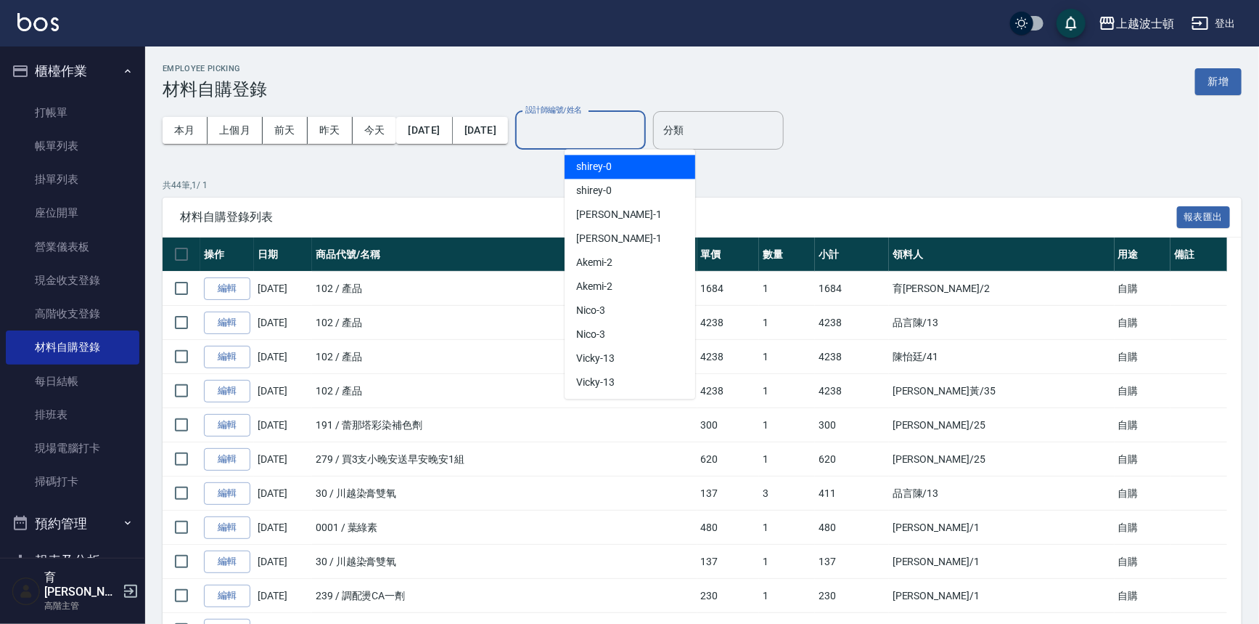
click at [628, 122] on div "設計師編號/姓名 設計師編號/姓名" at bounding box center [580, 130] width 131 height 38
click at [602, 166] on span "shirey -0" at bounding box center [594, 166] width 36 height 15
type input "shirey-0"
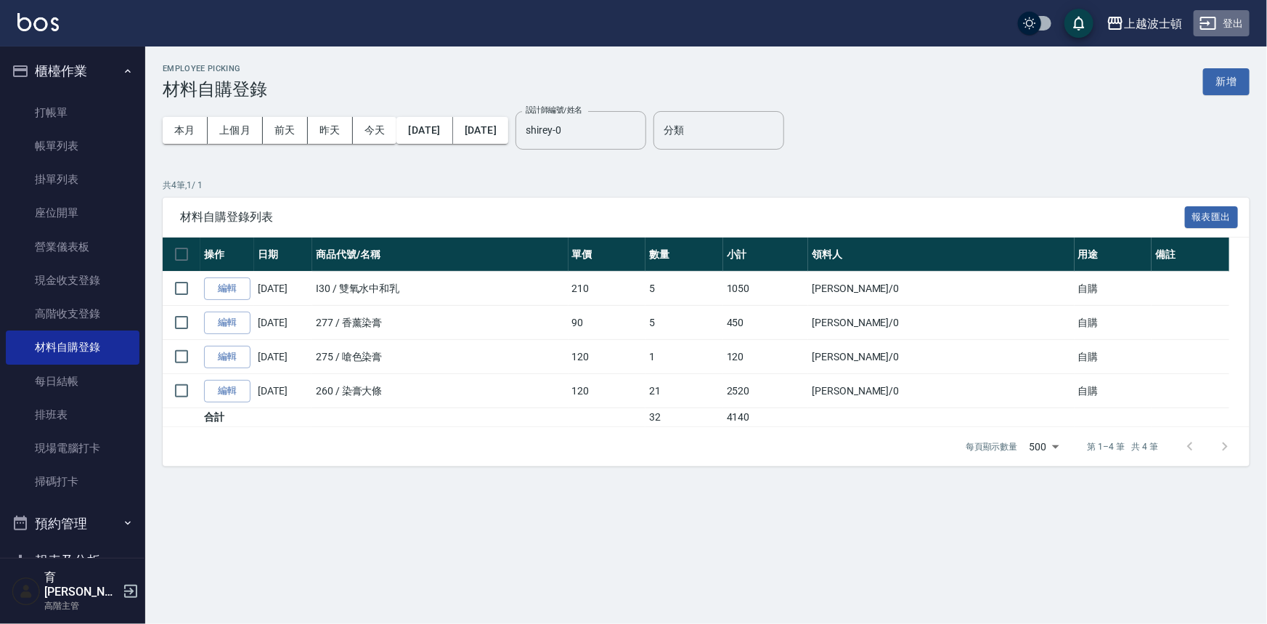
click at [1236, 25] on button "登出" at bounding box center [1221, 23] width 56 height 27
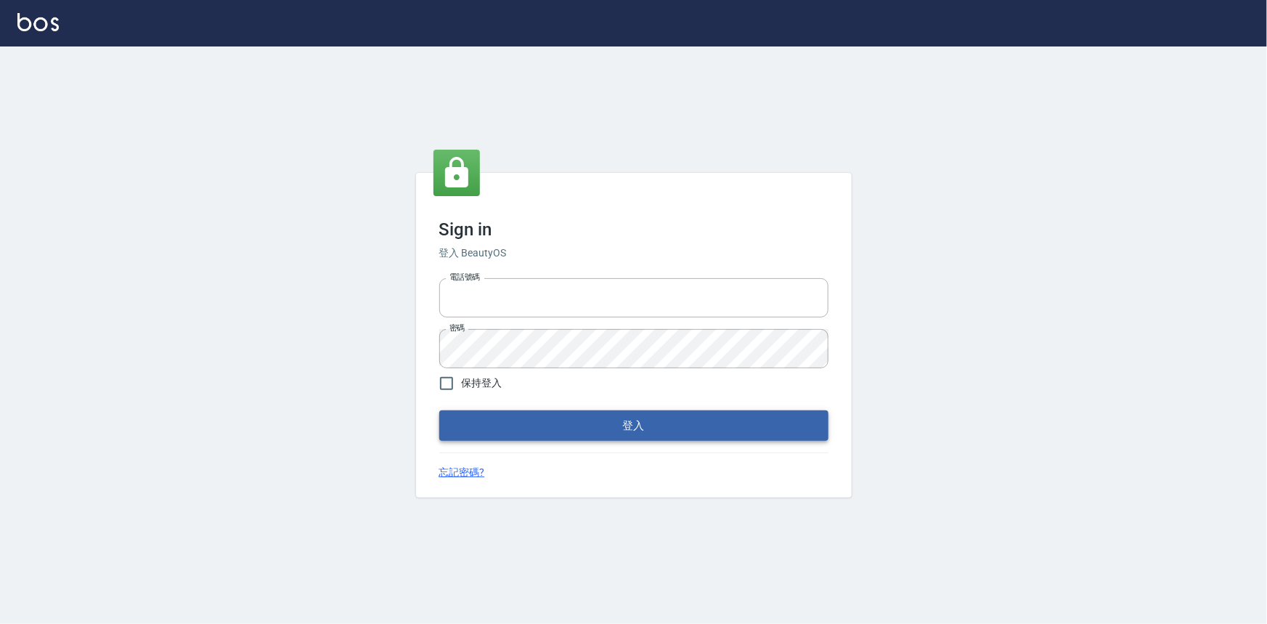
type input "0922670776"
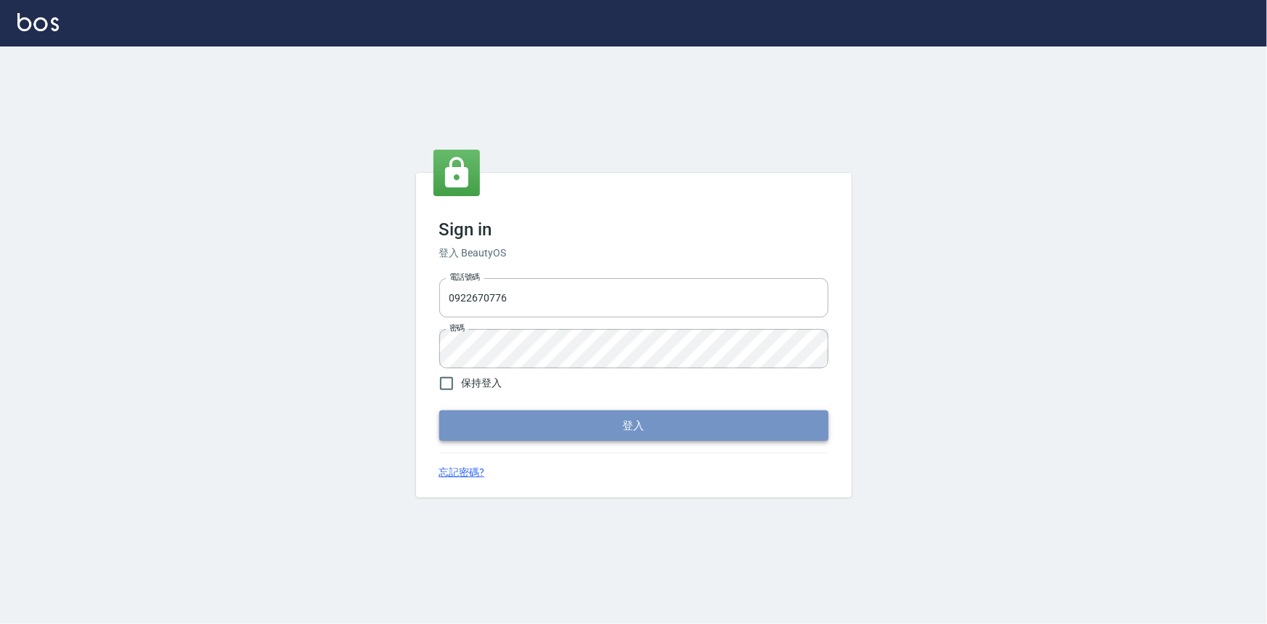
click at [582, 413] on button "登入" at bounding box center [633, 425] width 389 height 30
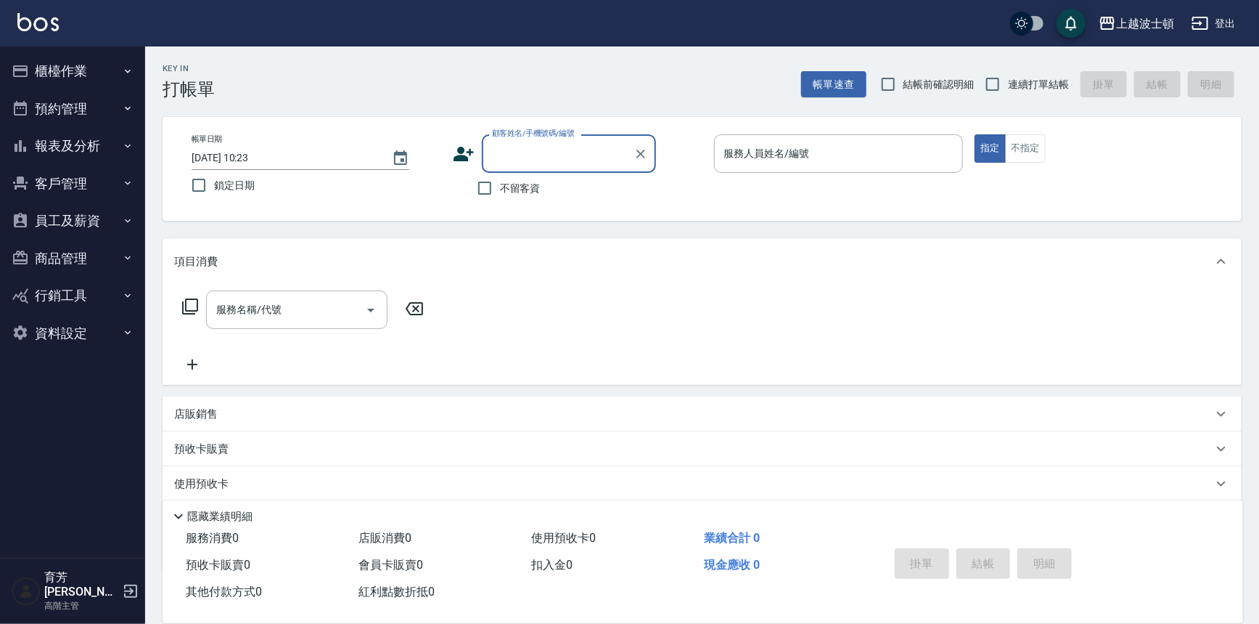
click at [83, 69] on button "櫃檯作業" at bounding box center [73, 71] width 134 height 38
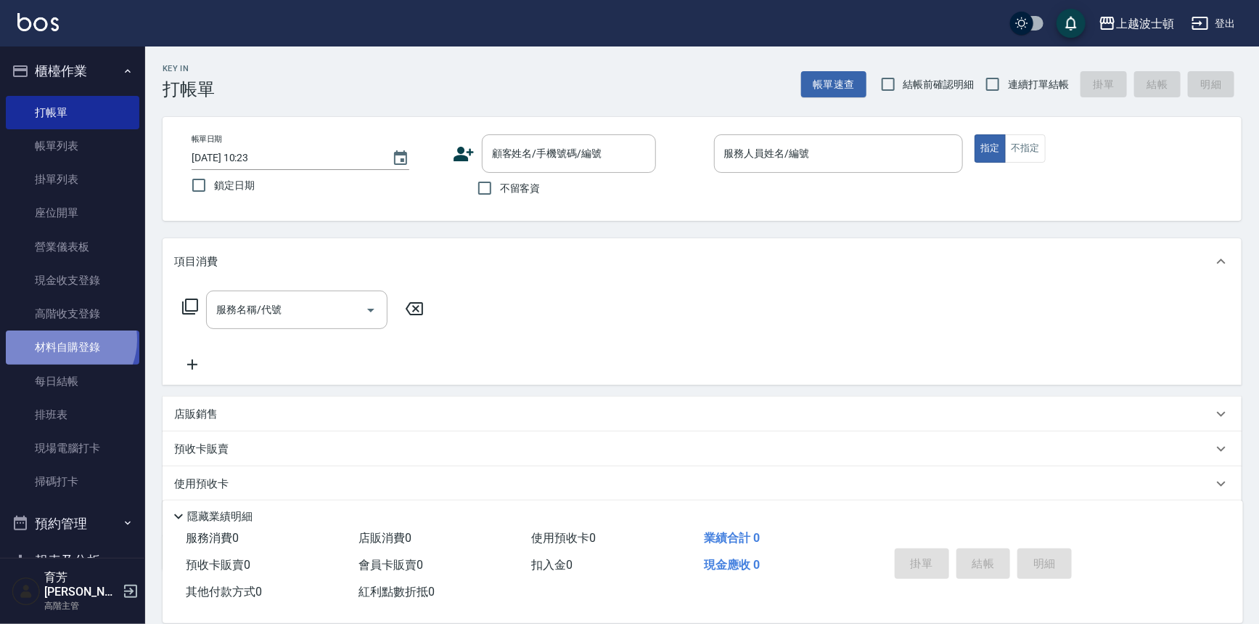
click at [66, 339] on link "材料自購登錄" at bounding box center [73, 346] width 134 height 33
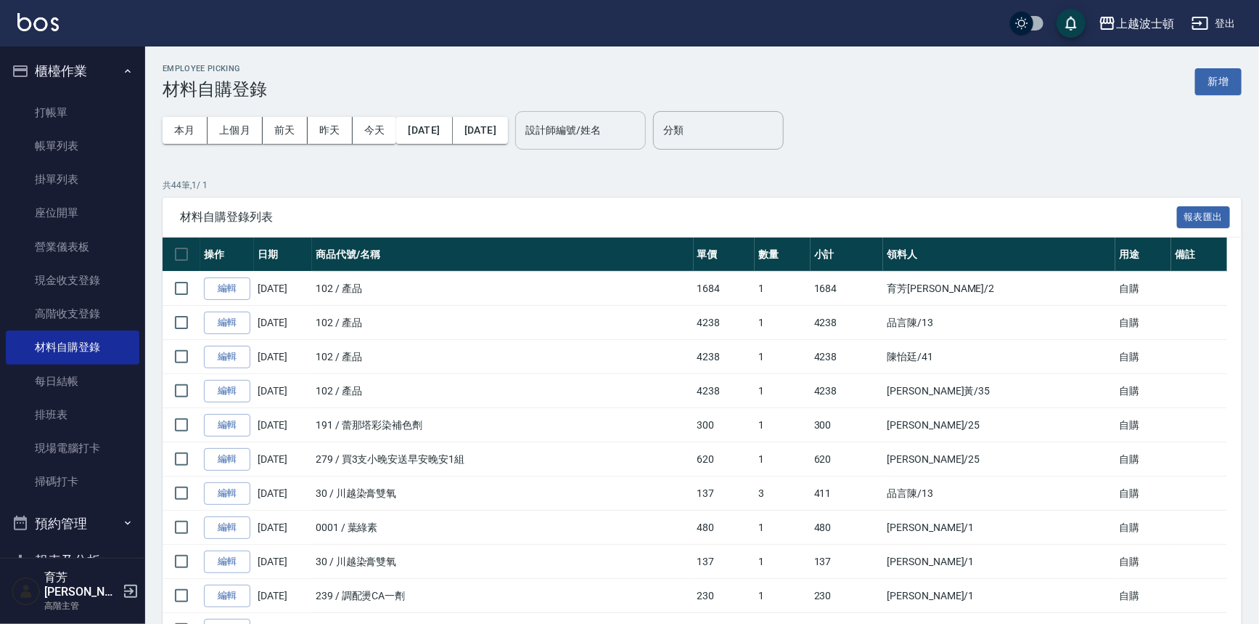
click at [616, 128] on input "設計師編號/姓名" at bounding box center [581, 130] width 118 height 25
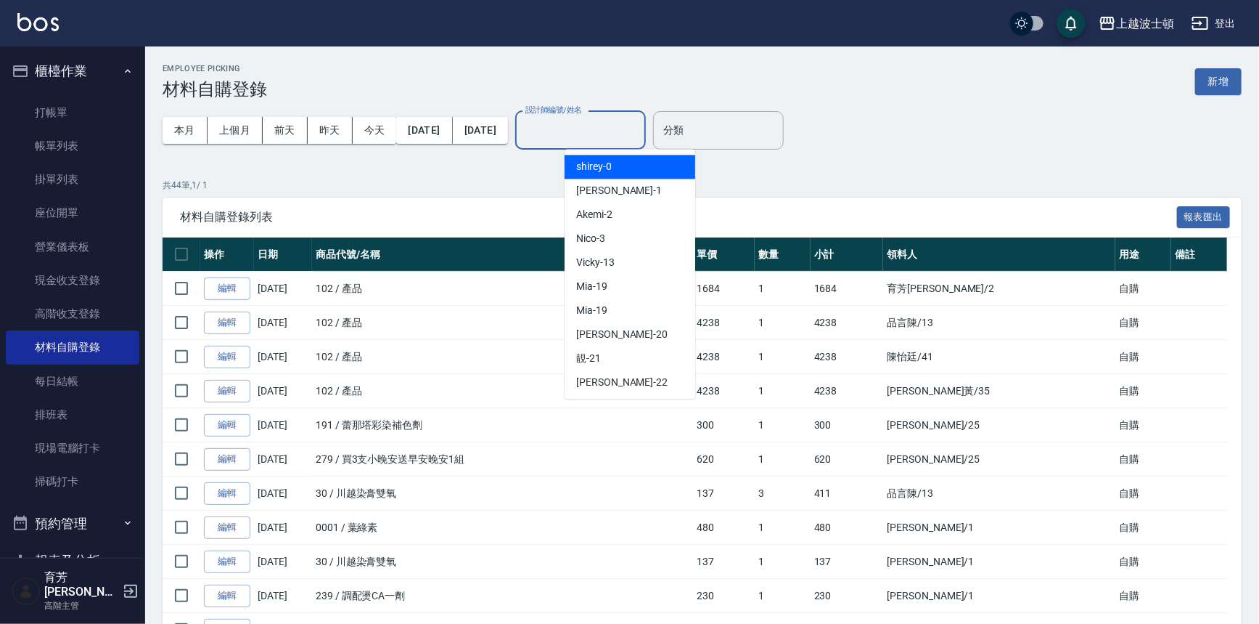
click at [610, 165] on span "shirey -0" at bounding box center [594, 166] width 36 height 15
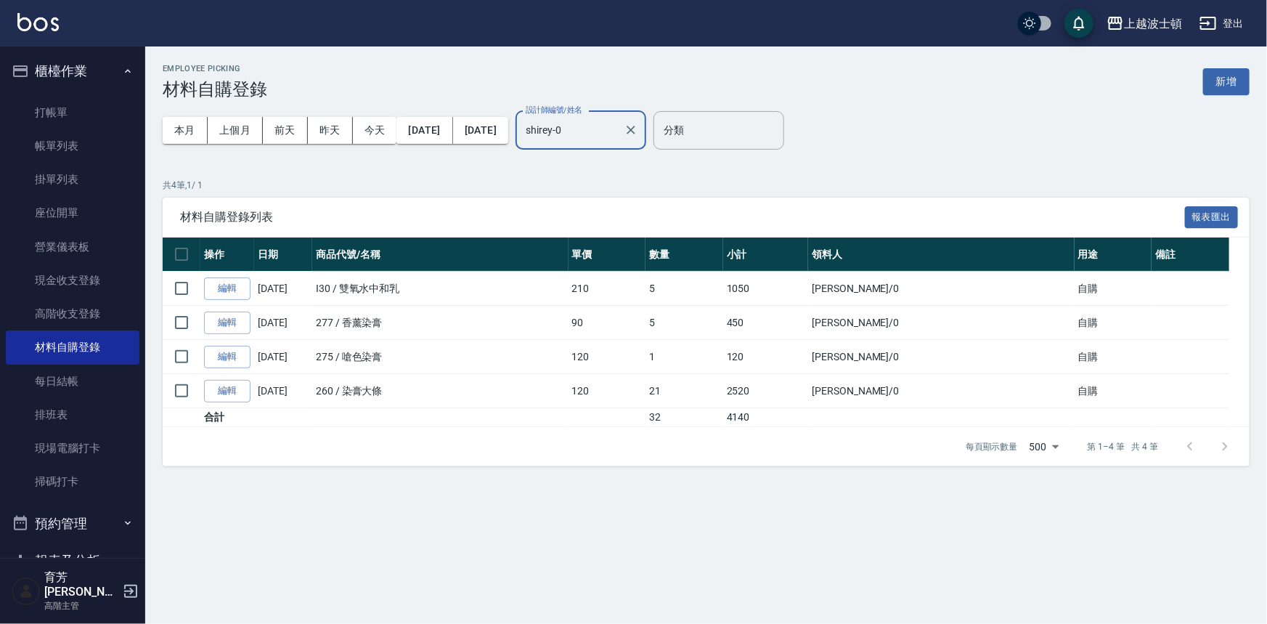
click at [618, 126] on input "shirey-0" at bounding box center [570, 130] width 96 height 25
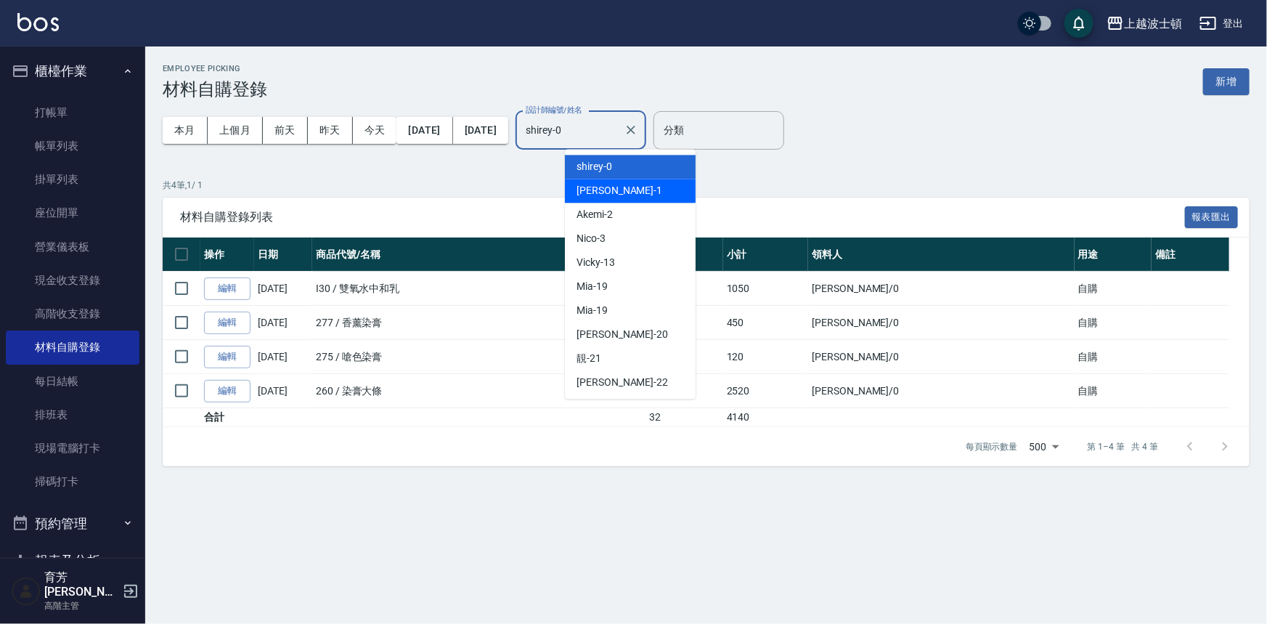
click at [613, 189] on div "[PERSON_NAME] -1" at bounding box center [630, 191] width 131 height 24
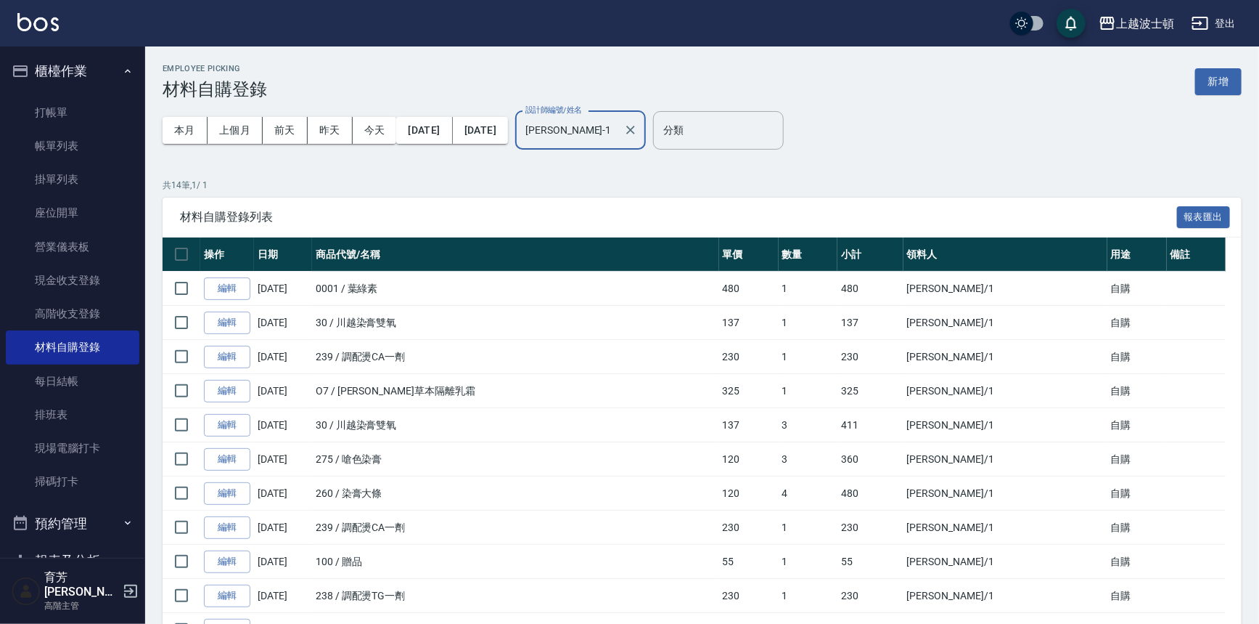
click at [616, 118] on input "[PERSON_NAME]-1" at bounding box center [570, 130] width 96 height 25
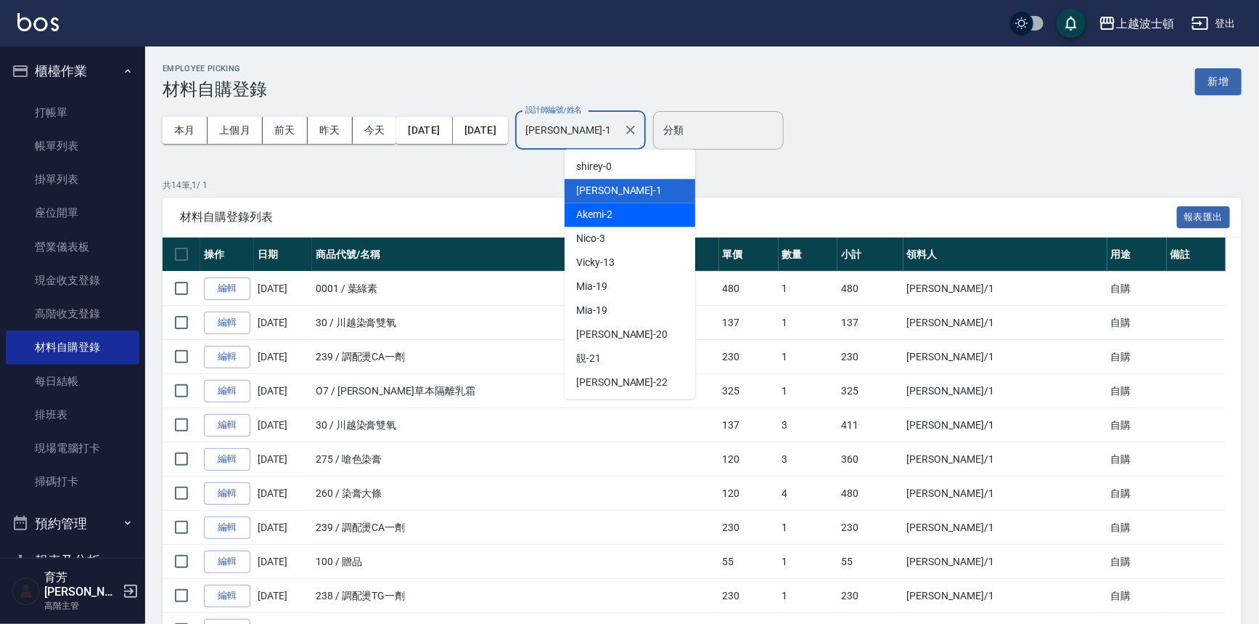
click at [621, 218] on div "Akemi -2" at bounding box center [630, 215] width 131 height 24
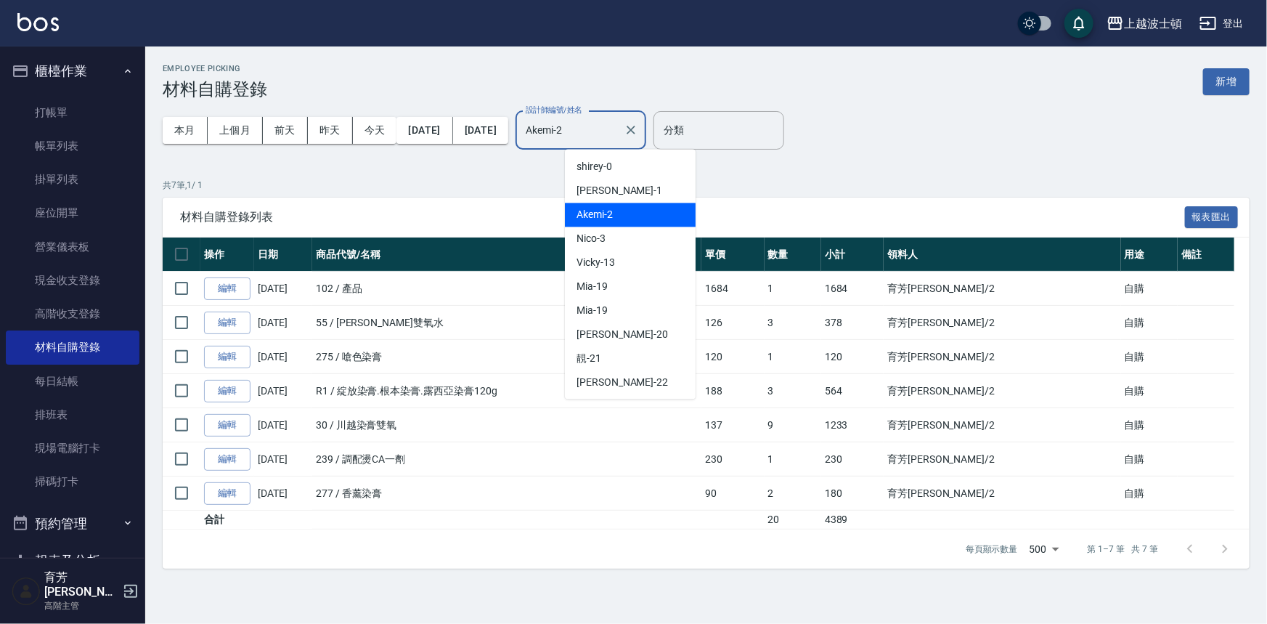
click at [618, 131] on input "Akemi-2" at bounding box center [570, 130] width 96 height 25
click at [619, 256] on div "Vicky -13" at bounding box center [630, 262] width 131 height 24
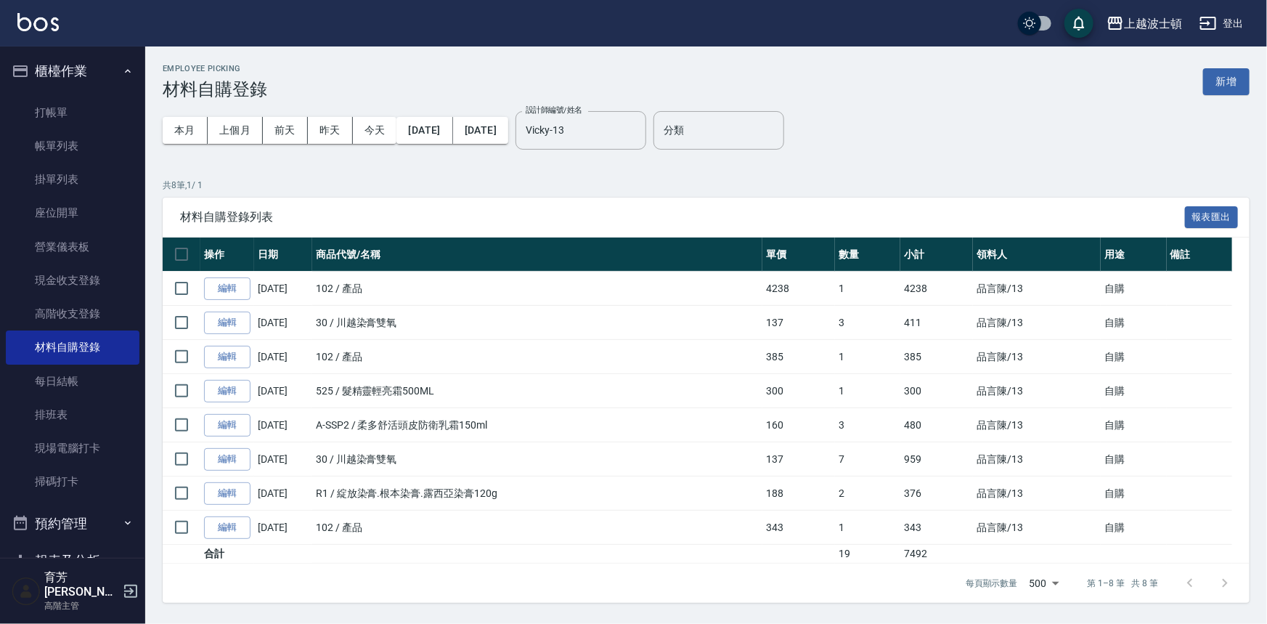
drag, startPoint x: 1266, startPoint y: 284, endPoint x: 1266, endPoint y: 317, distance: 33.4
click at [1266, 317] on div "Employee Picking 材料自購登錄 新增 本月 上個月 [DATE] [DATE] [DATE] [DATE] [DATE] 設計師編號/姓名 […" at bounding box center [705, 332] width 1121 height 573
click at [615, 138] on input "Vicky-13" at bounding box center [570, 130] width 96 height 25
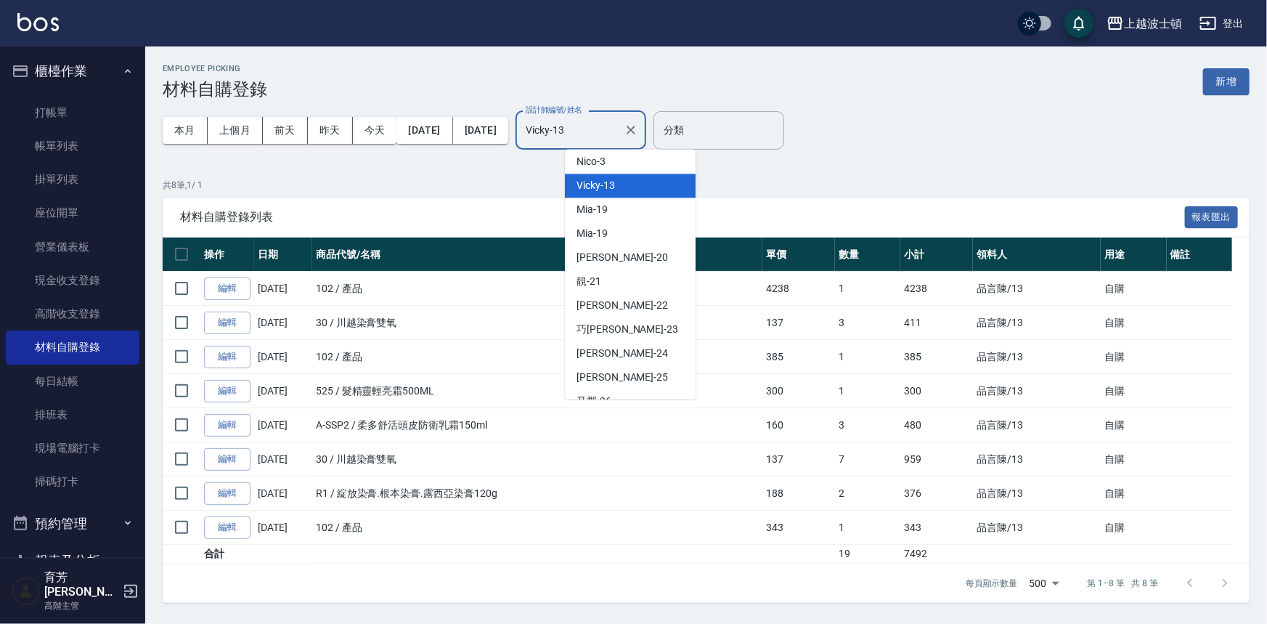
scroll to position [193, 0]
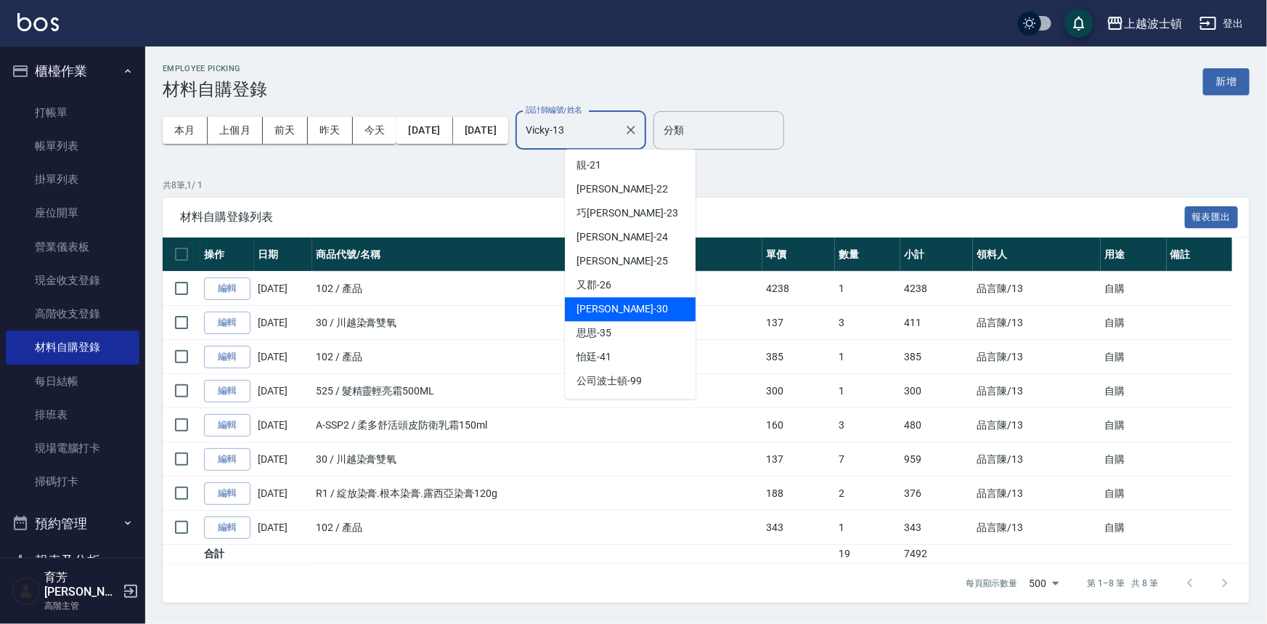
click at [625, 322] on div "思思 -35" at bounding box center [630, 333] width 131 height 24
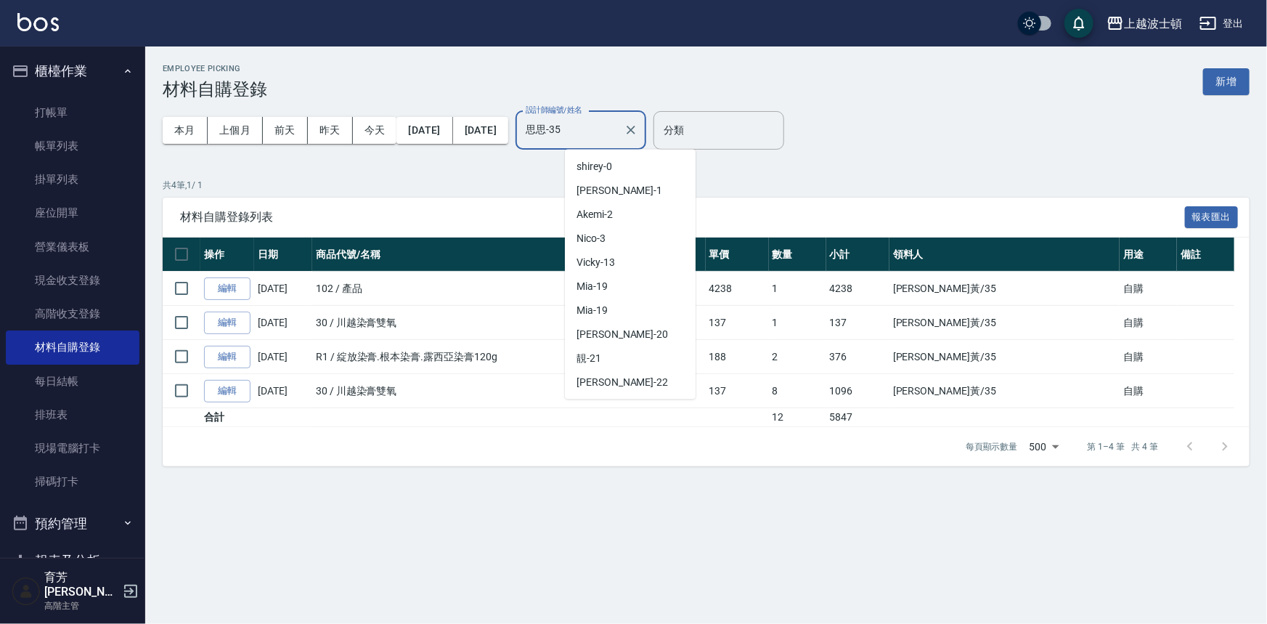
click at [618, 127] on input "思思-35" at bounding box center [570, 130] width 96 height 25
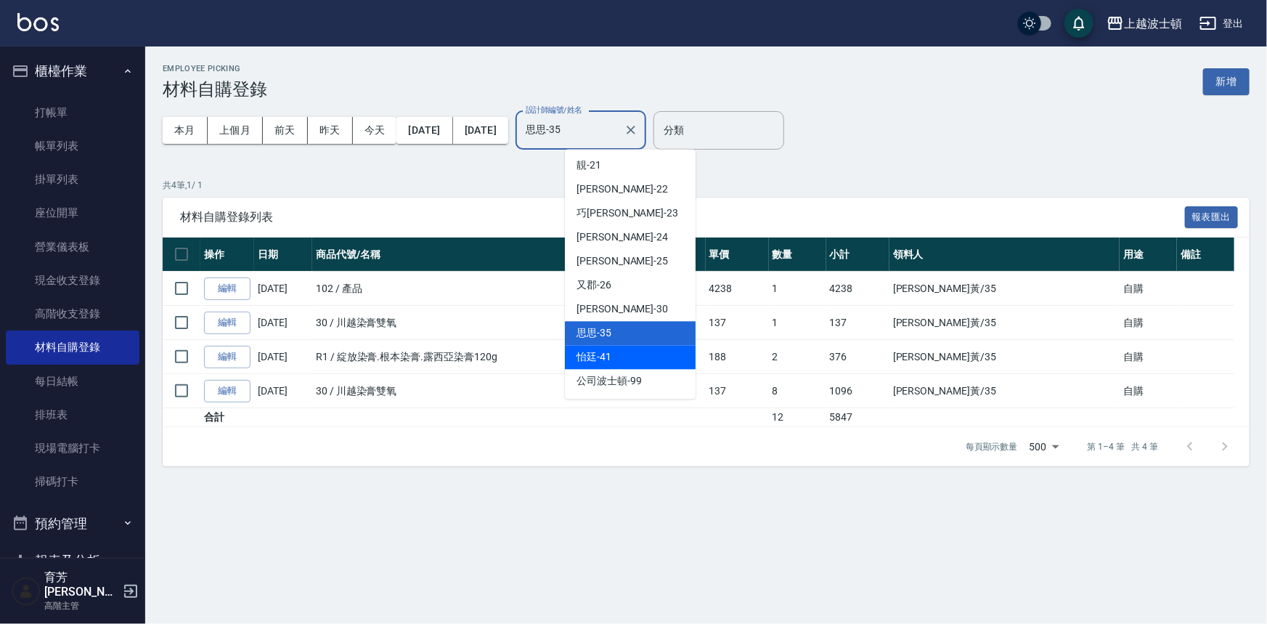
click at [637, 355] on div "怡廷 -41" at bounding box center [630, 357] width 131 height 24
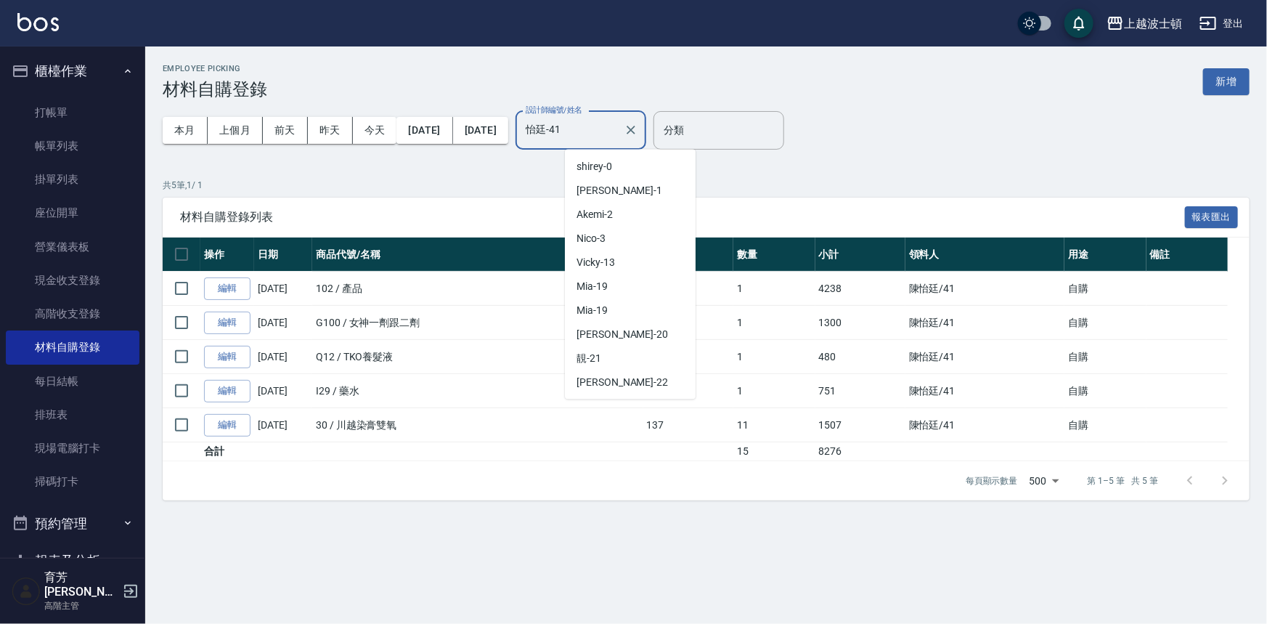
click at [618, 128] on input "怡廷-41" at bounding box center [570, 130] width 96 height 25
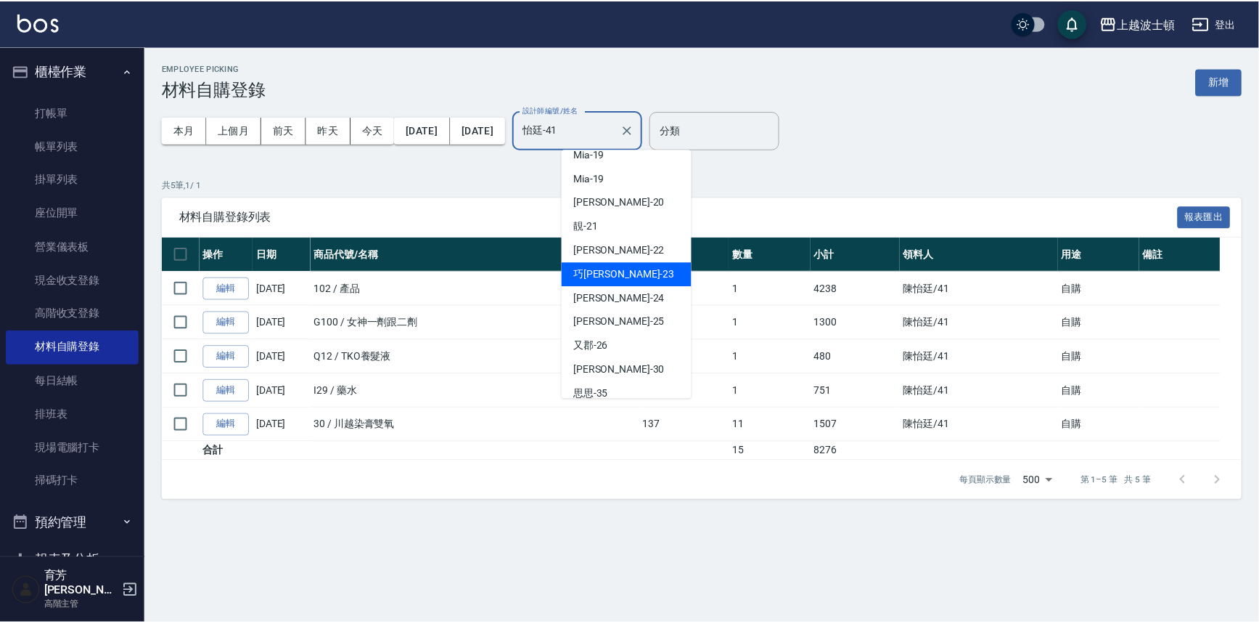
scroll to position [114, 0]
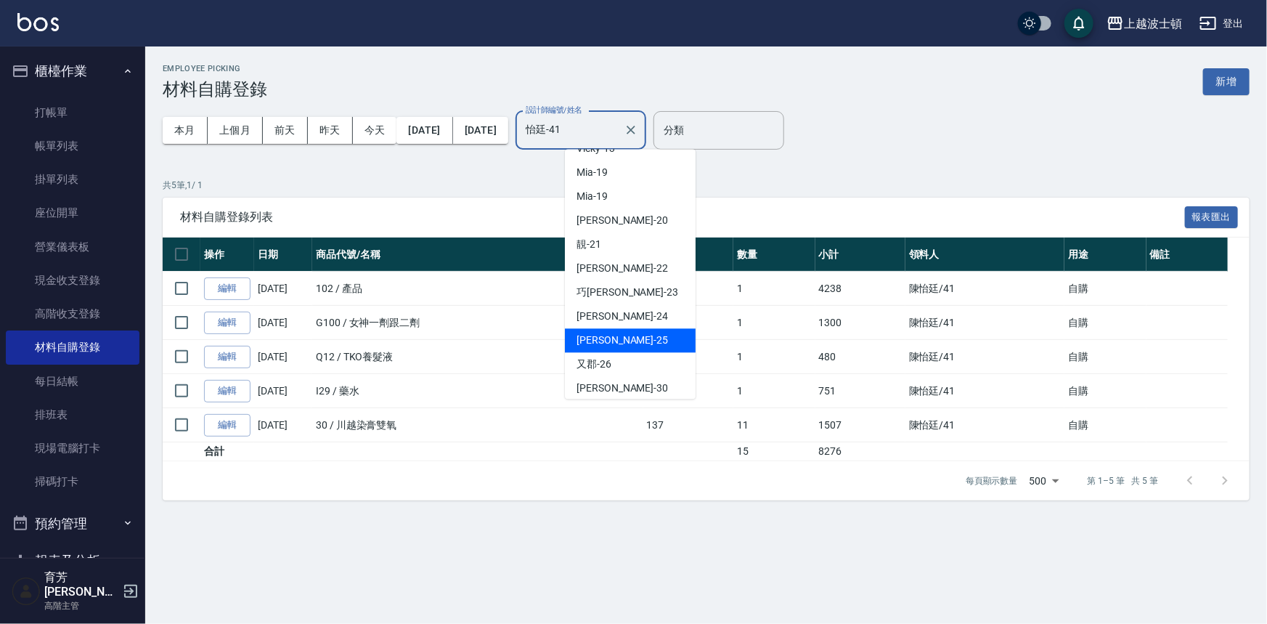
click at [654, 328] on div "[PERSON_NAME]-25" at bounding box center [630, 340] width 131 height 24
type input "[PERSON_NAME]-25"
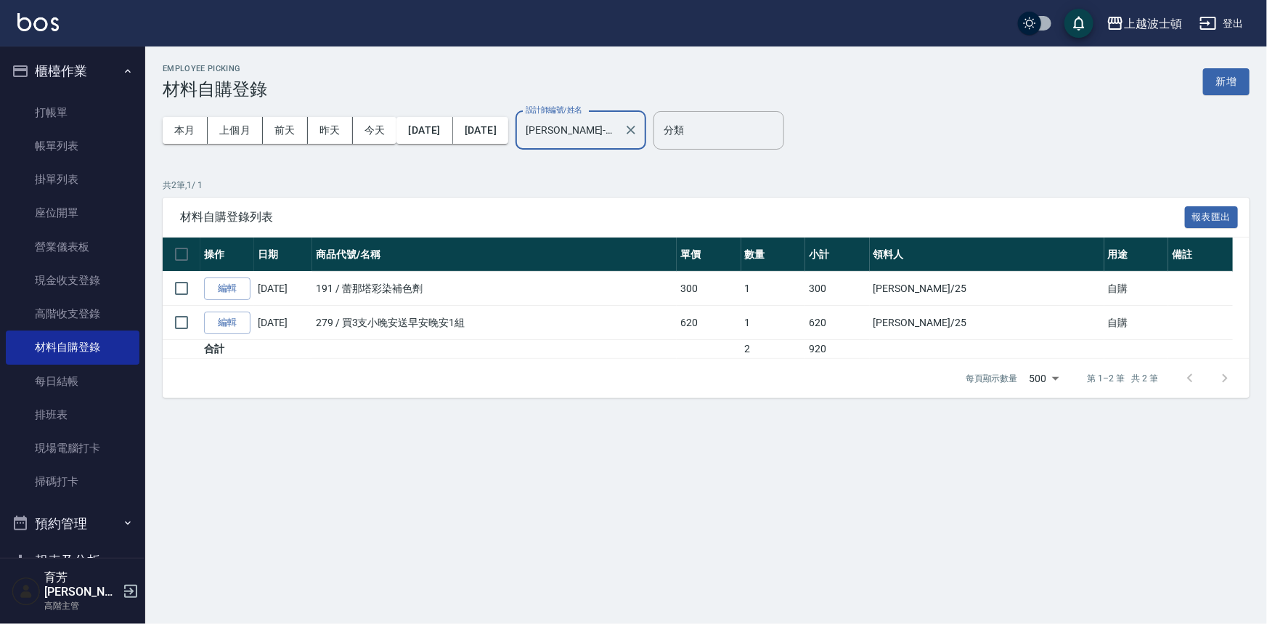
click at [774, 207] on div "材料自購登錄列表 報表匯出" at bounding box center [706, 217] width 1087 height 40
click at [38, 111] on link "打帳單" at bounding box center [73, 112] width 134 height 33
